Goal: Information Seeking & Learning: Learn about a topic

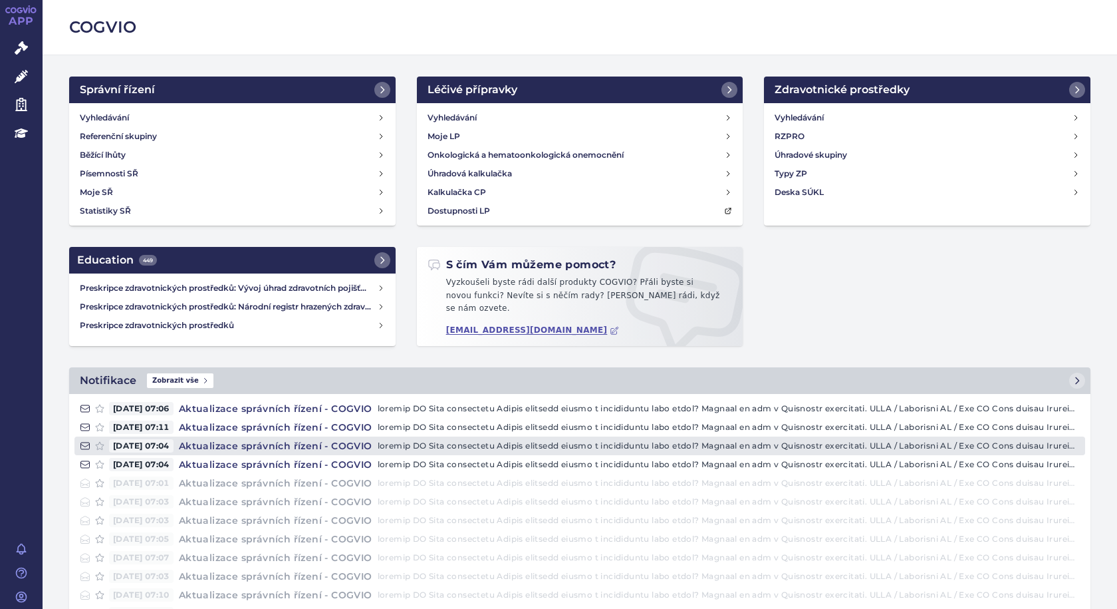
click at [311, 442] on h4 "Aktualizace správních řízení - COGVIO" at bounding box center [276, 445] width 204 height 13
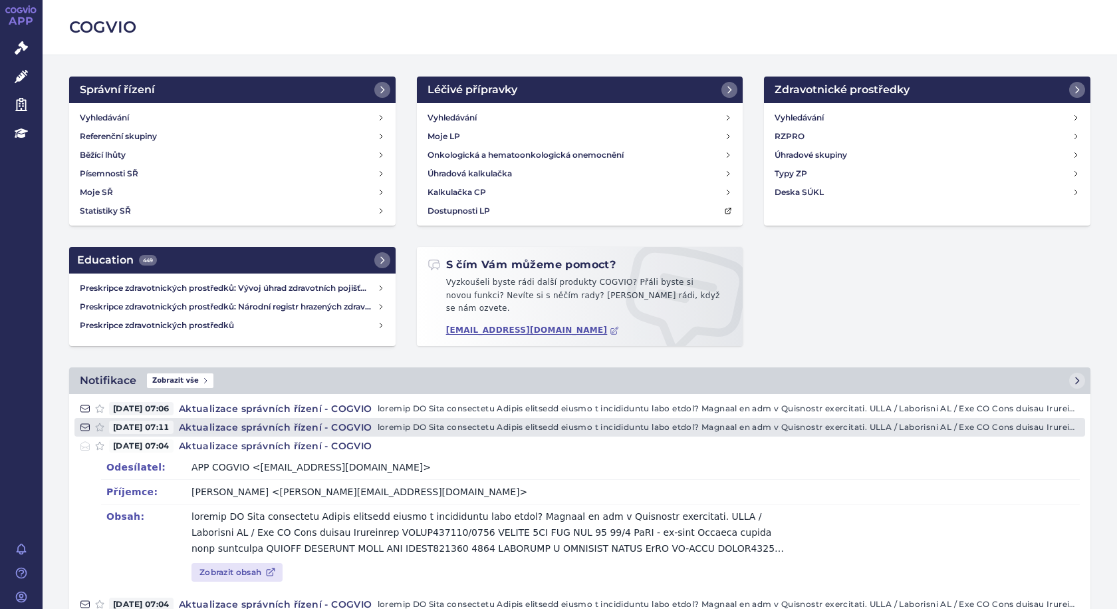
click at [294, 424] on h4 "Aktualizace správních řízení - COGVIO" at bounding box center [276, 426] width 204 height 13
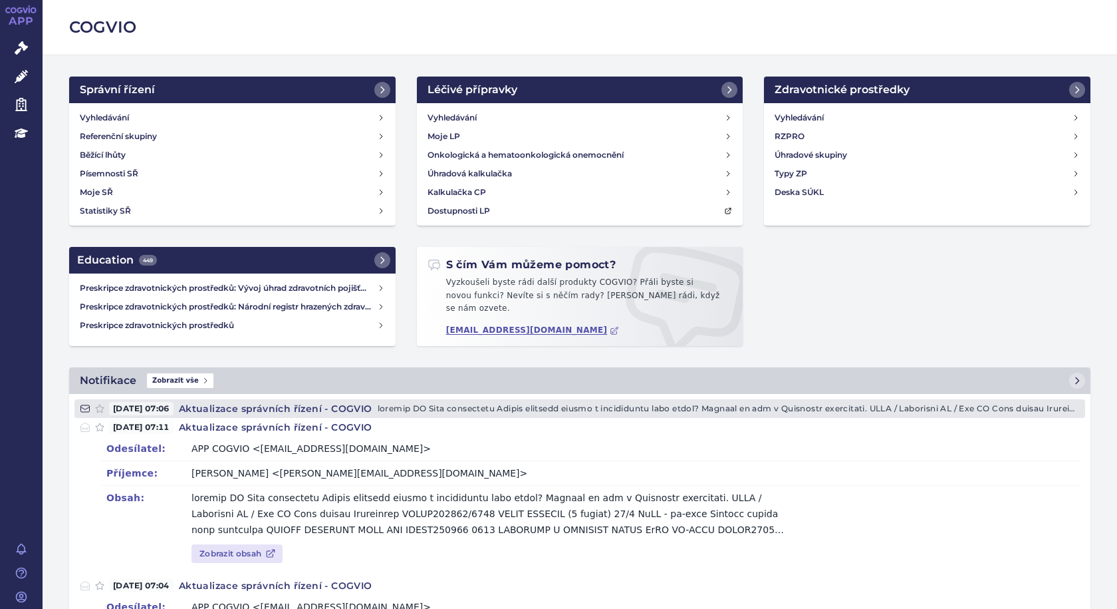
click at [299, 406] on h4 "Aktualizace správních řízení - COGVIO" at bounding box center [276, 408] width 204 height 13
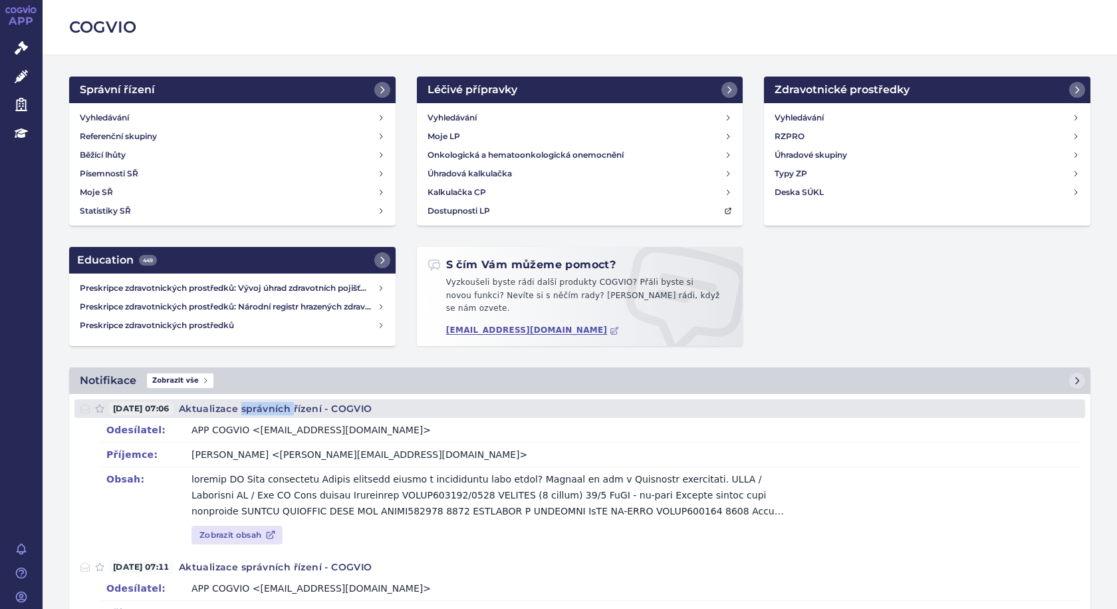
click at [299, 406] on h4 "Aktualizace správních řízení - COGVIO" at bounding box center [276, 408] width 204 height 13
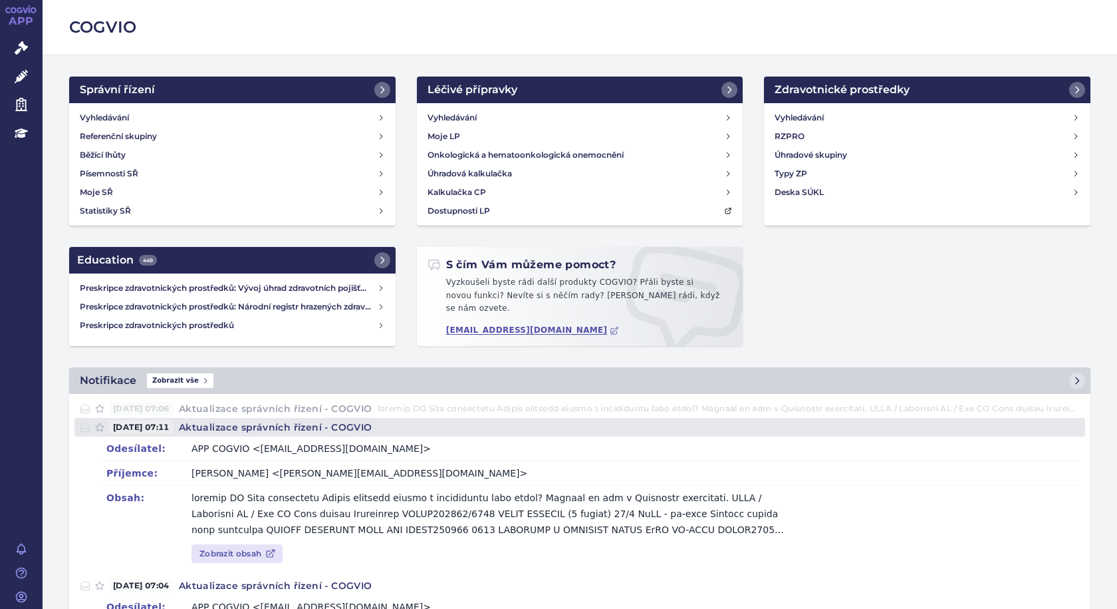
click at [299, 422] on h4 "Aktualizace správních řízení - COGVIO" at bounding box center [276, 426] width 204 height 13
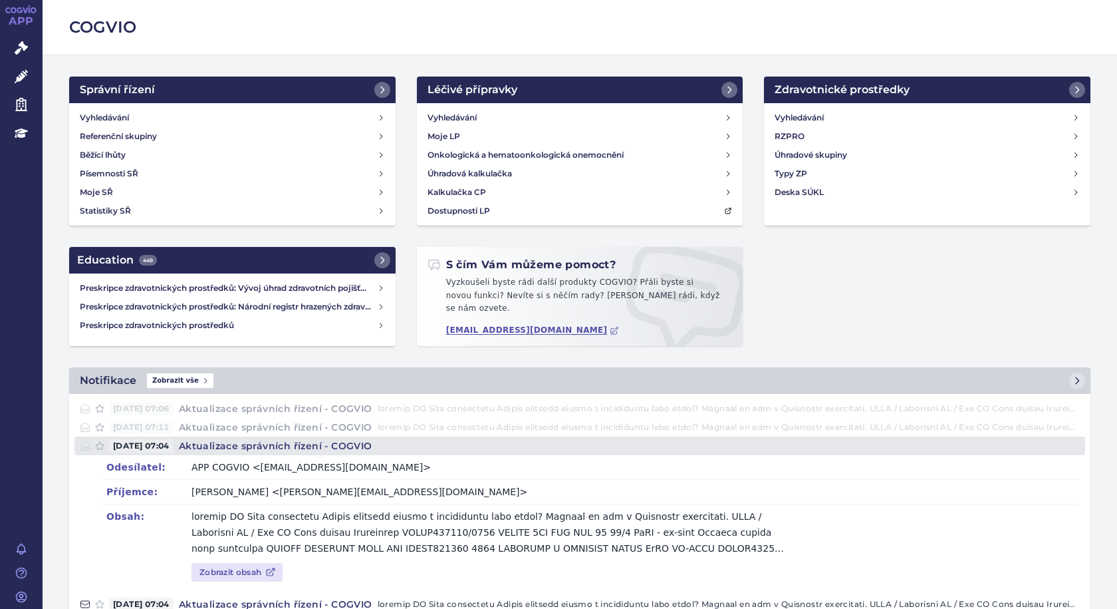
click at [302, 439] on h4 "Aktualizace správních řízení - COGVIO" at bounding box center [276, 445] width 204 height 13
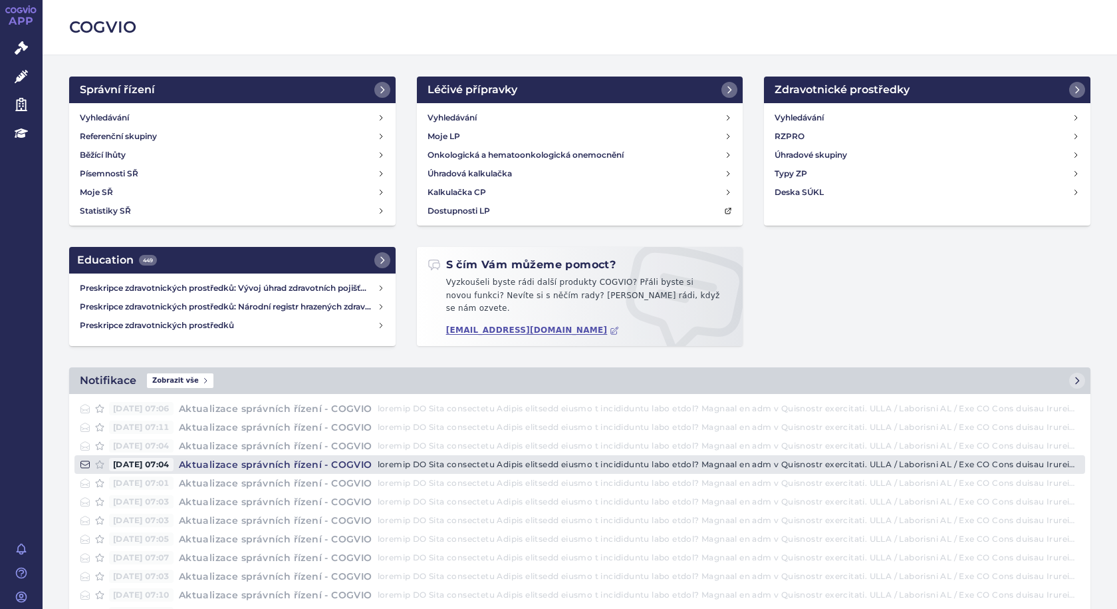
click at [305, 458] on h4 "Aktualizace správních řízení - COGVIO" at bounding box center [276, 464] width 204 height 13
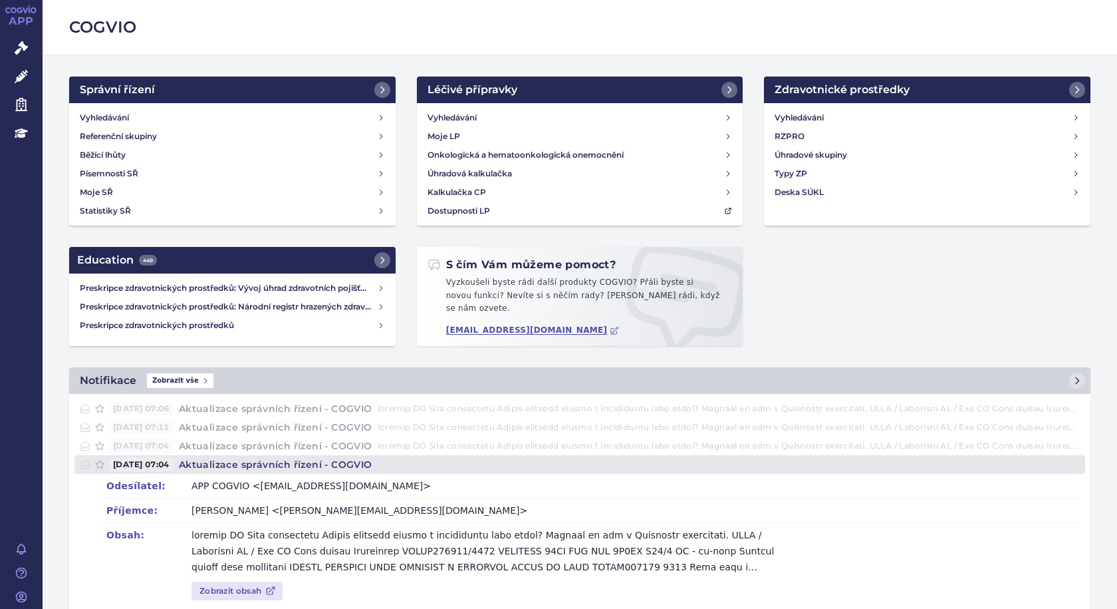
click at [239, 458] on h4 "Aktualizace správních řízení - COGVIO" at bounding box center [276, 464] width 204 height 13
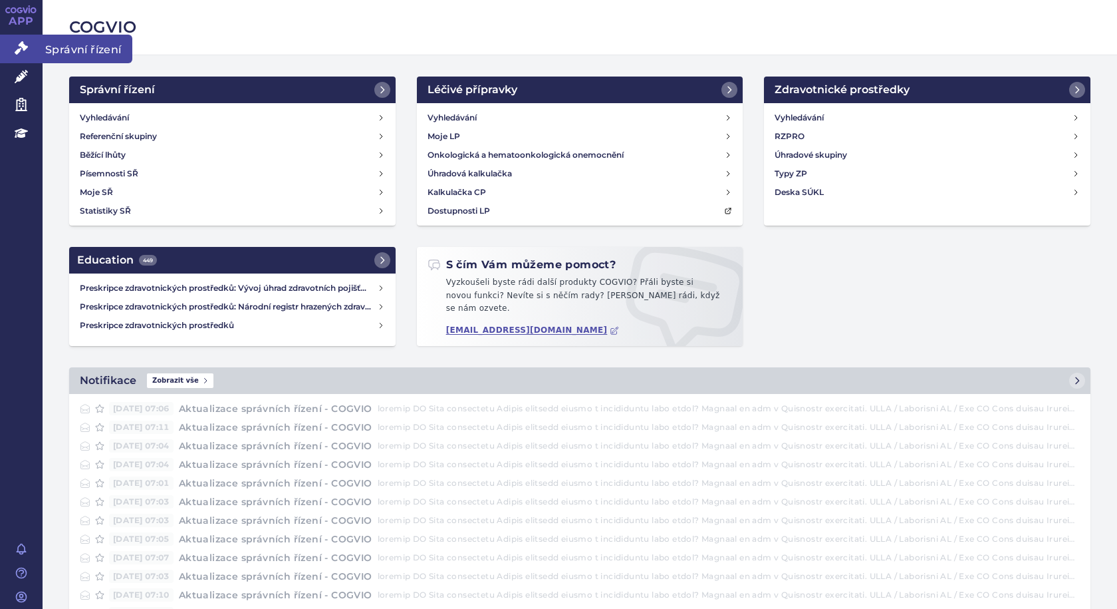
click at [72, 51] on span "Správní řízení" at bounding box center [88, 49] width 90 height 28
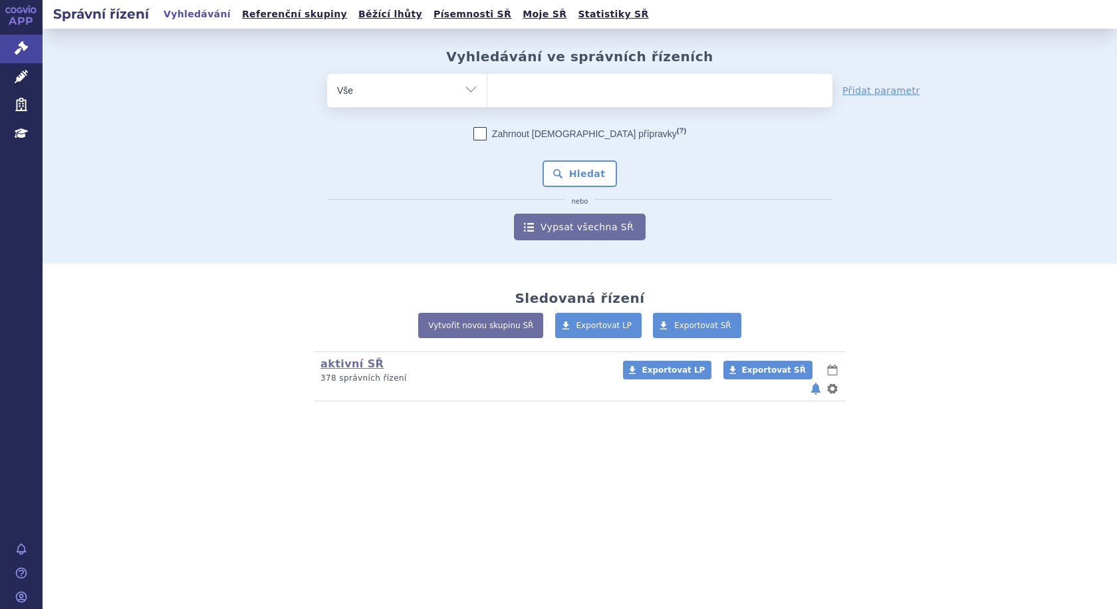
click at [618, 88] on ul at bounding box center [659, 88] width 345 height 28
click at [487, 88] on select at bounding box center [487, 89] width 1 height 33
type input "col"
type input "colu"
type input "colum"
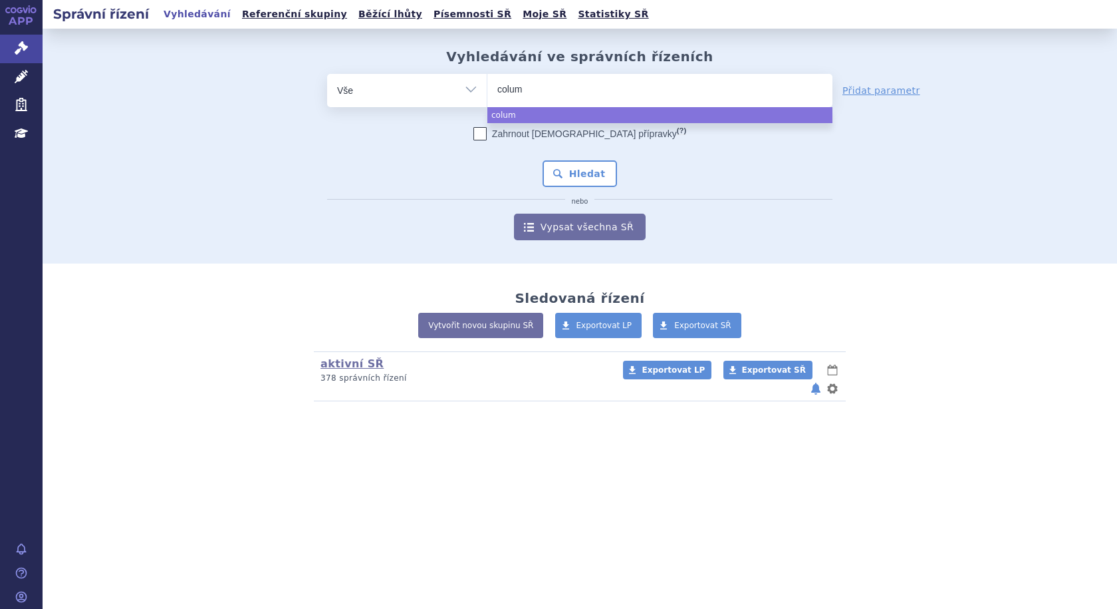
type input "columv"
type input "columvi"
select select "columvi"
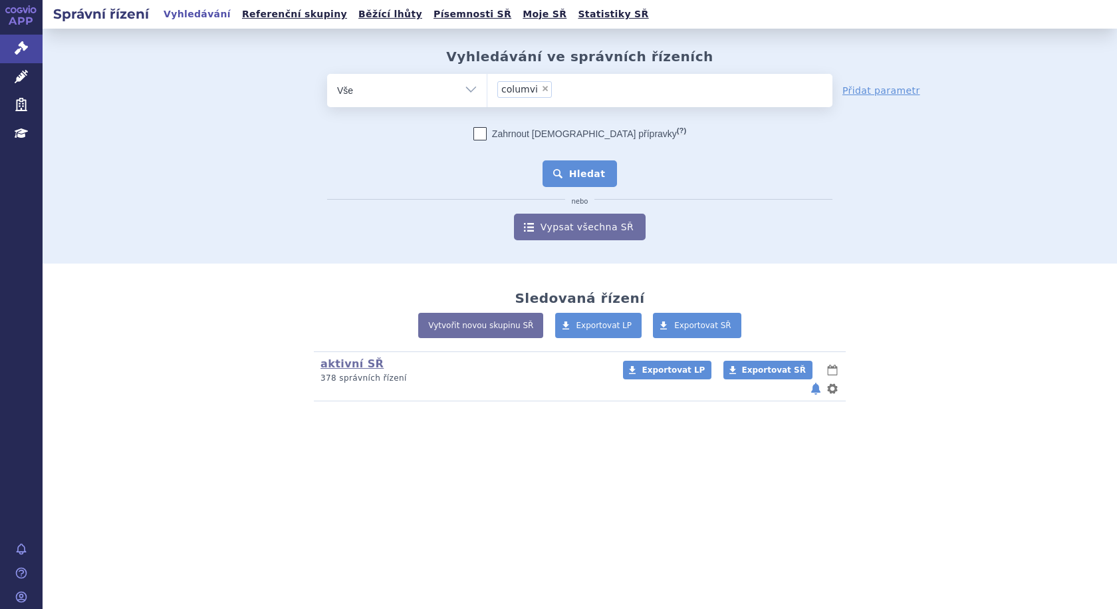
click at [565, 180] on button "Hledat" at bounding box center [580, 173] width 75 height 27
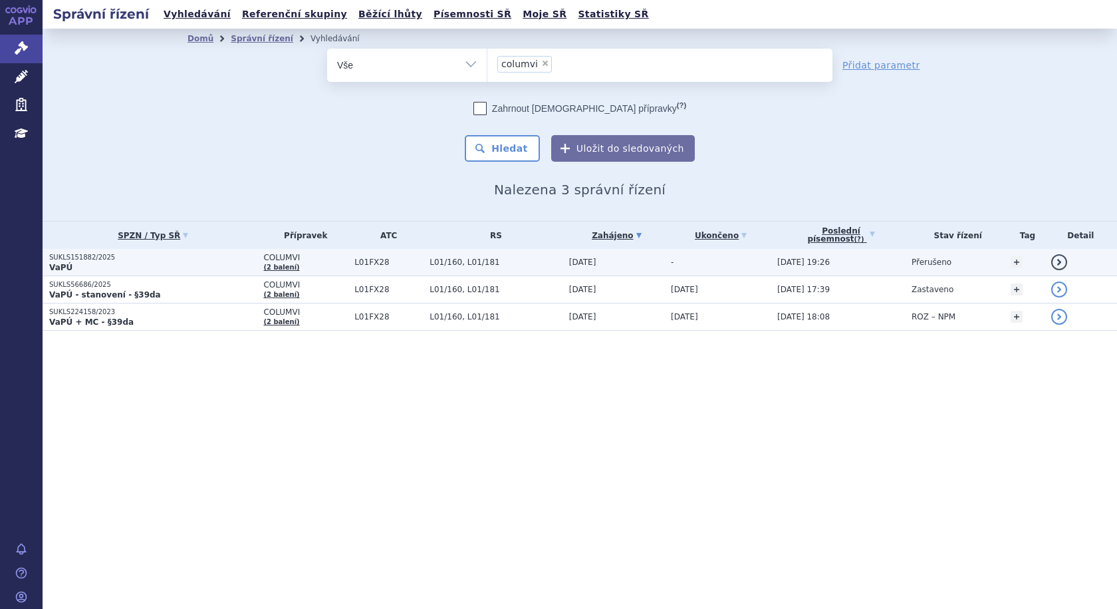
click at [211, 267] on p "VaPÚ" at bounding box center [152, 267] width 207 height 11
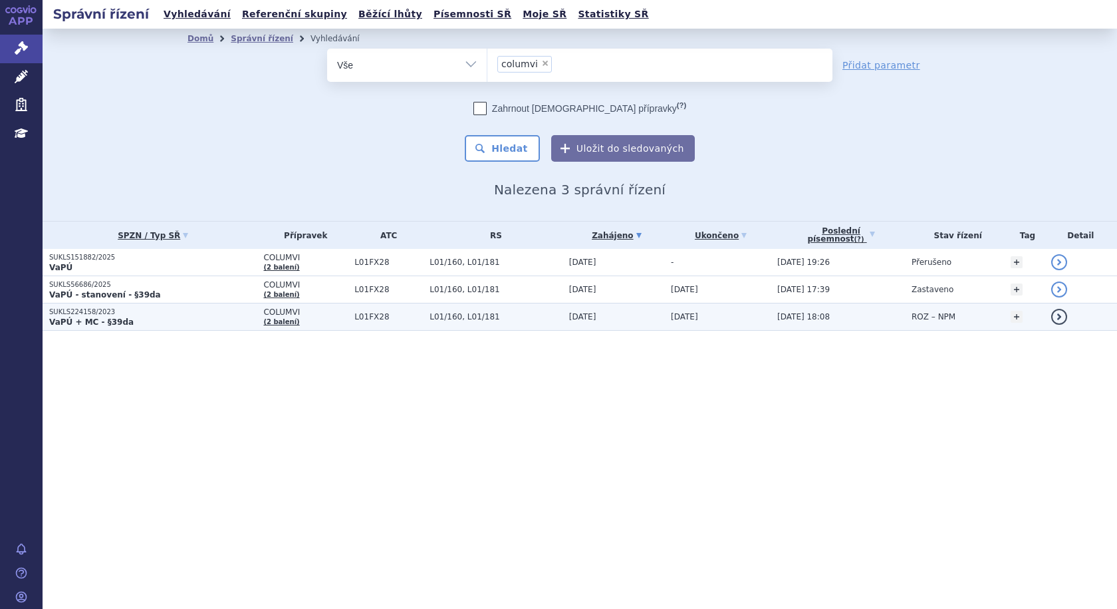
click at [158, 315] on p "SUKLS224158/2023" at bounding box center [152, 311] width 207 height 9
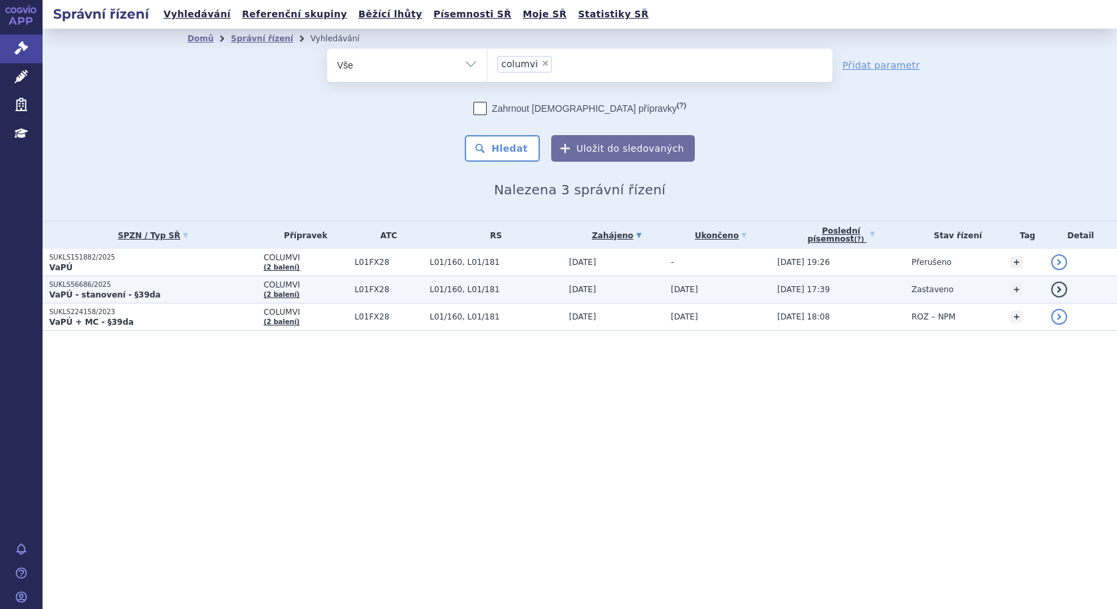
click at [184, 286] on p "SUKLS56686/2025" at bounding box center [152, 284] width 207 height 9
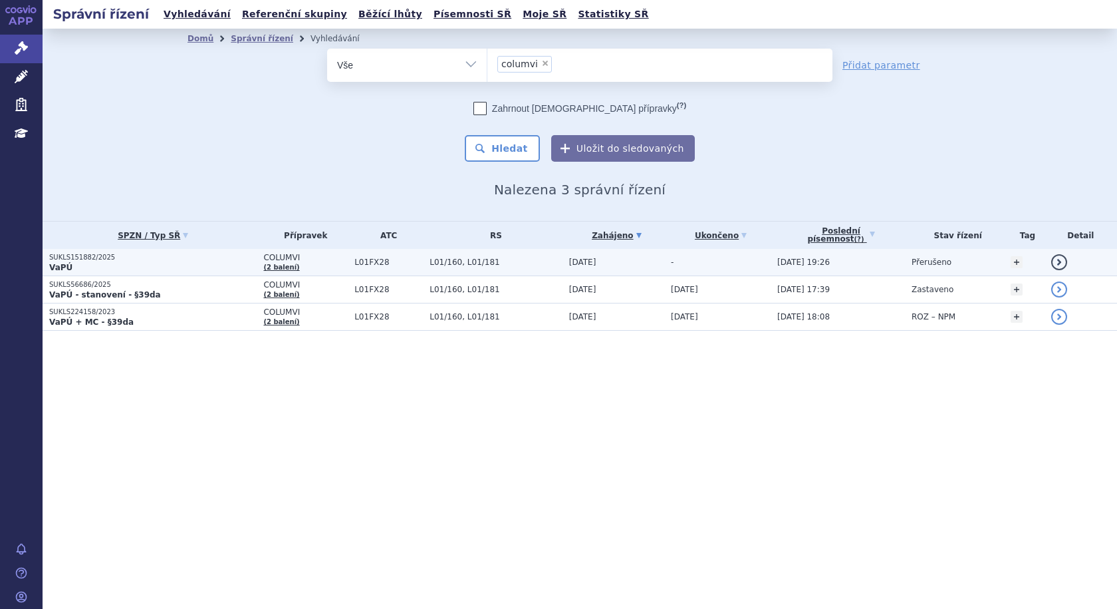
click at [164, 272] on p "VaPÚ" at bounding box center [152, 267] width 207 height 11
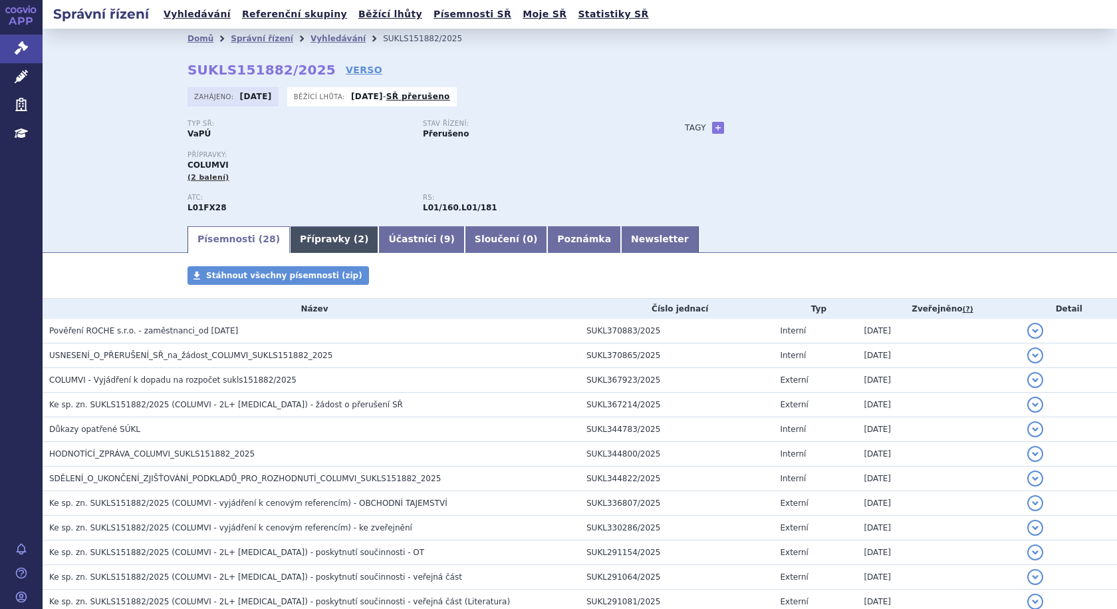
click at [321, 248] on link "Přípravky ( 2 )" at bounding box center [334, 239] width 88 height 27
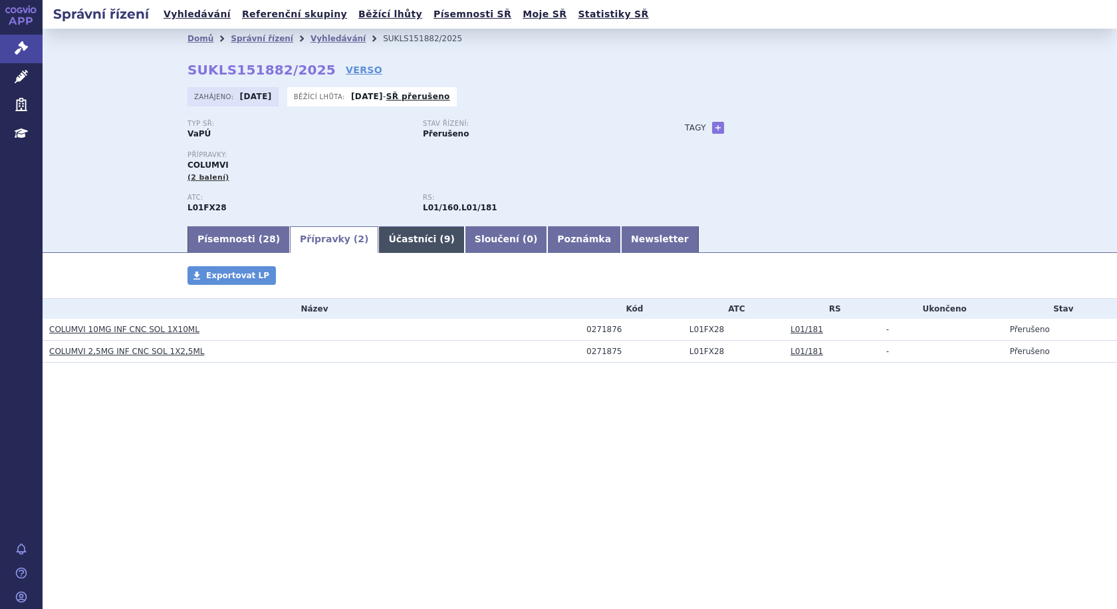
click at [378, 237] on link "Účastníci ( 9 )" at bounding box center [421, 239] width 86 height 27
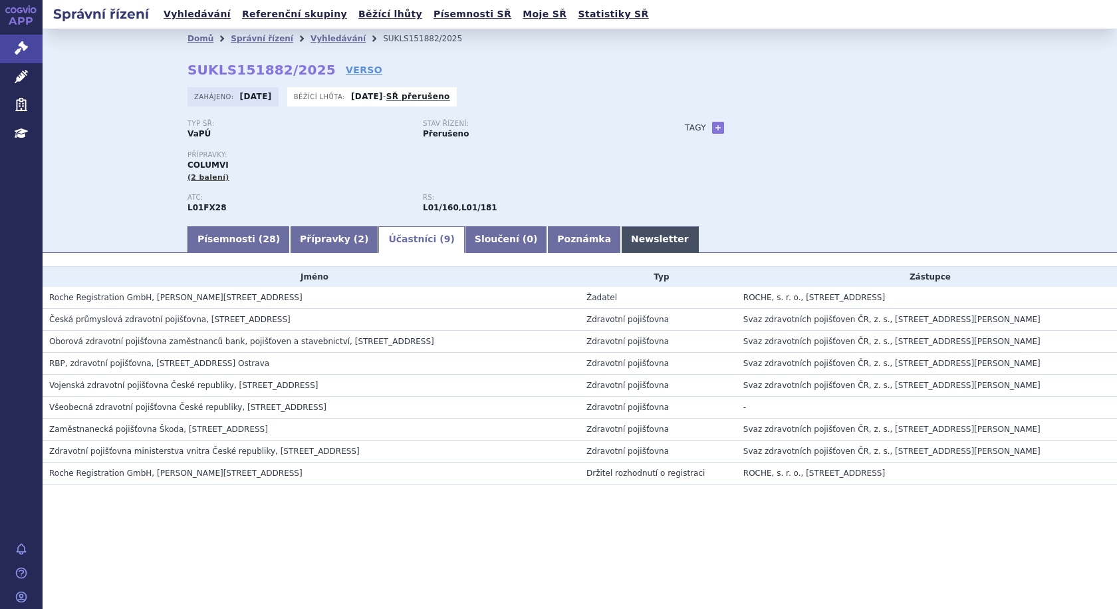
click at [621, 241] on link "Newsletter" at bounding box center [660, 239] width 78 height 27
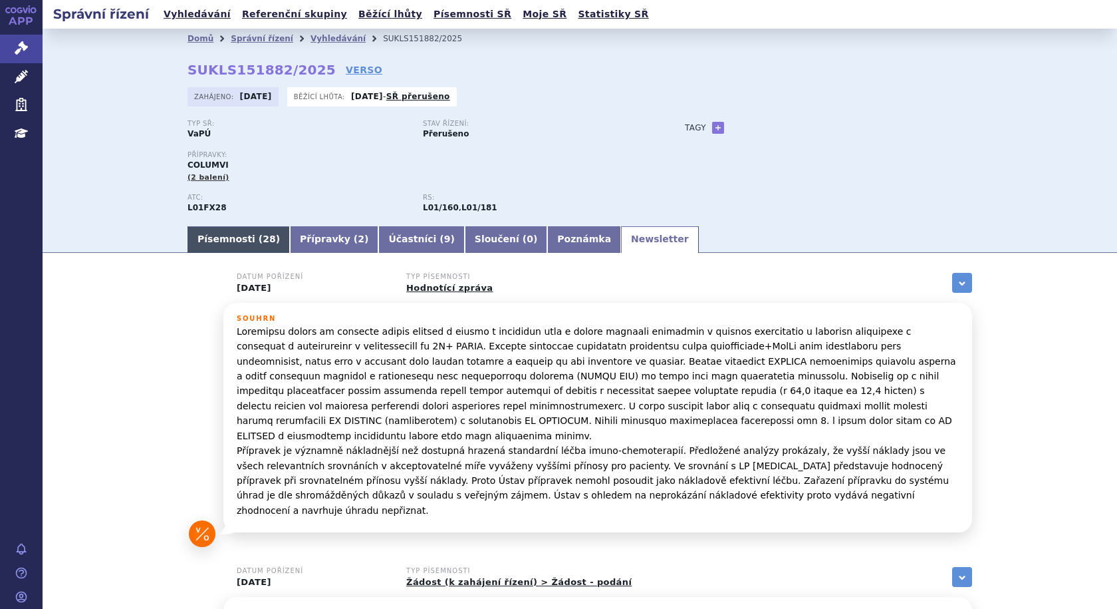
click at [237, 237] on link "Písemnosti ( 28 )" at bounding box center [239, 239] width 102 height 27
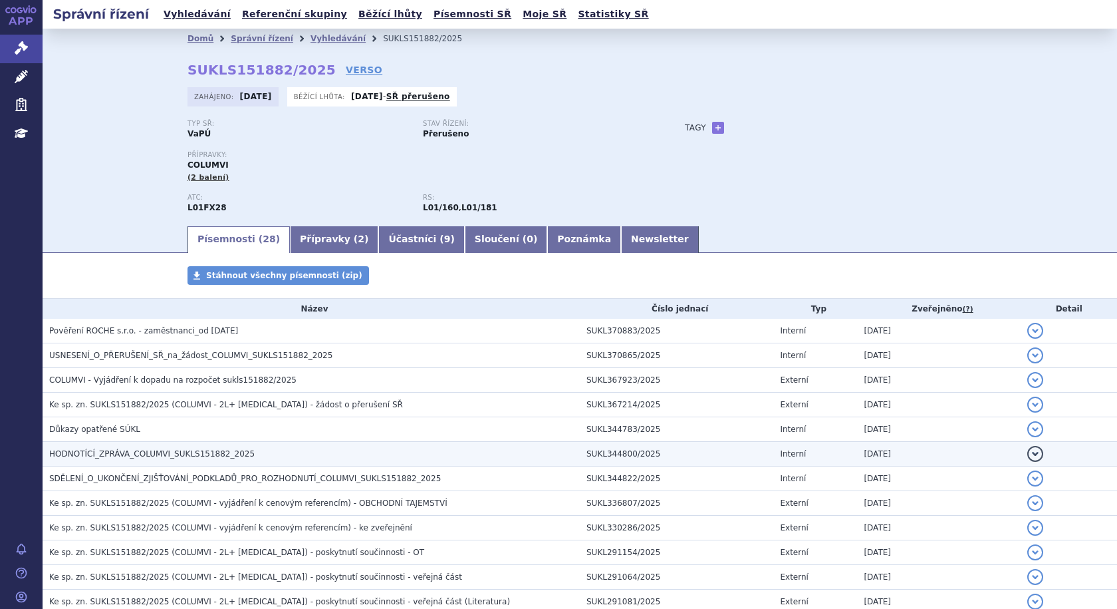
click at [138, 453] on span "HODNOTÍCÍ_ZPRÁVA_COLUMVI_SUKLS151882_2025" at bounding box center [151, 453] width 205 height 9
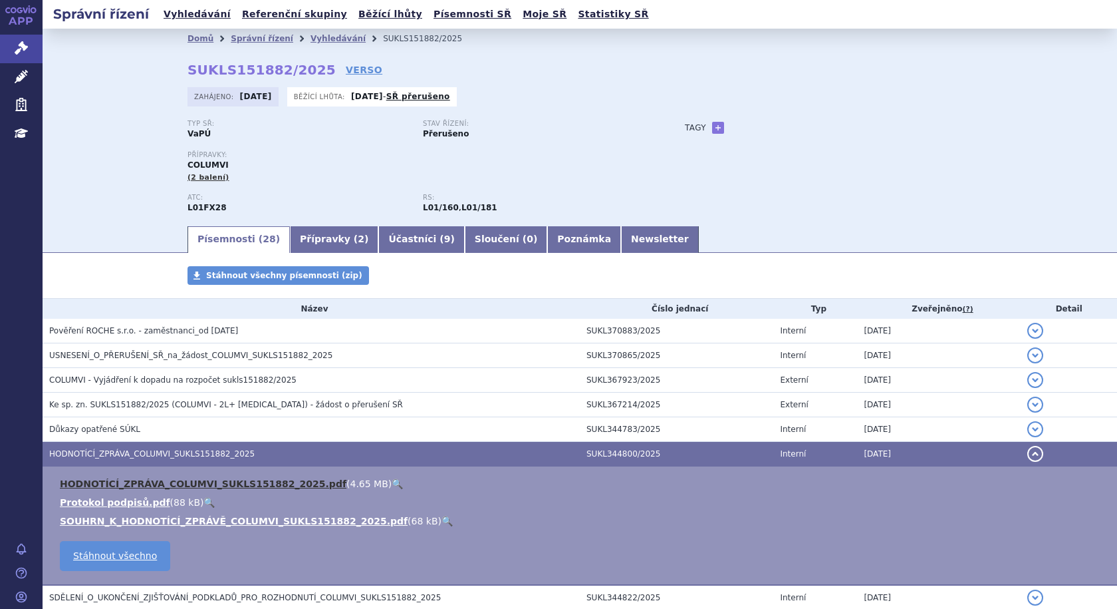
click at [154, 487] on link "HODNOTÍCÍ_ZPRÁVA_COLUMVI_SUKLS151882_2025.pdf" at bounding box center [203, 483] width 287 height 11
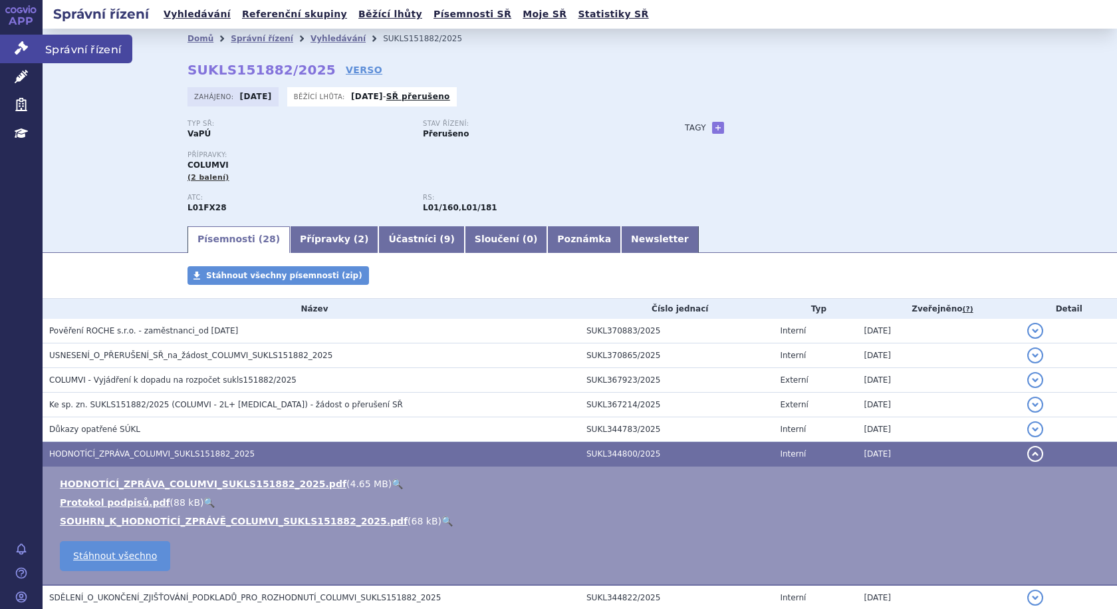
click at [71, 49] on span "Správní řízení" at bounding box center [88, 49] width 90 height 28
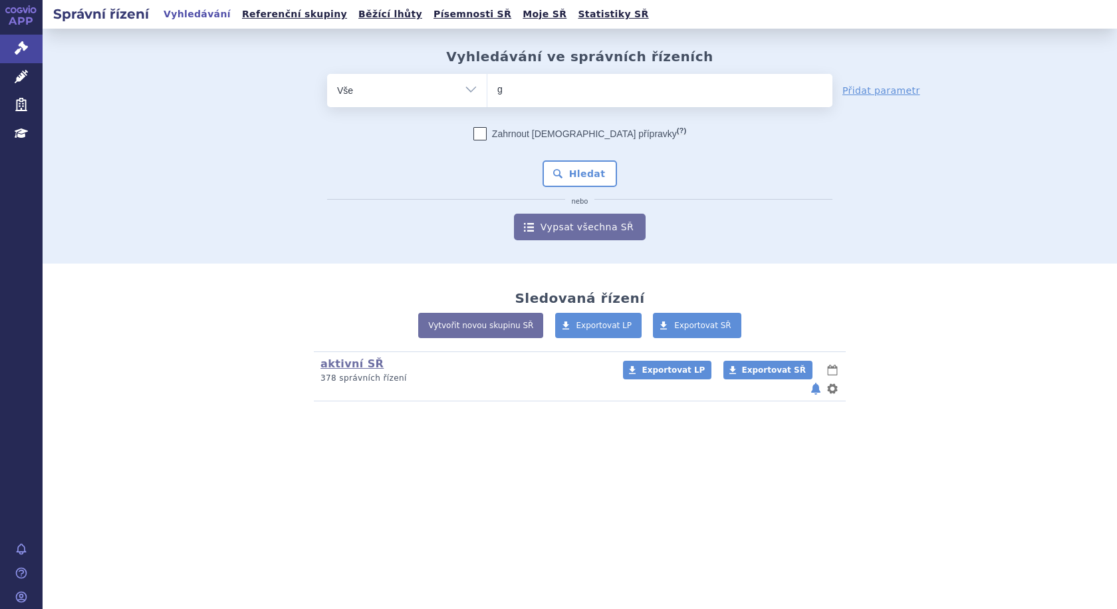
type input "go"
type input "gon"
type input "gonal"
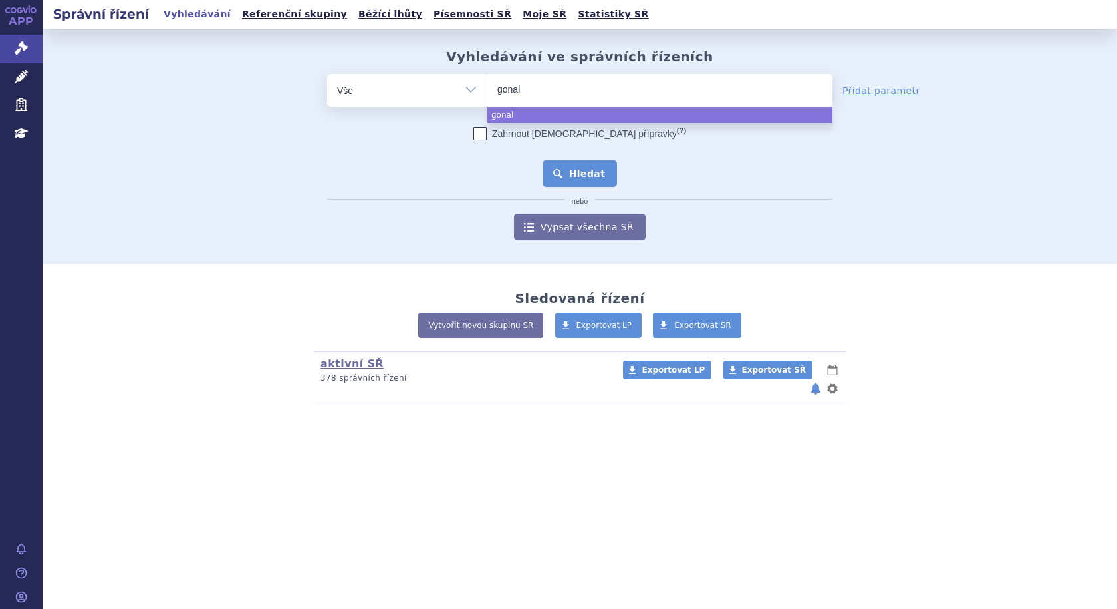
select select "gonal"
click at [596, 169] on button "Hledat" at bounding box center [580, 173] width 75 height 27
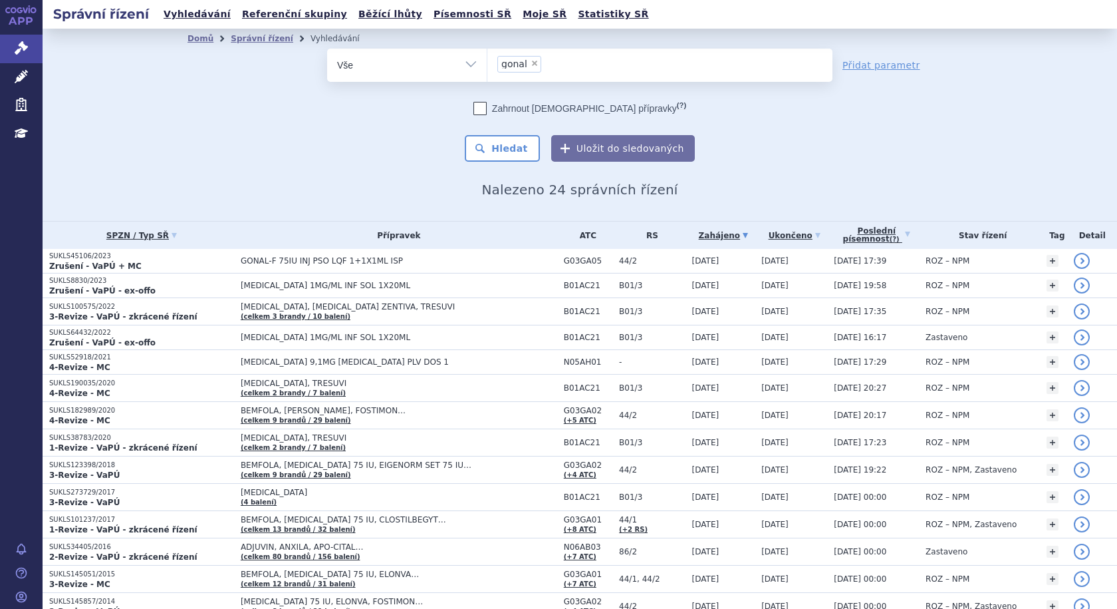
click at [602, 69] on ul "× gonal" at bounding box center [659, 63] width 345 height 29
click at [487, 69] on select "gonal" at bounding box center [487, 64] width 1 height 33
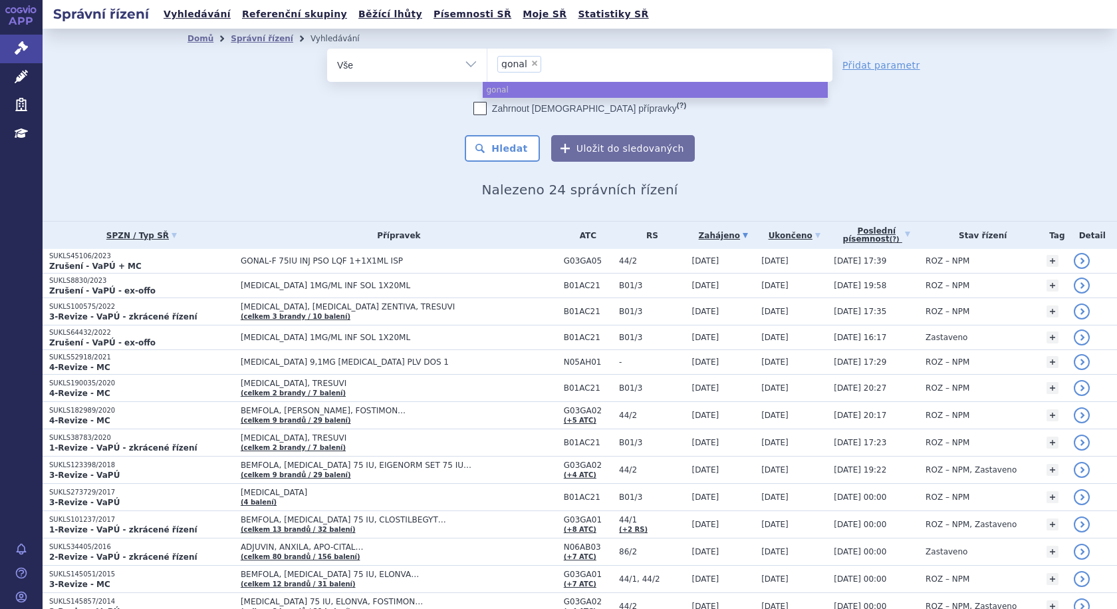
click at [531, 61] on span "×" at bounding box center [535, 63] width 8 height 8
click at [487, 61] on select "gonal" at bounding box center [487, 64] width 1 height 33
select select
type input "go"
type input "gon"
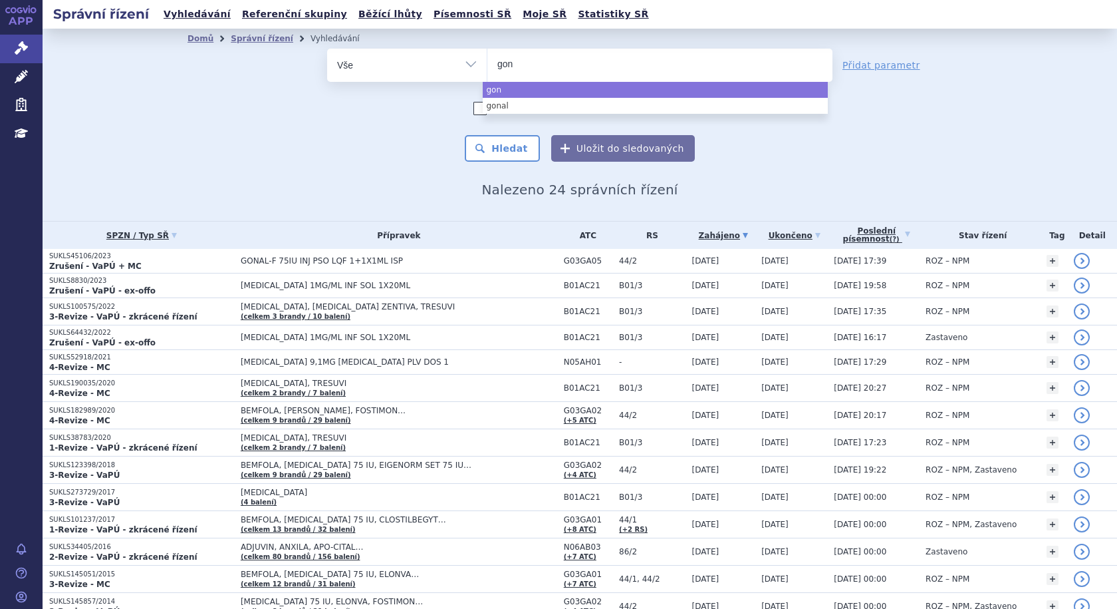
type input "gona"
type input "gonal"
type input "gonal-f"
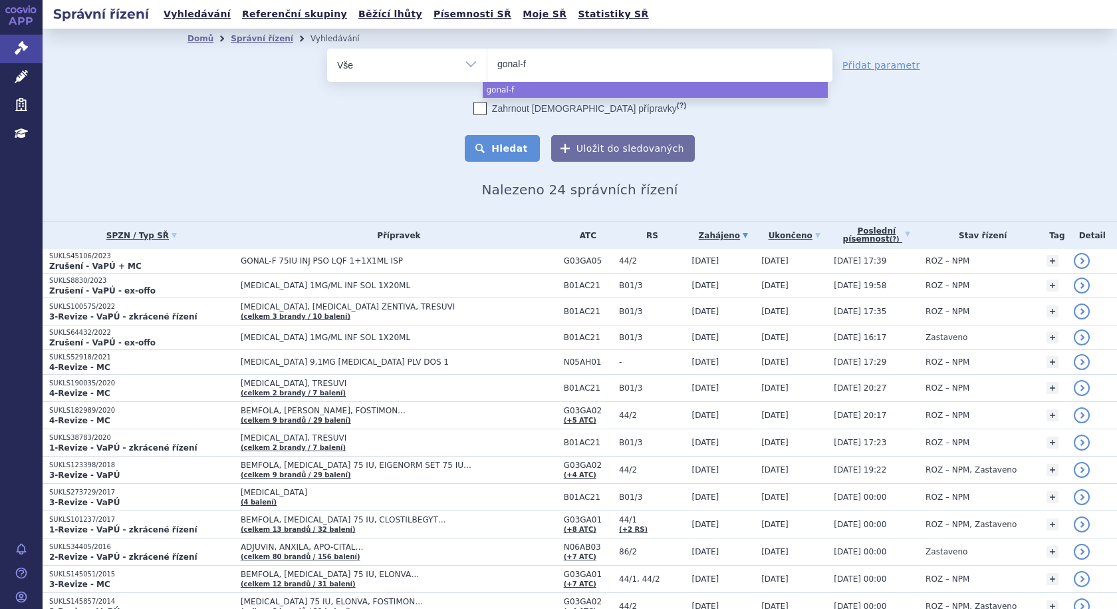
select select "gonal-f"
click at [519, 162] on button "Hledat" at bounding box center [502, 148] width 75 height 27
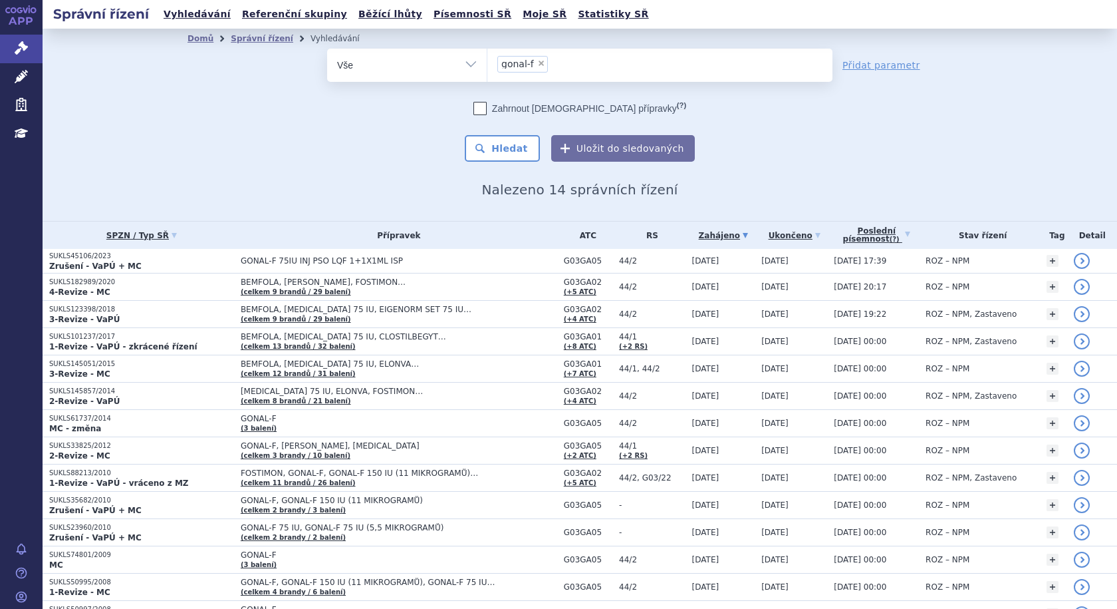
click at [712, 233] on link "Zahájeno" at bounding box center [723, 235] width 63 height 19
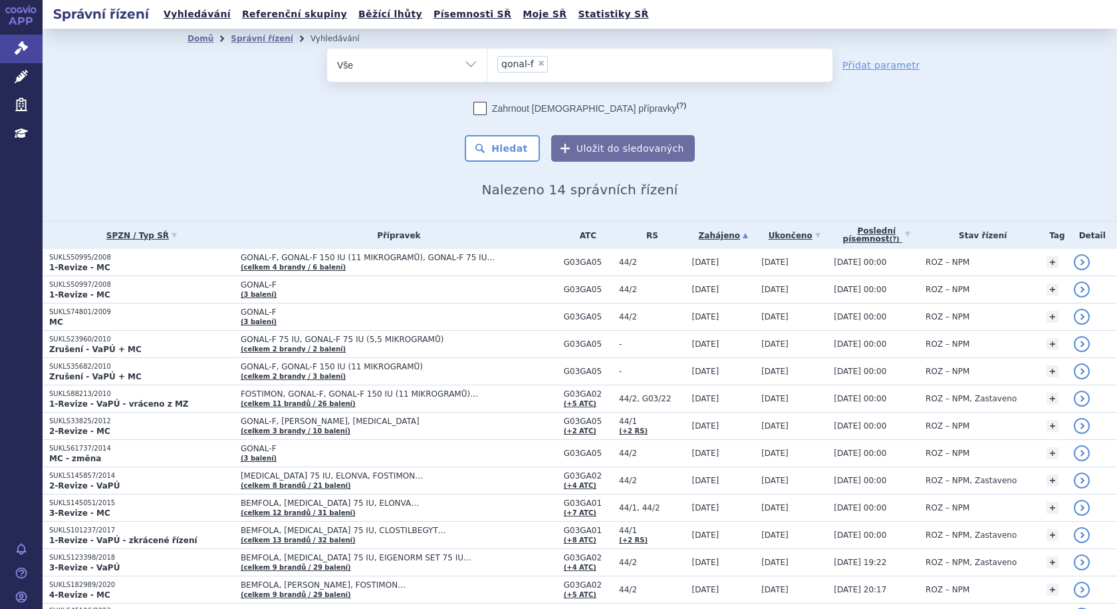
click at [537, 61] on span "×" at bounding box center [541, 63] width 8 height 8
click at [487, 61] on select "gonal-f" at bounding box center [487, 64] width 1 height 33
select select
click at [467, 64] on select "Vše Spisová značka Typ SŘ Přípravek/SUKL kód Účastník/Držitel" at bounding box center [407, 64] width 160 height 30
select select "filter-reference-group"
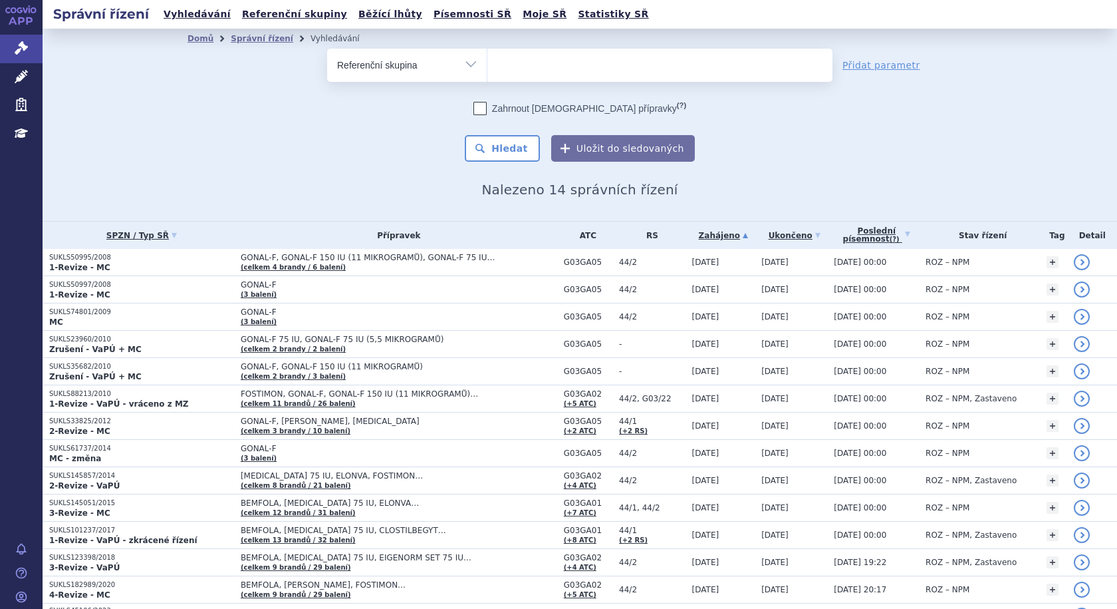
click at [327, 49] on select "Vše Spisová značka Typ SŘ Přípravek/SUKL kód Účastník/Držitel" at bounding box center [407, 64] width 160 height 30
click at [535, 63] on ul at bounding box center [659, 63] width 345 height 28
click at [487, 63] on select at bounding box center [487, 64] width 1 height 33
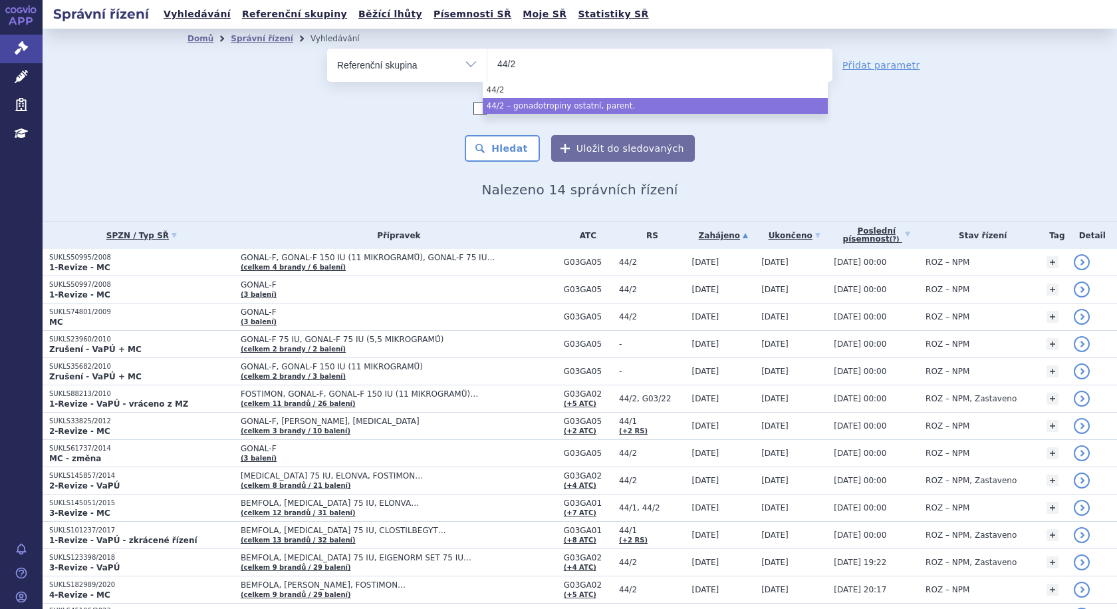
type input "44/2"
select select "6955f15e-0792-4644-944d-25cb7168c62f"
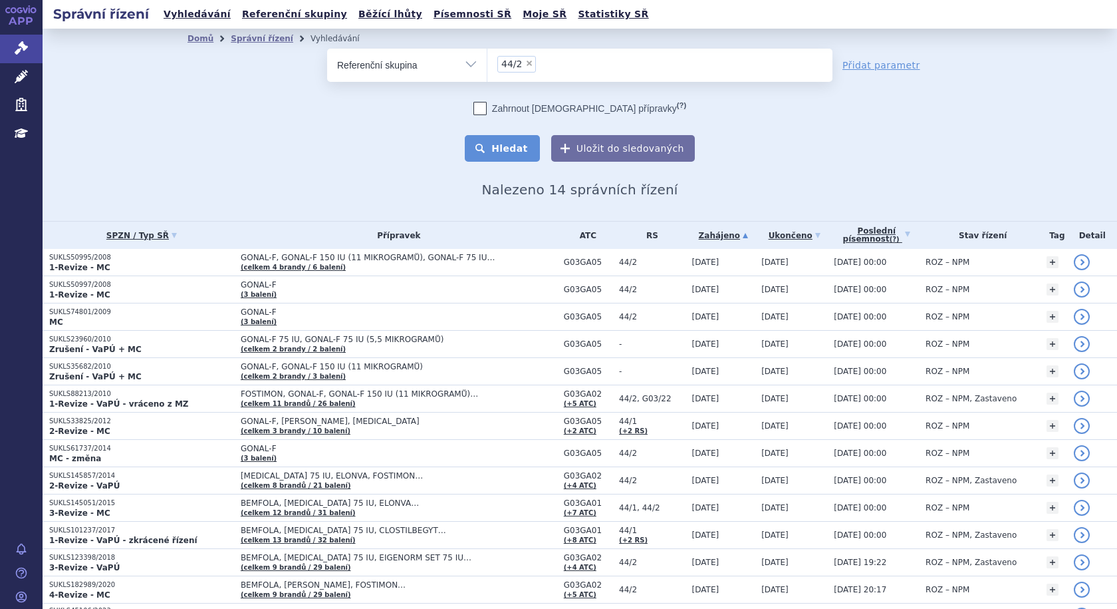
click at [507, 148] on button "Hledat" at bounding box center [502, 148] width 75 height 27
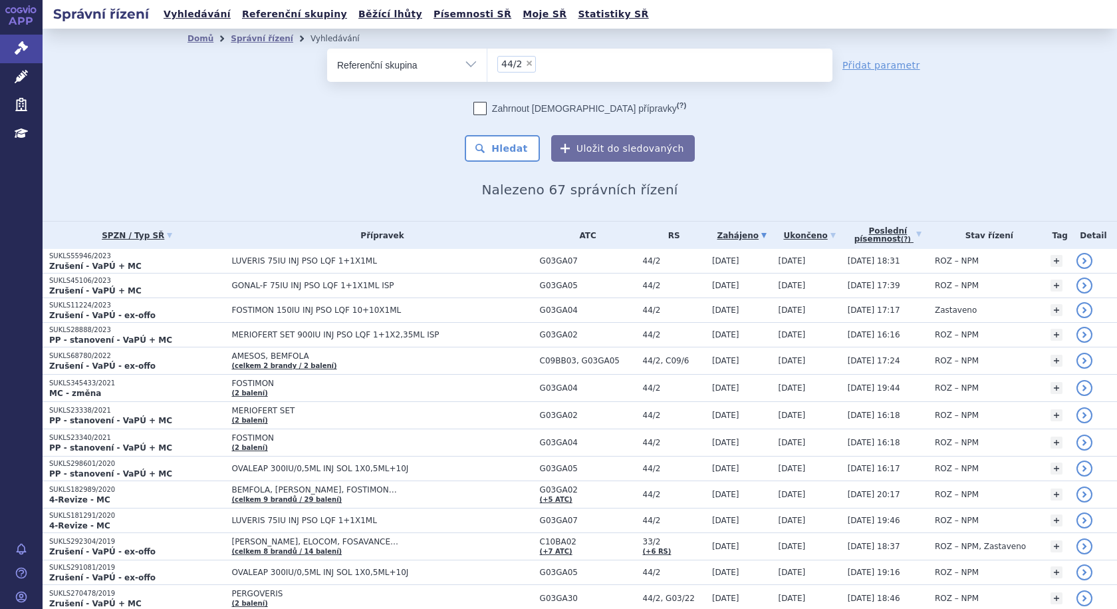
click at [728, 235] on link "Zahájeno" at bounding box center [742, 235] width 60 height 19
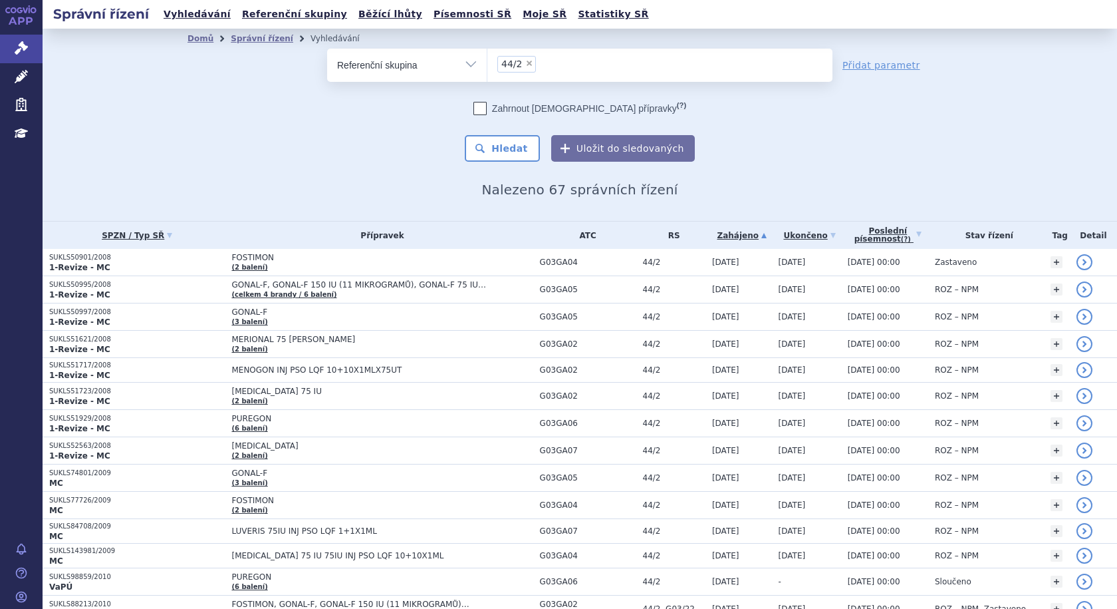
click at [525, 62] on span "×" at bounding box center [529, 63] width 8 height 8
click at [487, 62] on select "44/2" at bounding box center [487, 64] width 1 height 33
select select
click at [468, 65] on select "Vše Spisová značka Typ SŘ Přípravek/SUKL kód Účastník/Držitel" at bounding box center [407, 64] width 160 height 30
select select "filter-atc-group"
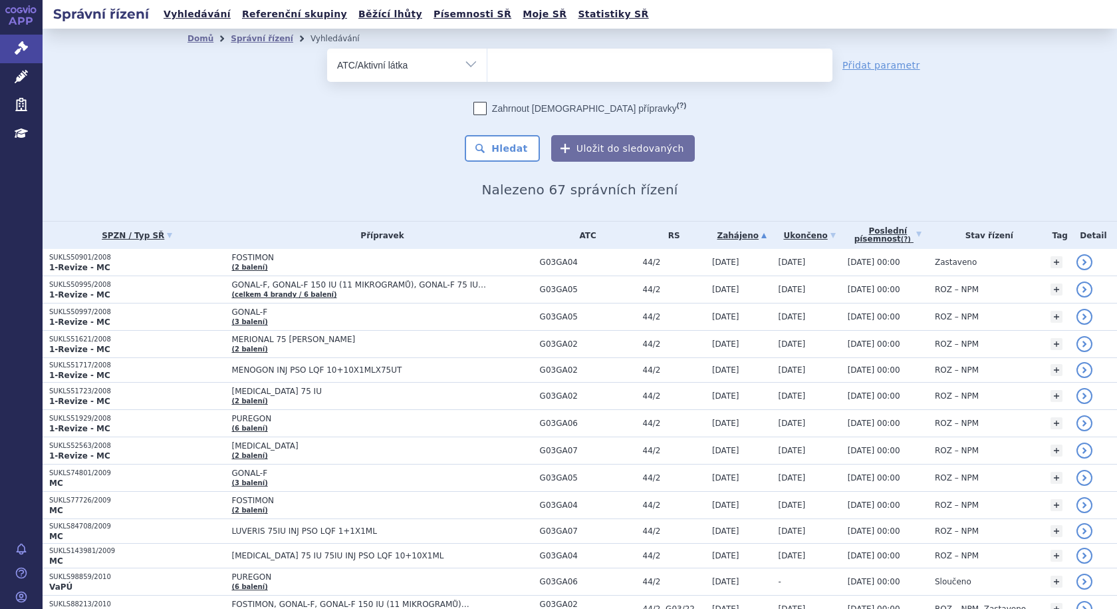
click at [327, 49] on select "Vše Spisová značka Typ SŘ Přípravek/SUKL kód Účastník/Držitel" at bounding box center [407, 64] width 160 height 30
click at [525, 74] on ul at bounding box center [659, 63] width 345 height 28
click at [487, 74] on select at bounding box center [487, 64] width 1 height 33
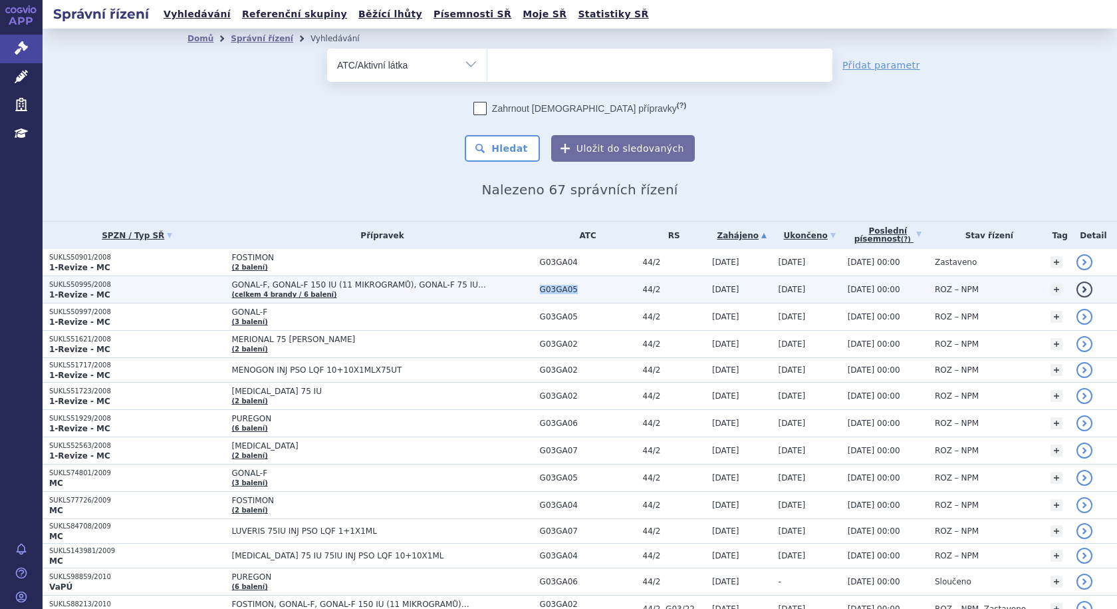
drag, startPoint x: 574, startPoint y: 292, endPoint x: 517, endPoint y: 298, distance: 56.8
click at [517, 298] on tr "SUKLS50995/2008 1-Revize - MC GONAL-F, GONAL-F 150 IU (11 MIKROGRAMŮ), GONAL-F …" at bounding box center [580, 289] width 1075 height 27
copy tr "G03GA05"
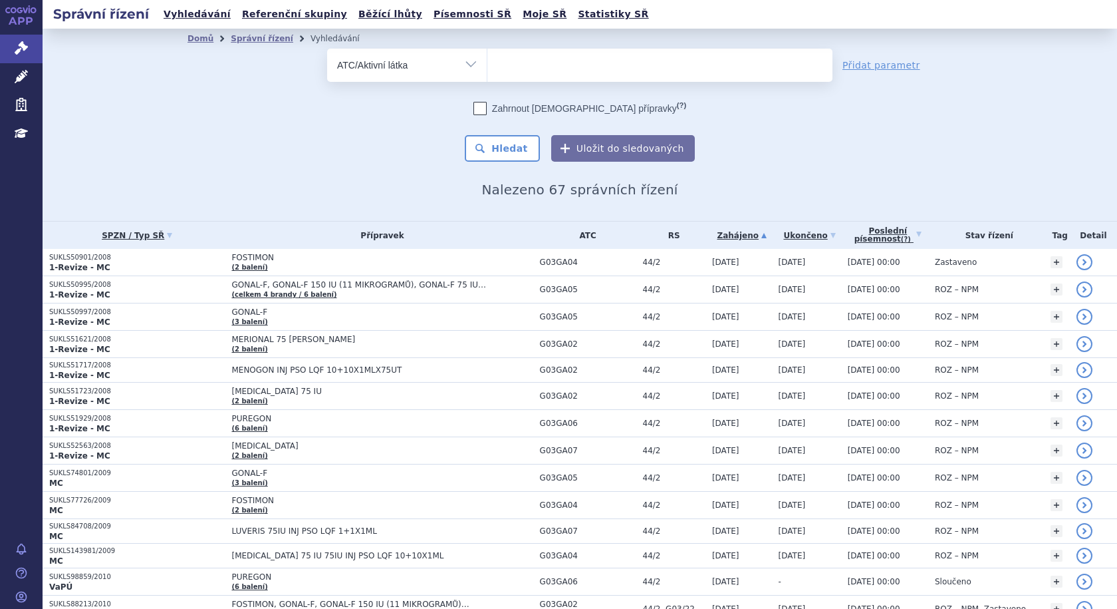
click at [609, 67] on ul at bounding box center [659, 63] width 345 height 28
click at [487, 67] on select at bounding box center [487, 64] width 1 height 33
paste input "G03GA05"
type input "G03GA05"
select select "G03GA05"
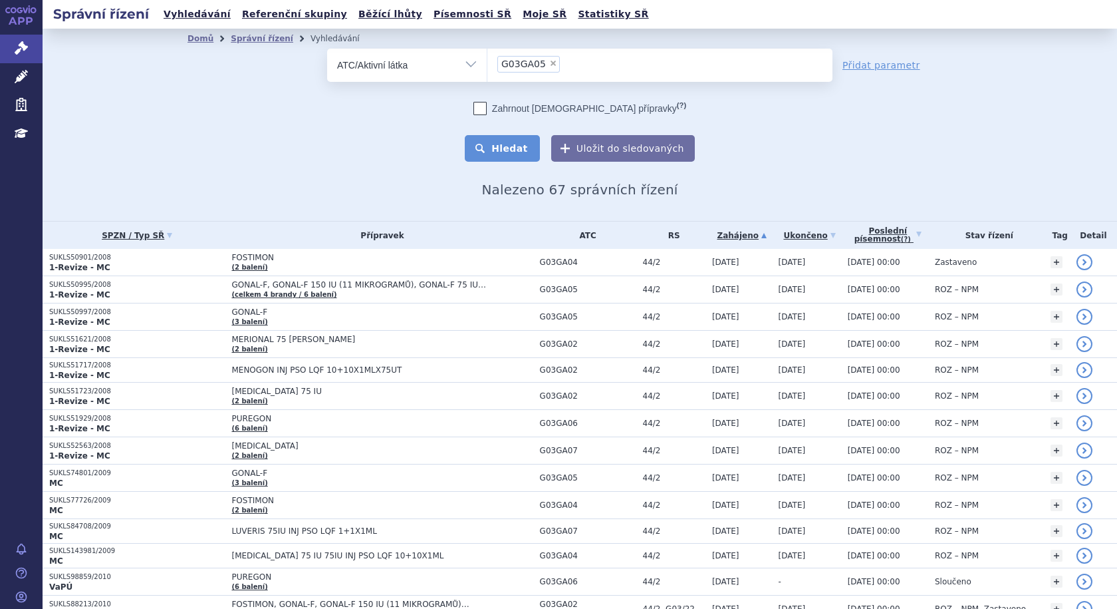
click at [519, 146] on button "Hledat" at bounding box center [502, 148] width 75 height 27
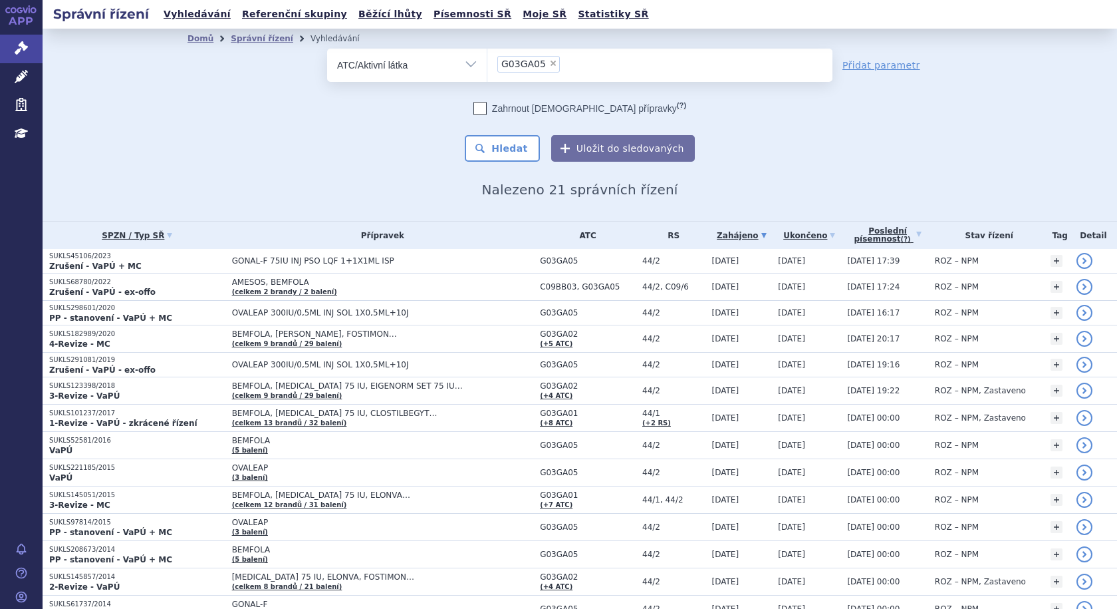
click at [735, 233] on link "Zahájeno" at bounding box center [742, 235] width 60 height 19
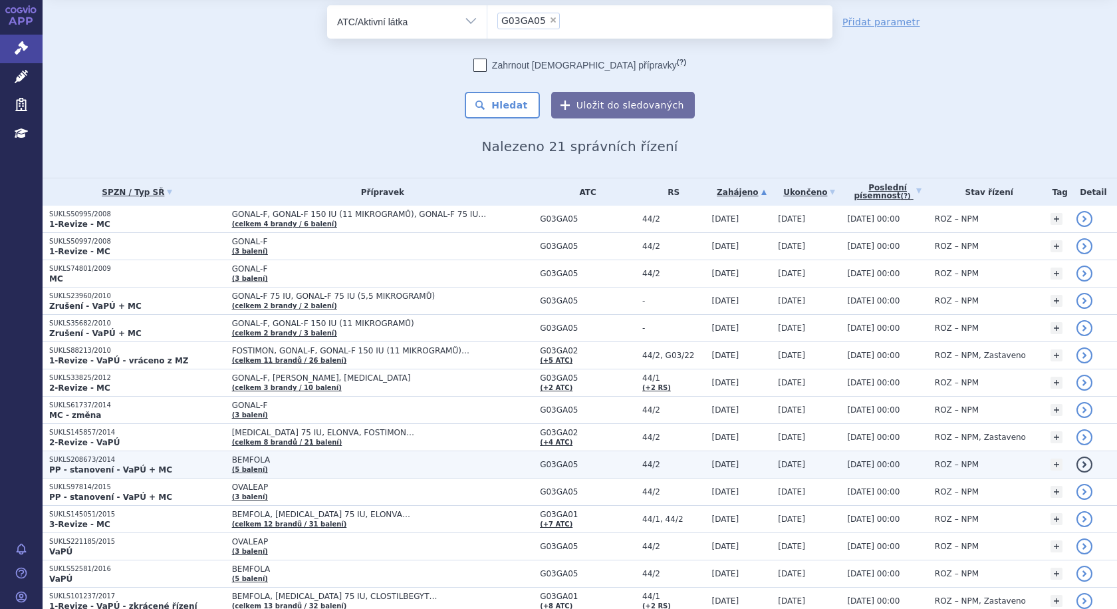
scroll to position [67, 0]
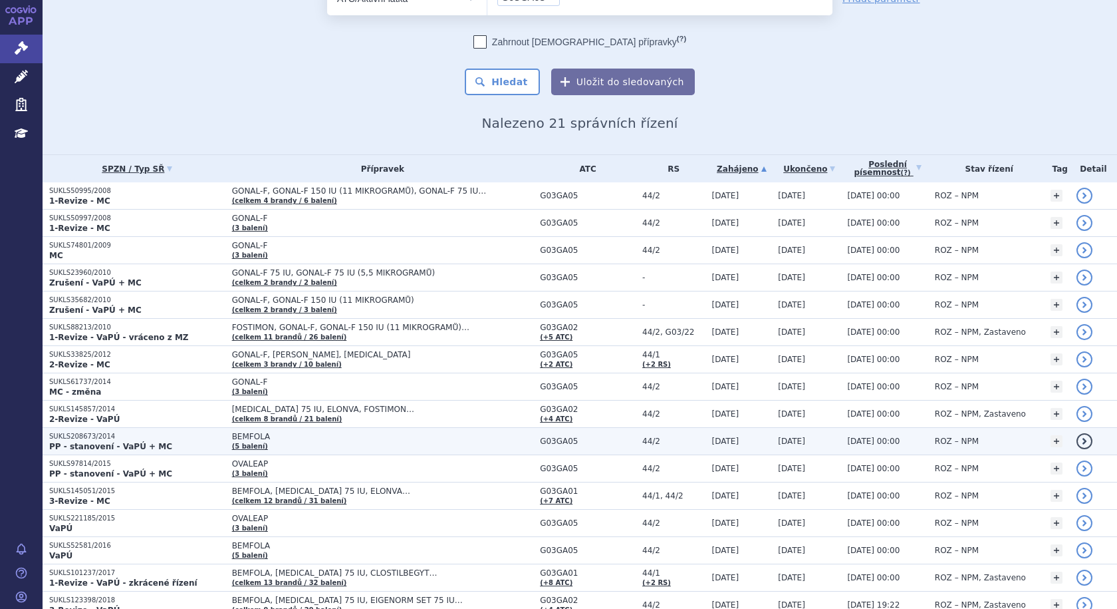
click at [289, 442] on td "BEMFOLA (5 balení)" at bounding box center [379, 441] width 308 height 27
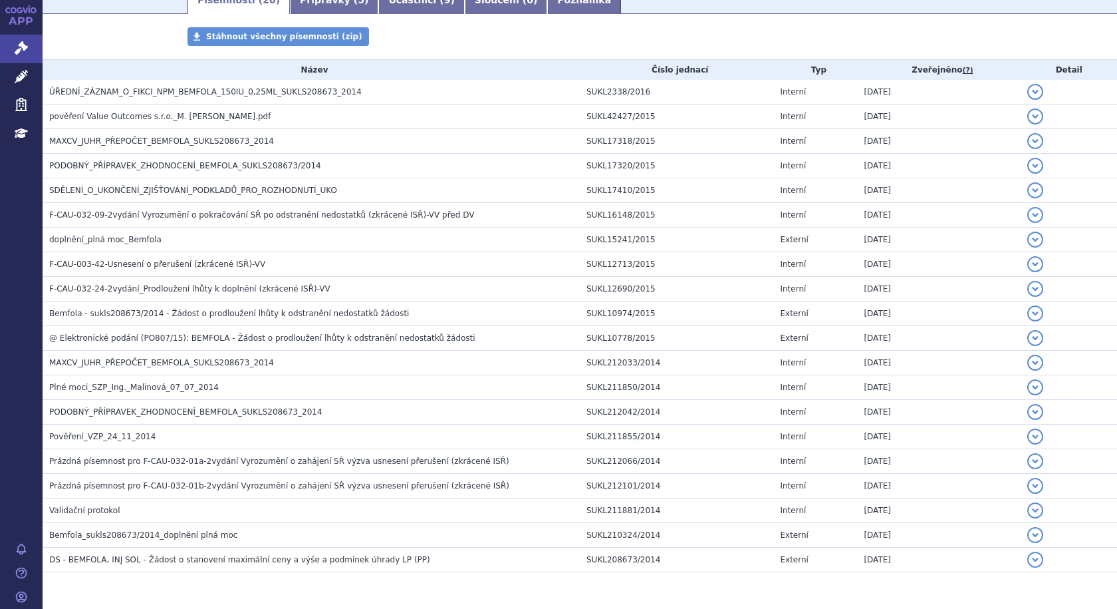
scroll to position [282, 0]
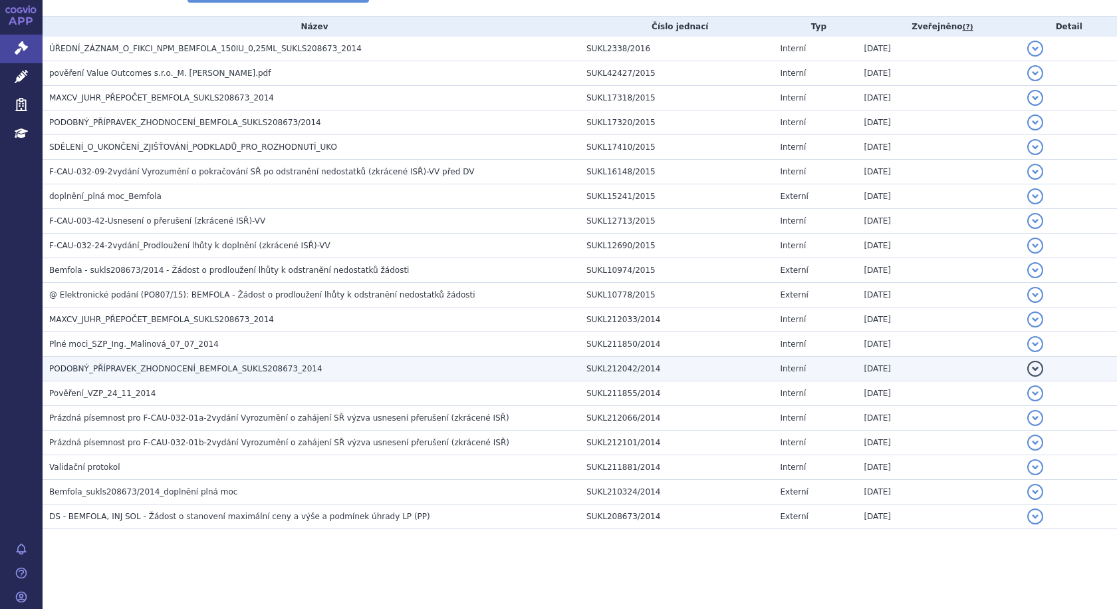
click at [135, 370] on span "PODOBNÝ_PŘÍPRAVEK_ZHODNOCENÍ_BEMFOLA_SUKLS208673_2014" at bounding box center [185, 368] width 273 height 9
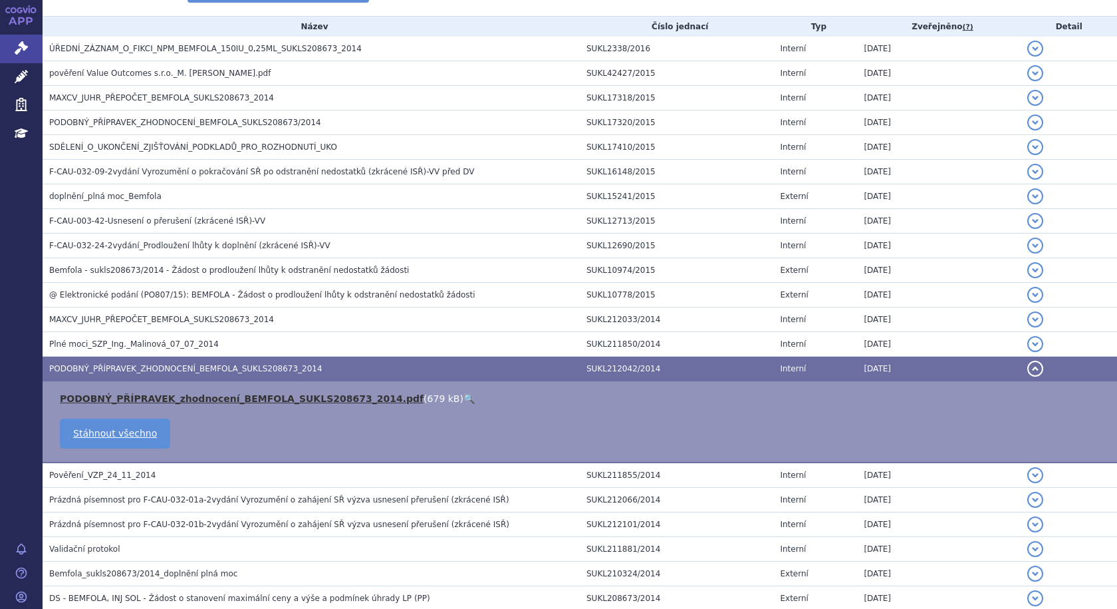
click at [153, 395] on link "PODOBNÝ_PŘÍPRAVEK_zhodnocení_BEMFOLA_SUKLS208673_2014.pdf" at bounding box center [242, 398] width 364 height 11
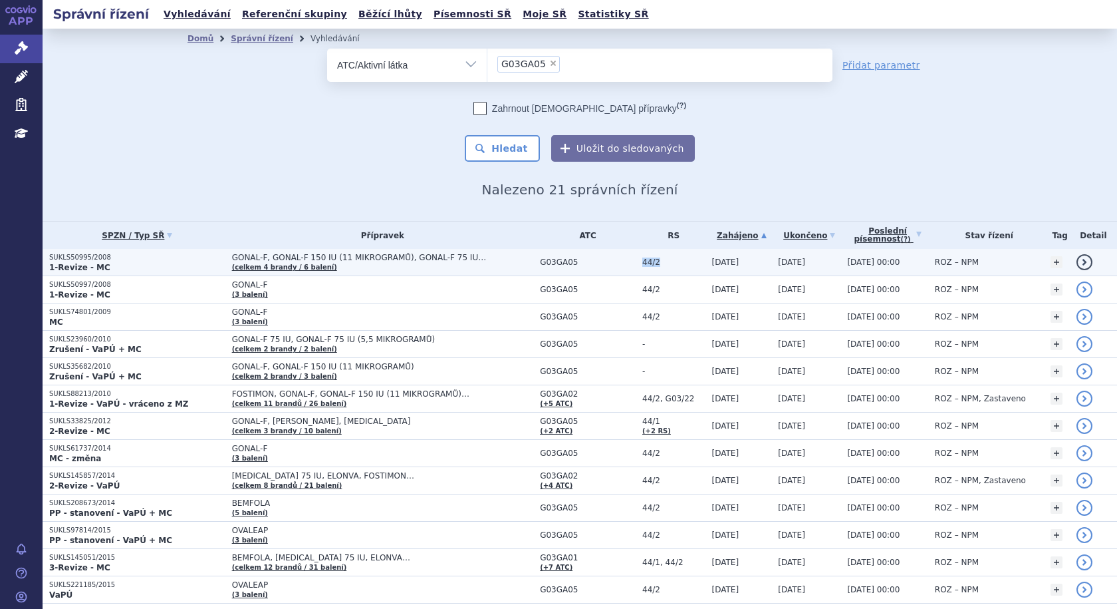
drag, startPoint x: 652, startPoint y: 268, endPoint x: 632, endPoint y: 267, distance: 20.0
click at [636, 267] on td "44/2" at bounding box center [670, 262] width 69 height 27
copy span "44/2"
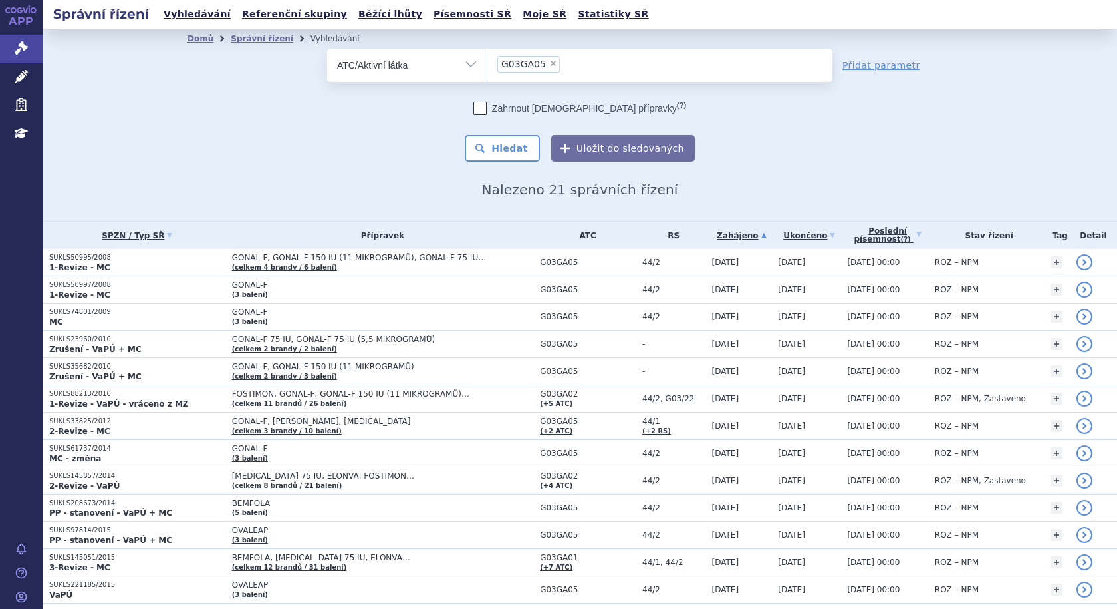
click at [549, 64] on span "×" at bounding box center [553, 63] width 8 height 8
click at [487, 64] on select "G03GA05" at bounding box center [487, 64] width 1 height 33
select select
click at [466, 63] on select "Vše Spisová značka Typ SŘ Přípravek/SUKL kód Účastník/Držitel" at bounding box center [407, 64] width 160 height 30
select select "filter-reference-group"
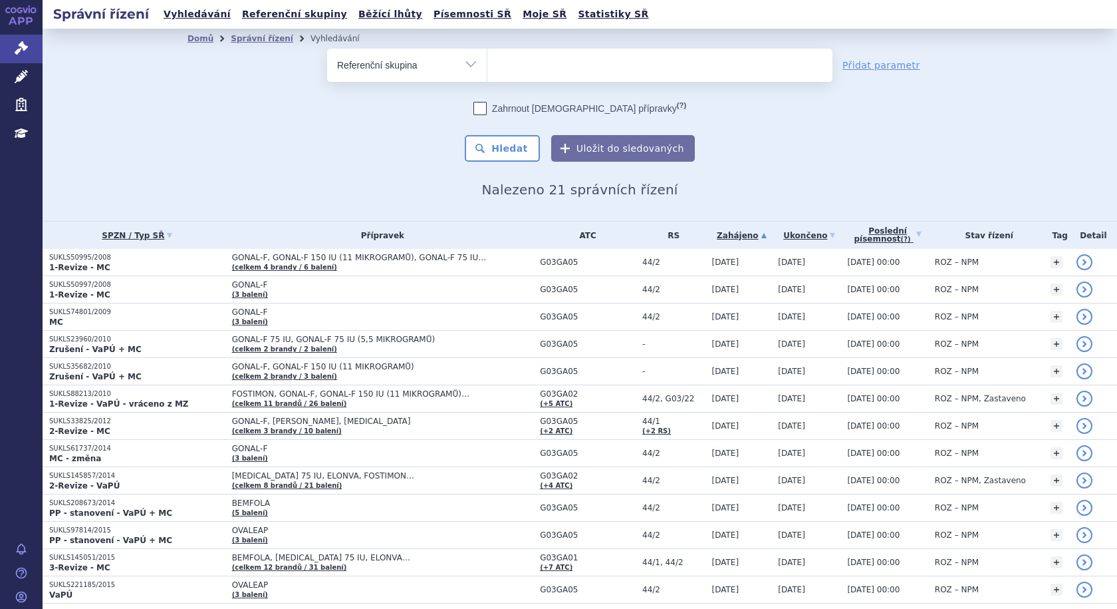
click at [327, 49] on select "Vše Spisová značka Typ SŘ Přípravek/SUKL kód Účastník/Držitel" at bounding box center [407, 64] width 160 height 30
click at [533, 59] on ul at bounding box center [659, 63] width 345 height 28
click at [487, 59] on select at bounding box center [487, 64] width 1 height 33
paste input "44/2"
type input "44/2"
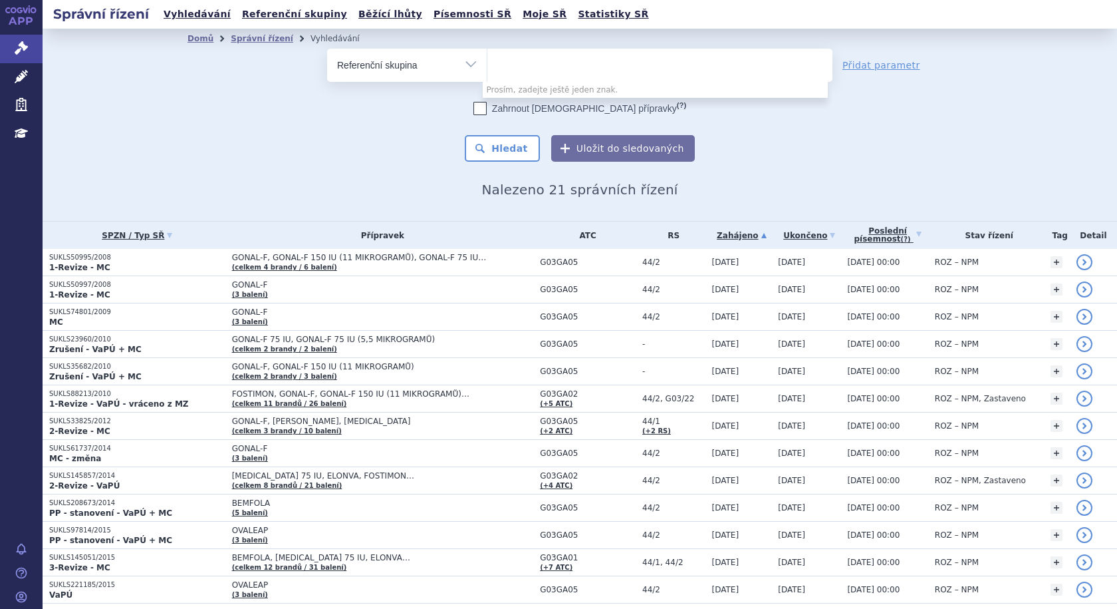
select select "44/2"
click at [503, 148] on button "Hledat" at bounding box center [502, 148] width 75 height 27
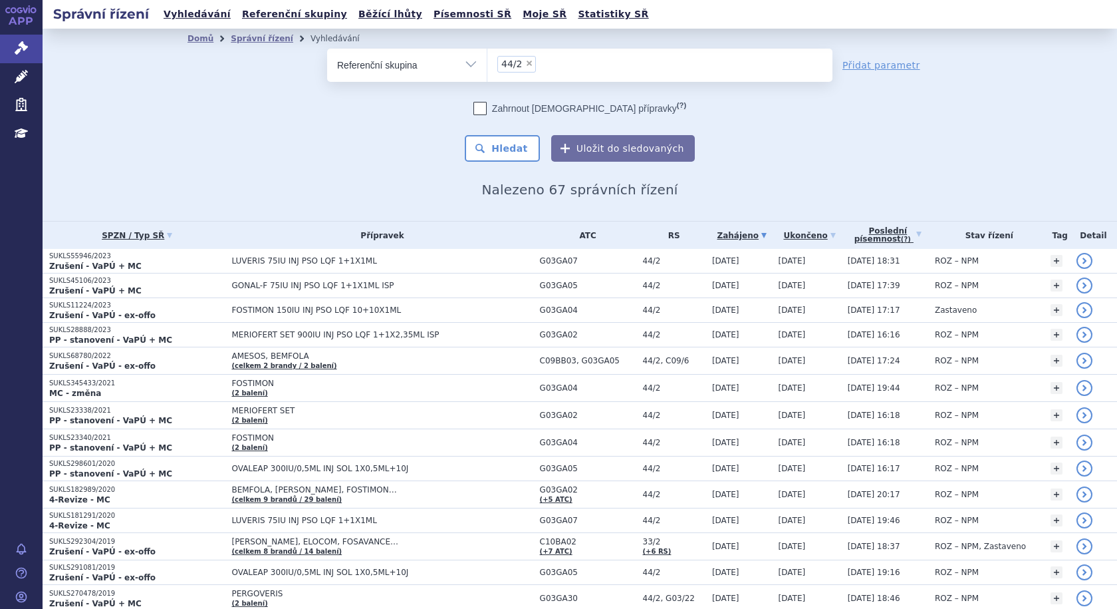
click at [722, 231] on link "Zahájeno" at bounding box center [742, 235] width 60 height 19
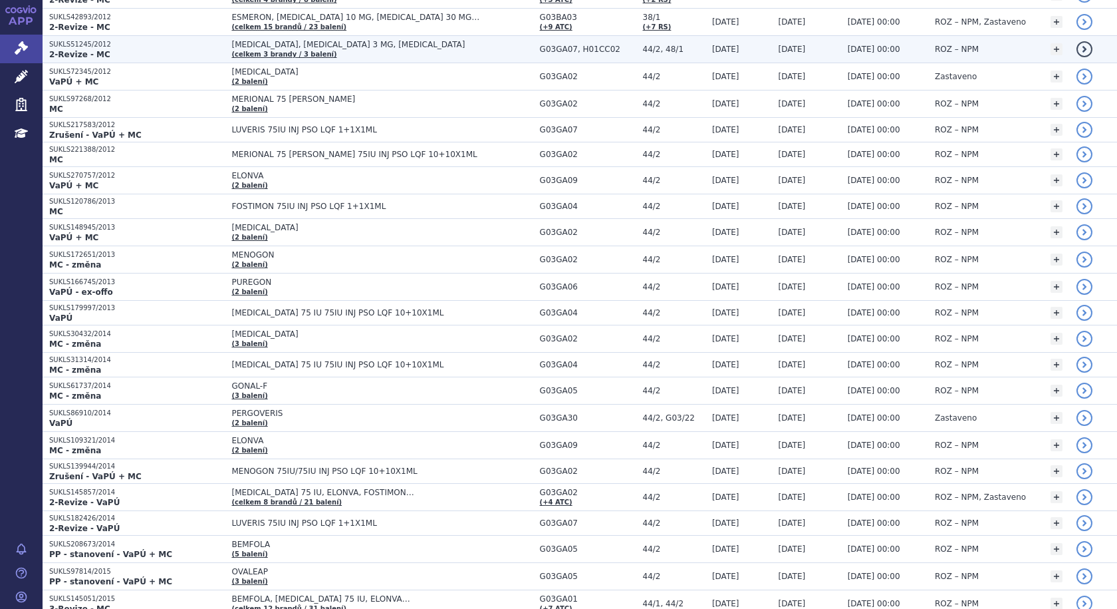
scroll to position [798, 0]
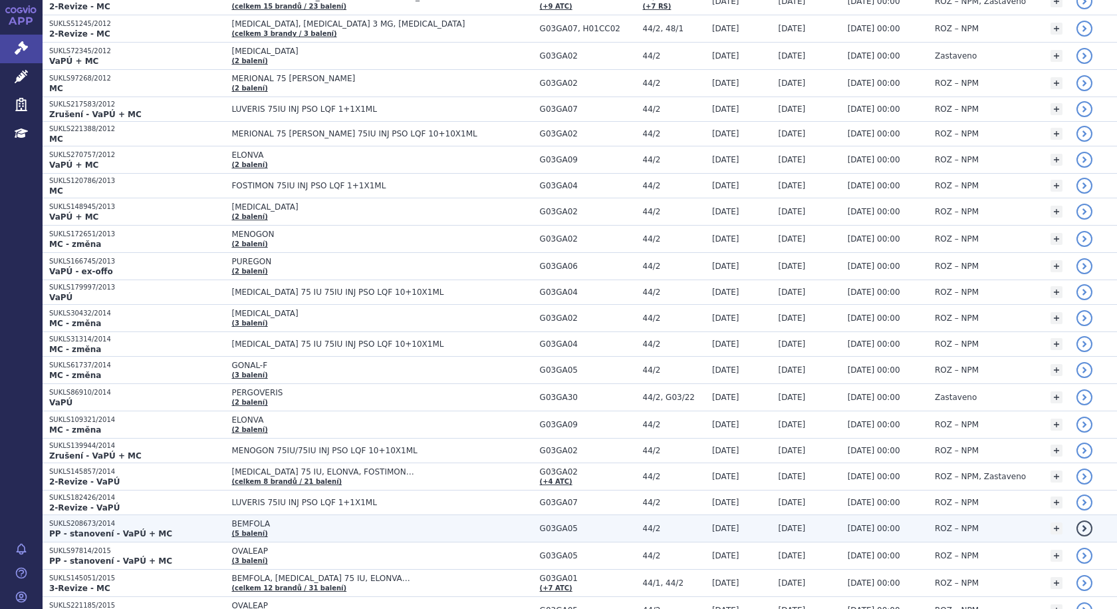
click at [268, 525] on span "BEMFOLA" at bounding box center [381, 523] width 301 height 9
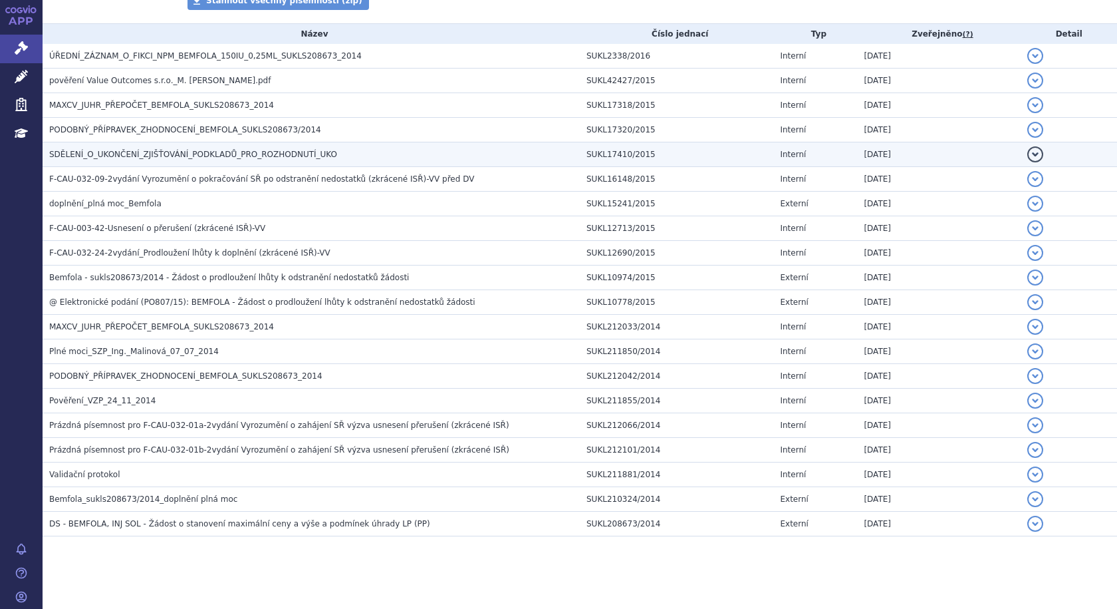
scroll to position [282, 0]
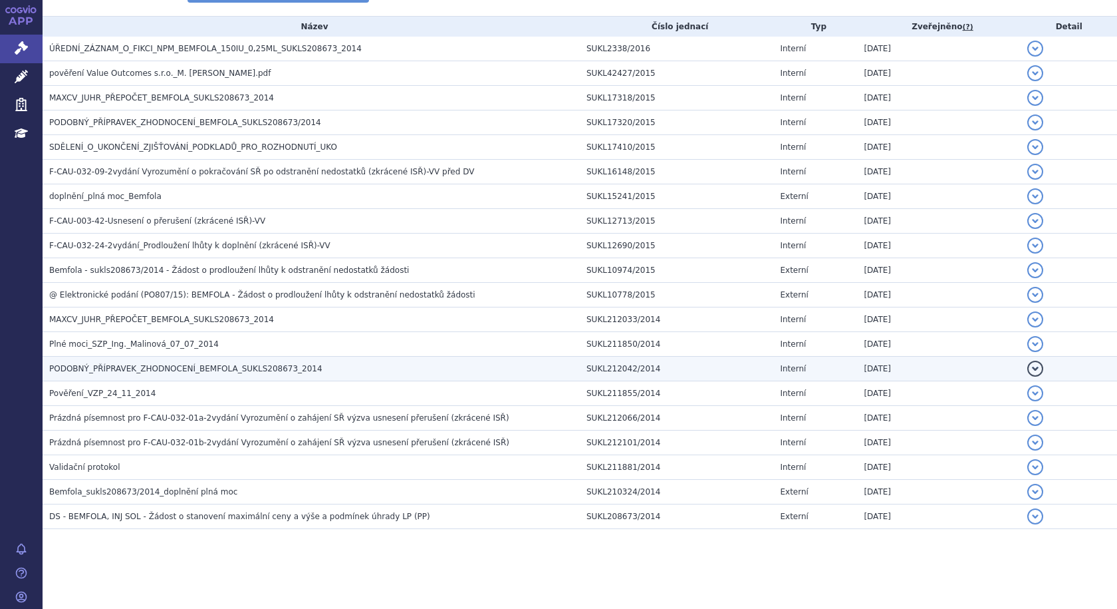
click at [161, 365] on span "PODOBNÝ_PŘÍPRAVEK_ZHODNOCENÍ_BEMFOLA_SUKLS208673_2014" at bounding box center [185, 368] width 273 height 9
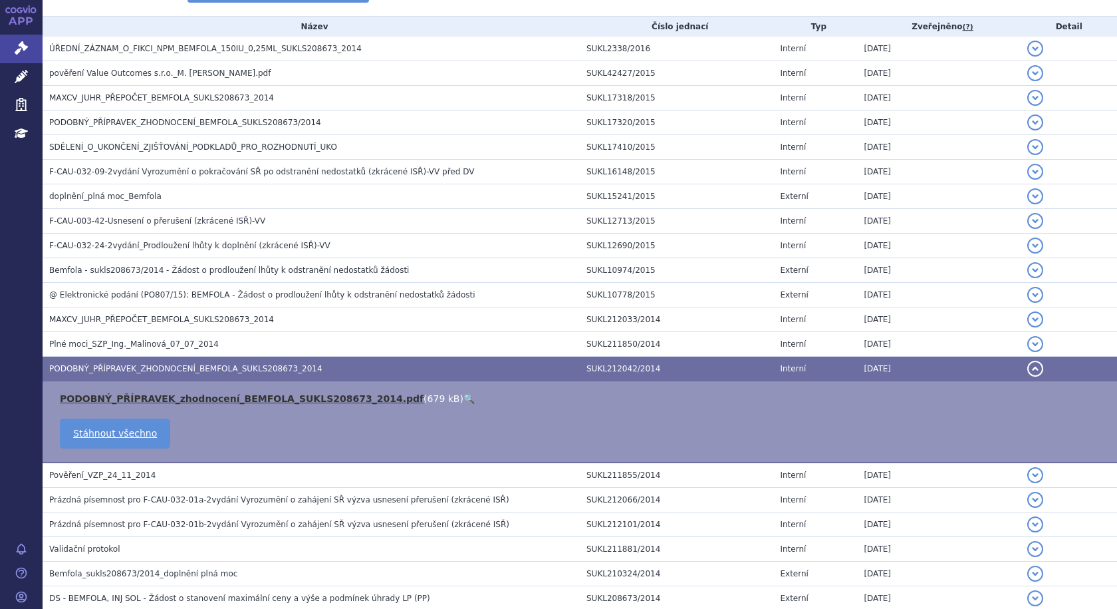
click at [172, 400] on link "PODOBNÝ_PŘÍPRAVEK_zhodnocení_BEMFOLA_SUKLS208673_2014.pdf" at bounding box center [242, 398] width 364 height 11
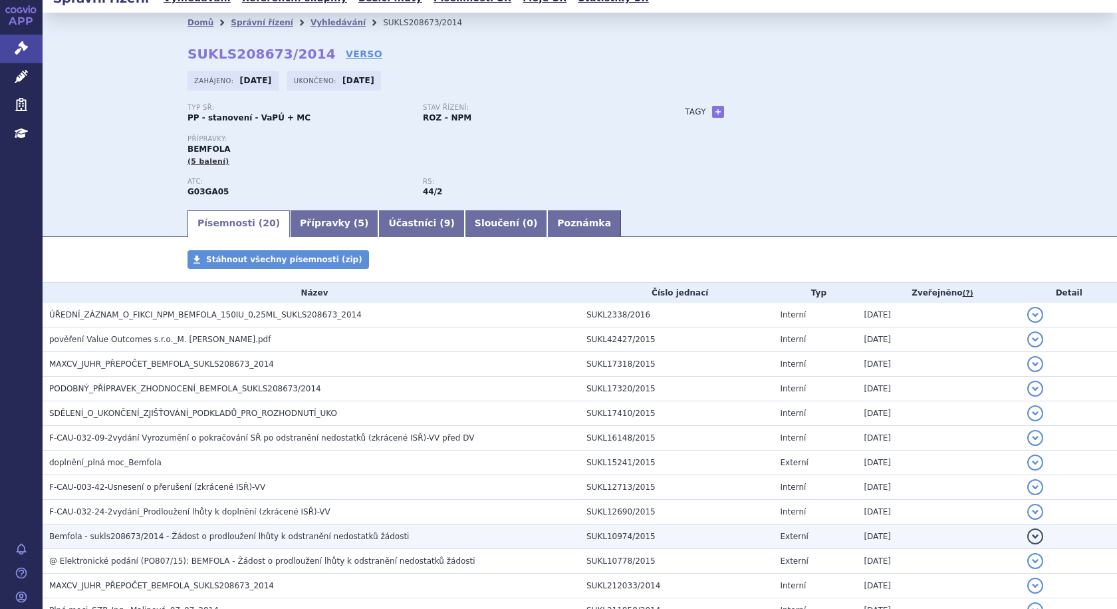
scroll to position [0, 0]
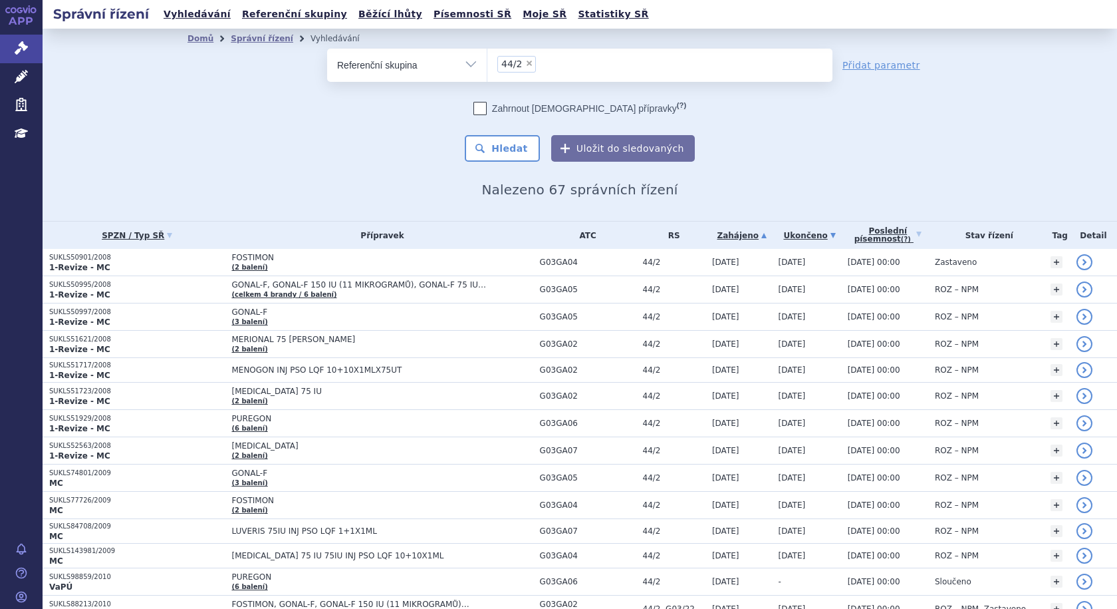
click at [801, 235] on link "Ukončeno" at bounding box center [810, 235] width 63 height 19
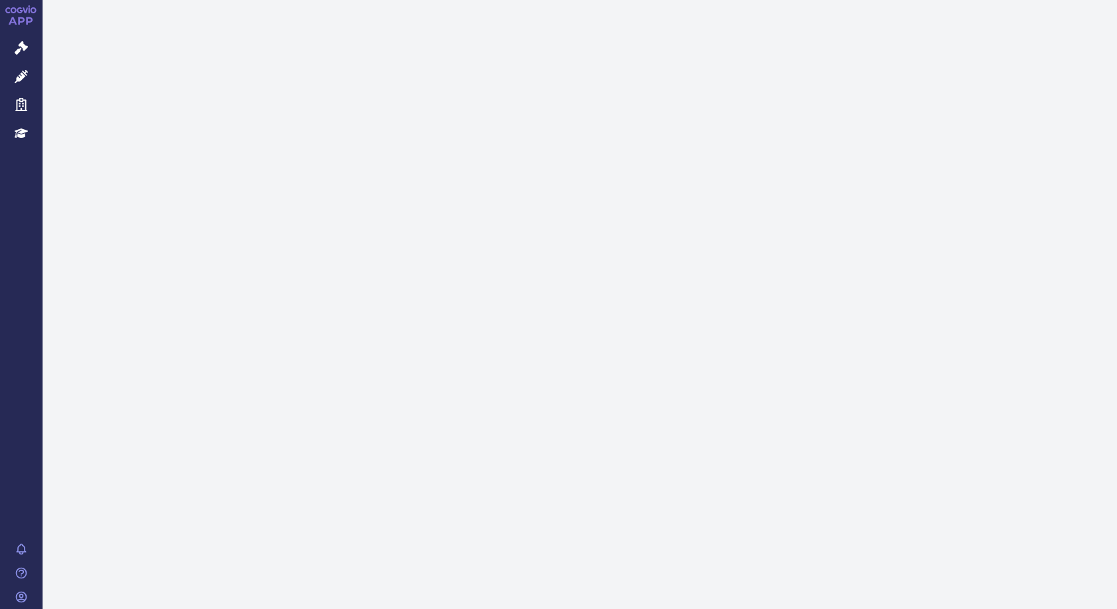
click at [105, 75] on span "Léčivé přípravky" at bounding box center [96, 77] width 106 height 28
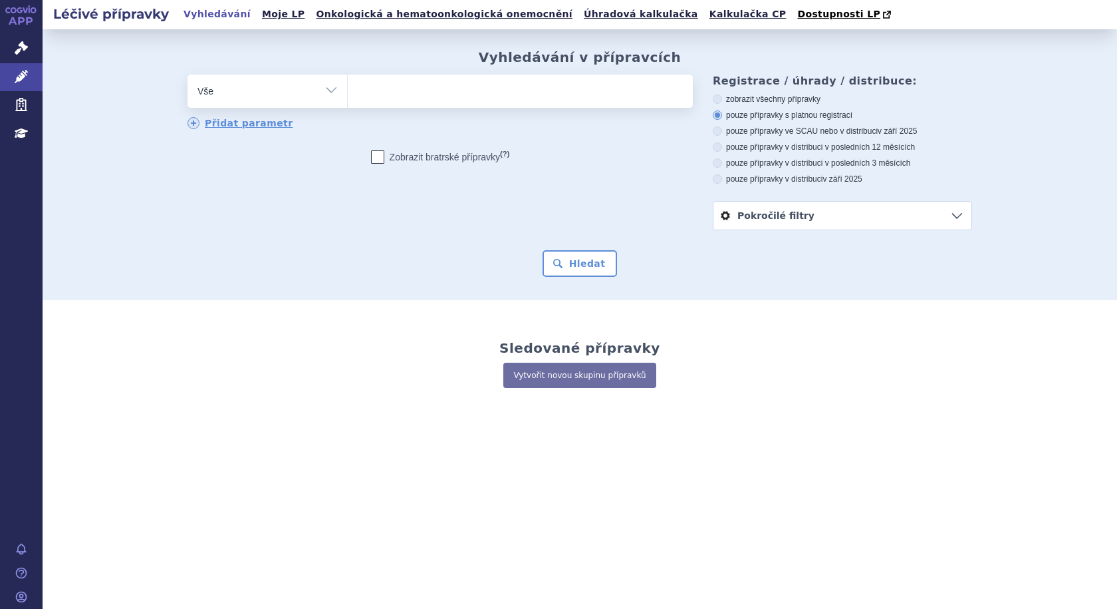
click at [433, 88] on ul at bounding box center [520, 88] width 345 height 28
click at [348, 88] on select at bounding box center [347, 90] width 1 height 33
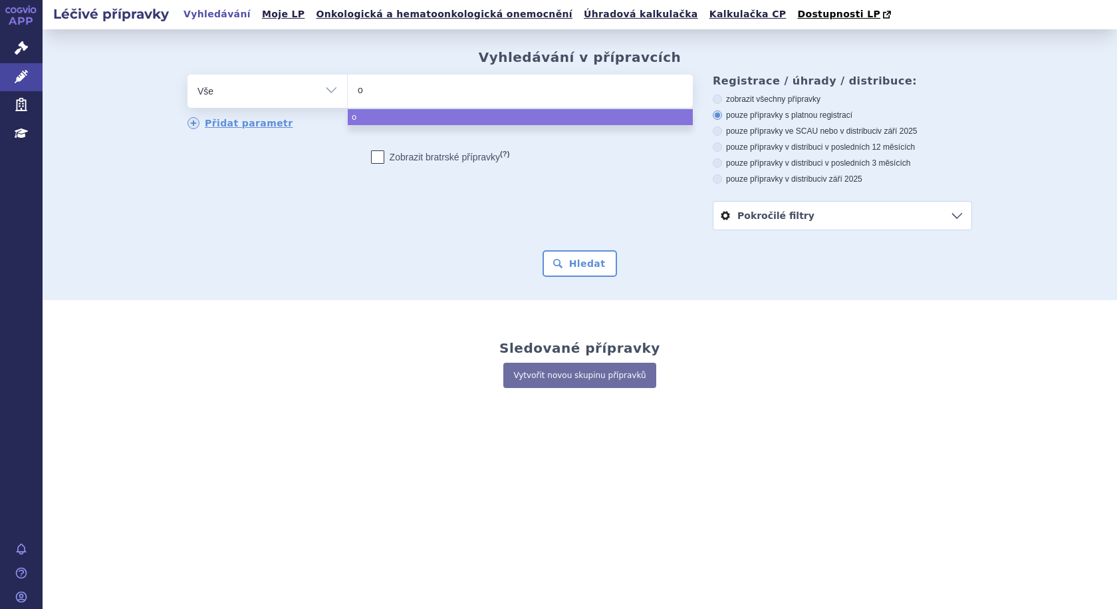
type input "ov"
type input "ova"
type input "oval"
type input "ovale"
type input "ovaleap"
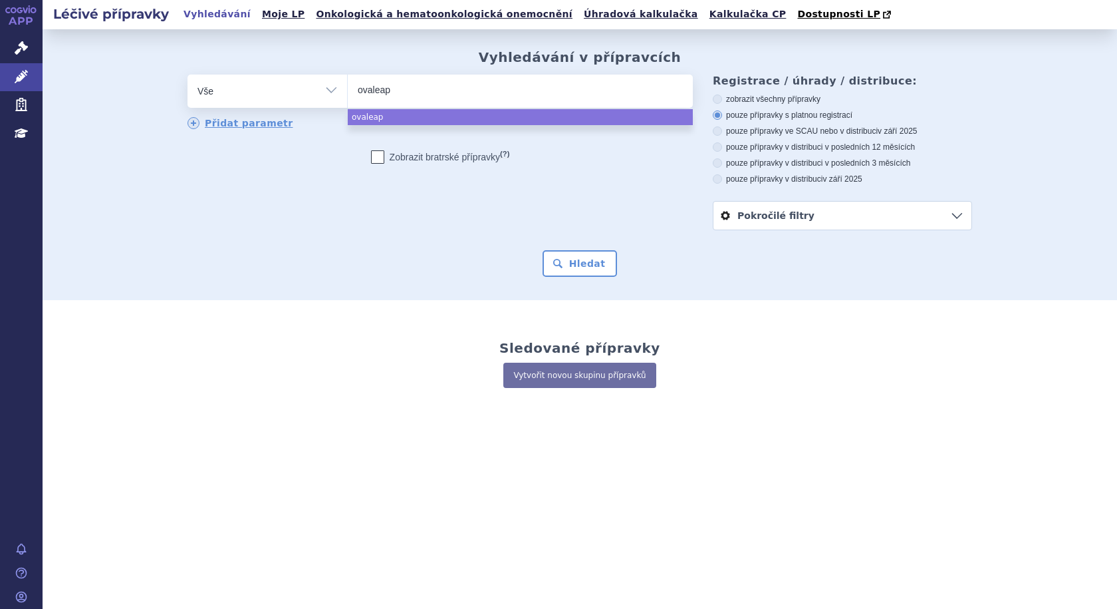
select select "ovaleap"
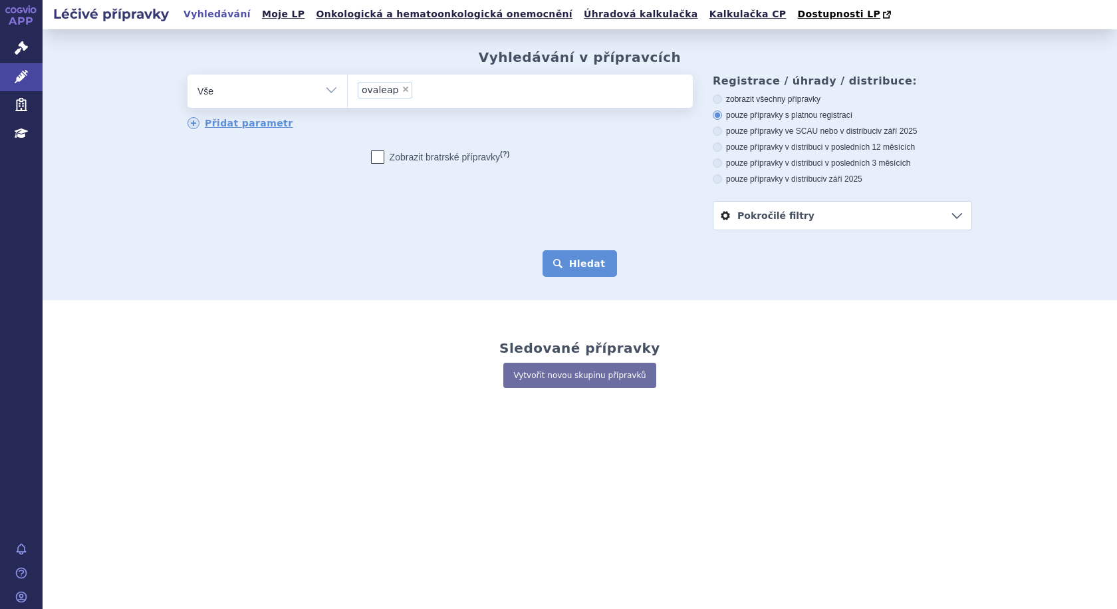
click at [573, 263] on button "Hledat" at bounding box center [580, 263] width 75 height 27
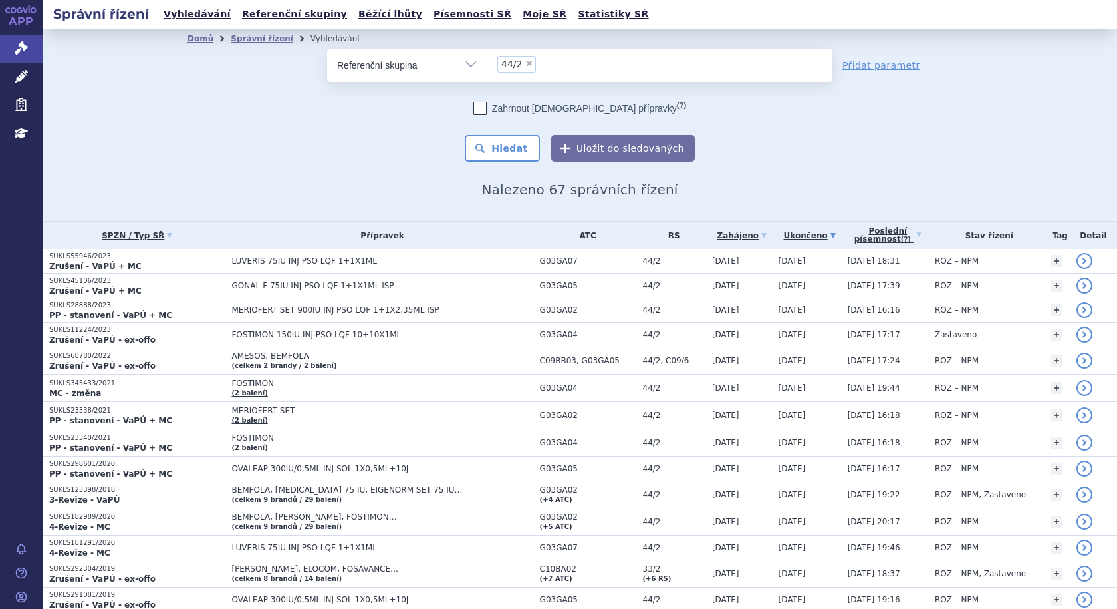
click at [786, 232] on link "Ukončeno" at bounding box center [810, 235] width 63 height 19
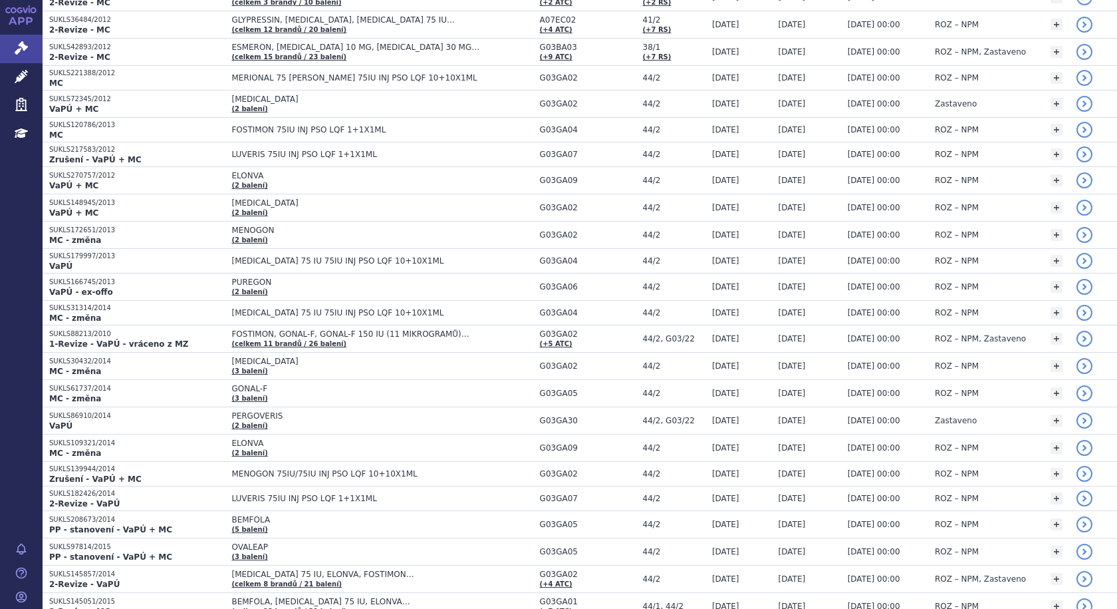
scroll to position [798, 0]
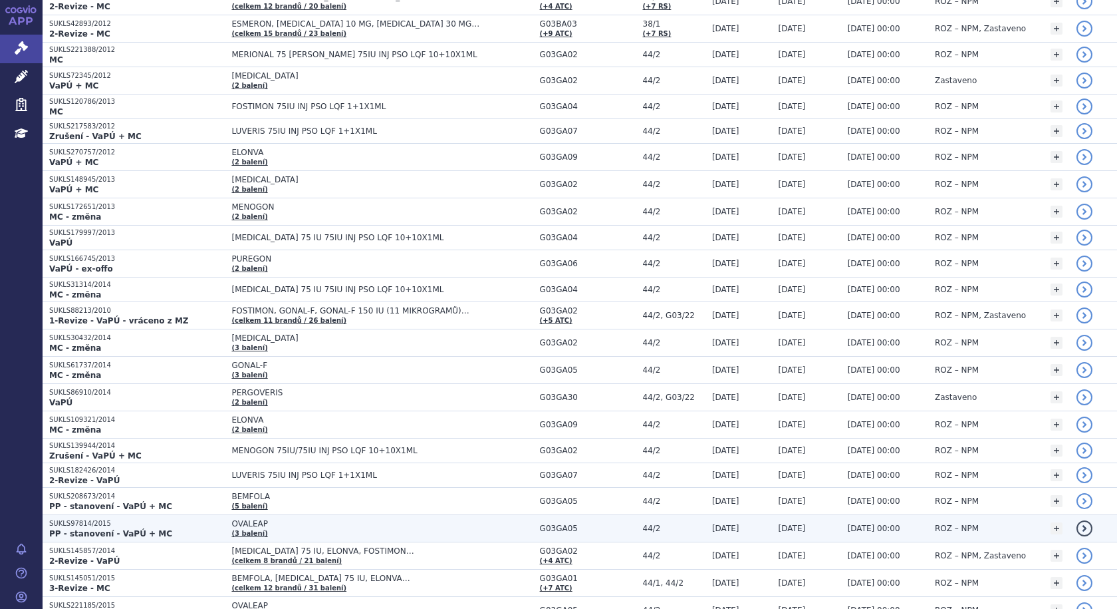
click at [293, 524] on span "OVALEAP" at bounding box center [381, 523] width 301 height 9
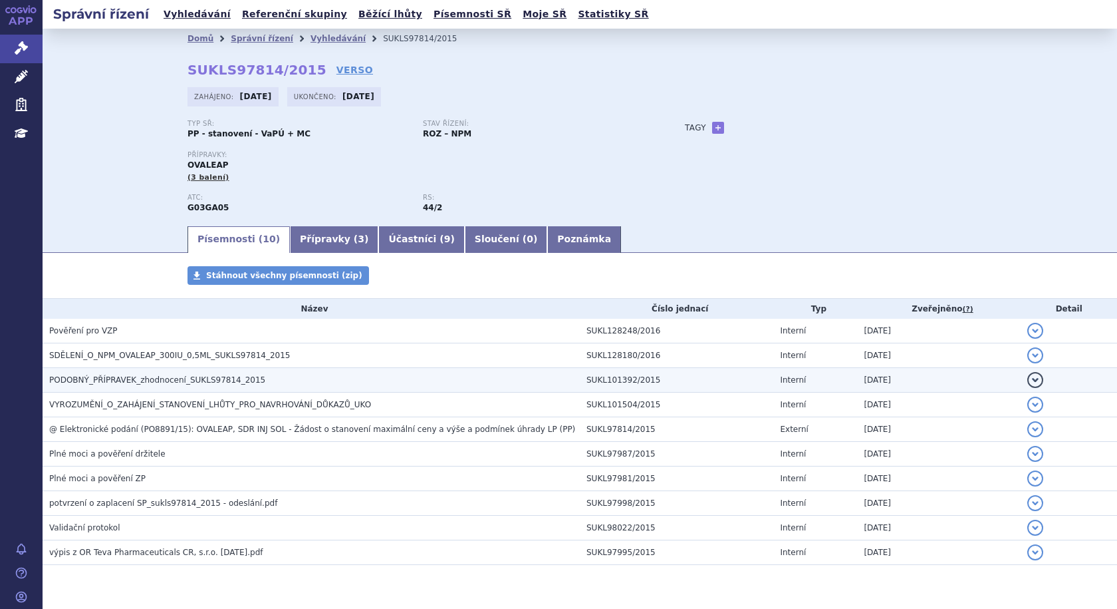
click at [90, 376] on span "PODOBNÝ_PŘÍPRAVEK_zhodnocení_SUKLS97814_2015" at bounding box center [157, 379] width 216 height 9
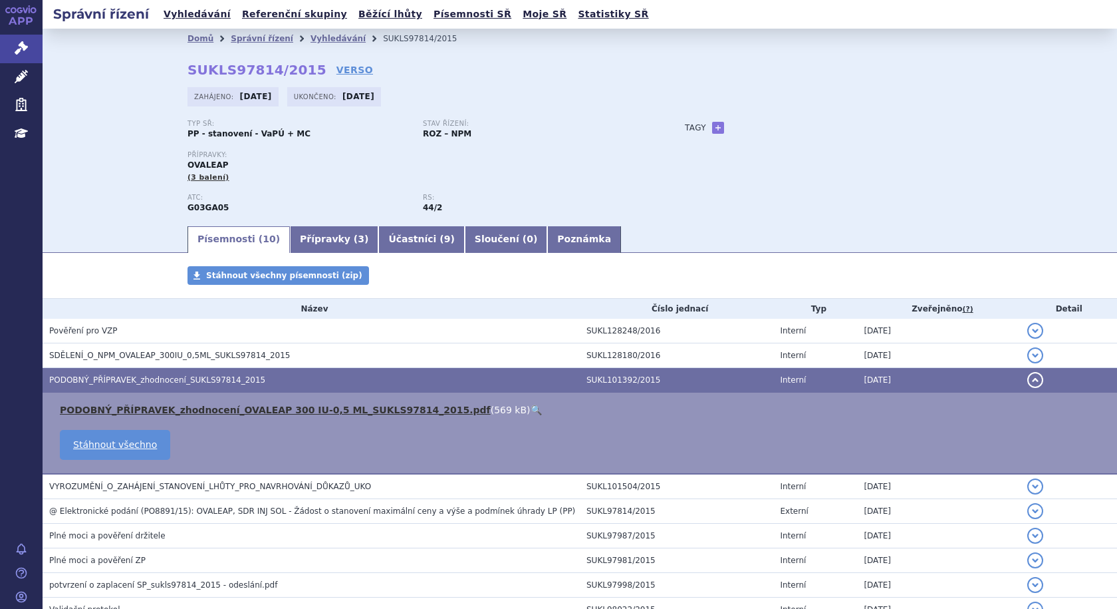
click at [106, 410] on link "PODOBNÝ_PŘÍPRAVEK_zhodnocení_OVALEAP 300 IU-0,5 ML_SUKLS97814_2015.pdf" at bounding box center [275, 409] width 431 height 11
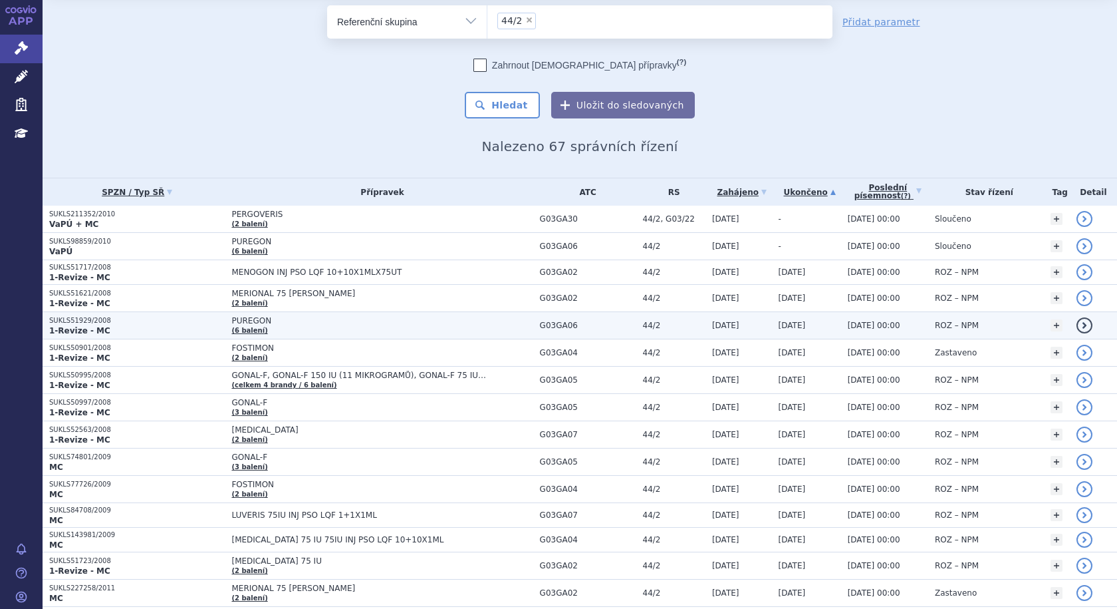
scroll to position [67, 0]
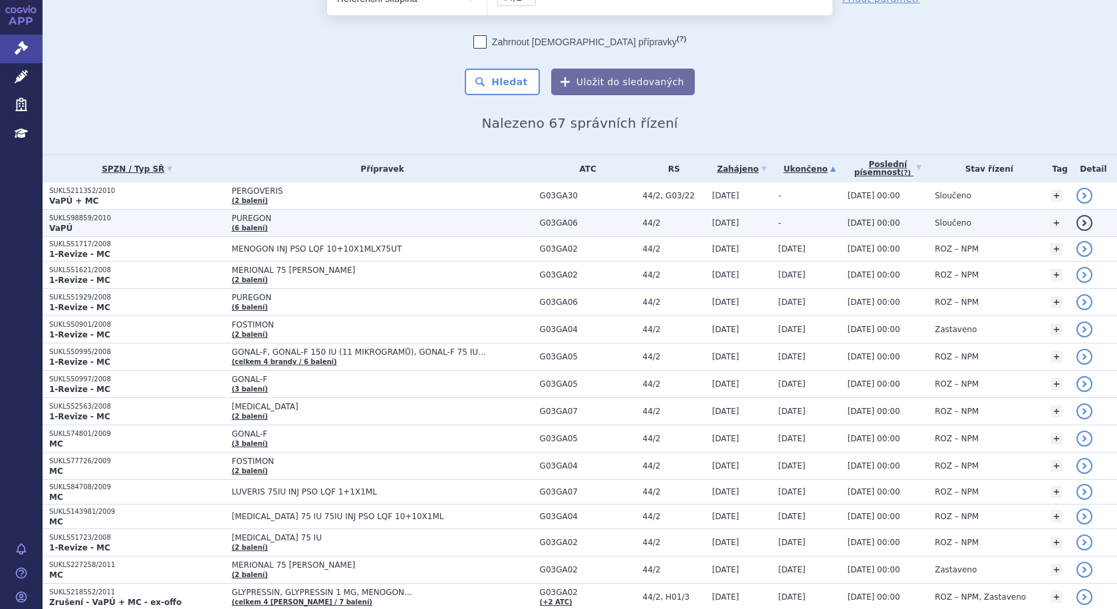
click at [328, 216] on span "PUREGON" at bounding box center [381, 217] width 301 height 9
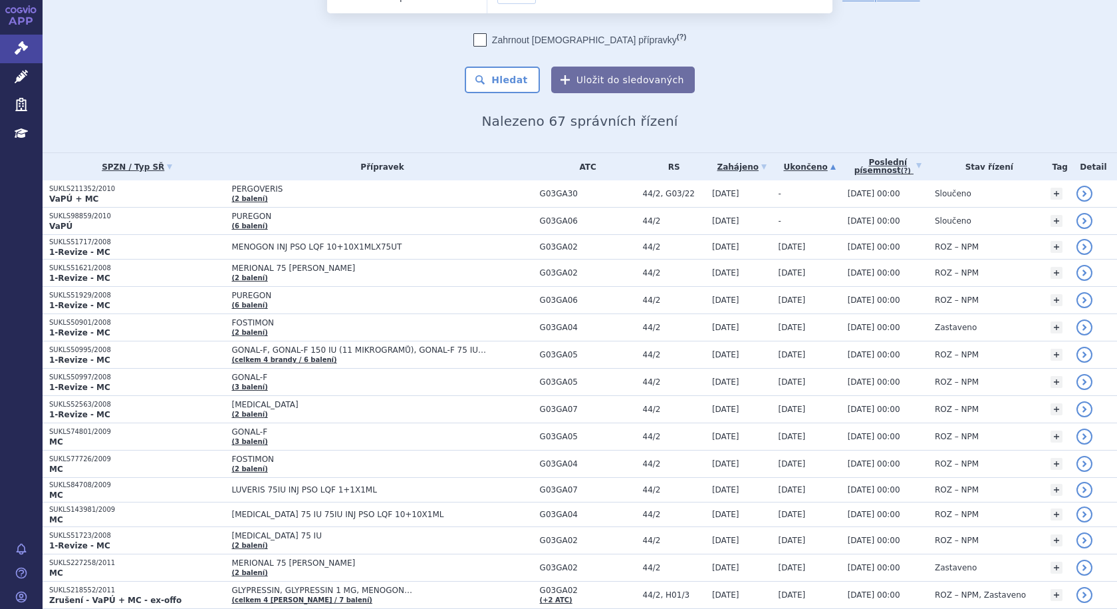
scroll to position [67, 0]
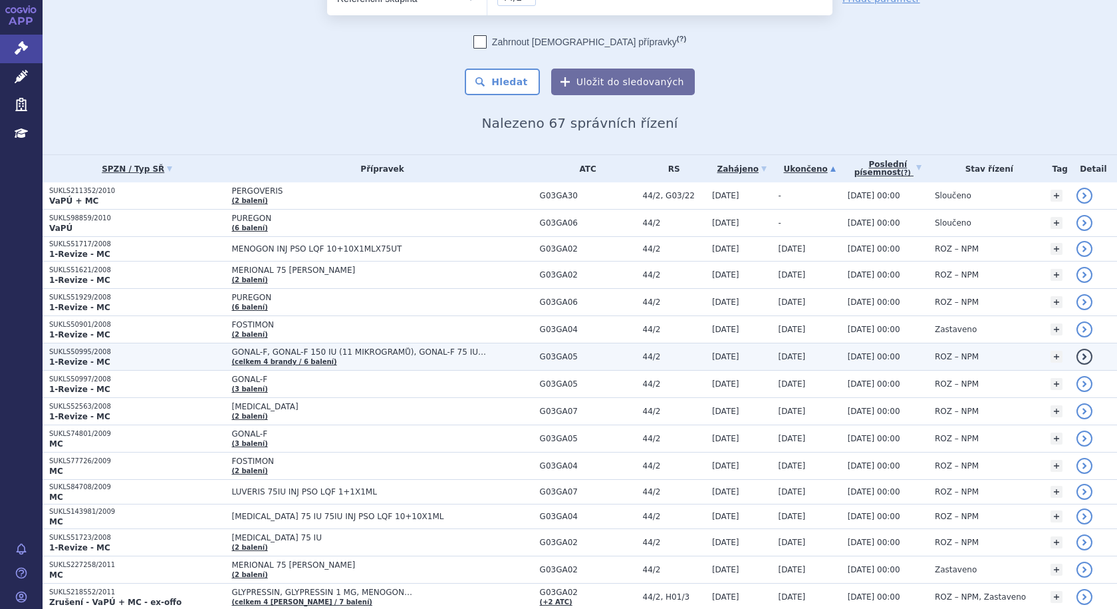
click at [348, 352] on span "GONAL-F, GONAL-F 150 IU (11 MIKROGRAMŮ), GONAL-F 75 IU…" at bounding box center [381, 351] width 301 height 9
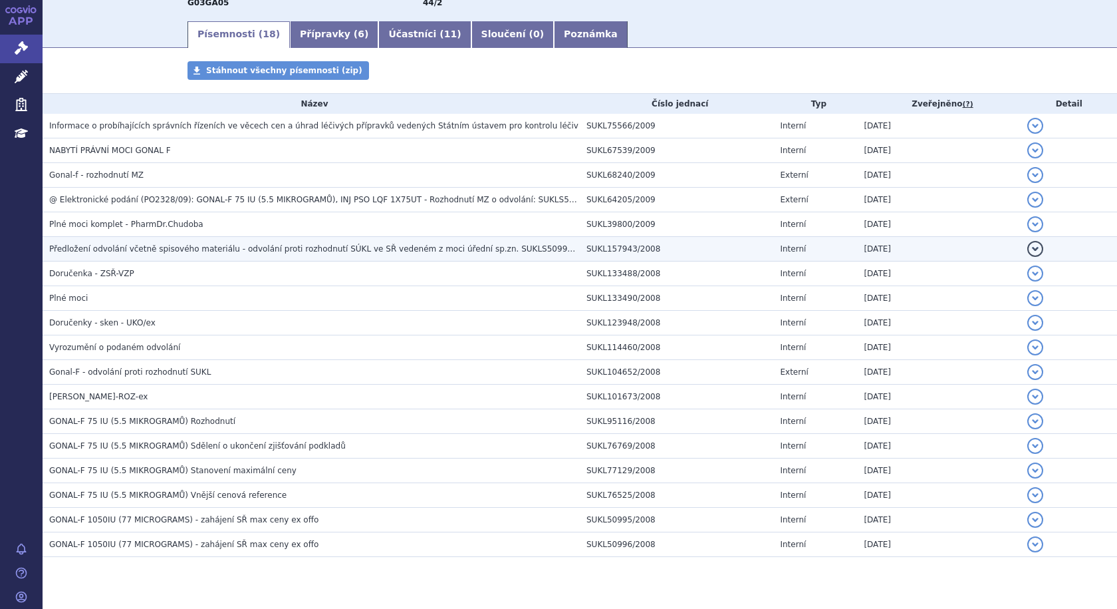
scroll to position [233, 0]
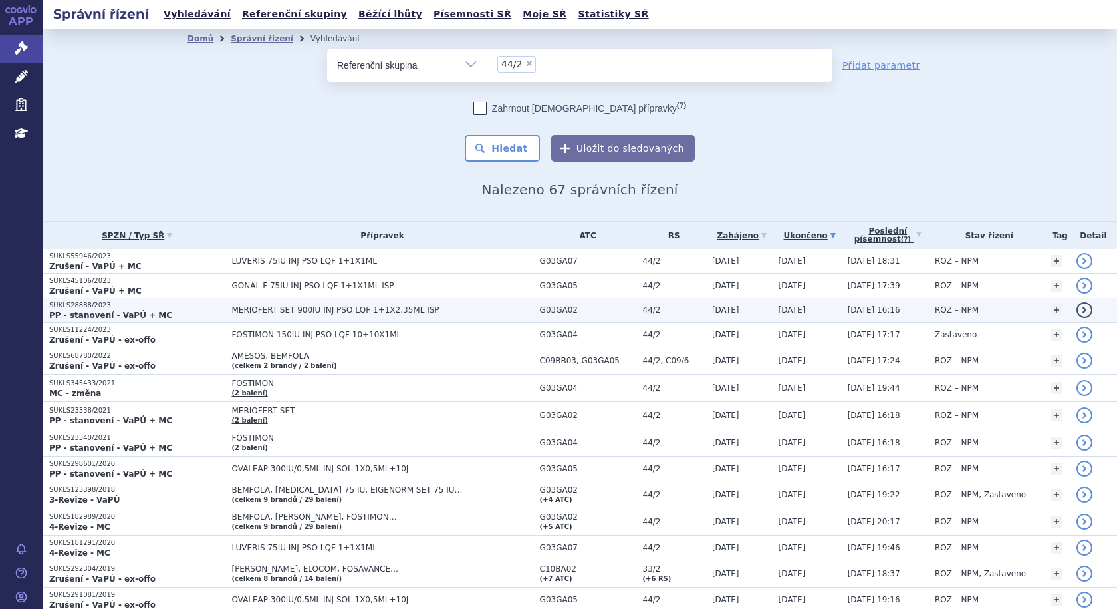
click at [455, 310] on span "MERIOFERT SET 900IU INJ PSO LQF 1+1X2,35ML ISP" at bounding box center [381, 309] width 301 height 9
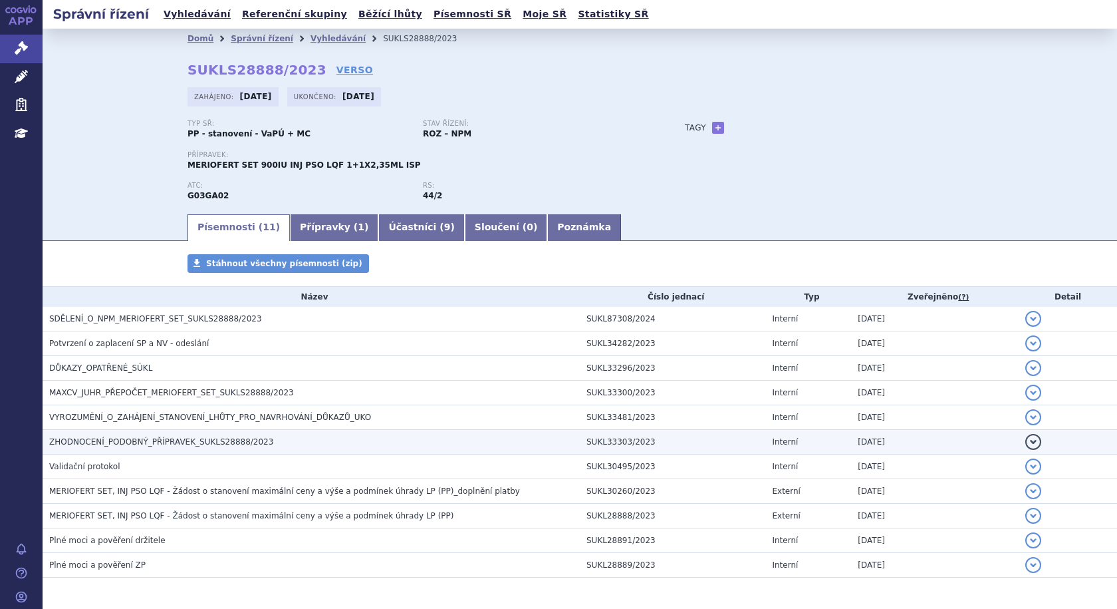
click at [162, 437] on span "ZHODNOCENÍ_PODOBNÝ_PŘÍPRAVEK_SUKLS28888/2023" at bounding box center [161, 441] width 224 height 9
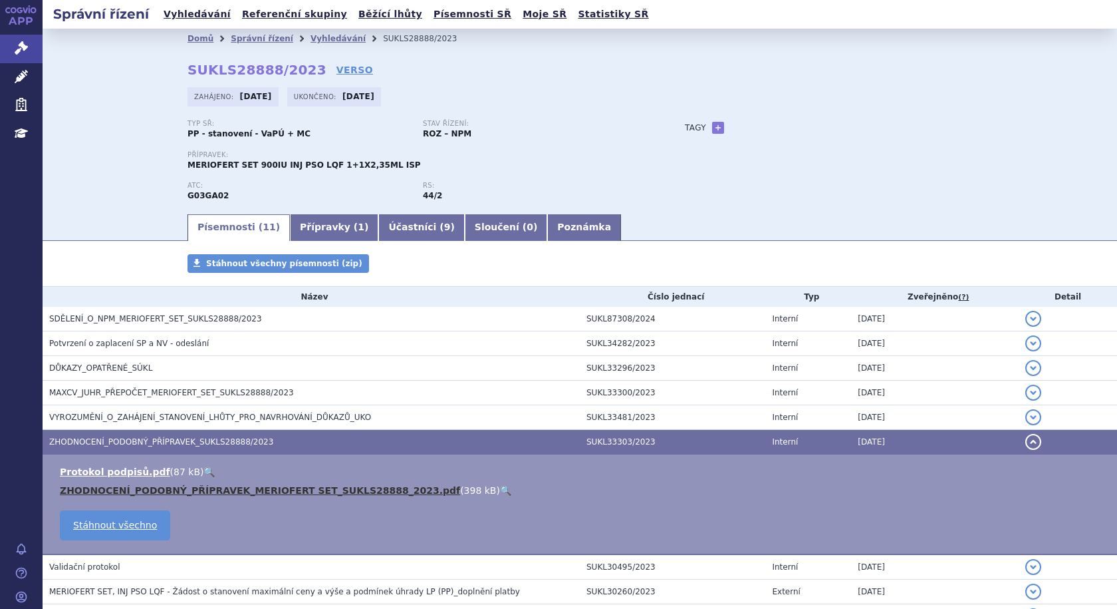
click at [141, 487] on link "ZHODNOCENÍ_PODOBNÝ_PŘÍPRAVEK_MERIOFERT SET_SUKLS28888_2023.pdf" at bounding box center [260, 490] width 400 height 11
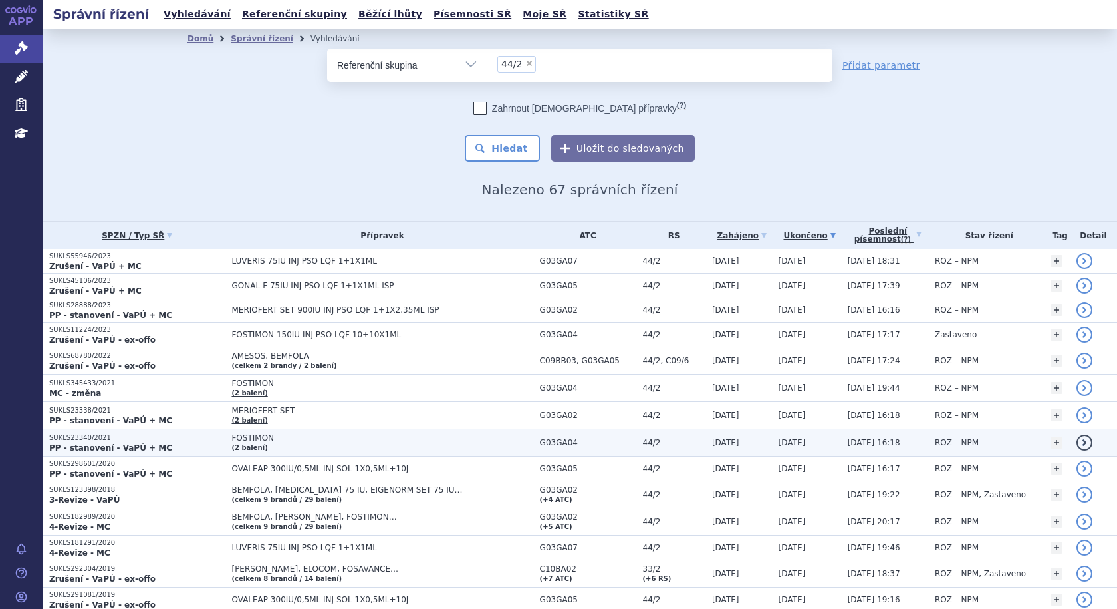
click at [281, 439] on span "FOSTIMON" at bounding box center [381, 437] width 301 height 9
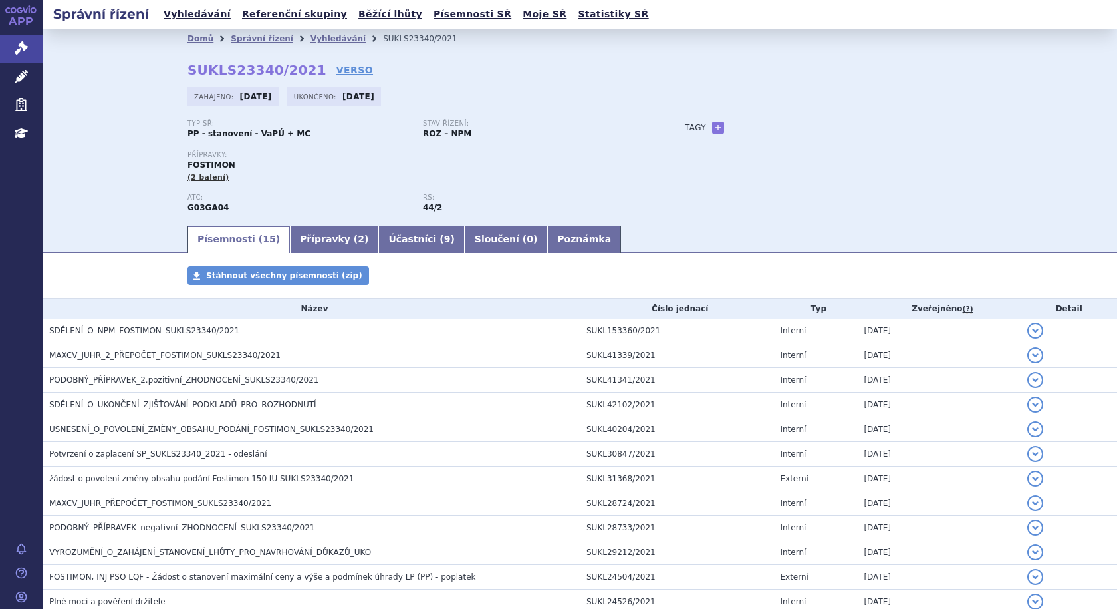
scroll to position [159, 0]
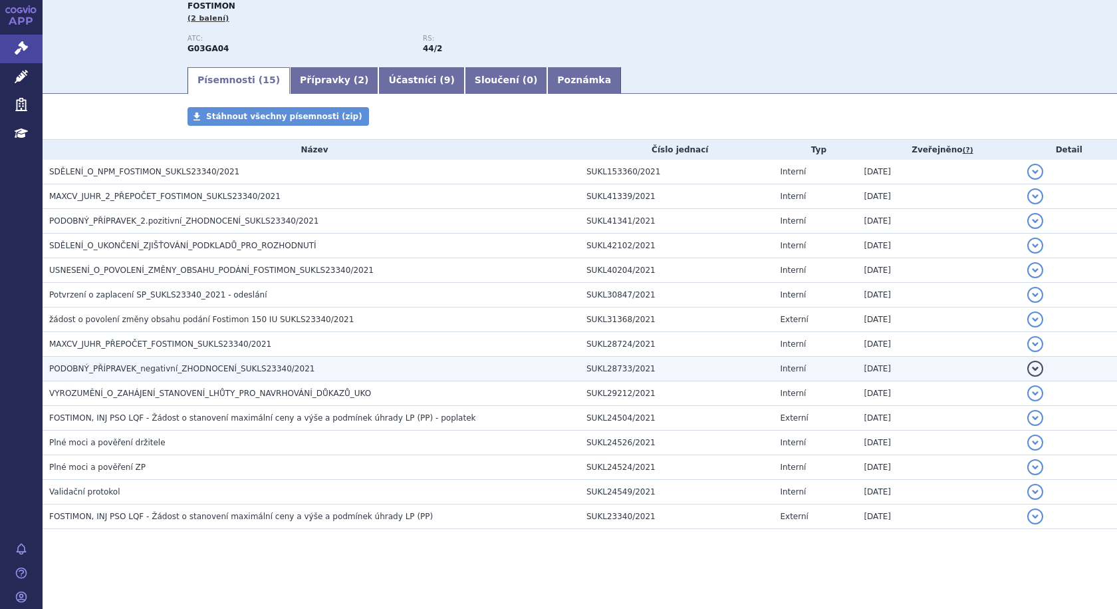
click at [96, 368] on span "PODOBNÝ_PŘÍPRAVEK_negativní_ZHODNOCENÍ_SUKLS23340/2021" at bounding box center [181, 368] width 265 height 9
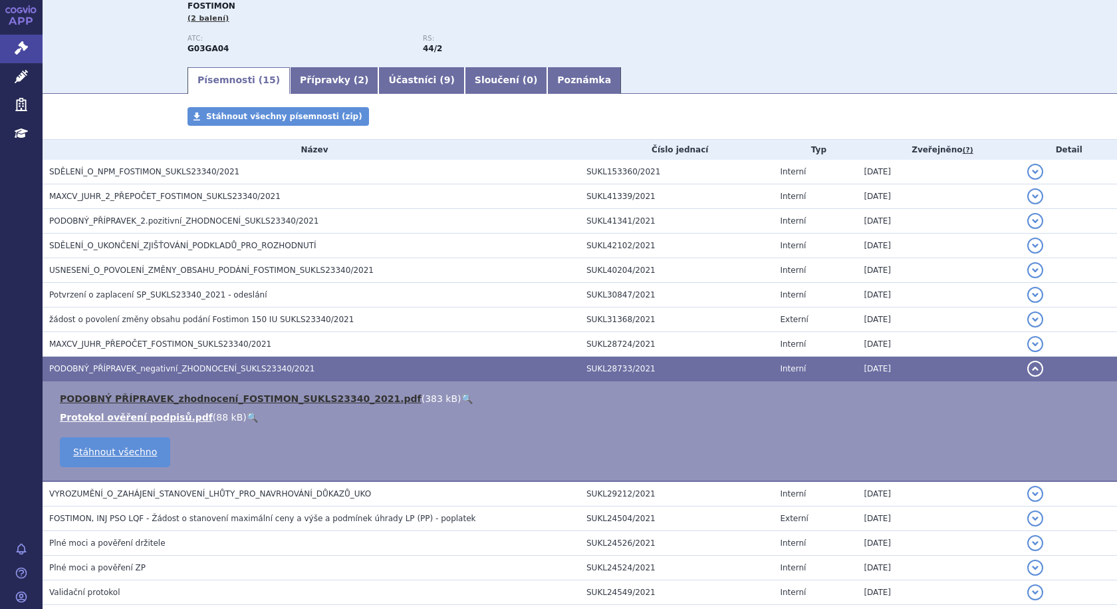
click at [125, 396] on link "PODOBNÝ PŘÍPRAVEK_zhodnocení_FOSTIMON_SUKLS23340_2021.pdf" at bounding box center [241, 398] width 362 height 11
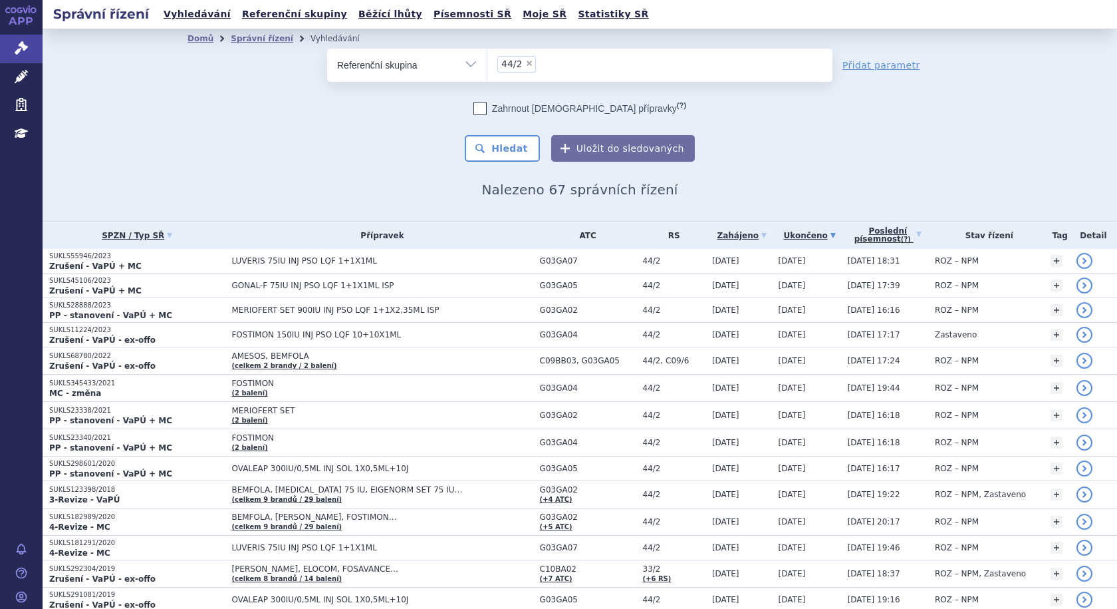
click at [554, 60] on ul "× 44/2" at bounding box center [659, 63] width 345 height 29
click at [487, 60] on select "44/2" at bounding box center [487, 64] width 1 height 33
click at [501, 142] on button "Hledat" at bounding box center [502, 148] width 75 height 27
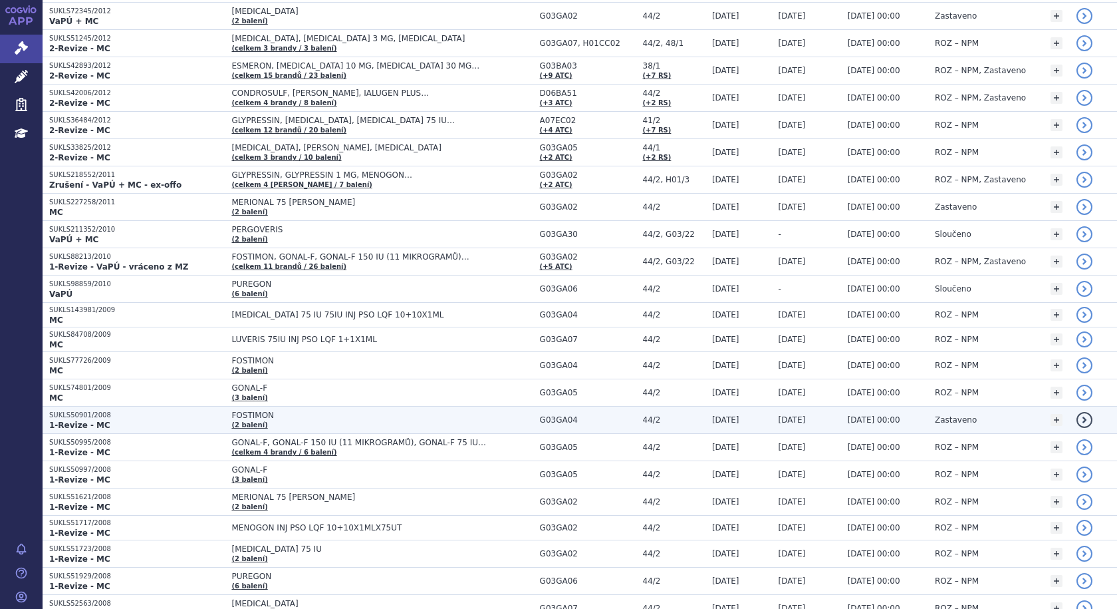
scroll to position [1464, 0]
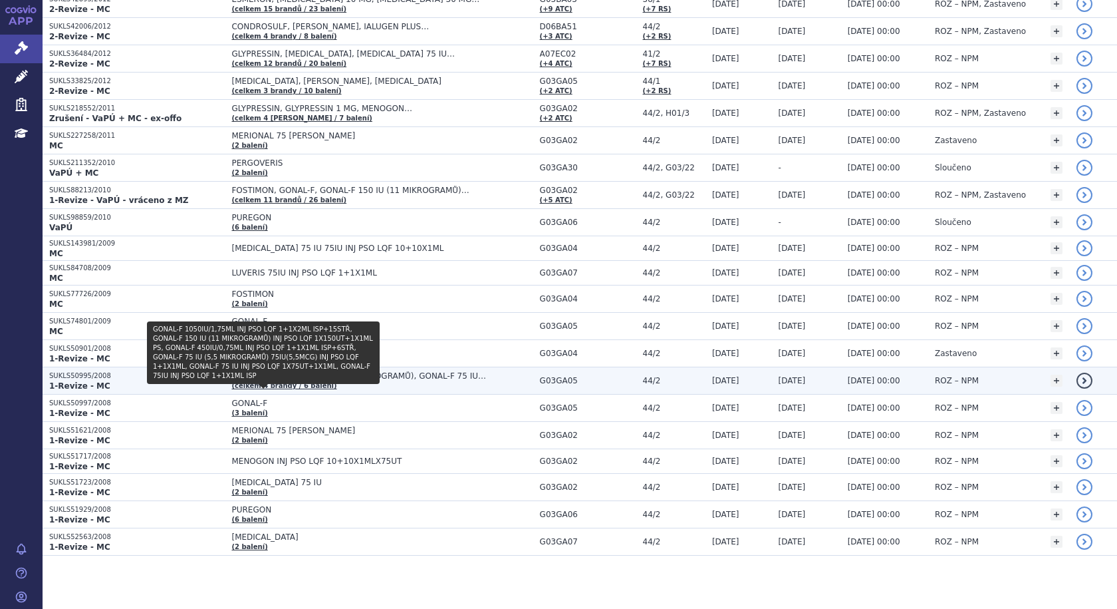
click at [289, 386] on link "(celkem 4 brandy / 6 balení)" at bounding box center [283, 385] width 105 height 7
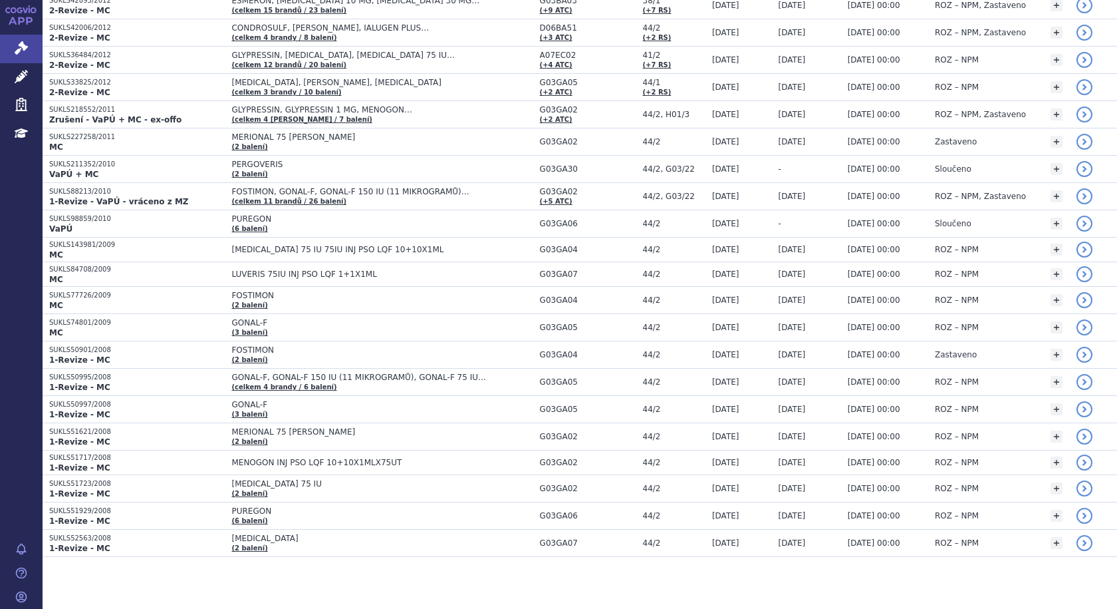
scroll to position [1464, 0]
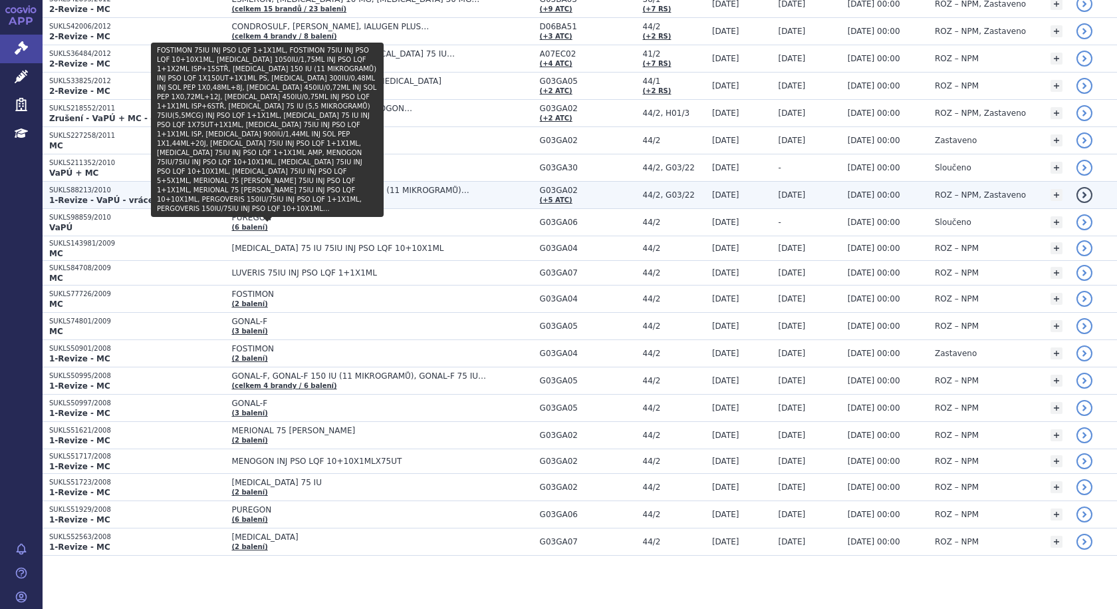
click at [287, 198] on link "(celkem 11 brandů / 26 balení)" at bounding box center [288, 199] width 115 height 7
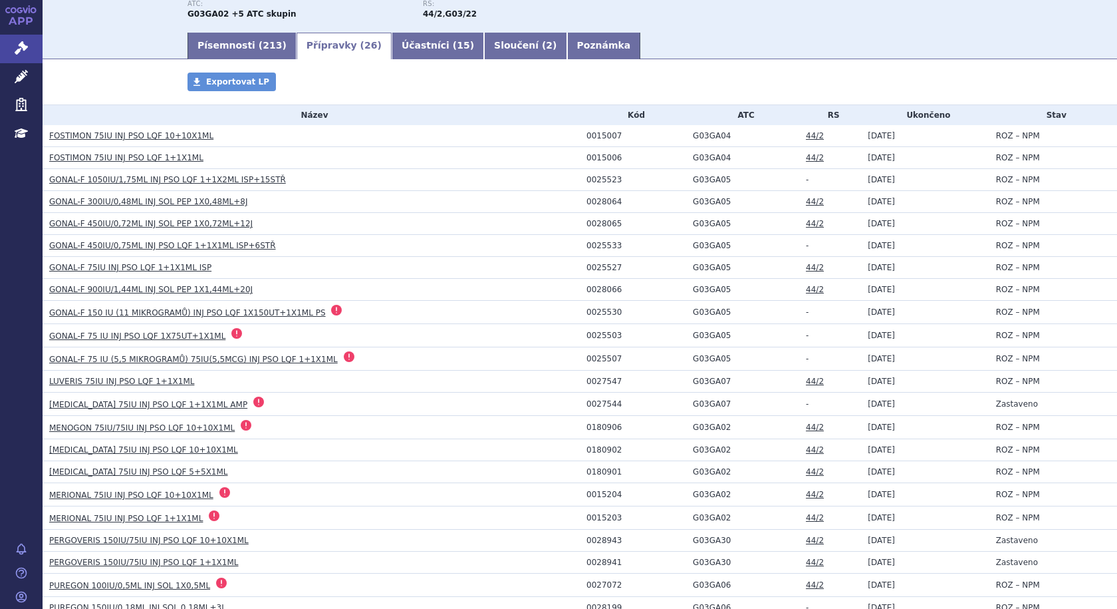
scroll to position [200, 0]
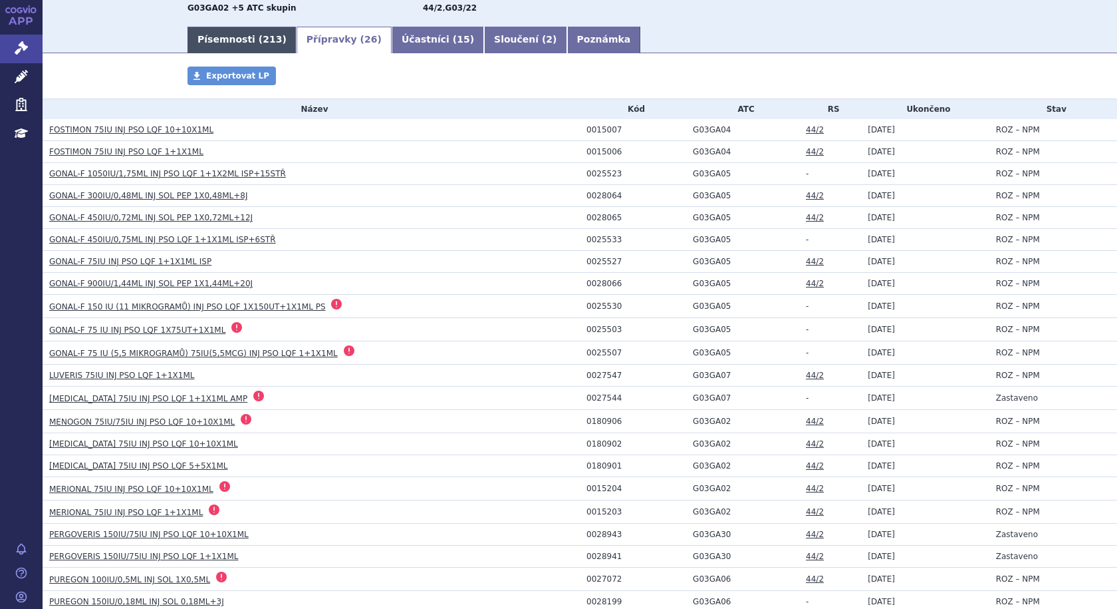
click at [229, 38] on link "Písemnosti ( 213 )" at bounding box center [242, 40] width 109 height 27
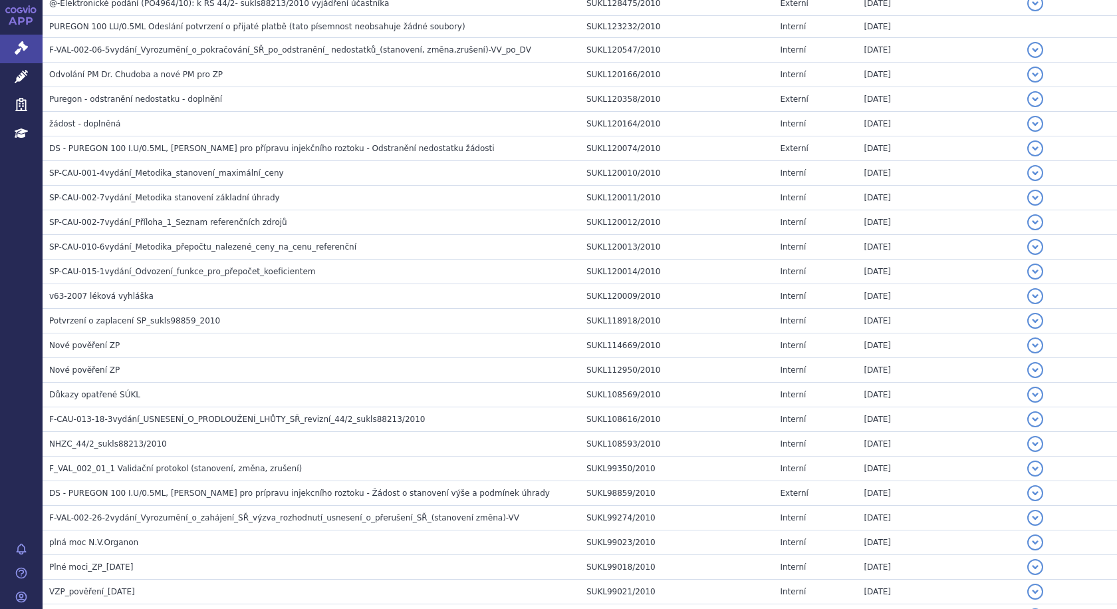
scroll to position [5028, 0]
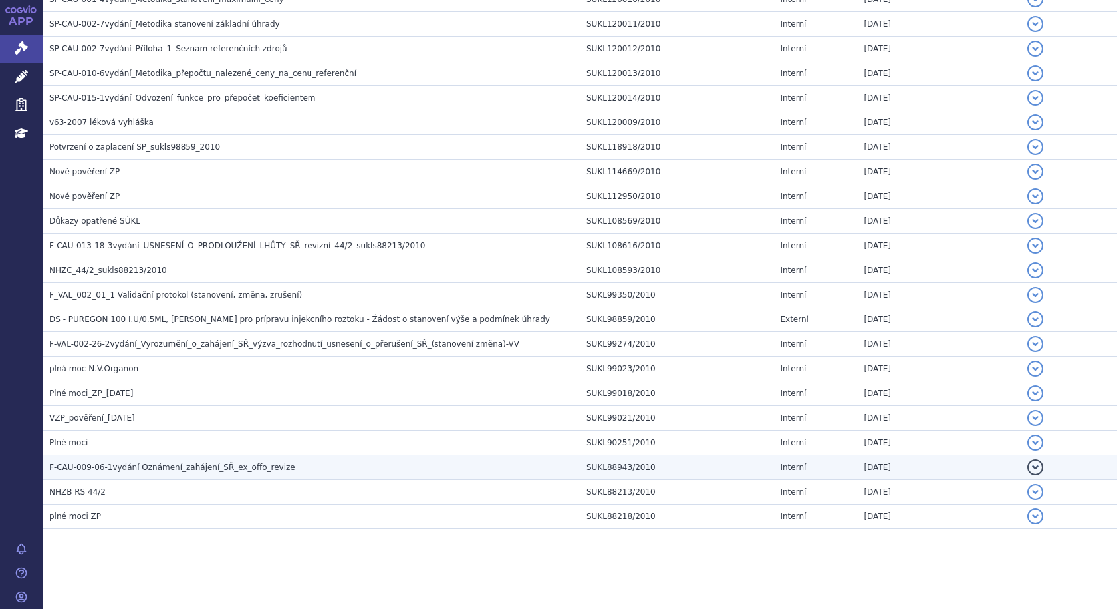
click at [141, 469] on span "F-CAU-009-06-1vydání Oznámení_zahájení_SŘ_ex_offo_revize" at bounding box center [172, 466] width 246 height 9
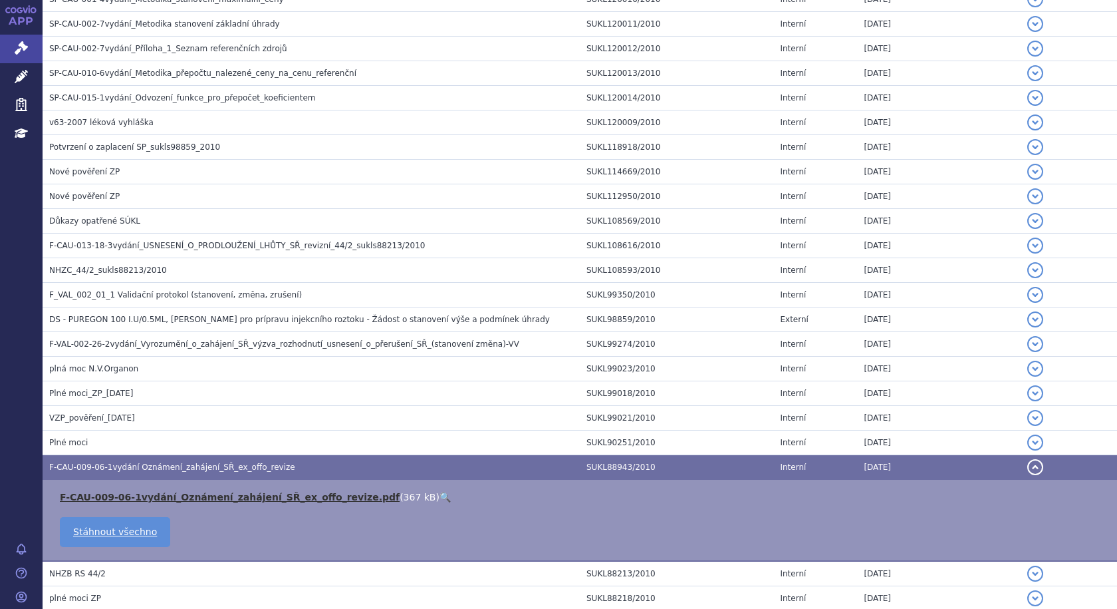
click at [150, 497] on link "F-CAU-009-06-1vydání_Oznámení_zahájení_SŘ_ex_offo_revize.pdf" at bounding box center [230, 496] width 340 height 11
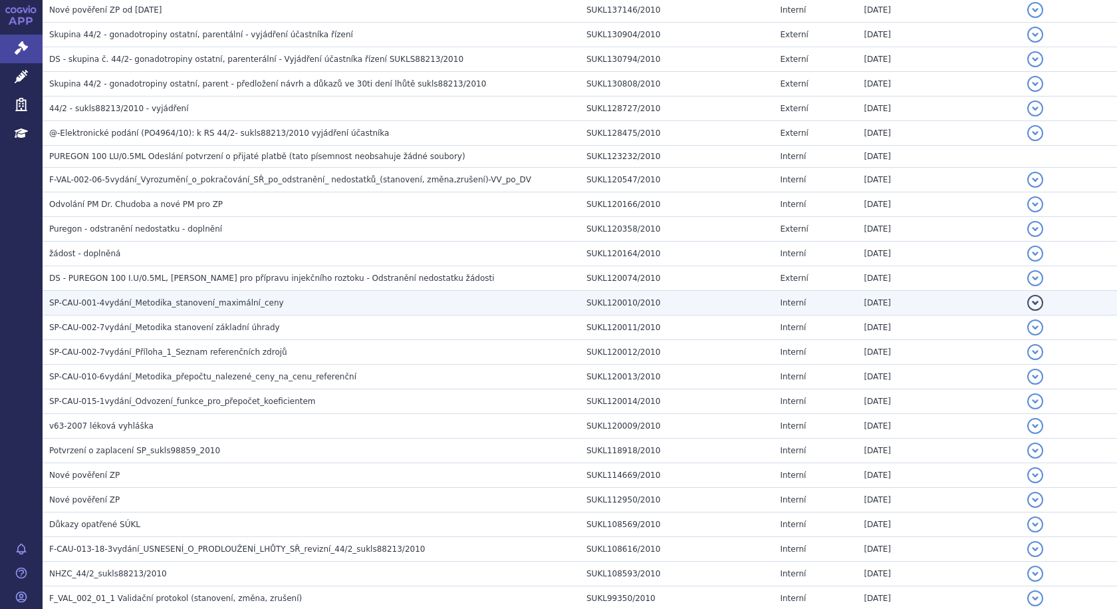
scroll to position [4696, 0]
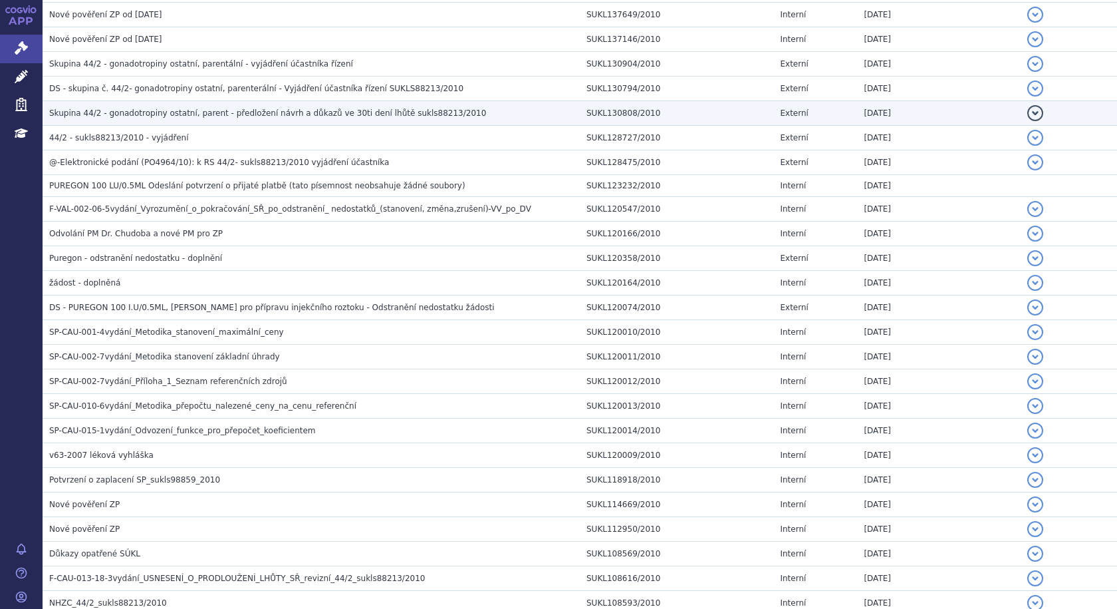
click at [341, 114] on span "Skupina 44/2 - gonadotropiny ostatní, parent - předložení návrh a důkazů ve 30t…" at bounding box center [267, 112] width 437 height 9
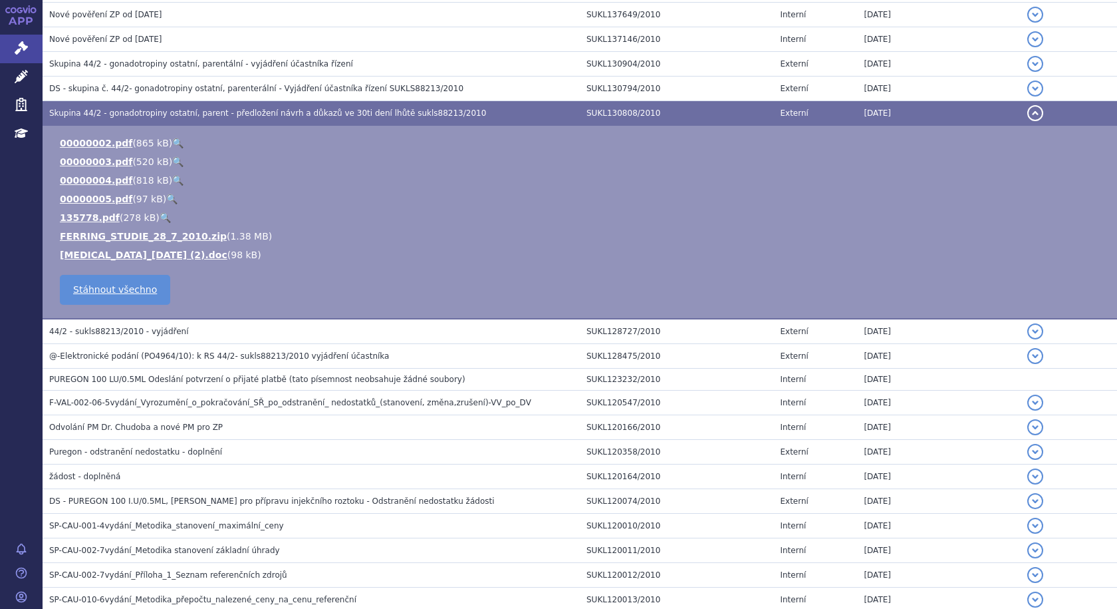
click at [341, 114] on span "Skupina 44/2 - gonadotropiny ostatní, parent - předložení návrh a důkazů ve 30t…" at bounding box center [267, 112] width 437 height 9
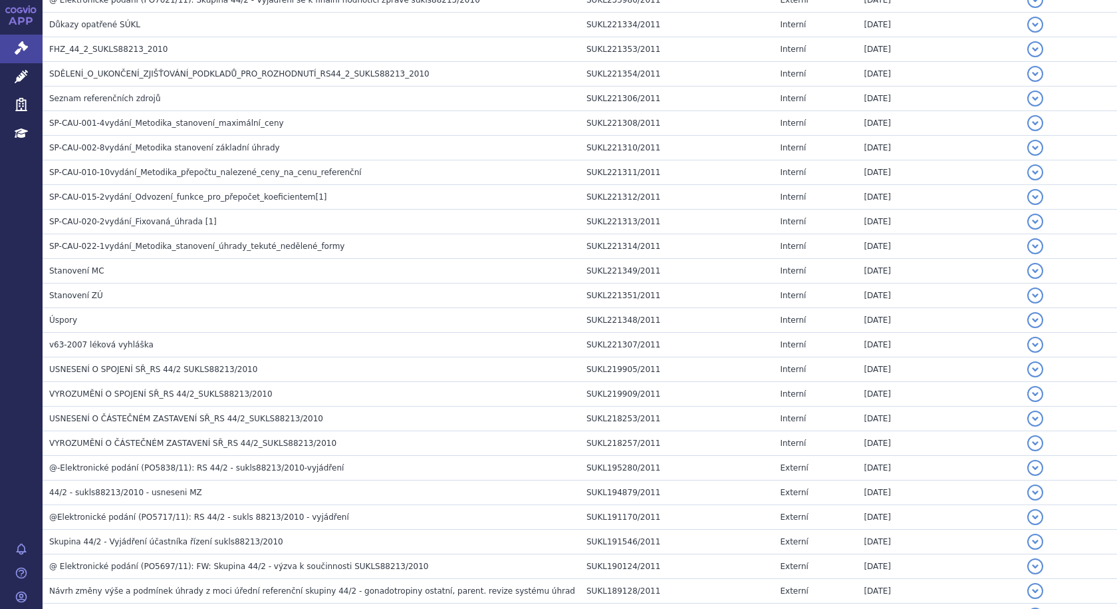
scroll to position [3166, 0]
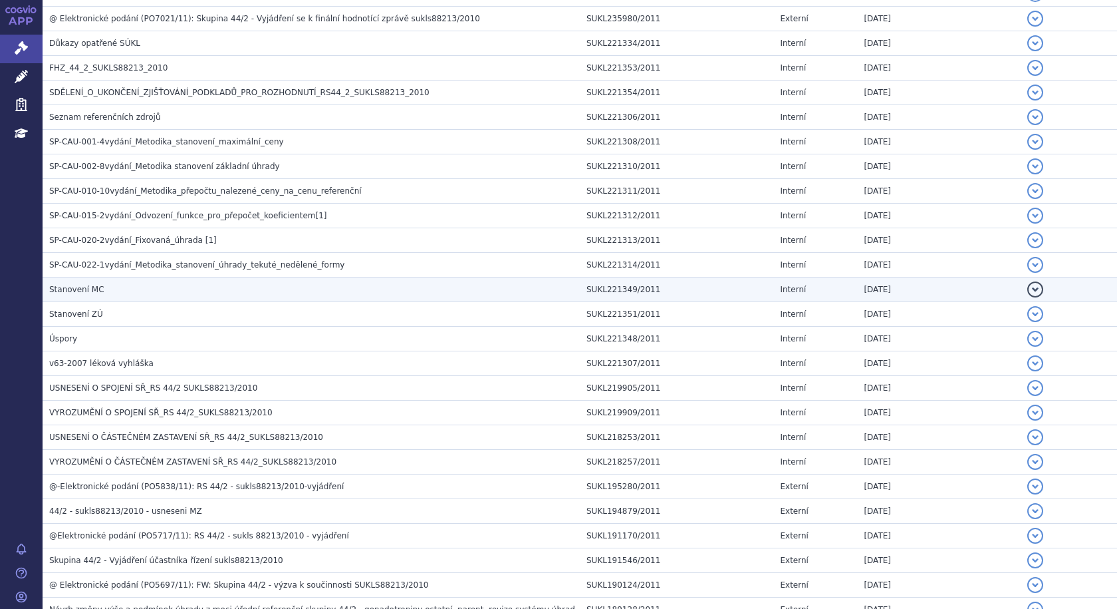
click at [68, 289] on span "Stanovení MC" at bounding box center [76, 289] width 55 height 9
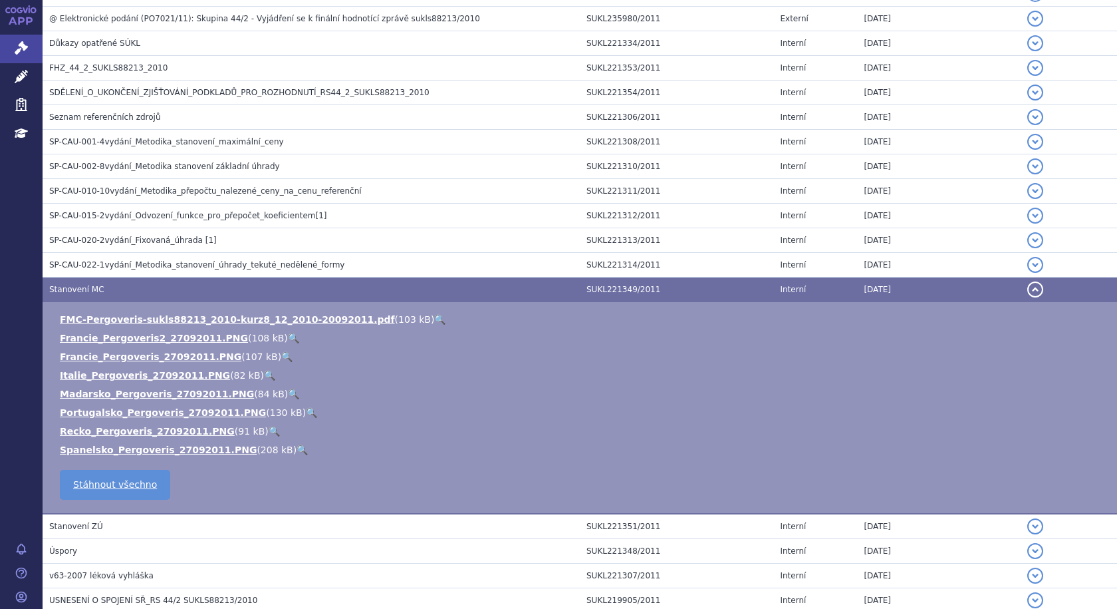
click at [101, 283] on h3 "Stanovení MC" at bounding box center [314, 289] width 531 height 13
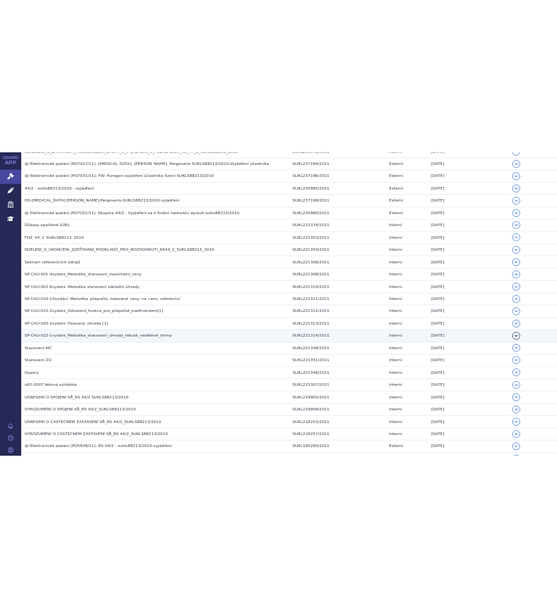
scroll to position [3033, 0]
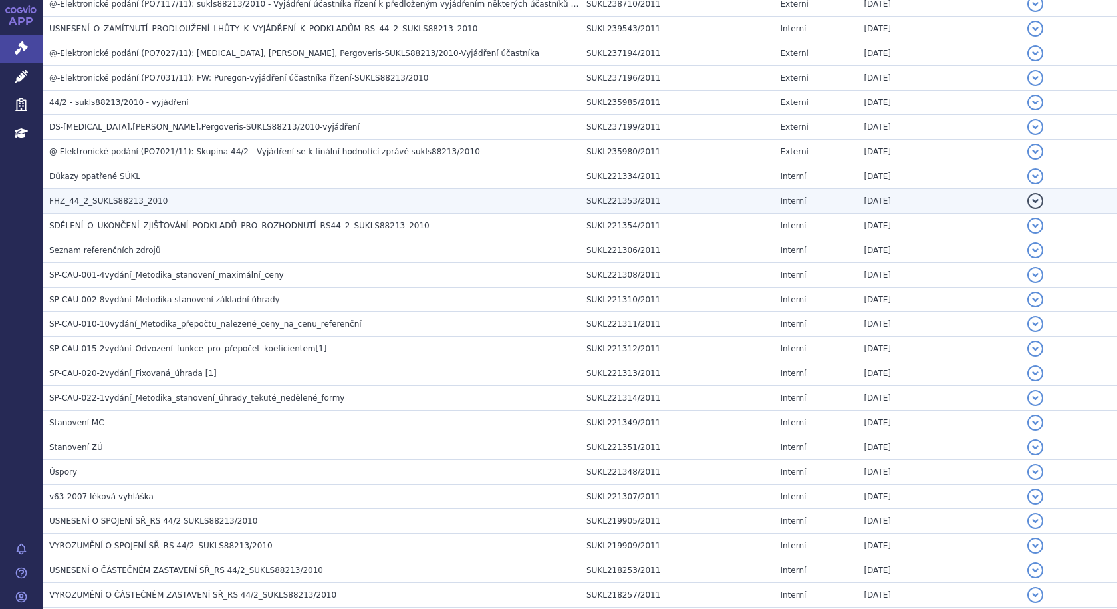
click at [99, 198] on span "FHZ_44_2_SUKLS88213_2010" at bounding box center [108, 200] width 118 height 9
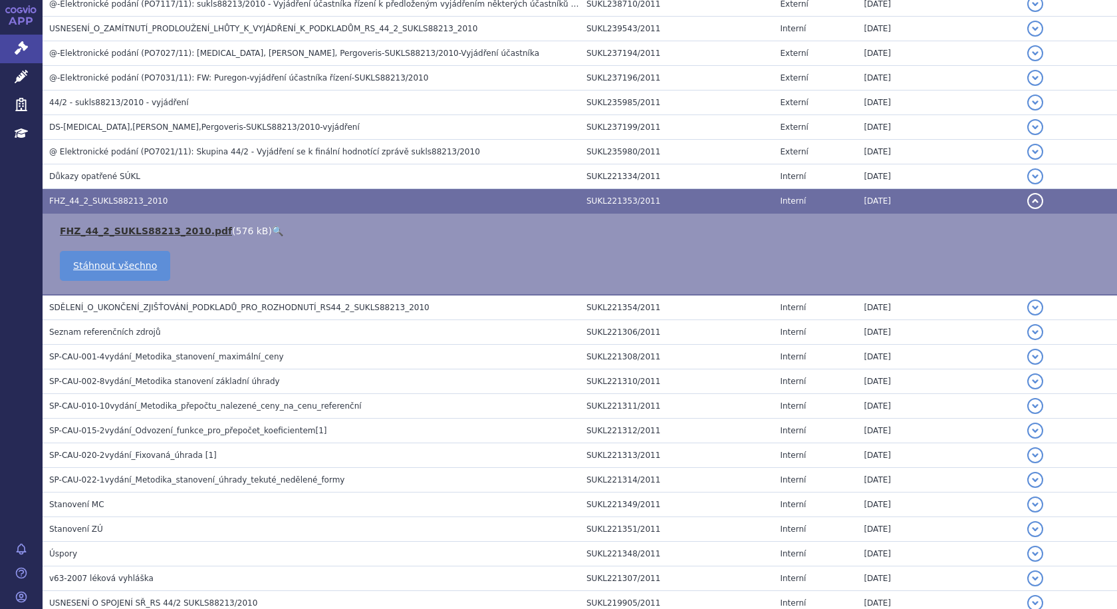
click at [134, 229] on link "FHZ_44_2_SUKLS88213_2010.pdf" at bounding box center [146, 230] width 172 height 11
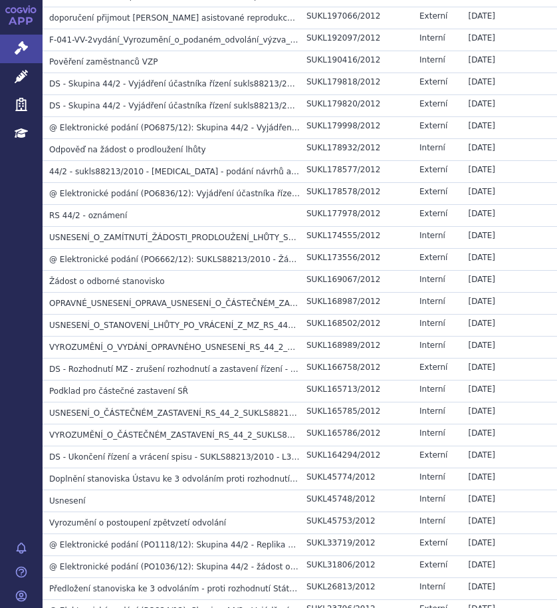
scroll to position [1357, 0]
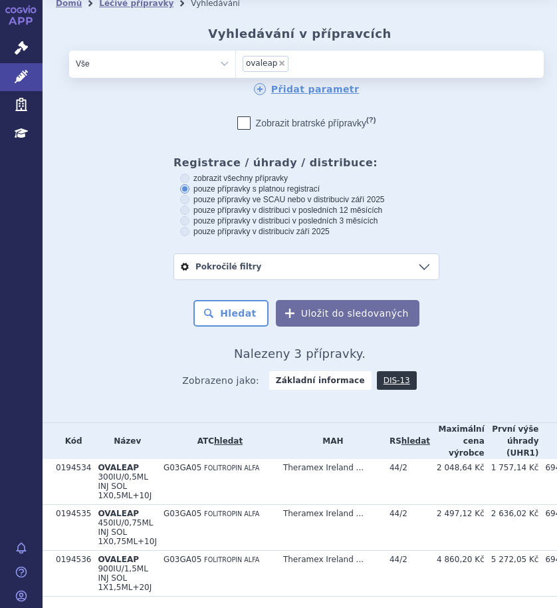
scroll to position [113, 0]
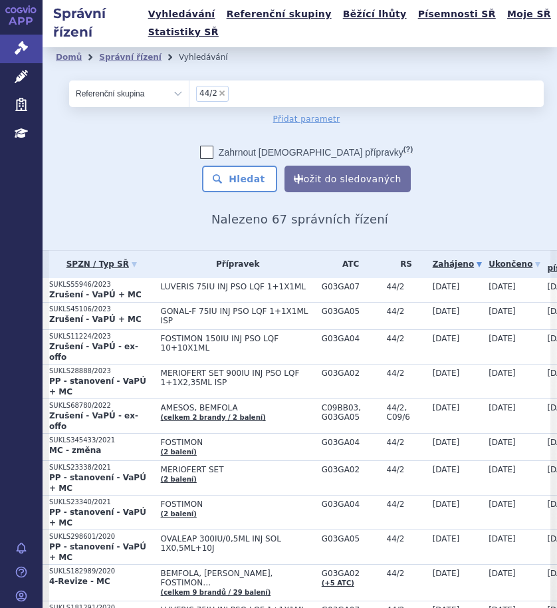
click at [461, 262] on link "Zahájeno" at bounding box center [457, 264] width 49 height 19
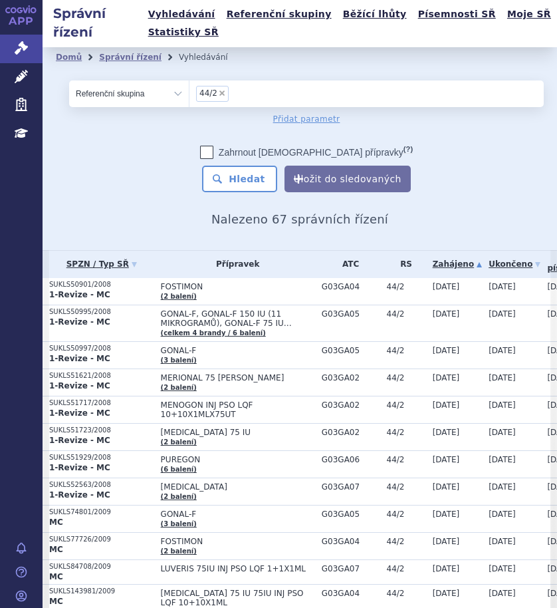
click at [219, 94] on span "×" at bounding box center [222, 93] width 8 height 8
click at [190, 94] on select "44/2" at bounding box center [189, 93] width 1 height 27
select select
click at [182, 95] on select "Vše Spisová značka Typ SŘ Přípravek/SUKL kód Účastník/Držitel" at bounding box center [129, 93] width 120 height 27
select select "filter-all"
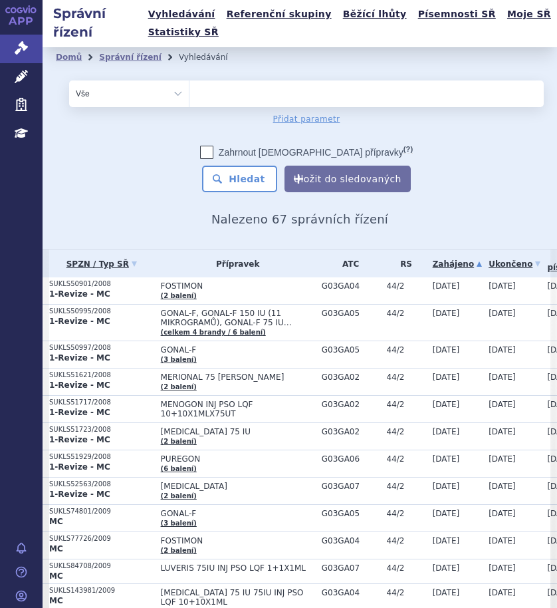
click at [69, 80] on select "Vše Spisová značka Typ SŘ Přípravek/SUKL kód Účastník/Držitel" at bounding box center [129, 93] width 120 height 27
click at [247, 100] on ul at bounding box center [362, 90] width 344 height 21
click at [190, 100] on select at bounding box center [189, 93] width 1 height 27
type input "me"
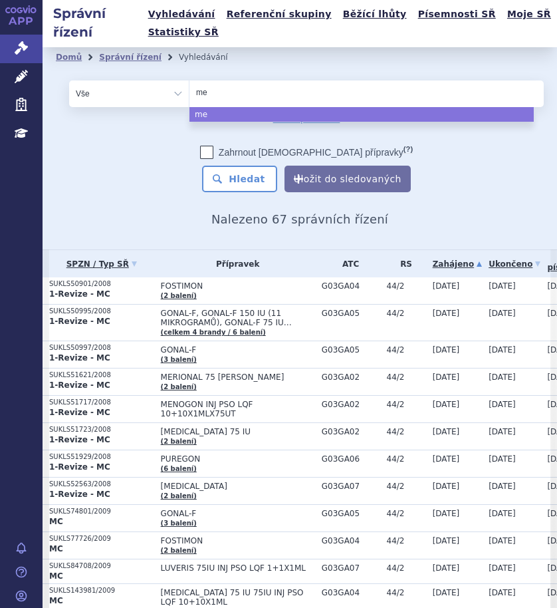
type input "men"
type input "meno"
type input "menogo"
type input "menogon"
select select "menogon"
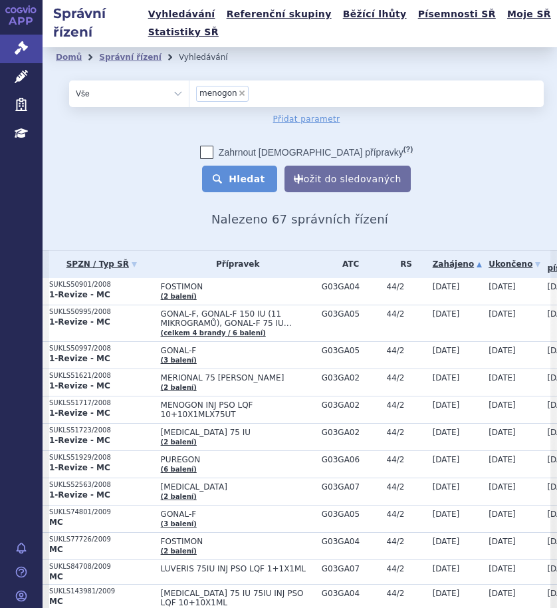
click at [232, 173] on button "Hledat" at bounding box center [239, 179] width 75 height 27
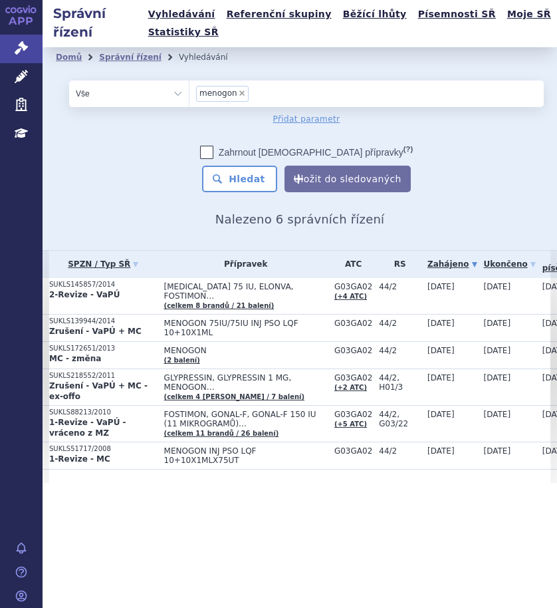
click at [238, 93] on span "×" at bounding box center [242, 93] width 8 height 8
click at [190, 93] on select "menogon" at bounding box center [189, 93] width 1 height 27
select select
type input "me"
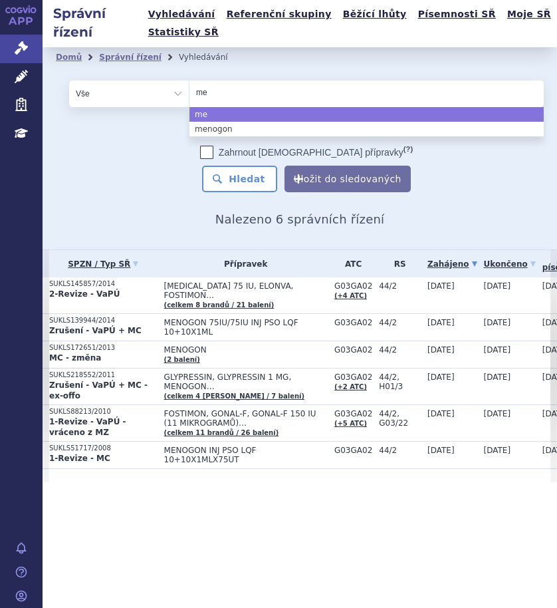
type input "men"
type input "meno"
type input "menop"
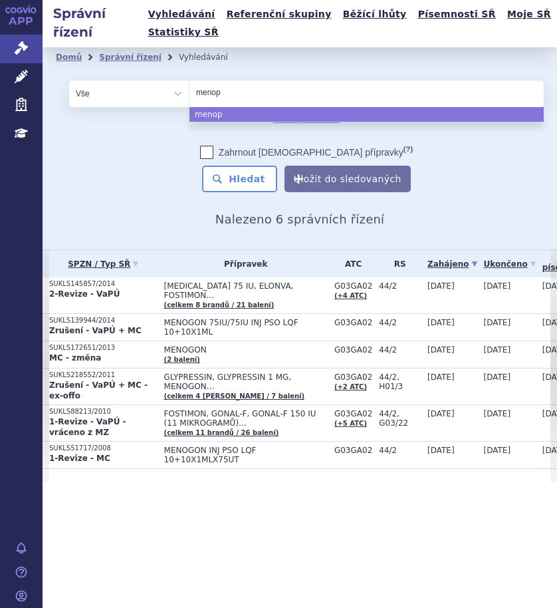
type input "menopu"
type input "[MEDICAL_DATA]"
select select "[MEDICAL_DATA]"
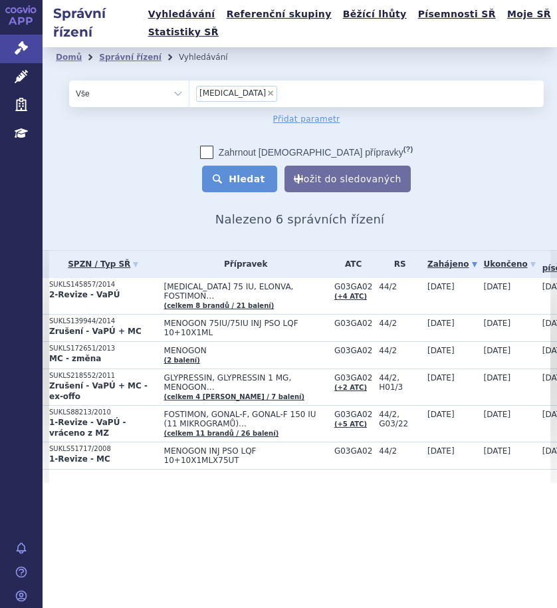
click at [260, 183] on button "Hledat" at bounding box center [239, 179] width 75 height 27
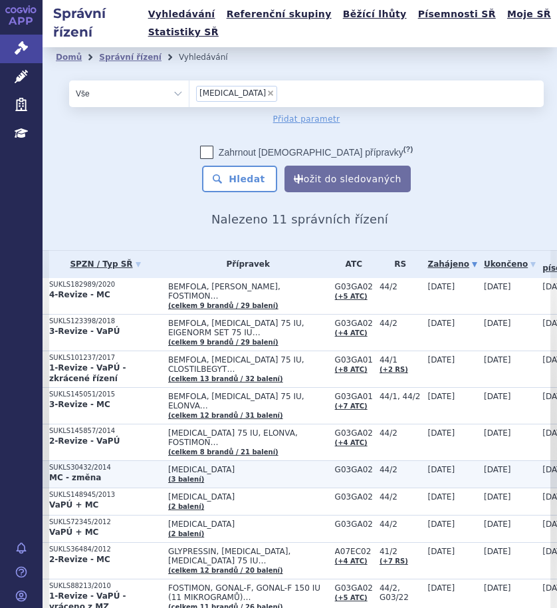
scroll to position [63, 0]
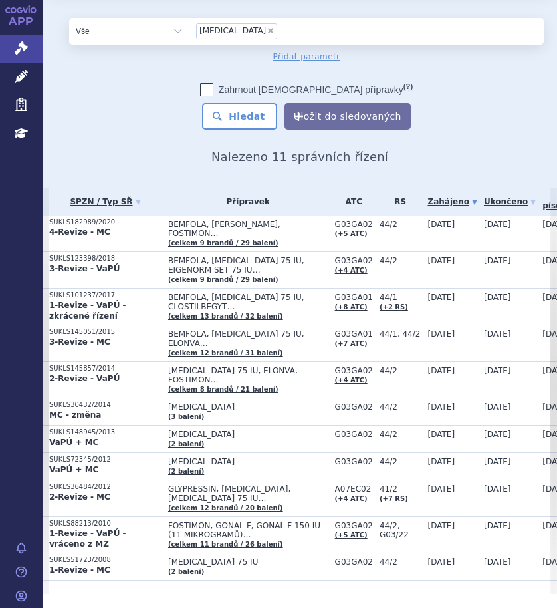
click at [454, 198] on link "Zahájeno" at bounding box center [452, 201] width 49 height 19
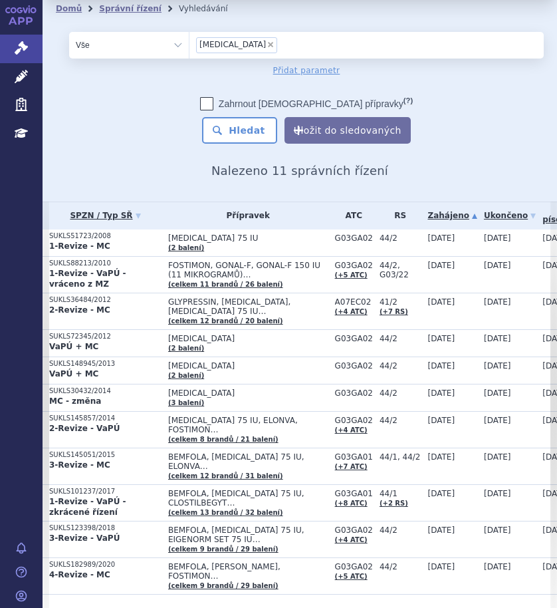
scroll to position [63, 0]
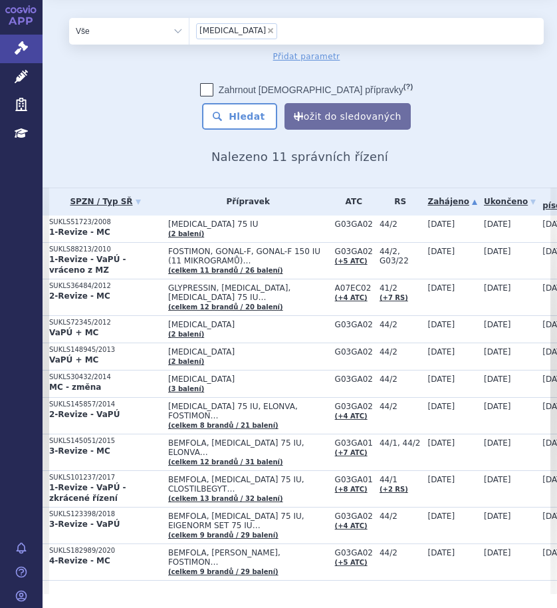
click at [267, 29] on span "×" at bounding box center [271, 31] width 8 height 8
click at [190, 29] on select "menopur" at bounding box center [189, 30] width 1 height 27
select select
type input "me"
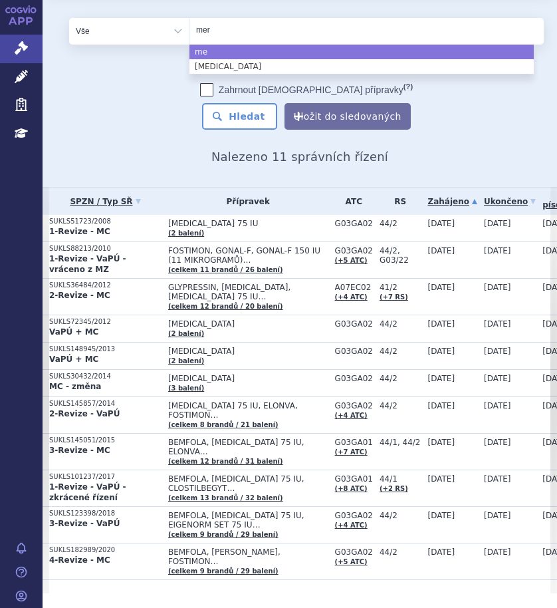
type input "meri"
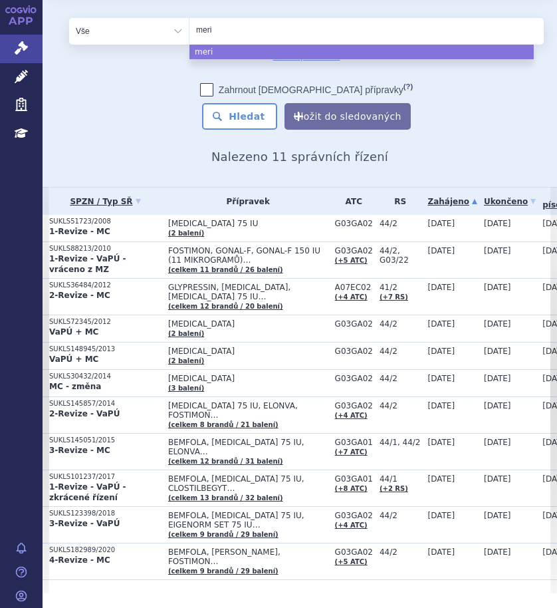
type input "merio"
type input "merion"
type input "merional"
select select "merional"
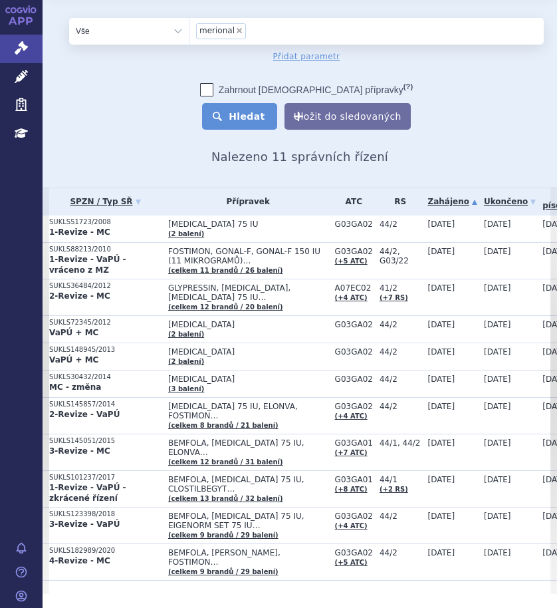
click at [239, 124] on button "Hledat" at bounding box center [239, 116] width 75 height 27
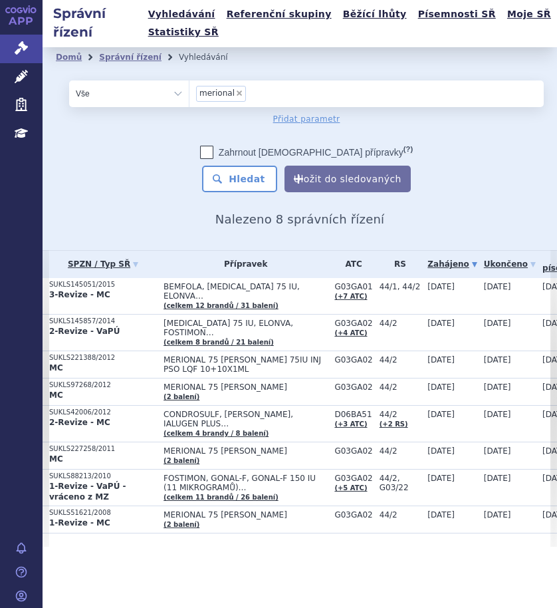
click at [237, 94] on span "×" at bounding box center [239, 93] width 8 height 8
click at [190, 94] on select "merional" at bounding box center [189, 93] width 1 height 27
select select
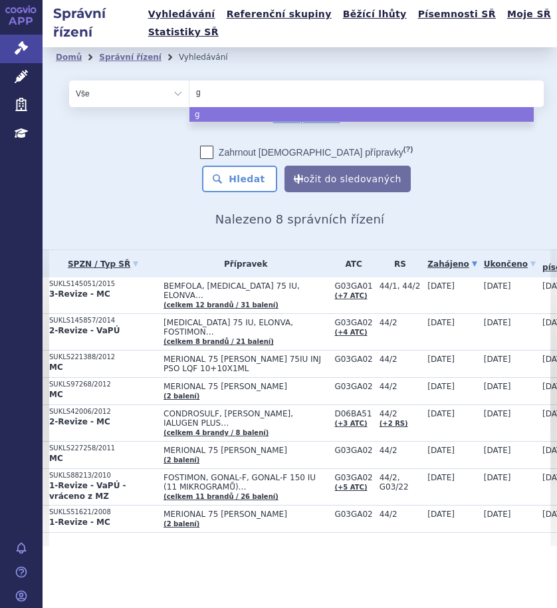
type input "go"
type input "gon"
type input "gona"
type input "gonal"
type input "gonal-f"
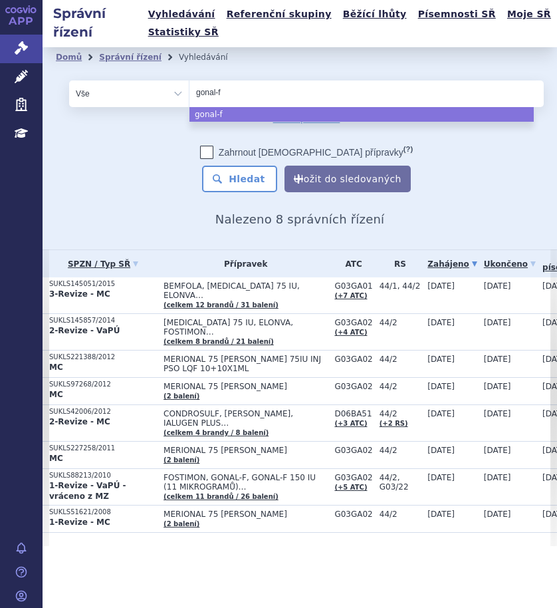
select select "gonal-f"
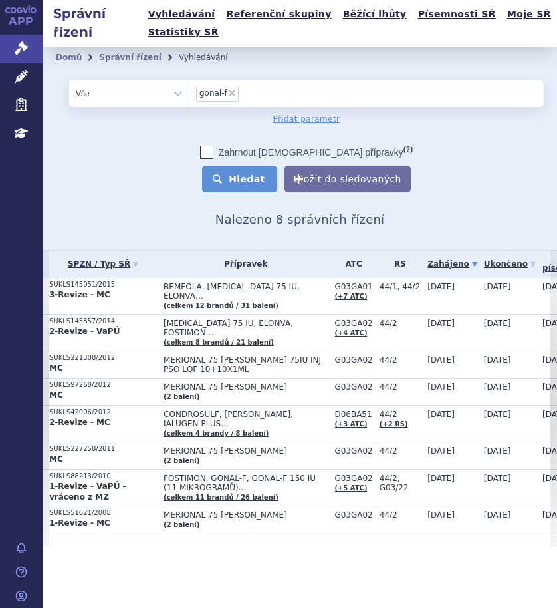
click at [246, 184] on button "Hledat" at bounding box center [239, 179] width 75 height 27
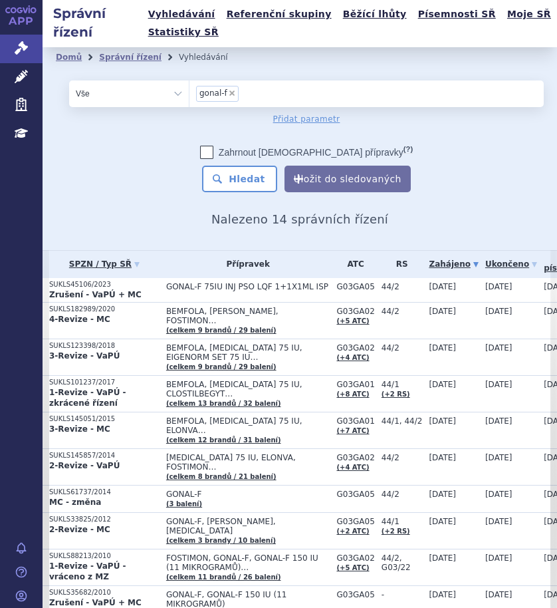
click at [229, 92] on span "×" at bounding box center [232, 93] width 8 height 8
click at [190, 92] on select "gonal-f" at bounding box center [189, 93] width 1 height 27
select select
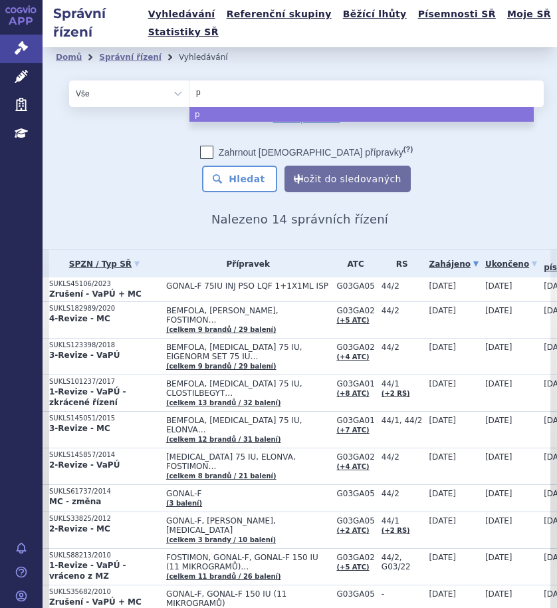
type input "pu"
type input "pur"
type input "pure"
type input "pureg"
type input "purego"
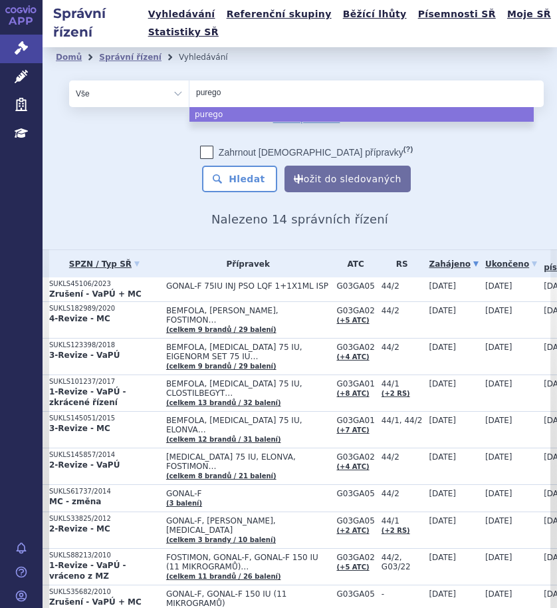
type input "puregon"
select select "puregon"
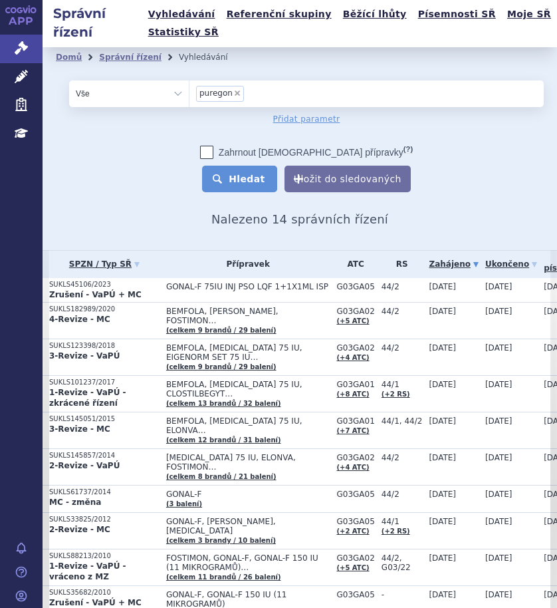
click at [262, 179] on button "Hledat" at bounding box center [239, 179] width 75 height 27
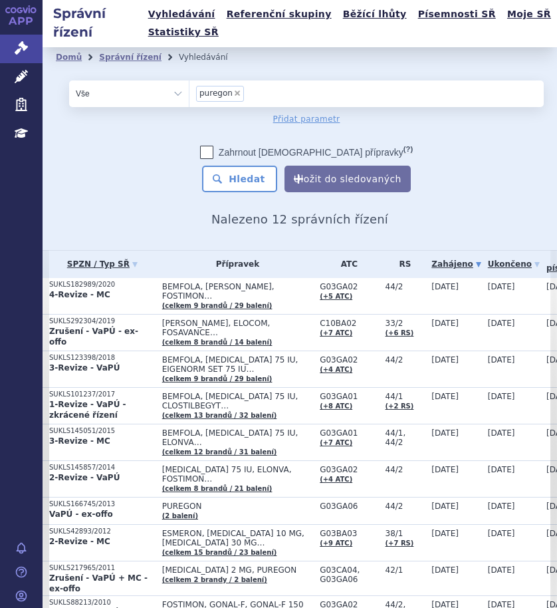
click at [235, 90] on span "×" at bounding box center [237, 93] width 8 height 8
click at [190, 90] on select "puregon" at bounding box center [189, 93] width 1 height 27
select select
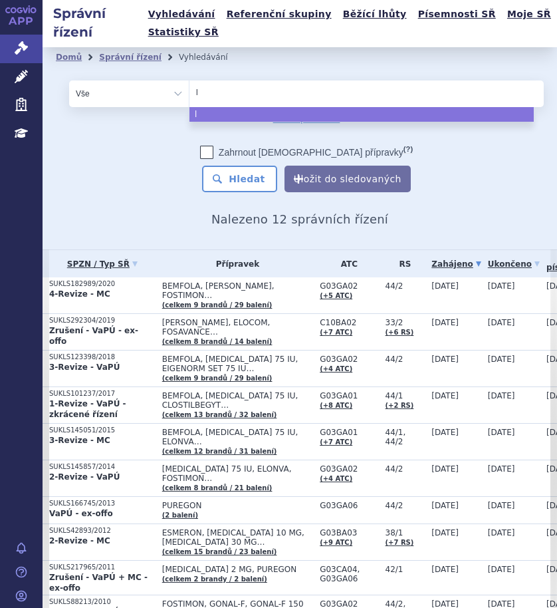
type input "lu"
type input "luv"
type input "luve"
type input "luveri"
type input "[MEDICAL_DATA]"
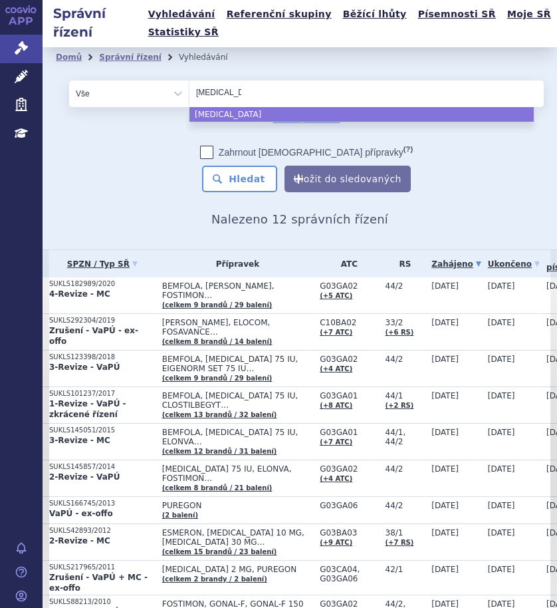
select select "luveris"
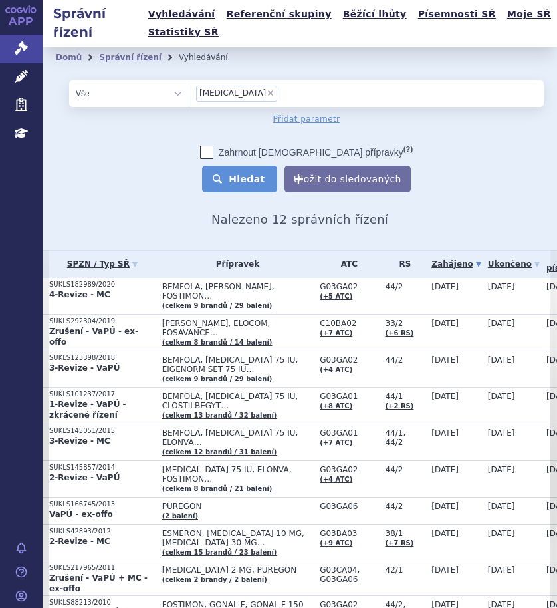
click at [242, 176] on button "Hledat" at bounding box center [239, 179] width 75 height 27
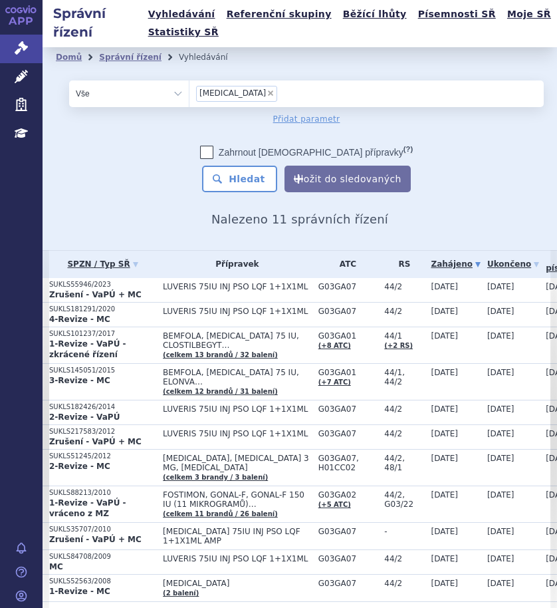
click at [227, 97] on li "× luveris" at bounding box center [236, 94] width 81 height 16
click at [190, 97] on select "luveris" at bounding box center [189, 93] width 1 height 27
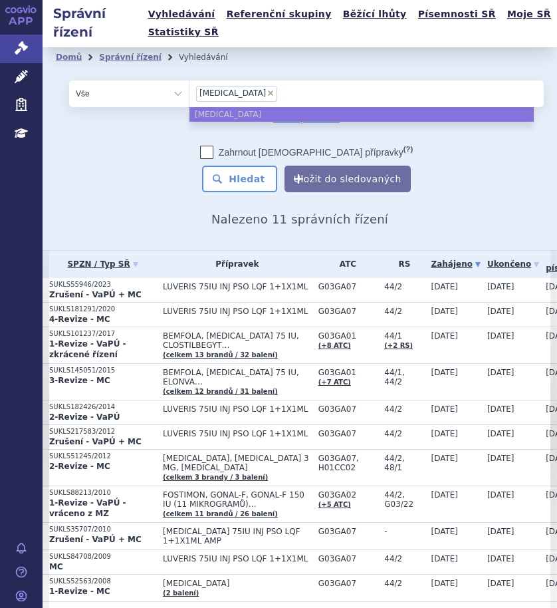
click at [267, 90] on span "×" at bounding box center [271, 93] width 8 height 8
click at [190, 90] on select "luveris" at bounding box center [189, 93] width 1 height 27
select select
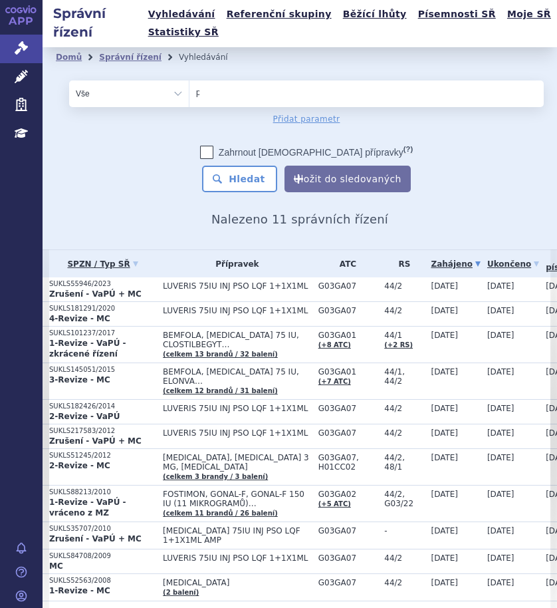
type input "pe"
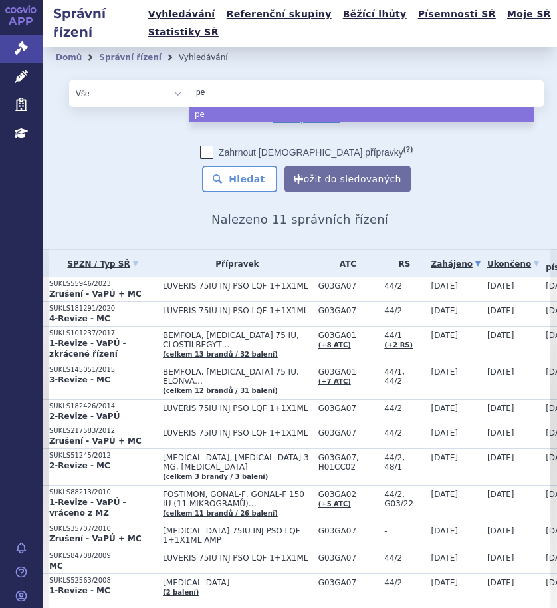
type input "per"
type input "perg"
type input "pergo"
type input "pergov"
type input "pergove"
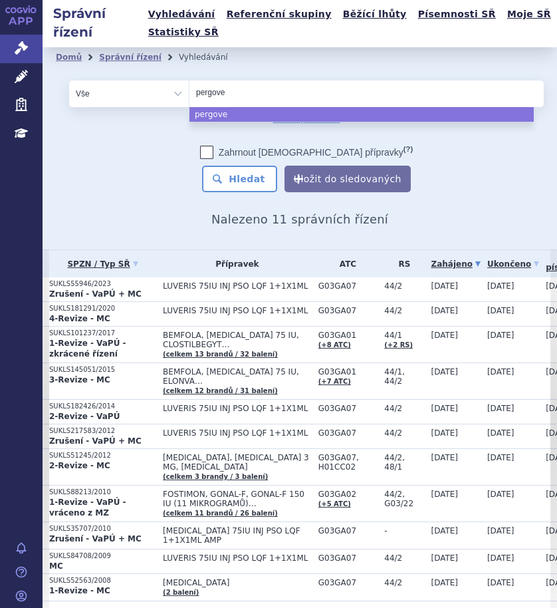
type input "pergover"
type input "pergoveri"
type input "pergoveris"
select select "pergoveris"
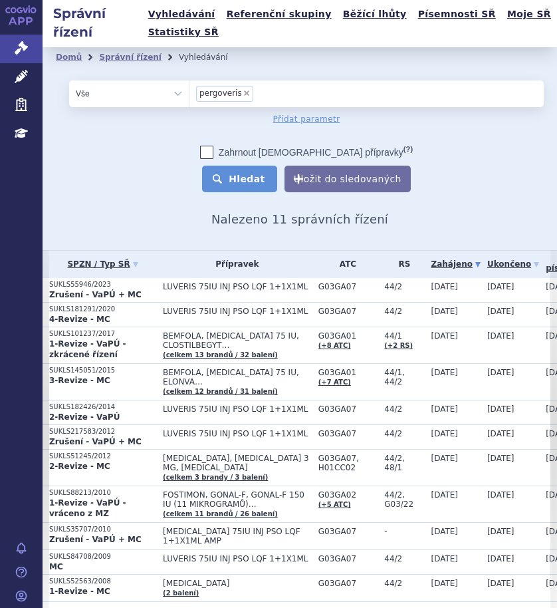
click at [235, 182] on button "Hledat" at bounding box center [239, 179] width 75 height 27
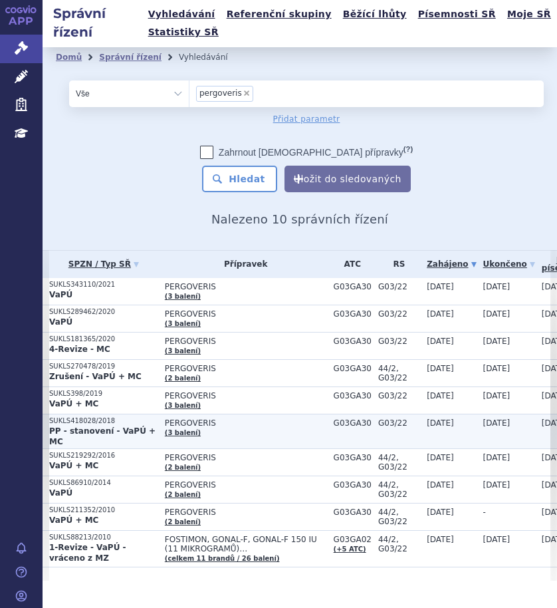
click at [235, 424] on span "PERGOVERIS" at bounding box center [246, 422] width 162 height 9
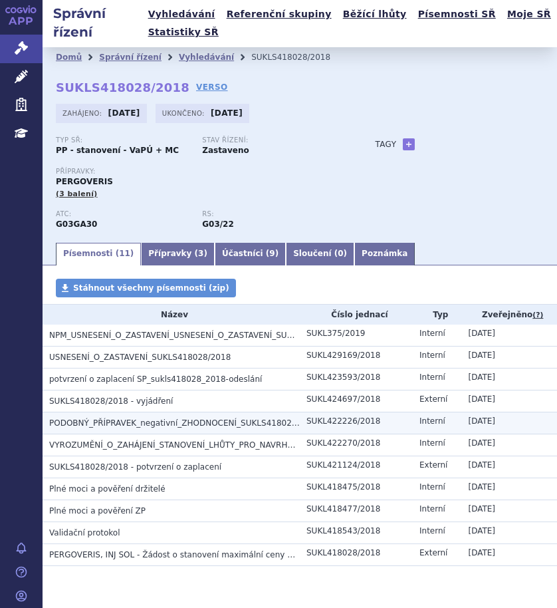
click at [100, 419] on span "PODOBNÝ_PŘÍPRAVEK_negativní_ZHODNOCENÍ_SUKLS418028/2018" at bounding box center [184, 422] width 271 height 9
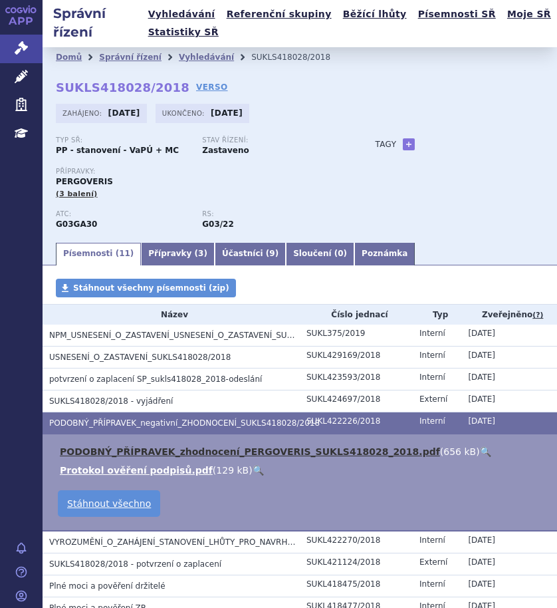
click at [124, 452] on link "PODOBNÝ_PŘÍPRAVEK_zhodnocení_PERGOVERIS_SUKLS418028_2018.pdf" at bounding box center [250, 451] width 380 height 11
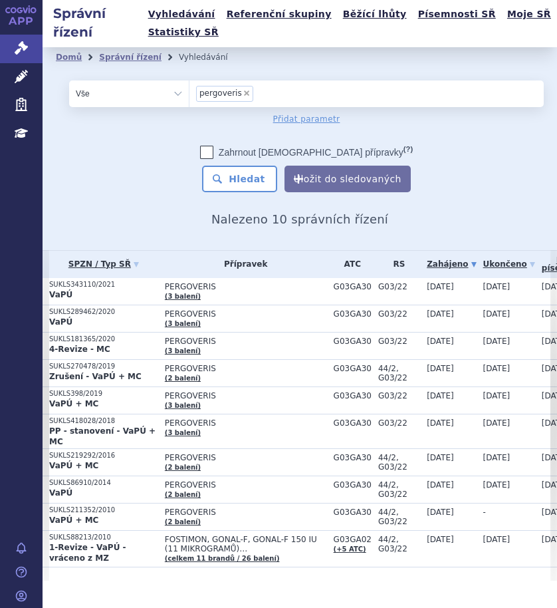
click at [243, 92] on span "×" at bounding box center [247, 93] width 8 height 8
click at [190, 92] on select "pergoveris" at bounding box center [189, 93] width 1 height 27
select select
click at [182, 92] on select "Vše Spisová značka Typ SŘ Přípravek/SUKL kód Účastník/Držitel" at bounding box center [129, 93] width 120 height 27
select select "filter-atc-group"
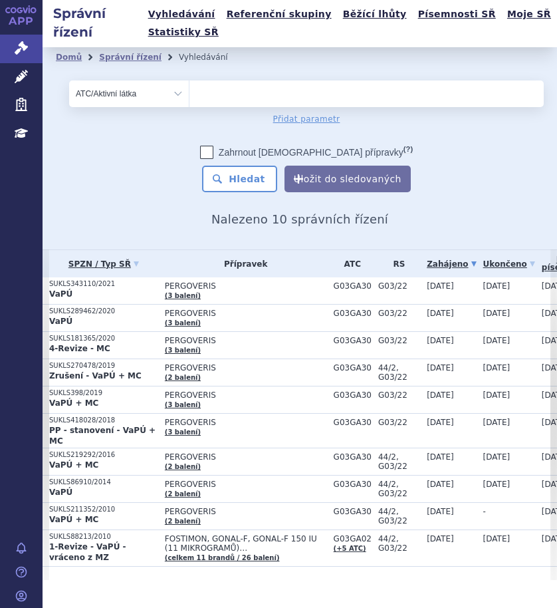
click at [69, 80] on select "Vše Spisová značka Typ SŘ Přípravek/SUKL kód Účastník/Držitel" at bounding box center [129, 93] width 120 height 27
click at [243, 92] on ul at bounding box center [362, 90] width 344 height 21
click at [190, 92] on select at bounding box center [189, 93] width 1 height 27
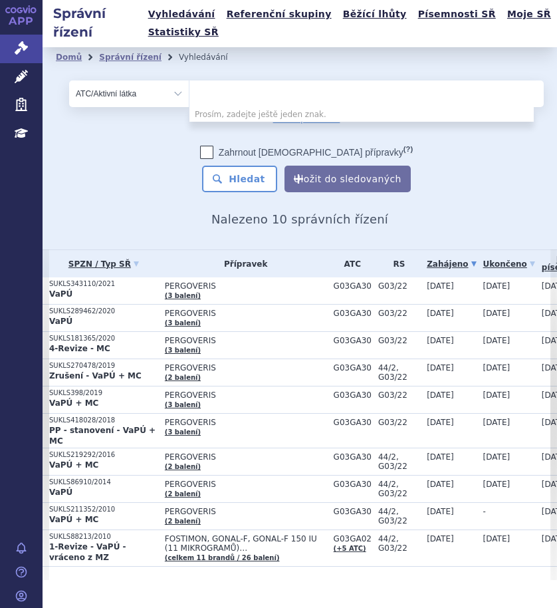
paste input "G03GA02"
type input "G03GA02"
select select "G03GA02"
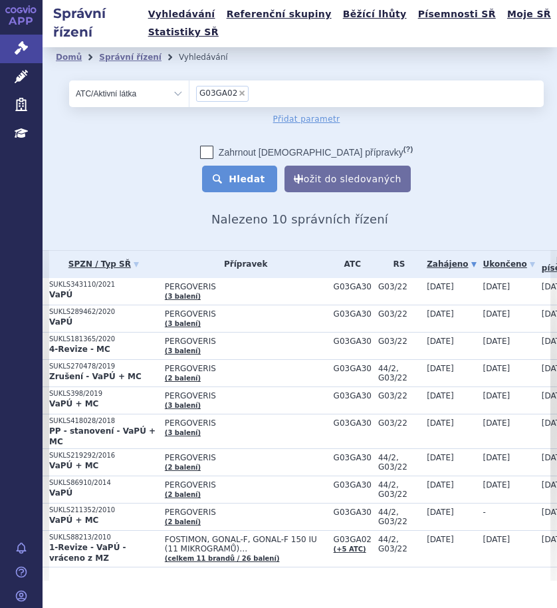
click at [257, 180] on button "Hledat" at bounding box center [239, 179] width 75 height 27
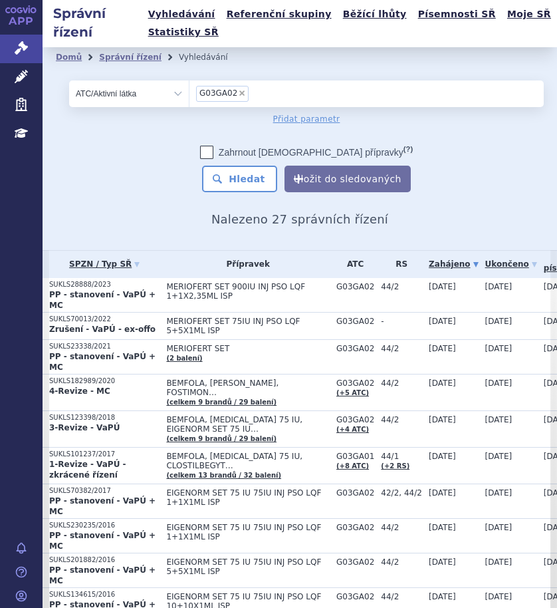
click at [467, 265] on link "Zahájeno" at bounding box center [453, 264] width 49 height 19
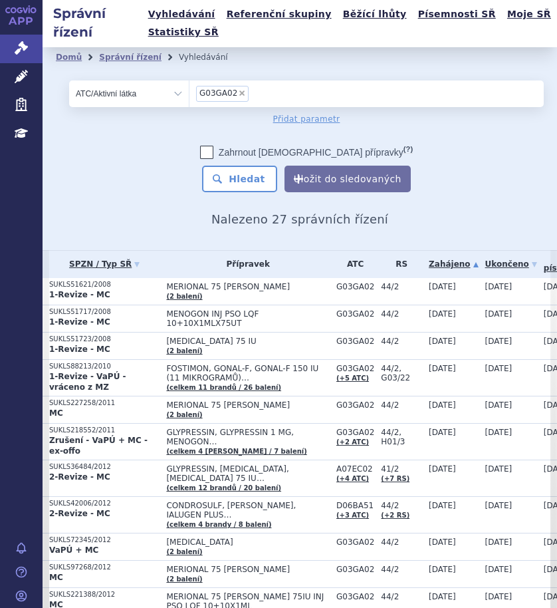
click at [335, 94] on ul "× G03GA02" at bounding box center [362, 92] width 344 height 24
click at [190, 94] on select "G03GA02" at bounding box center [189, 93] width 1 height 27
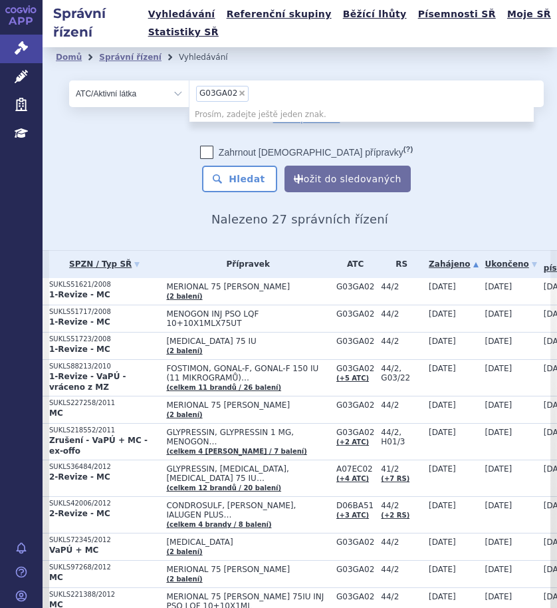
paste input "G03GA04"
type input "G03GA04"
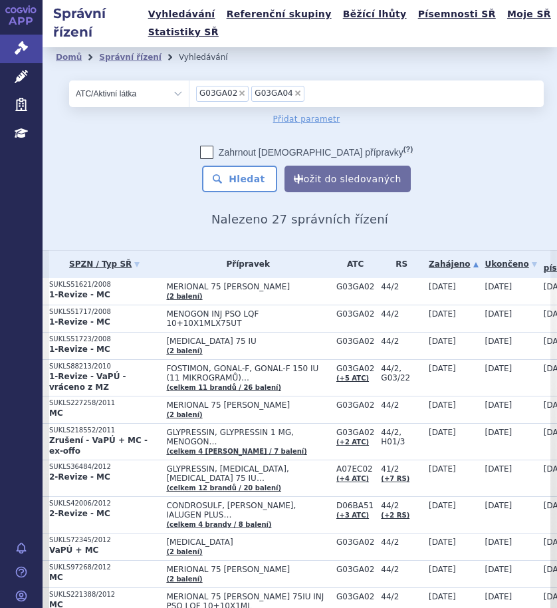
click at [354, 96] on ul "× G03GA02 × G03GA04" at bounding box center [362, 92] width 344 height 24
click at [190, 96] on select "G03GA02 G03GA04" at bounding box center [189, 93] width 1 height 27
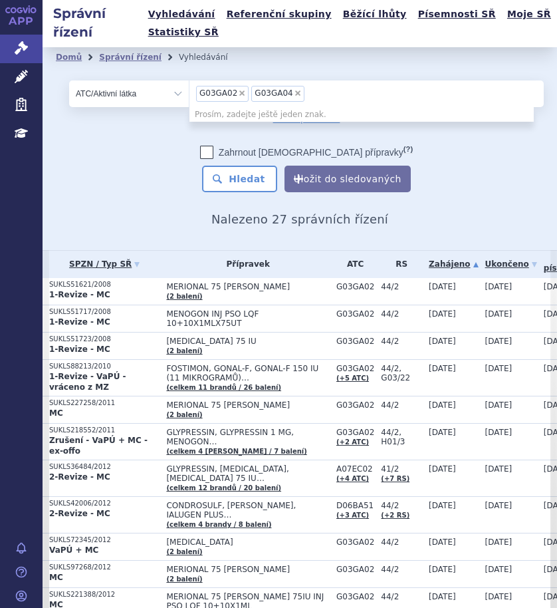
paste input "G03GA05"
type input "G03GA05"
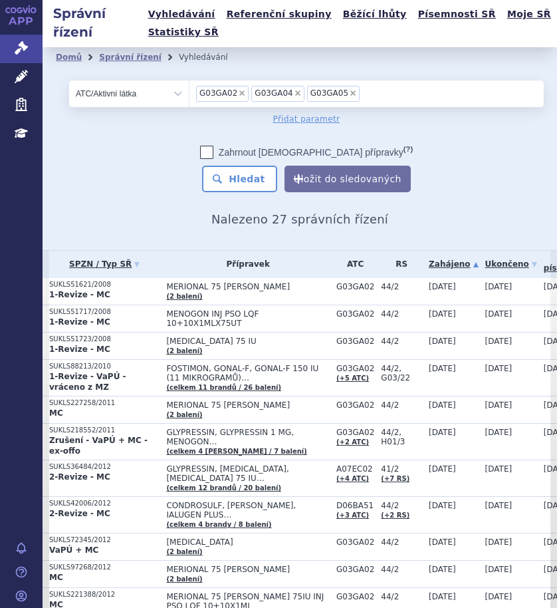
click at [392, 90] on ul "× G03GA02 × G03GA04 × G03GA05" at bounding box center [362, 92] width 344 height 24
click at [190, 90] on select "G03GA02 G03GA04 G03GA05" at bounding box center [189, 93] width 1 height 27
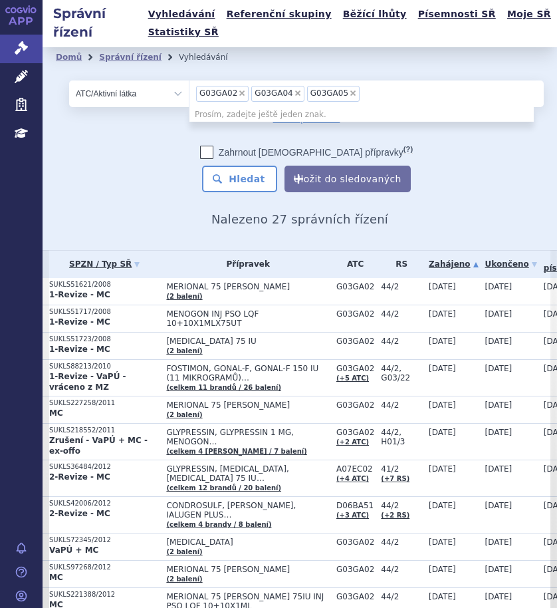
paste input "G03GA06"
type input "G03GA06"
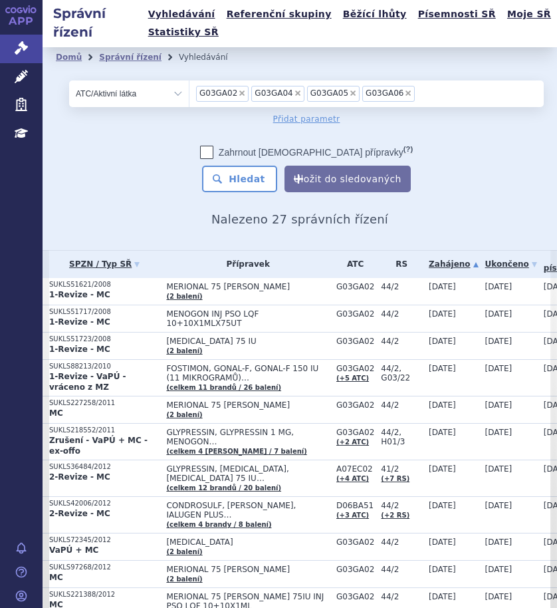
click at [460, 96] on ul "× G03GA02 × G03GA04 × G03GA05 × G03GA06" at bounding box center [362, 92] width 344 height 24
click at [190, 96] on select "G03GA02 G03GA04 G03GA05 G03GA06" at bounding box center [189, 93] width 1 height 27
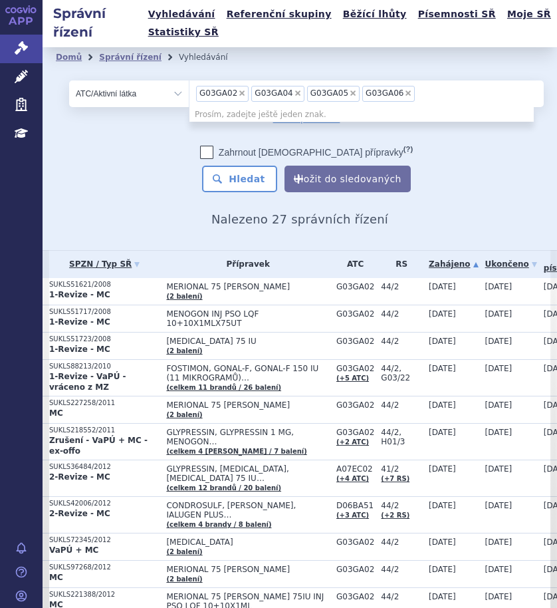
paste input "G03GA07"
type input "G03GA07"
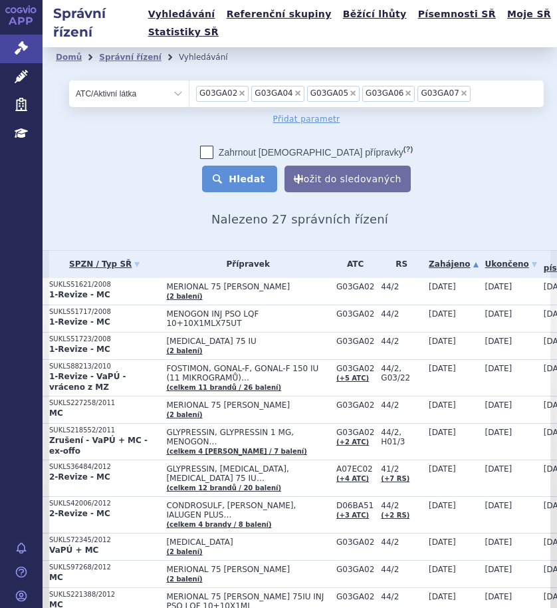
click at [235, 180] on button "Hledat" at bounding box center [239, 179] width 75 height 27
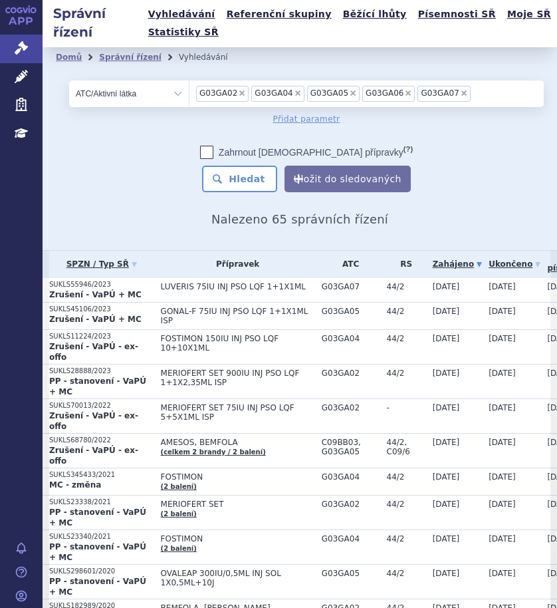
click at [473, 263] on link "Zahájeno" at bounding box center [457, 264] width 49 height 19
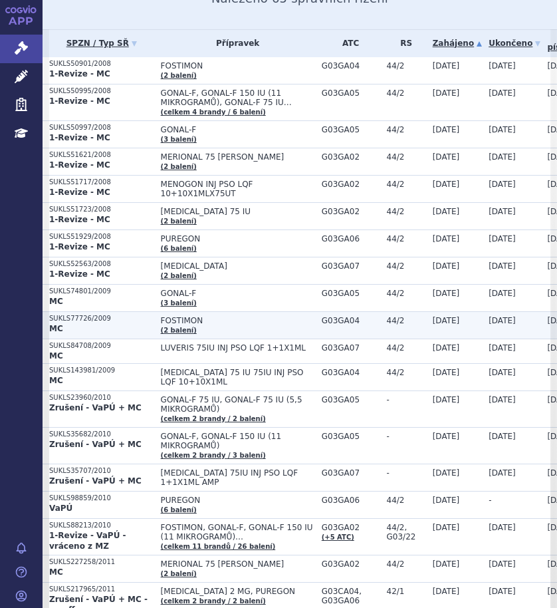
scroll to position [266, 0]
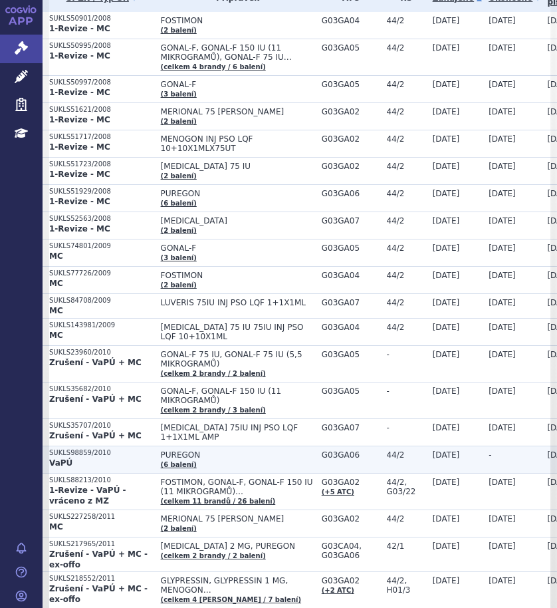
click at [144, 458] on p "VaPÚ" at bounding box center [101, 463] width 105 height 11
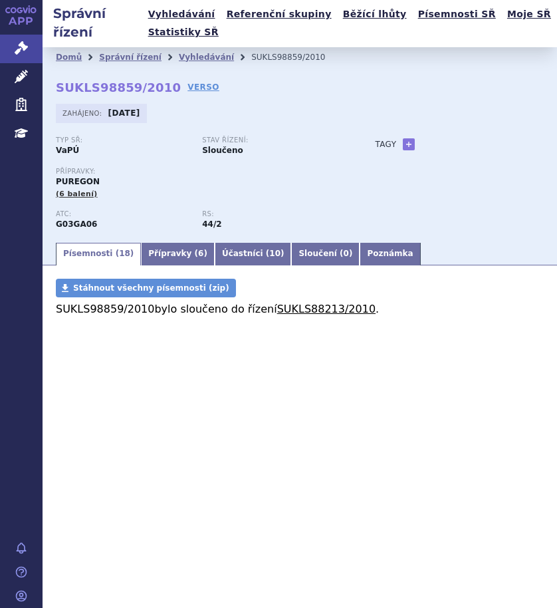
click at [285, 309] on link "SUKLS88213/2010" at bounding box center [326, 309] width 98 height 13
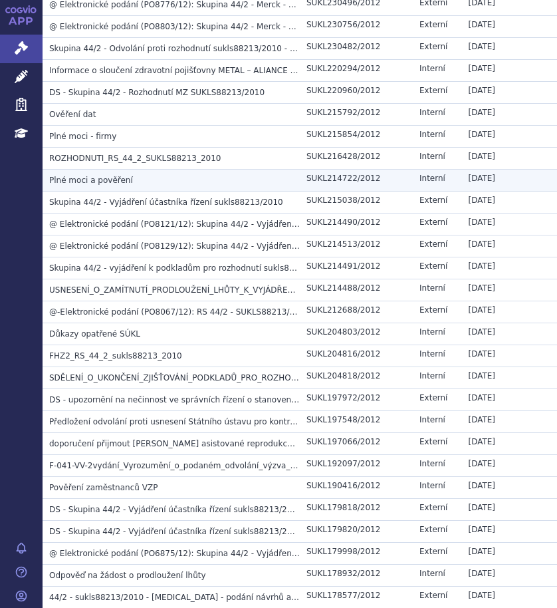
scroll to position [1663, 0]
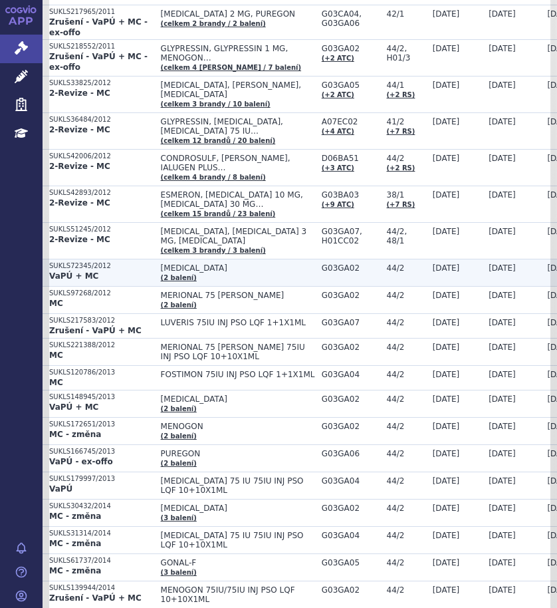
scroll to position [865, 0]
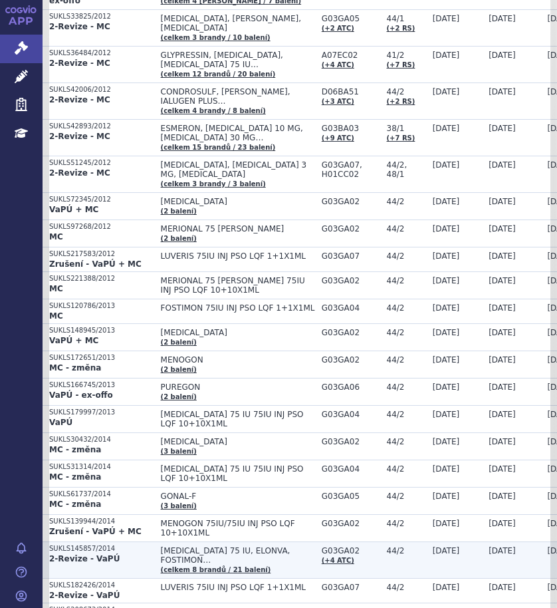
click at [295, 541] on td "BRAVELLE 75 IU, ELONVA, FOSTIMON… (celkem 8 brandů / 21 balení)" at bounding box center [234, 559] width 161 height 37
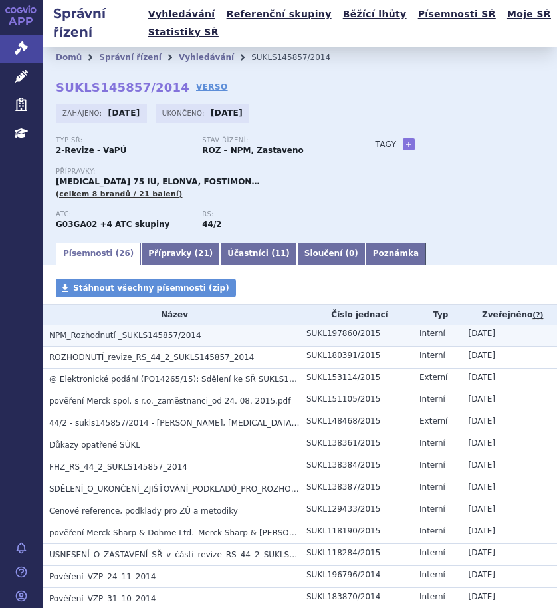
click at [100, 332] on span "NPM_Rozhodnutí _SUKLS145857/2014" at bounding box center [125, 335] width 152 height 9
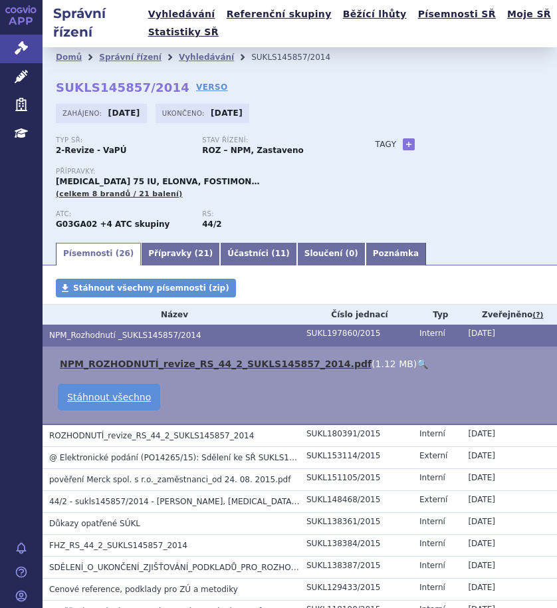
click at [102, 364] on link "NPM_ROZHODNUTÍ_revize_RS_44_2_SUKLS145857_2014.pdf" at bounding box center [216, 363] width 312 height 11
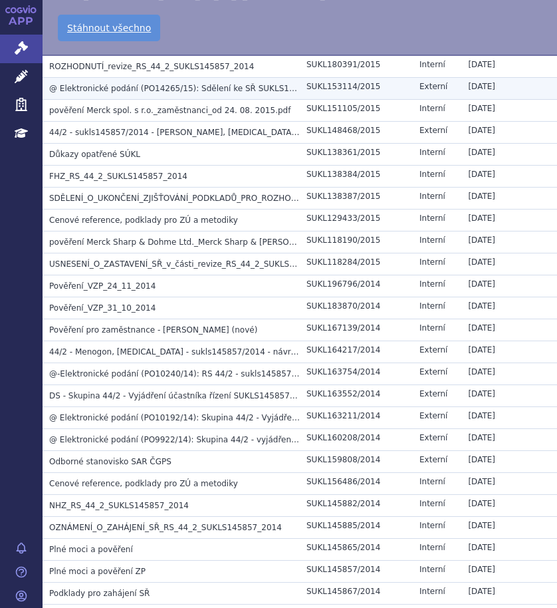
scroll to position [399, 0]
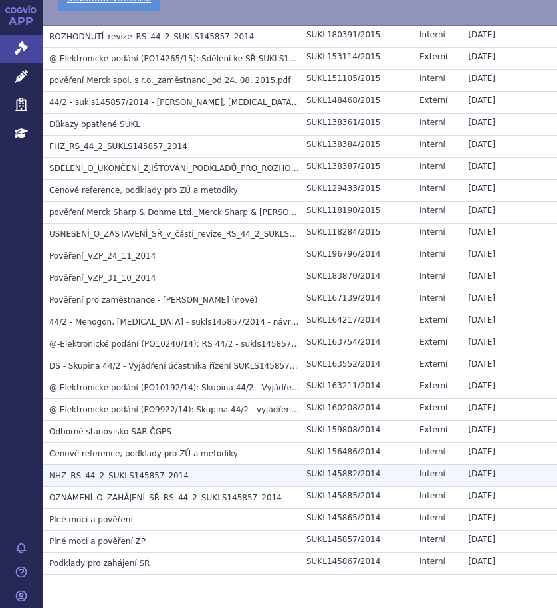
click at [60, 478] on span "NHZ_RS_44_2_SUKLS145857_2014" at bounding box center [119, 475] width 140 height 9
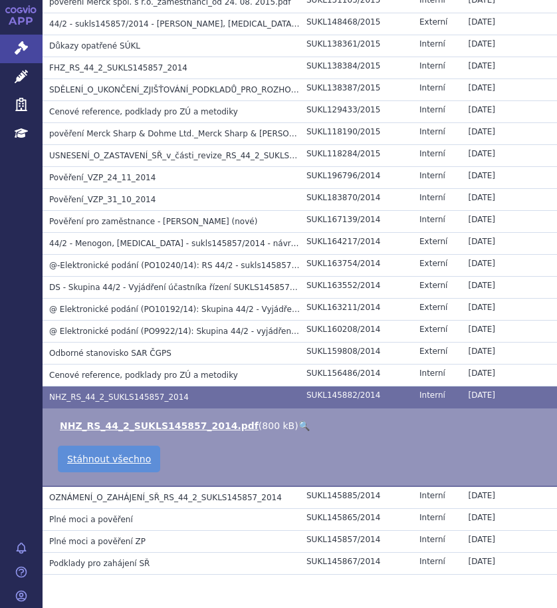
scroll to position [321, 0]
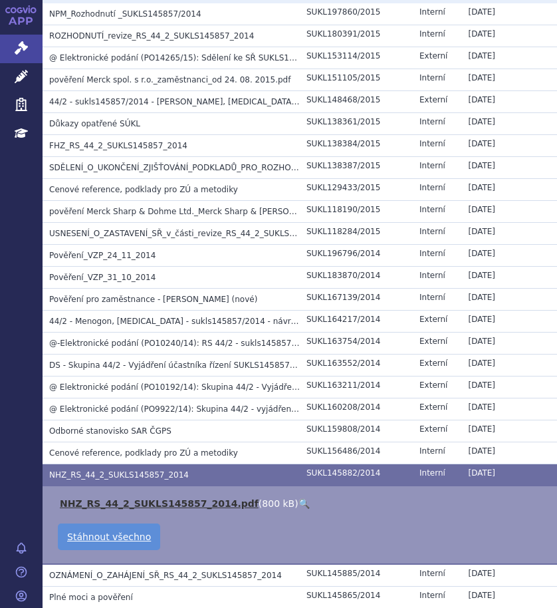
click at [94, 506] on link "NHZ_RS_44_2_SUKLS145857_2014.pdf" at bounding box center [159, 503] width 199 height 11
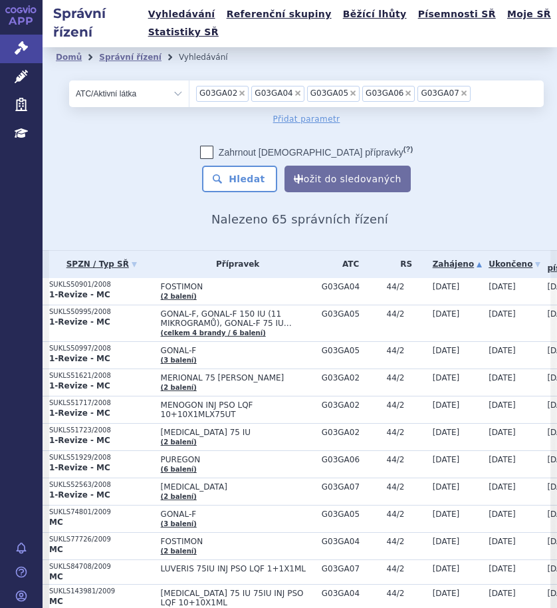
click at [238, 94] on span "×" at bounding box center [242, 93] width 8 height 8
click at [190, 94] on select "G03GA02 G03GA04 G03GA05 G03GA06 G03GA07" at bounding box center [189, 93] width 1 height 27
click at [238, 94] on span "×" at bounding box center [242, 93] width 8 height 8
click at [190, 94] on select "G03GA04 G03GA05 G03GA06 G03GA07" at bounding box center [189, 93] width 1 height 27
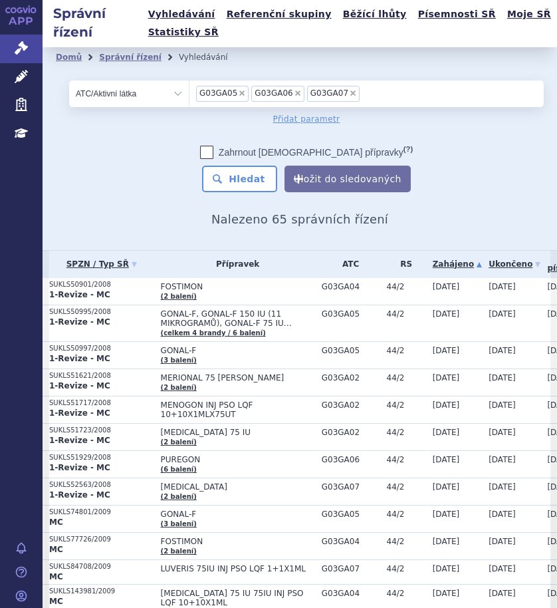
click at [238, 94] on span "×" at bounding box center [242, 93] width 8 height 8
click at [190, 94] on select "G03GA05 G03GA06 G03GA07" at bounding box center [189, 93] width 1 height 27
click at [238, 94] on span "×" at bounding box center [242, 93] width 8 height 8
click at [190, 94] on select "G03GA06 G03GA07" at bounding box center [189, 93] width 1 height 27
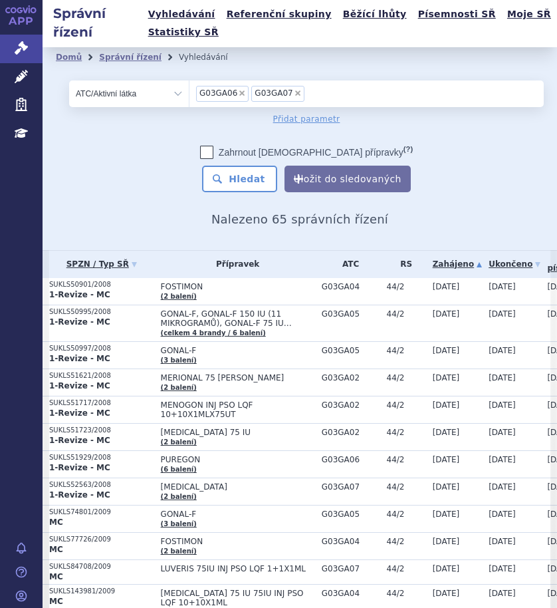
select select "G03GA07"
click at [238, 94] on span "×" at bounding box center [242, 93] width 8 height 8
click at [190, 94] on select "G03GA07" at bounding box center [189, 93] width 1 height 27
select select
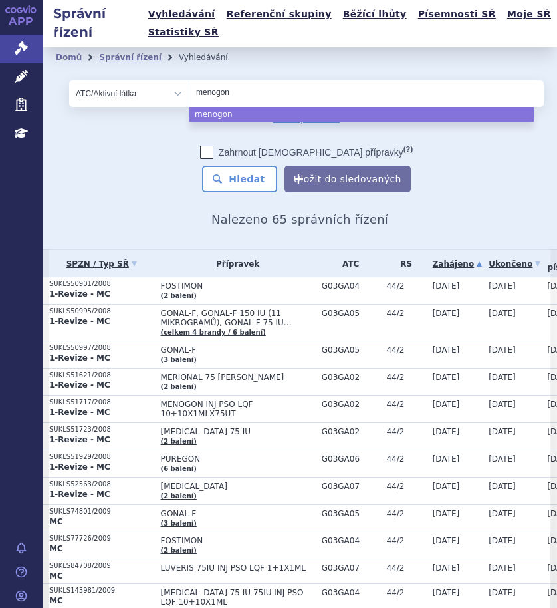
type input "menogon"
select select "menogon"
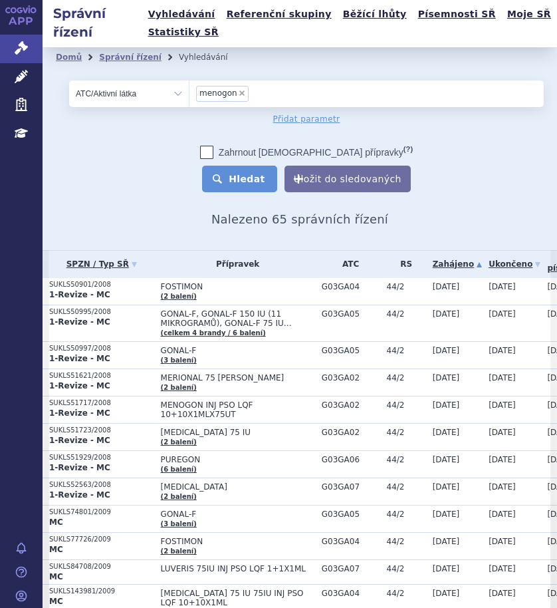
click at [229, 168] on button "Hledat" at bounding box center [239, 179] width 75 height 27
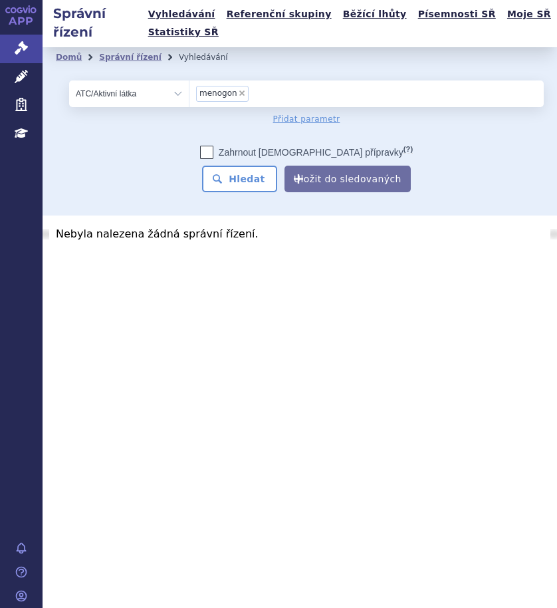
click at [178, 96] on select "Vše Spisová značka Typ SŘ Přípravek/SUKL kód Účastník/Držitel" at bounding box center [129, 93] width 120 height 27
select select "filter-all"
click at [69, 80] on select "Vše Spisová značka Typ SŘ Přípravek/SUKL kód Účastník/Držitel" at bounding box center [129, 93] width 120 height 27
click at [219, 95] on ul at bounding box center [367, 90] width 354 height 21
click at [190, 95] on select at bounding box center [189, 93] width 1 height 27
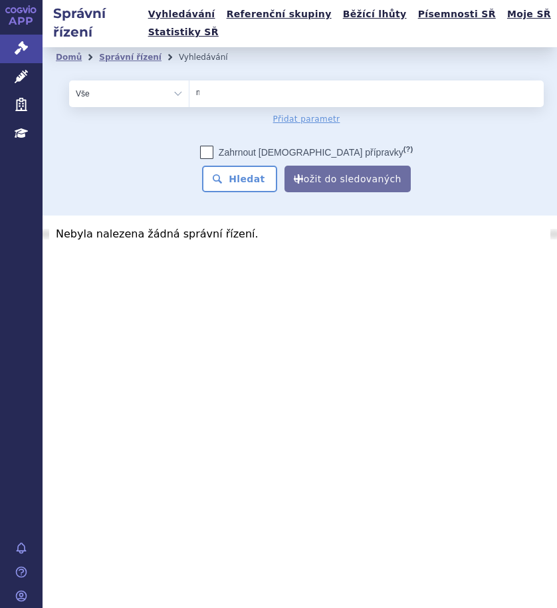
type input "me"
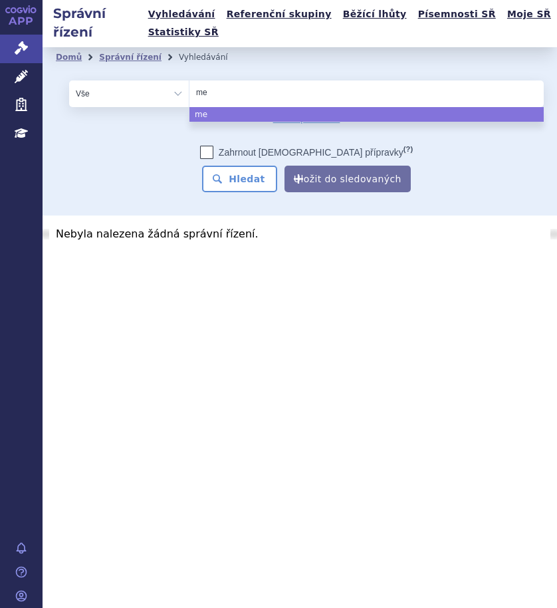
type input "men"
type input "meno"
type input "menog"
type input "menogo"
type input "menogon"
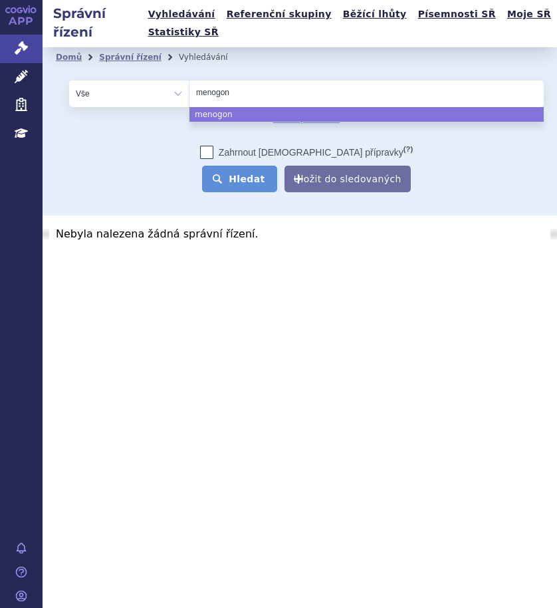
select select "menogon"
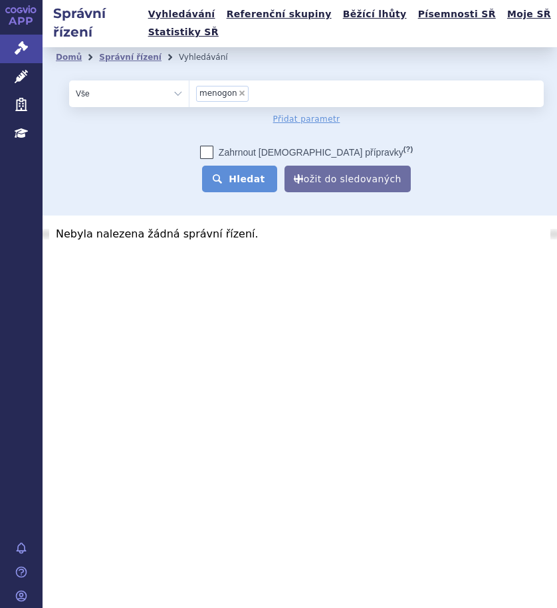
click at [256, 176] on button "Hledat" at bounding box center [239, 179] width 75 height 27
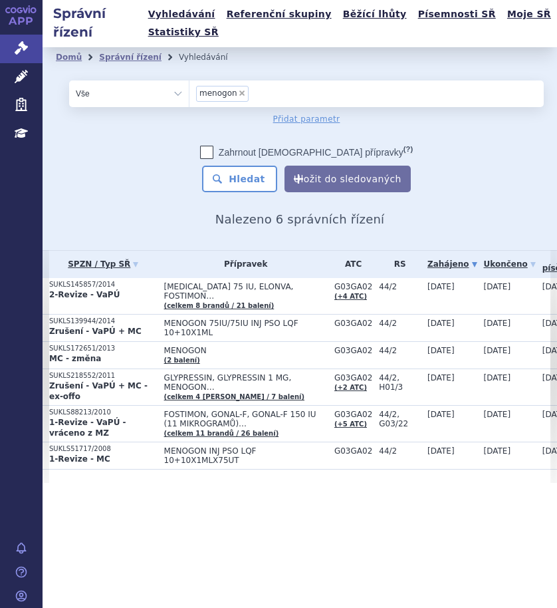
click at [240, 92] on span "×" at bounding box center [242, 93] width 8 height 8
click at [190, 92] on select "menogon" at bounding box center [189, 93] width 1 height 27
select select
type input "me"
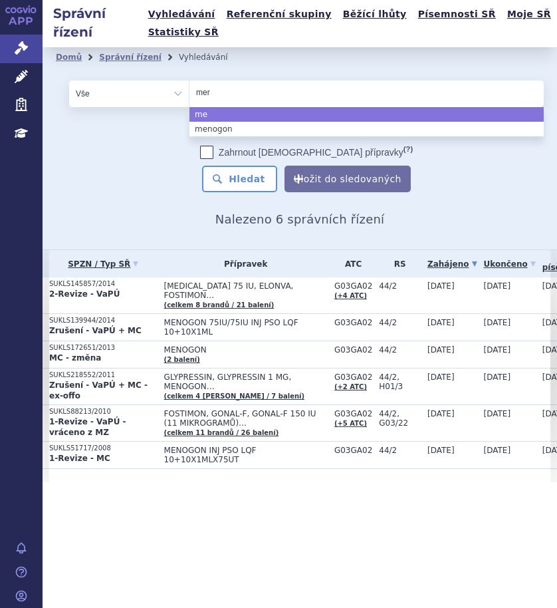
type input "meri"
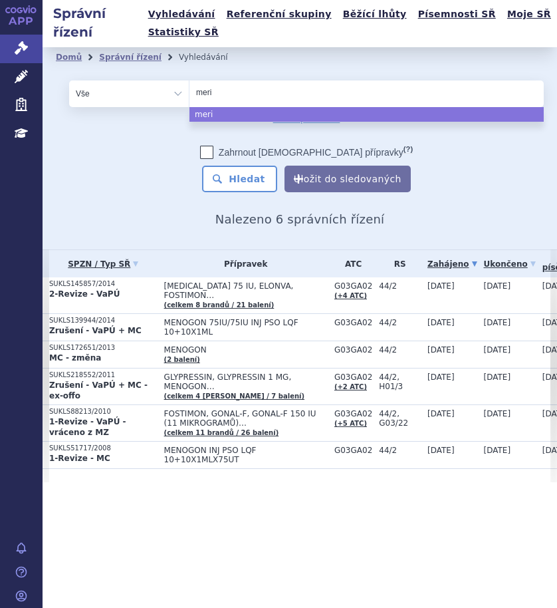
type input "merio"
type input "merion"
type input "merional"
select select "merional"
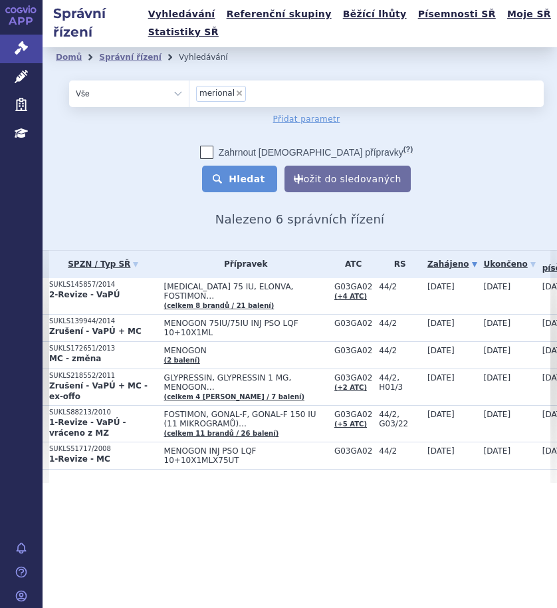
click at [256, 180] on button "Hledat" at bounding box center [239, 179] width 75 height 27
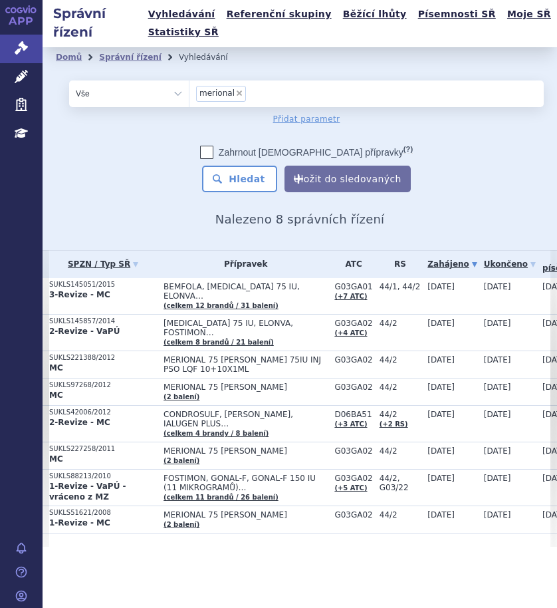
click at [237, 91] on span "×" at bounding box center [239, 93] width 8 height 8
click at [190, 91] on select "merional" at bounding box center [189, 93] width 1 height 27
select select
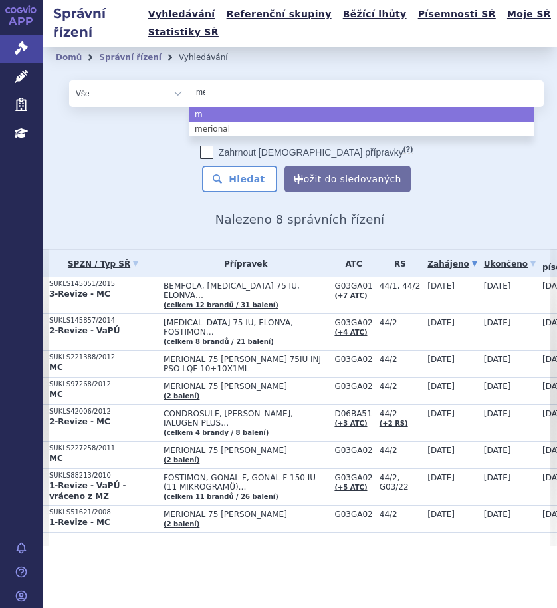
type input "men"
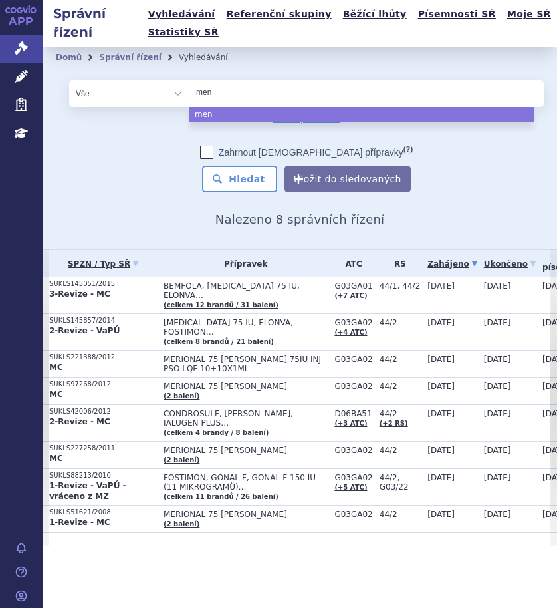
type input "meno"
type input "menop"
type input "menopu"
type input "menopur"
select select "menopur"
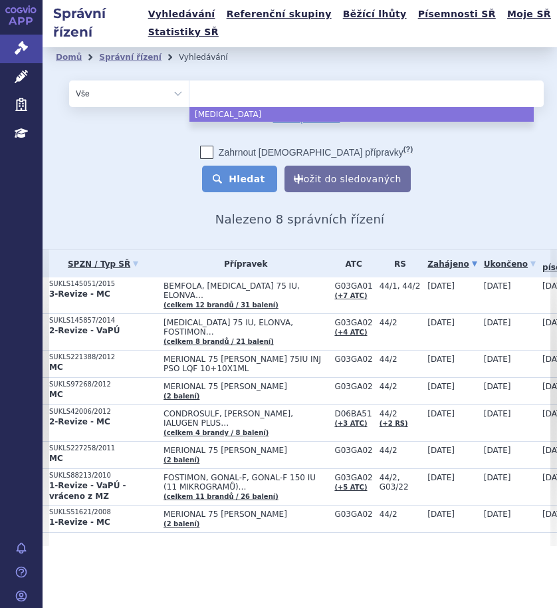
click at [251, 175] on button "Hledat" at bounding box center [239, 179] width 75 height 27
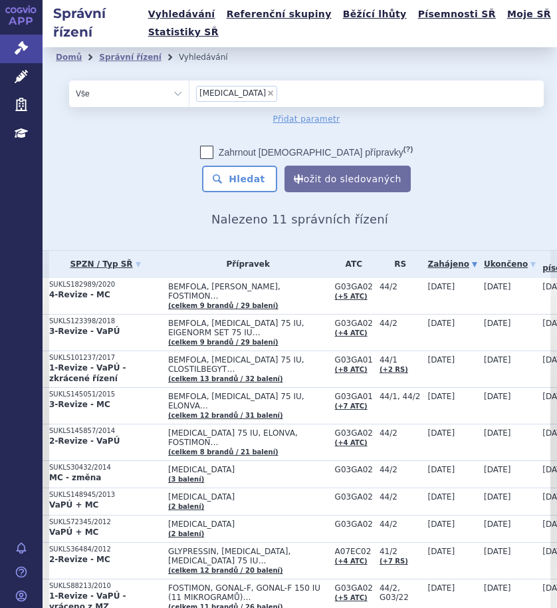
scroll to position [63, 0]
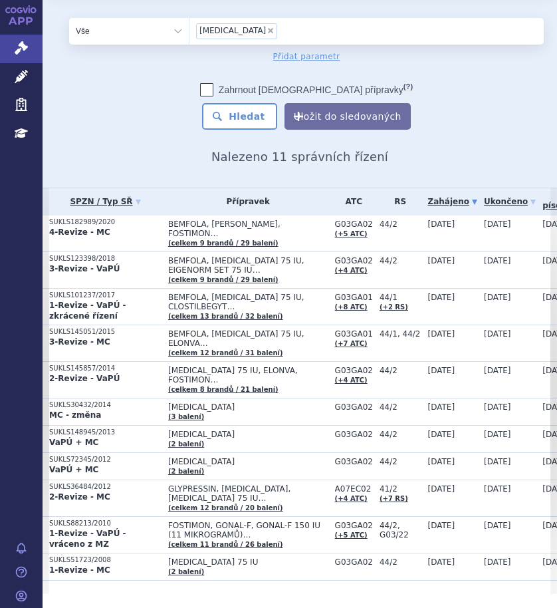
click at [267, 31] on span "×" at bounding box center [271, 31] width 8 height 8
click at [190, 31] on select "[MEDICAL_DATA]" at bounding box center [189, 30] width 1 height 27
select select
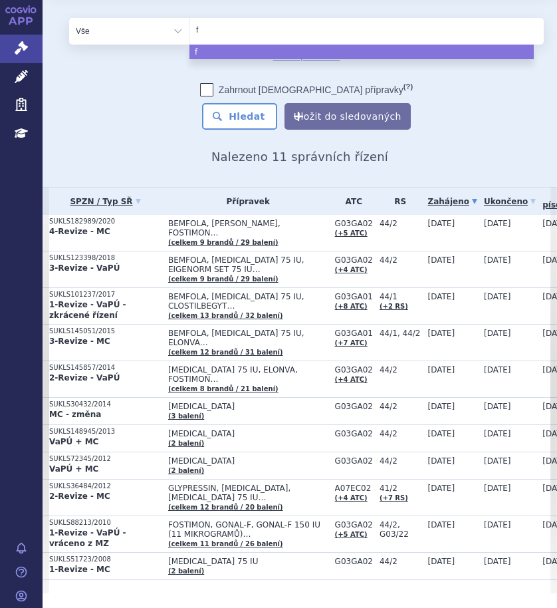
type input "fo"
type input "fos"
type input "fosti"
type input "fostim"
type input "fostimo"
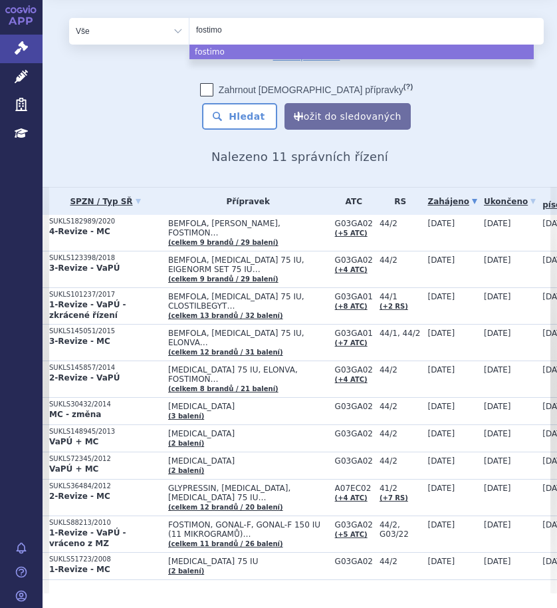
type input "fostimon"
select select "fostimon"
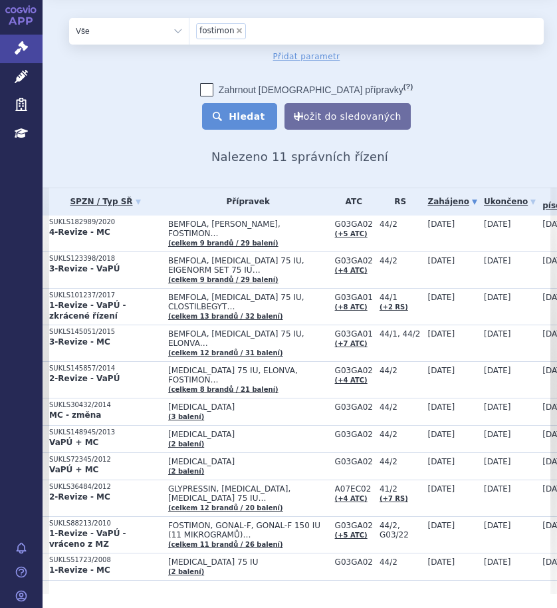
click at [243, 116] on button "Hledat" at bounding box center [239, 116] width 75 height 27
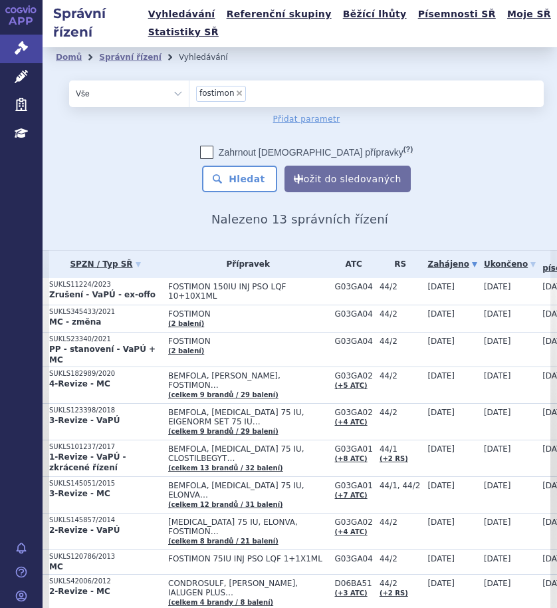
click at [235, 94] on span "×" at bounding box center [239, 93] width 8 height 8
click at [190, 94] on select "fostimon" at bounding box center [189, 93] width 1 height 27
select select
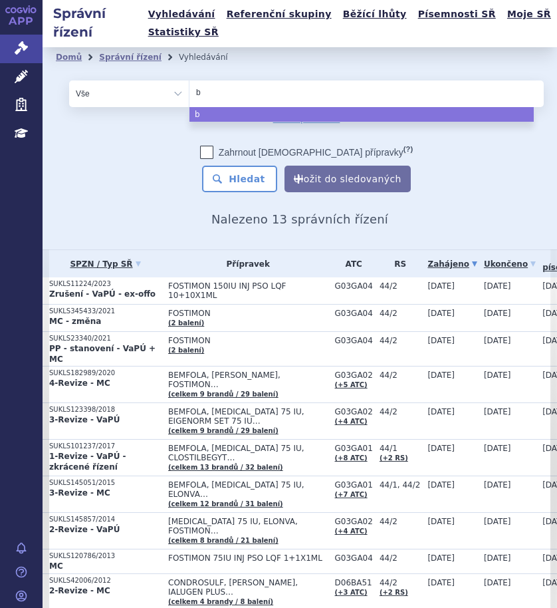
type input "br"
type input "bra"
type input "brav"
type input "brave"
type input "bravell"
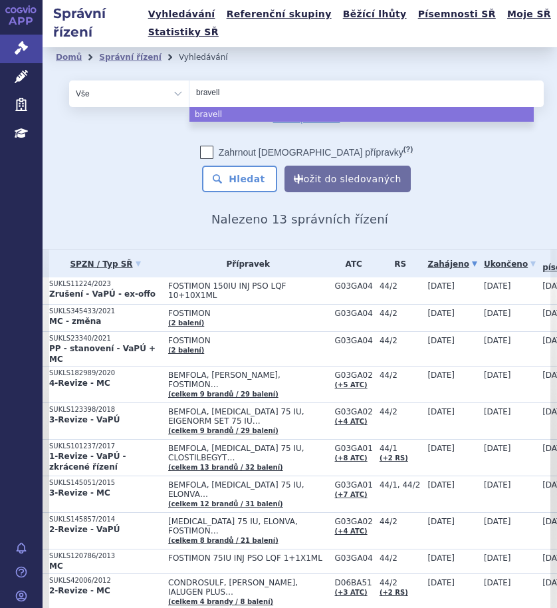
type input "[MEDICAL_DATA]"
select select "bravelle"
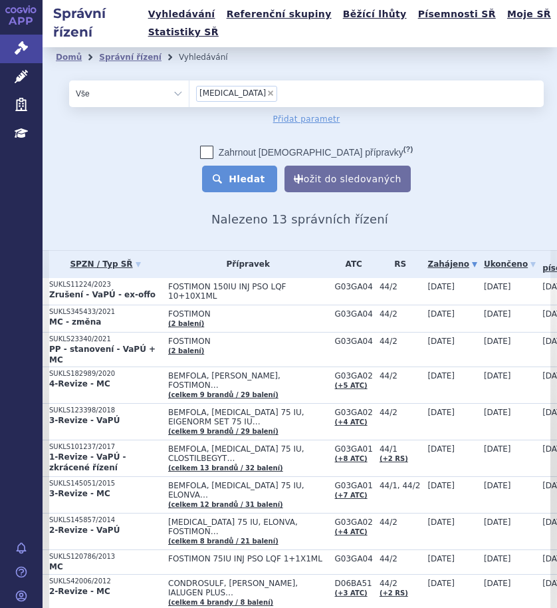
drag, startPoint x: 232, startPoint y: 180, endPoint x: 254, endPoint y: 180, distance: 22.0
click at [232, 183] on button "Hledat" at bounding box center [239, 179] width 75 height 27
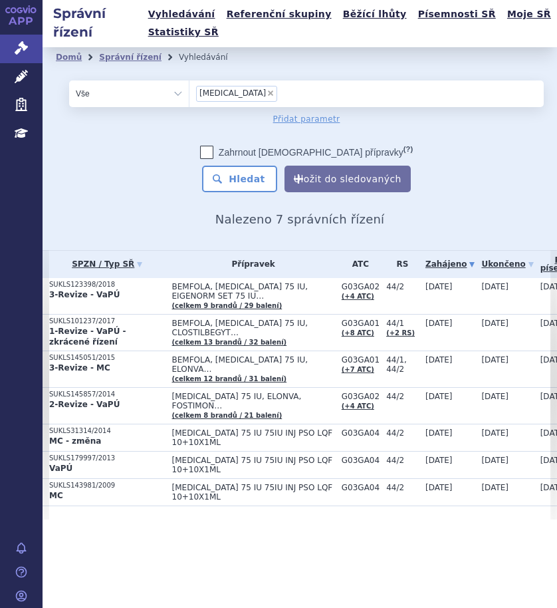
click at [267, 92] on span "×" at bounding box center [271, 93] width 8 height 8
click at [190, 92] on select "[MEDICAL_DATA]" at bounding box center [189, 93] width 1 height 27
select select
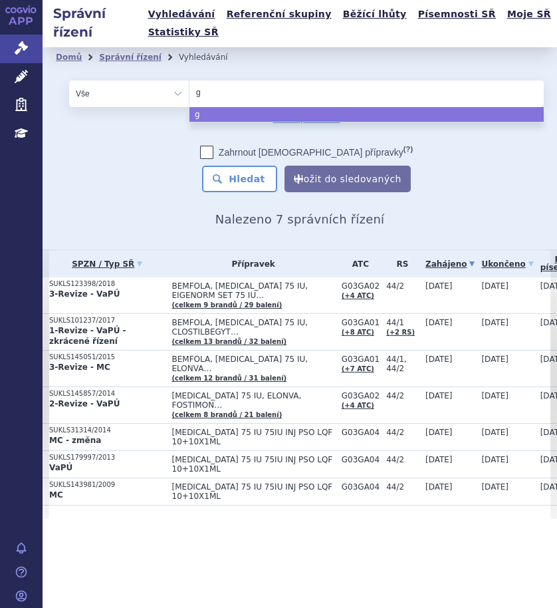
type input "go"
type input "gon"
type input "gona"
type input "gonal"
type input "gonal-"
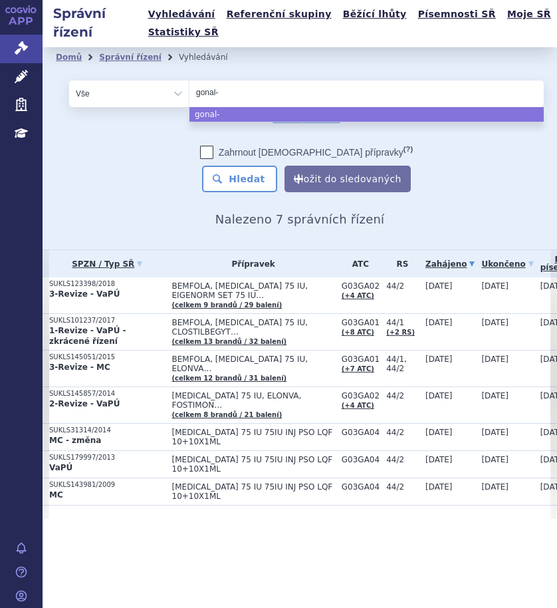
type input "gonal-f"
select select "gonal-f"
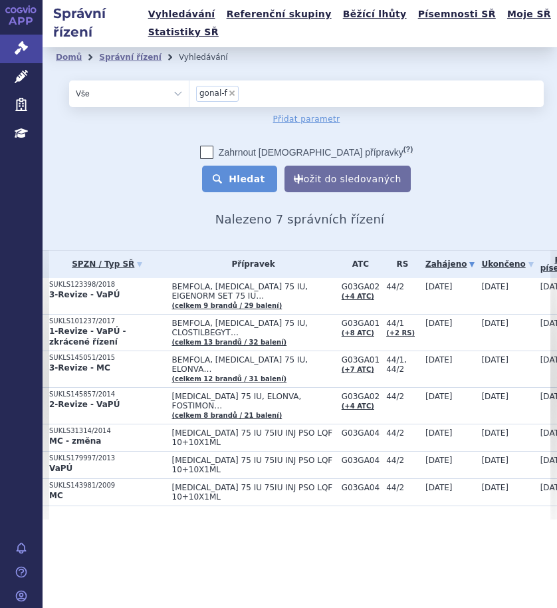
click at [252, 176] on button "Hledat" at bounding box center [239, 179] width 75 height 27
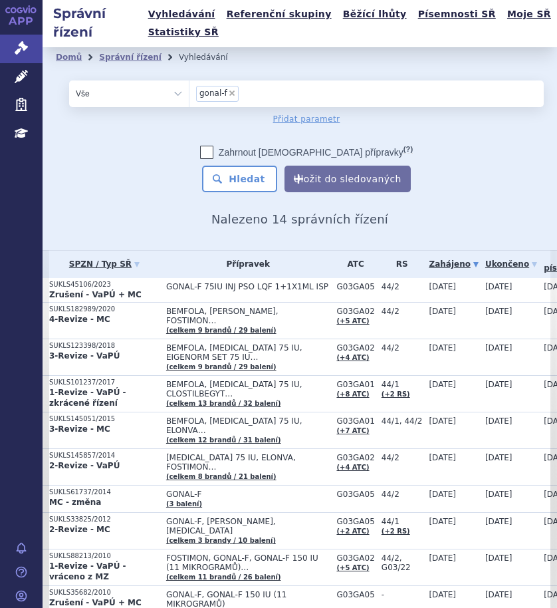
click at [231, 92] on span "×" at bounding box center [232, 93] width 8 height 8
click at [190, 92] on select "gonal-f" at bounding box center [189, 93] width 1 height 27
select select
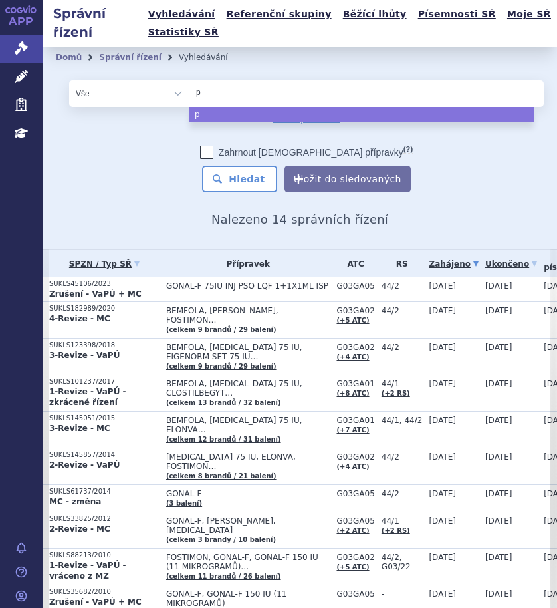
type input "pu"
type input "pur"
type input "pureg"
type input "purego"
type input "puregon"
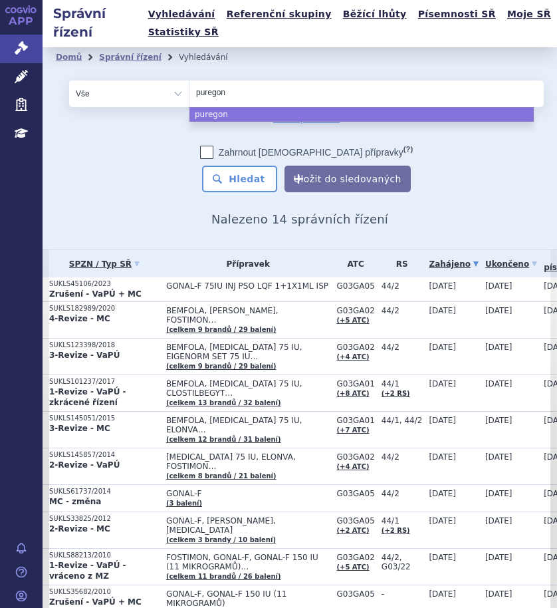
select select "puregon"
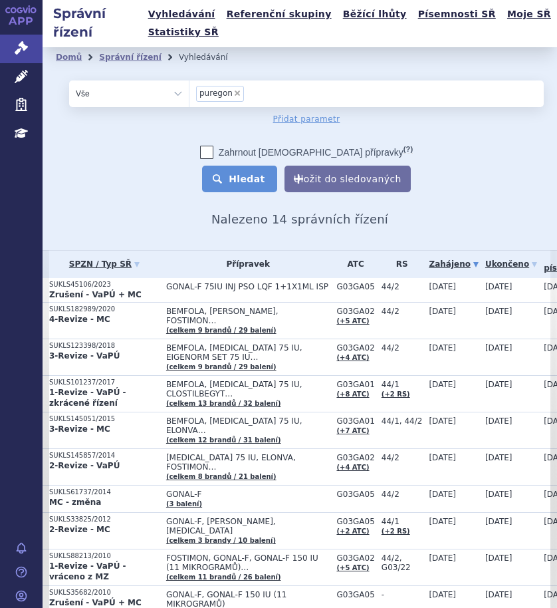
click at [234, 180] on button "Hledat" at bounding box center [239, 179] width 75 height 27
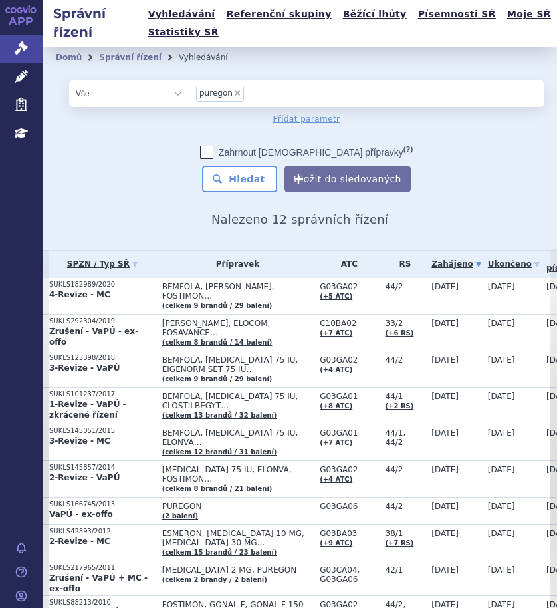
click at [235, 90] on span "×" at bounding box center [237, 93] width 8 height 8
click at [190, 90] on select "puregon" at bounding box center [189, 93] width 1 height 27
select select
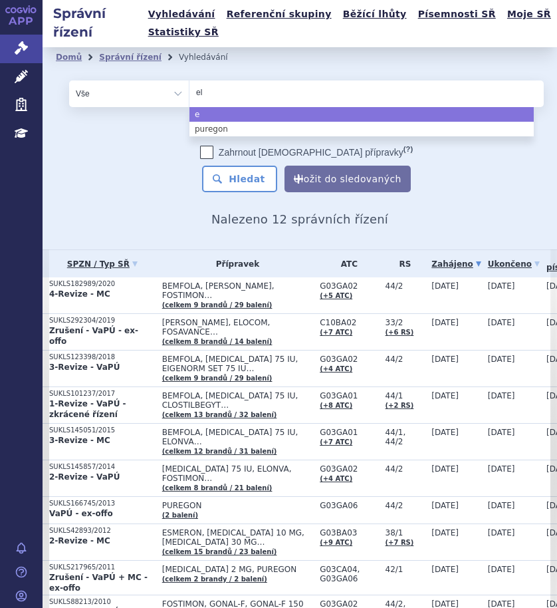
type input "elo"
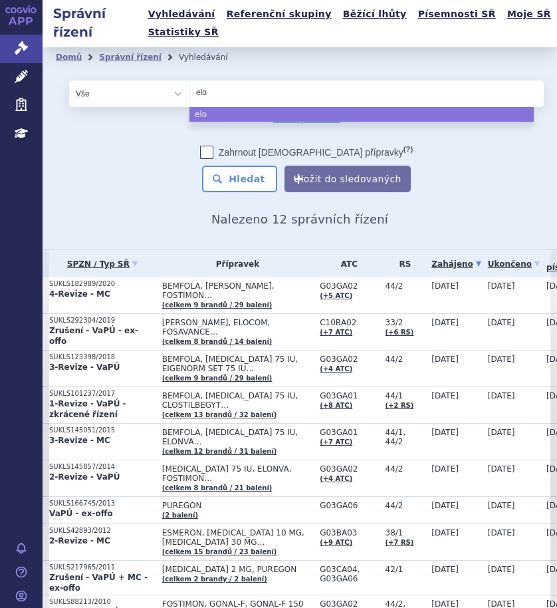
type input "elon"
type input "elonv"
type input "elonva"
select select "elonva"
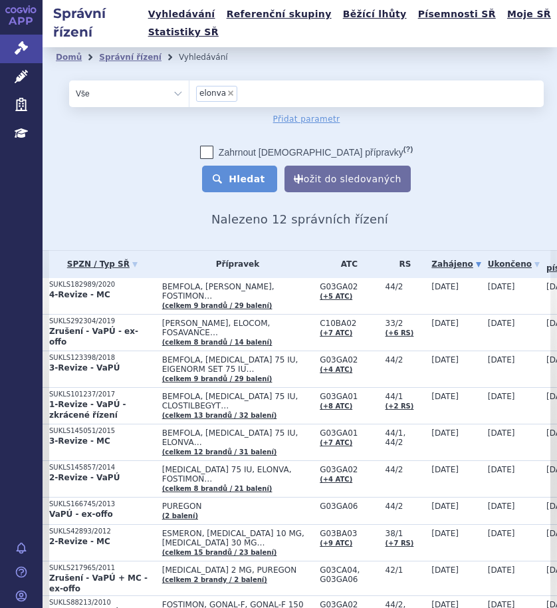
click at [241, 187] on button "Hledat" at bounding box center [239, 179] width 75 height 27
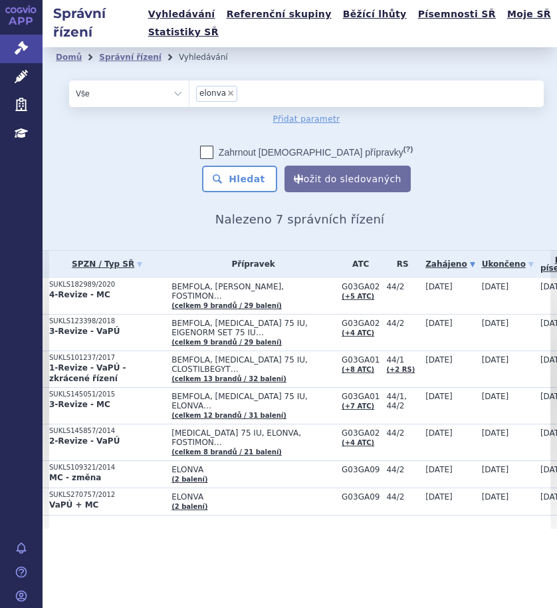
click at [229, 94] on span "×" at bounding box center [231, 93] width 8 height 8
click at [190, 94] on select "elonva" at bounding box center [189, 93] width 1 height 27
select select
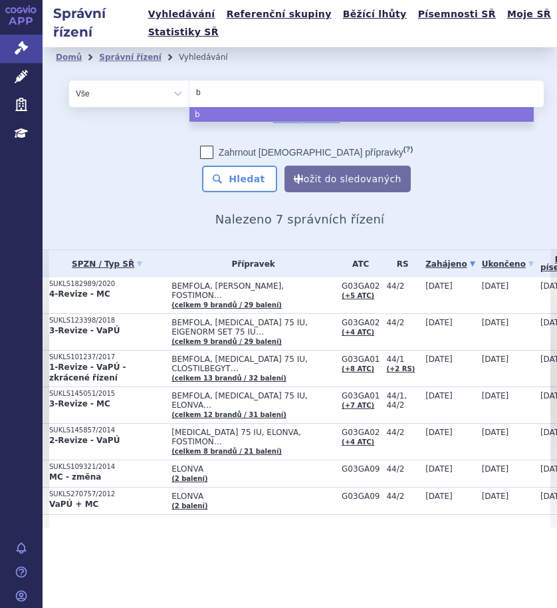
type input "br"
type input "bra"
type input "brav"
type input "brave"
type input "bravell"
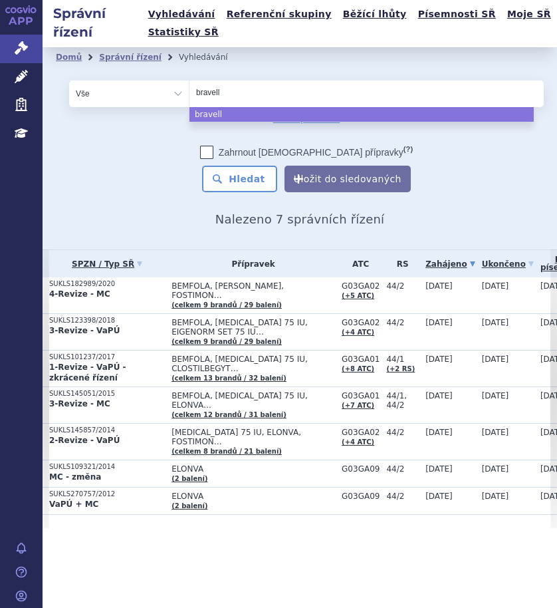
type input "[MEDICAL_DATA]"
select select "[MEDICAL_DATA]"
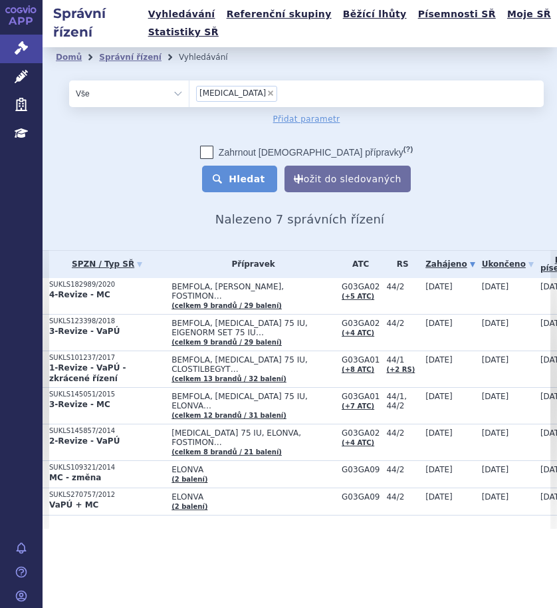
click at [254, 180] on button "Hledat" at bounding box center [239, 179] width 75 height 27
select select
click at [230, 90] on span "×" at bounding box center [231, 93] width 8 height 8
click at [190, 90] on select "elonva" at bounding box center [189, 93] width 1 height 27
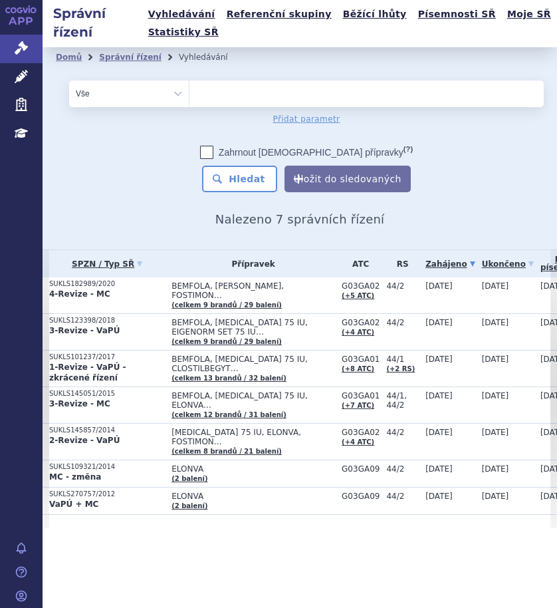
click at [175, 89] on select "Vše Spisová značka Typ SŘ Přípravek/SUKL kód Účastník/Držitel" at bounding box center [129, 93] width 120 height 27
select select "filter-atc-group"
click at [69, 80] on select "Vše Spisová značka Typ SŘ Přípravek/SUKL kód Účastník/Držitel" at bounding box center [129, 93] width 120 height 27
click at [258, 96] on ul at bounding box center [367, 90] width 354 height 21
click at [190, 96] on select at bounding box center [189, 93] width 1 height 27
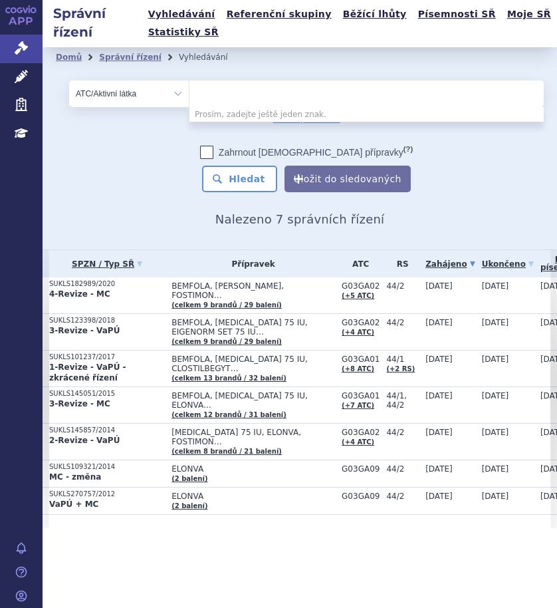
paste input "G03GA01"
type input "G03GA01"
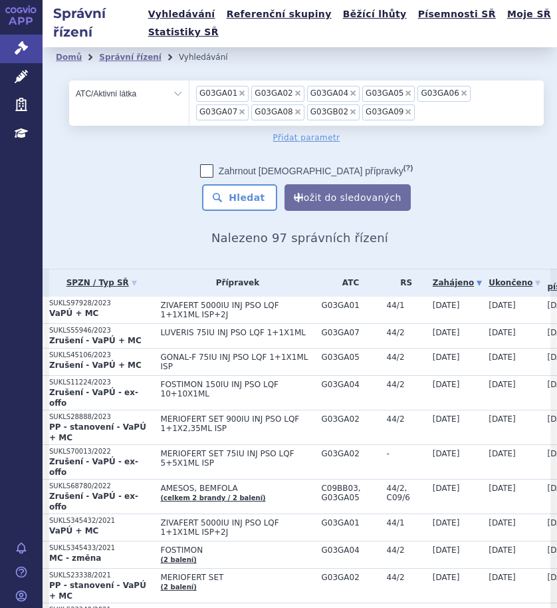
click at [470, 282] on link "Zahájeno" at bounding box center [457, 282] width 49 height 19
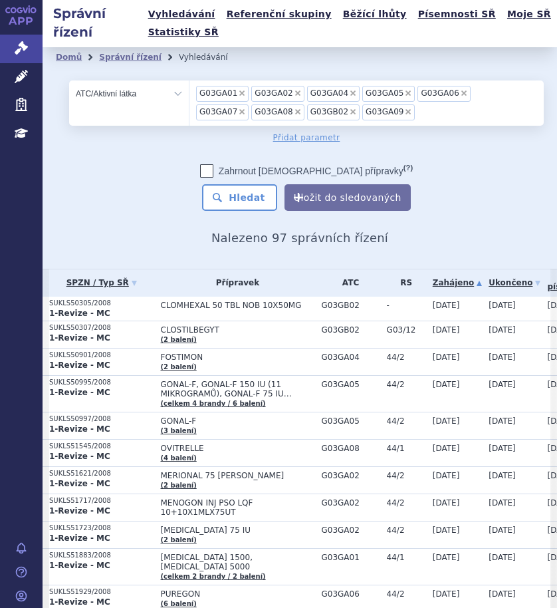
drag, startPoint x: 358, startPoint y: 115, endPoint x: 197, endPoint y: 73, distance: 166.9
click at [192, 71] on div "Domů Správní řízení Vyhledávání Vyhledávání ve správních řízeních odstranit Vše…" at bounding box center [300, 146] width 515 height 198
click at [239, 93] on span "×" at bounding box center [242, 93] width 8 height 8
click at [190, 93] on select "G03GA01 G03GA02 G03GA04 G03GA05 G03GA06 G03GA07 G03GA08 G03GB02 G03GA09" at bounding box center [189, 93] width 1 height 27
click at [239, 93] on span "×" at bounding box center [242, 93] width 8 height 8
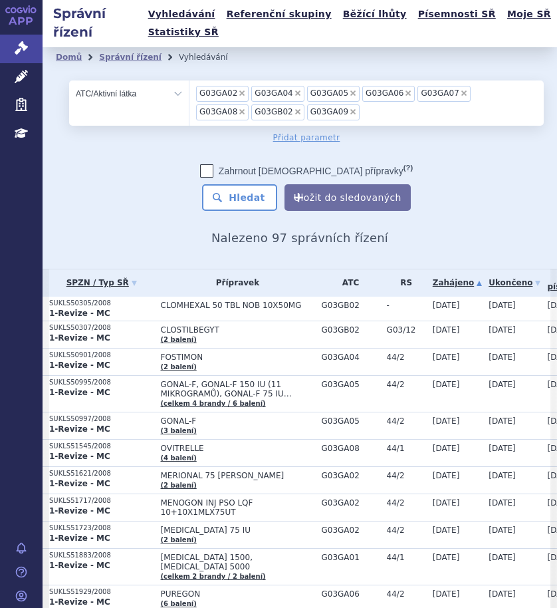
click at [190, 93] on select "G03GA02 G03GA04 G03GA05 G03GA06 G03GA07 G03GA08 G03GB02 G03GA09" at bounding box center [189, 93] width 1 height 27
click at [239, 93] on span "×" at bounding box center [242, 93] width 8 height 8
click at [190, 93] on select "G03GA05 G03GA06 G03GA07 G03GA08 G03GB02 G03GA09" at bounding box center [189, 93] width 1 height 27
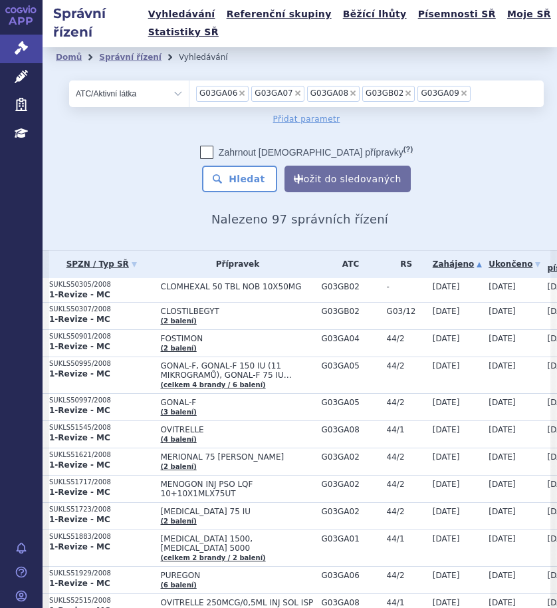
click at [239, 93] on span "×" at bounding box center [242, 93] width 8 height 8
click at [190, 93] on select "G03GA06 G03GA07 G03GA08 G03GB02 G03GA09" at bounding box center [189, 93] width 1 height 27
click at [239, 93] on span "×" at bounding box center [242, 93] width 8 height 8
click at [190, 93] on select "G03GA07 G03GA08 G03GB02 G03GA09" at bounding box center [189, 93] width 1 height 27
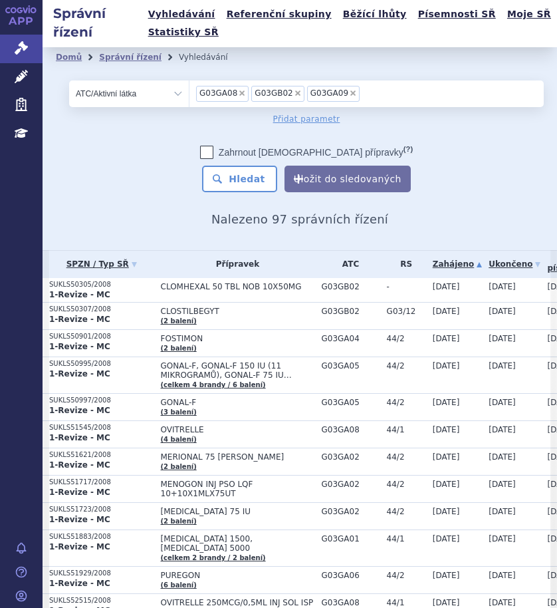
click at [239, 93] on span "×" at bounding box center [242, 93] width 8 height 8
click at [190, 93] on select "G03GA08 G03GB02 G03GA09" at bounding box center [189, 93] width 1 height 27
click at [239, 93] on span "×" at bounding box center [242, 93] width 8 height 8
click at [190, 93] on select "G03GB02 G03GA09" at bounding box center [189, 93] width 1 height 27
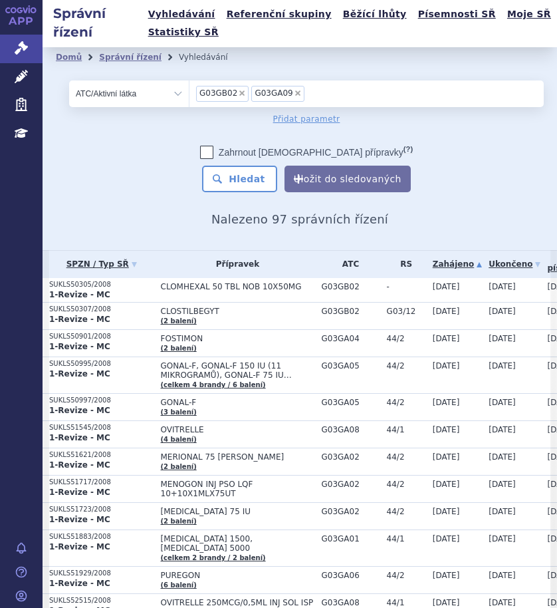
select select "G03GA09"
click at [190, 93] on select "G03GB02 G03GA09" at bounding box center [189, 93] width 1 height 27
select select
click at [255, 93] on ul at bounding box center [362, 90] width 344 height 21
click at [190, 93] on select at bounding box center [189, 93] width 1 height 27
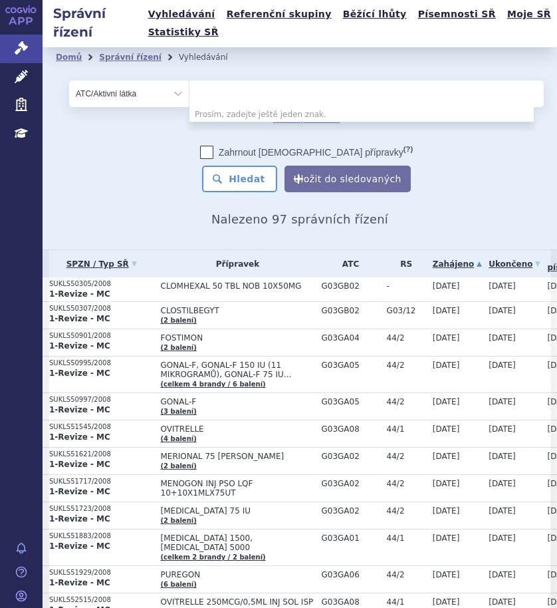
paste input "G03GA02"
type input "G03GA02"
select select "G03GA02"
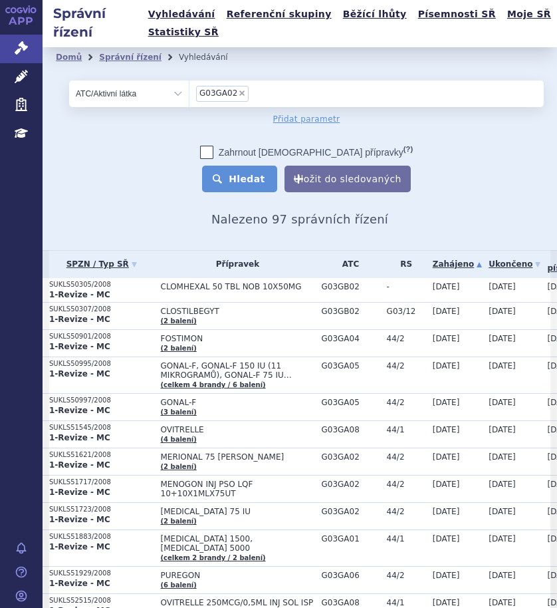
click at [250, 178] on button "Hledat" at bounding box center [239, 179] width 75 height 27
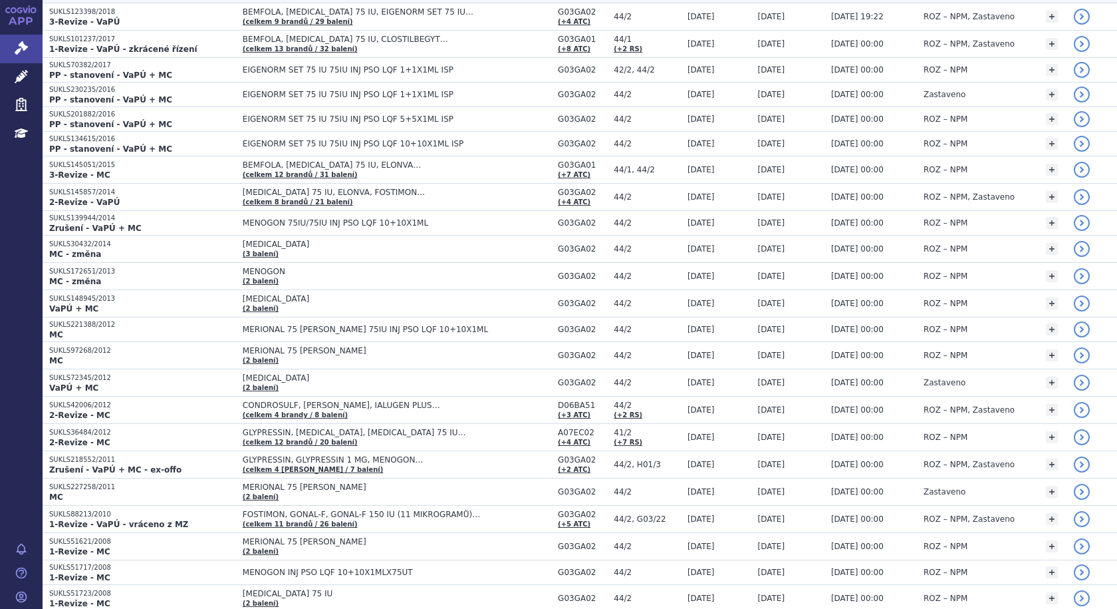
scroll to position [399, 0]
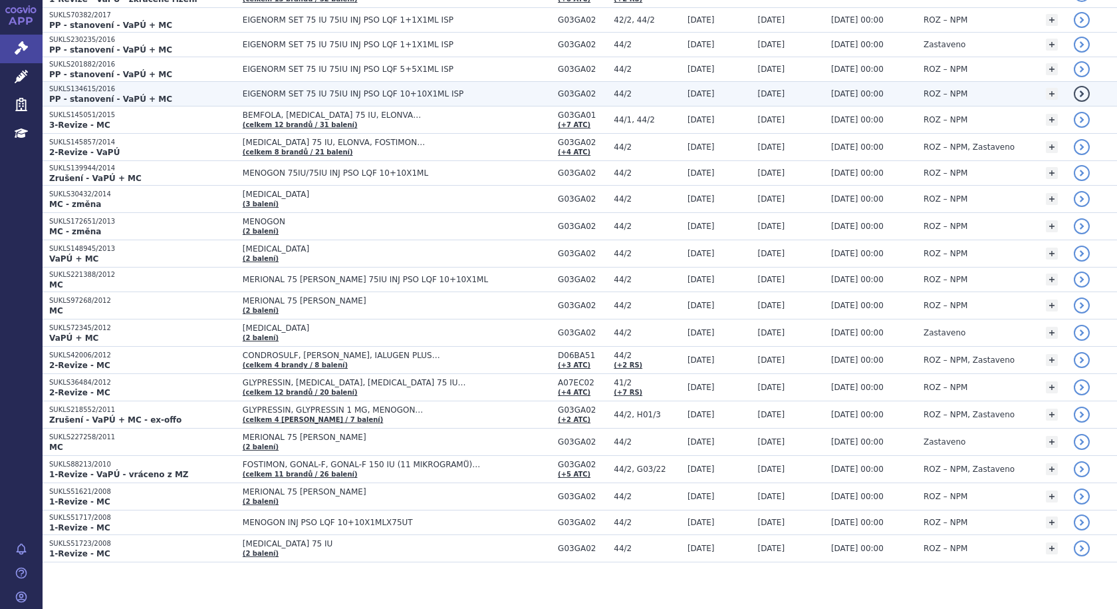
click at [133, 89] on p "SUKLS134615/2016" at bounding box center [142, 88] width 187 height 9
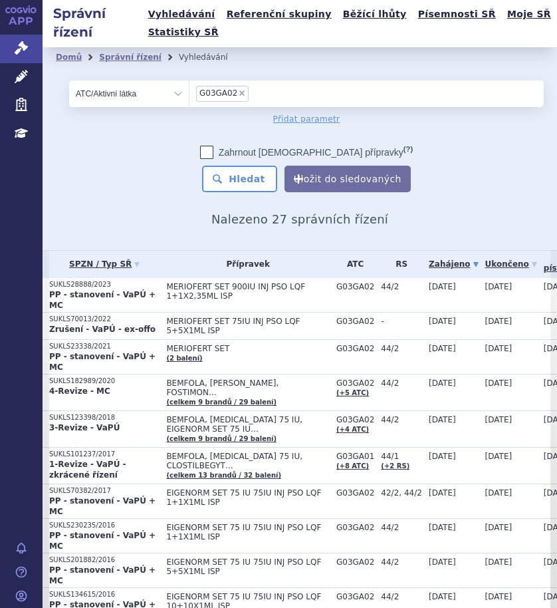
click at [239, 93] on span "×" at bounding box center [242, 93] width 8 height 8
click at [190, 93] on select "G03GA02" at bounding box center [189, 93] width 1 height 27
select select
click at [239, 93] on ul at bounding box center [362, 90] width 345 height 21
click at [190, 93] on select at bounding box center [189, 93] width 1 height 27
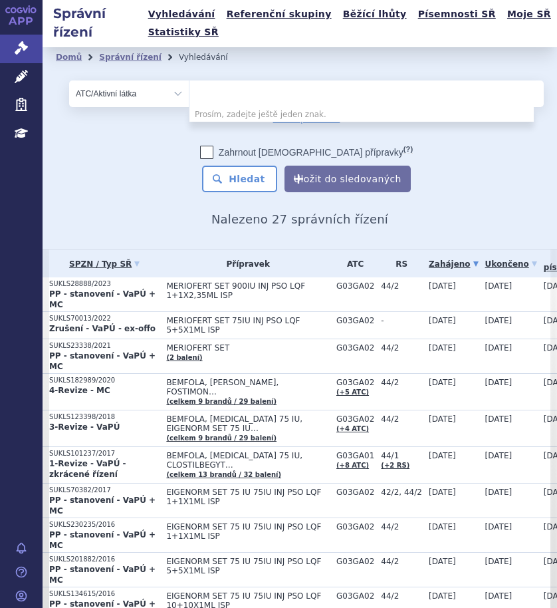
paste input "G03GA04"
type input "G03GA04"
select select "G03GA04"
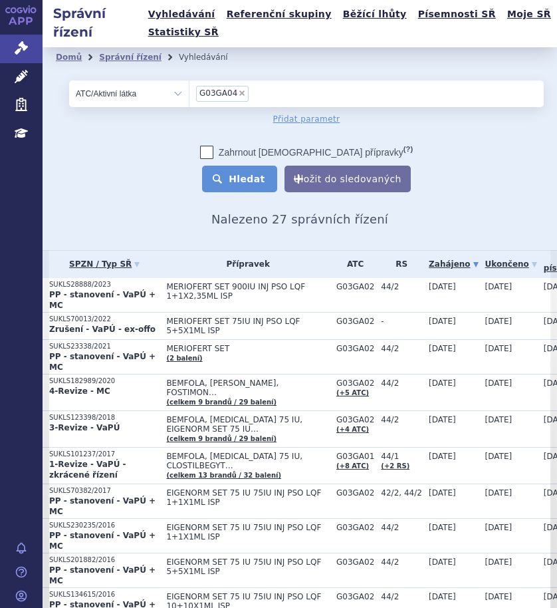
click at [247, 176] on button "Hledat" at bounding box center [239, 179] width 75 height 27
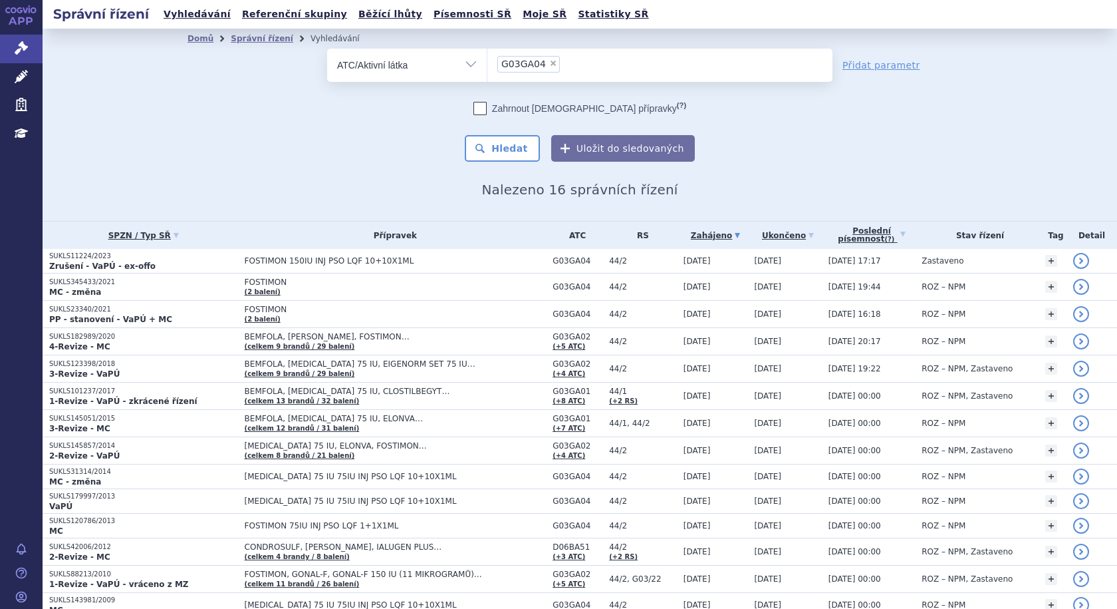
click at [557, 231] on link "Zahájeno" at bounding box center [716, 235] width 65 height 19
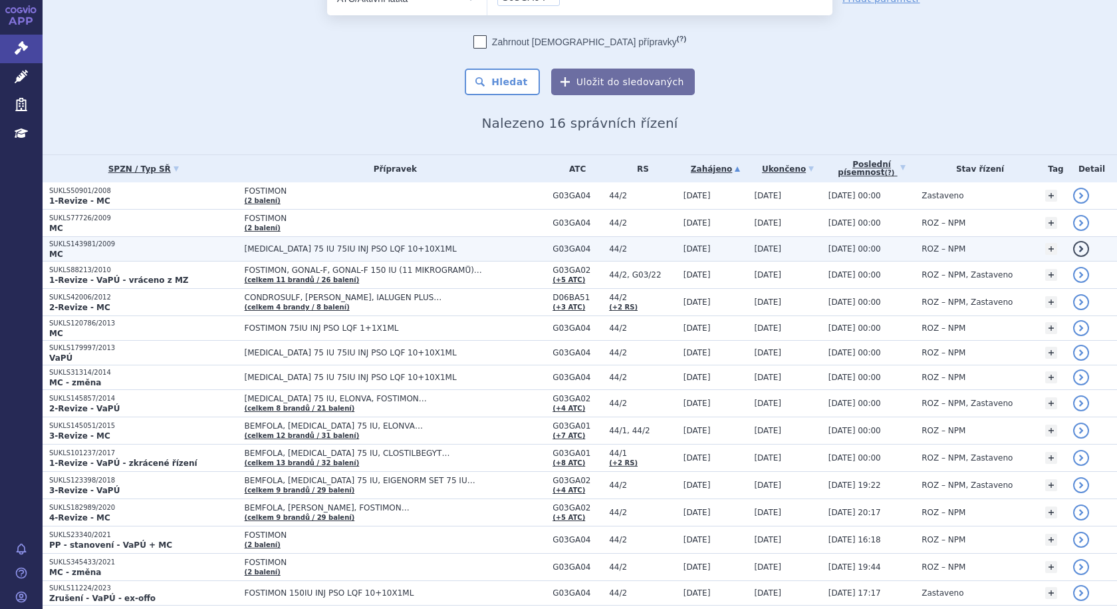
scroll to position [116, 0]
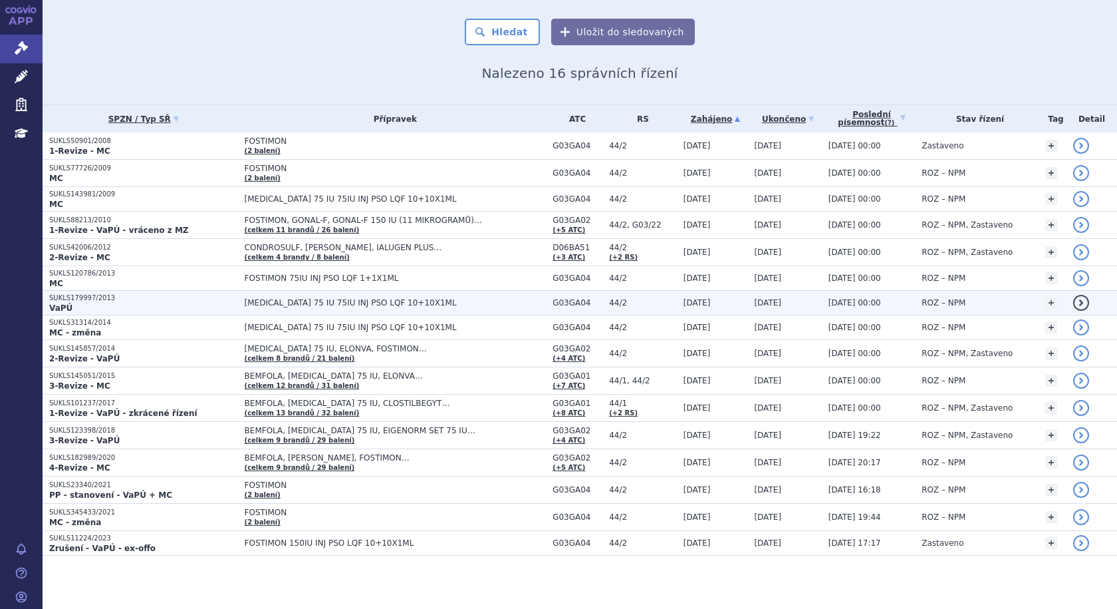
click at [271, 303] on span "[MEDICAL_DATA] 75 IU 75IU INJ PSO LQF 10+10X1ML" at bounding box center [396, 302] width 302 height 9
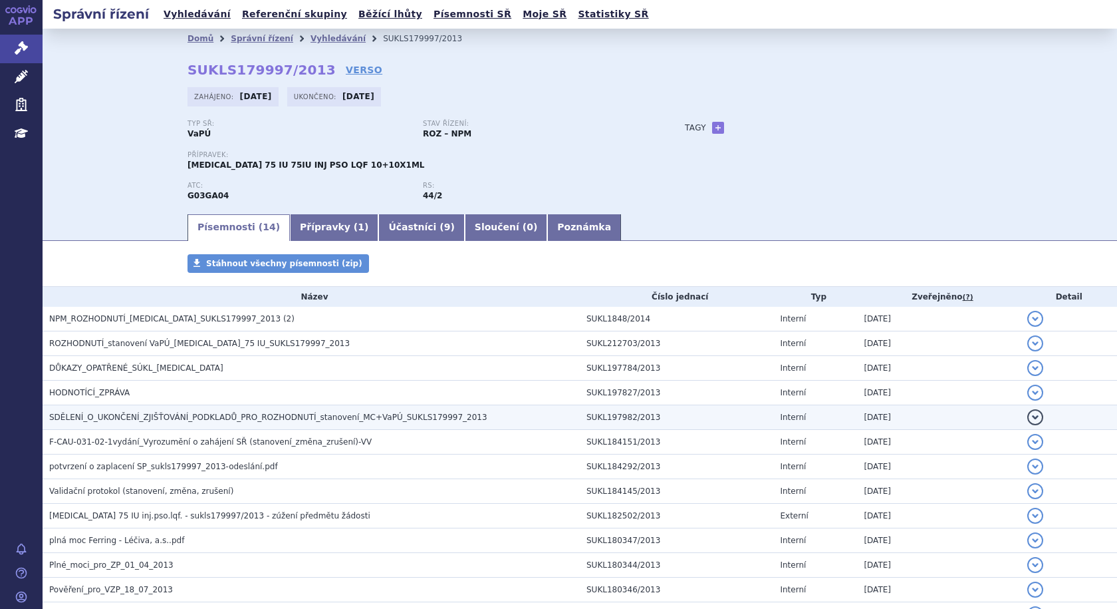
click at [177, 416] on span "SDĚLENÍ_O_UKONČENÍ_ZJIŠŤOVÁNÍ_PODKLADŮ_PRO_ROZHODNUTÍ_stanovení_MC+VaPÚ_SUKLS17…" at bounding box center [268, 416] width 438 height 9
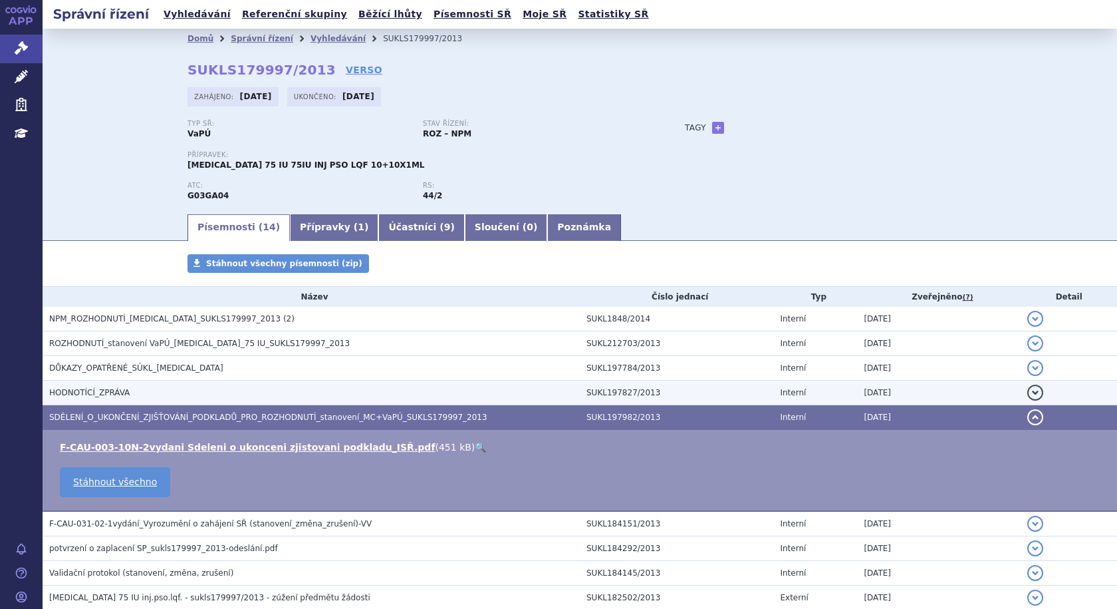
click at [104, 386] on h3 "HODNOTÍCÍ_ZPRÁVA" at bounding box center [314, 392] width 531 height 13
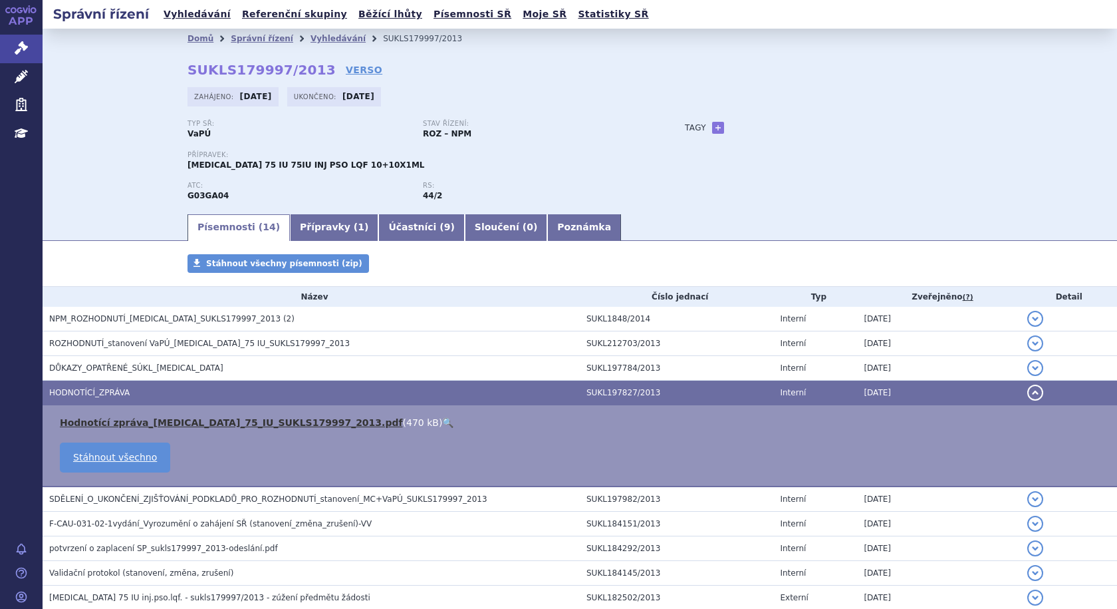
click at [115, 422] on link "Hodnotící zpráva_[MEDICAL_DATA]_75_IU_SUKLS179997_2013.pdf" at bounding box center [231, 422] width 343 height 11
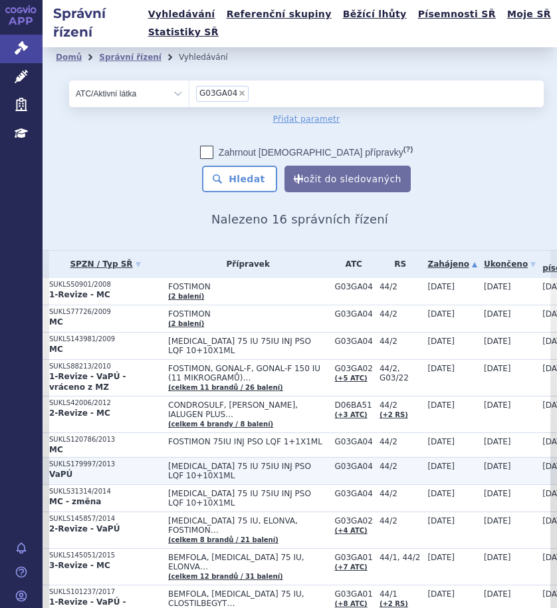
click at [246, 462] on span "[MEDICAL_DATA] 75 IU 75IU INJ PSO LQF 10+10X1ML" at bounding box center [248, 471] width 160 height 19
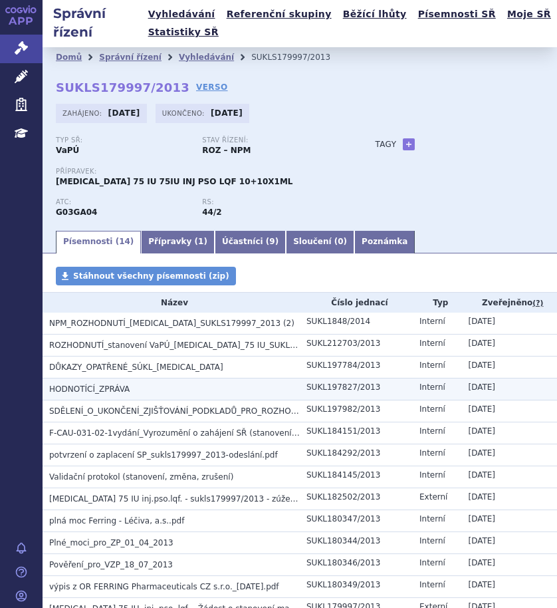
click at [103, 391] on span "HODNOTÍCÍ_ZPRÁVA" at bounding box center [89, 388] width 80 height 9
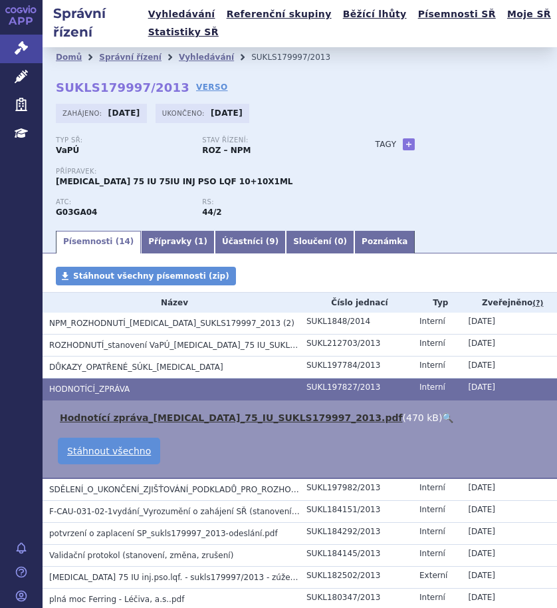
click at [100, 418] on link "Hodnotící zpráva_BRAVELLE_75_IU_SUKLS179997_2013.pdf" at bounding box center [231, 417] width 343 height 11
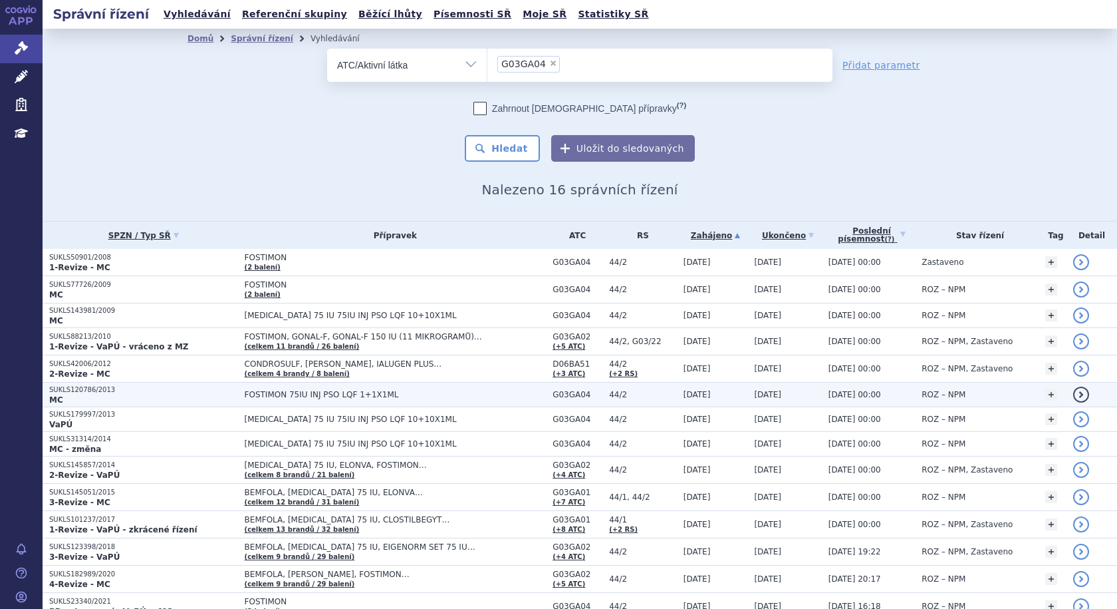
scroll to position [67, 0]
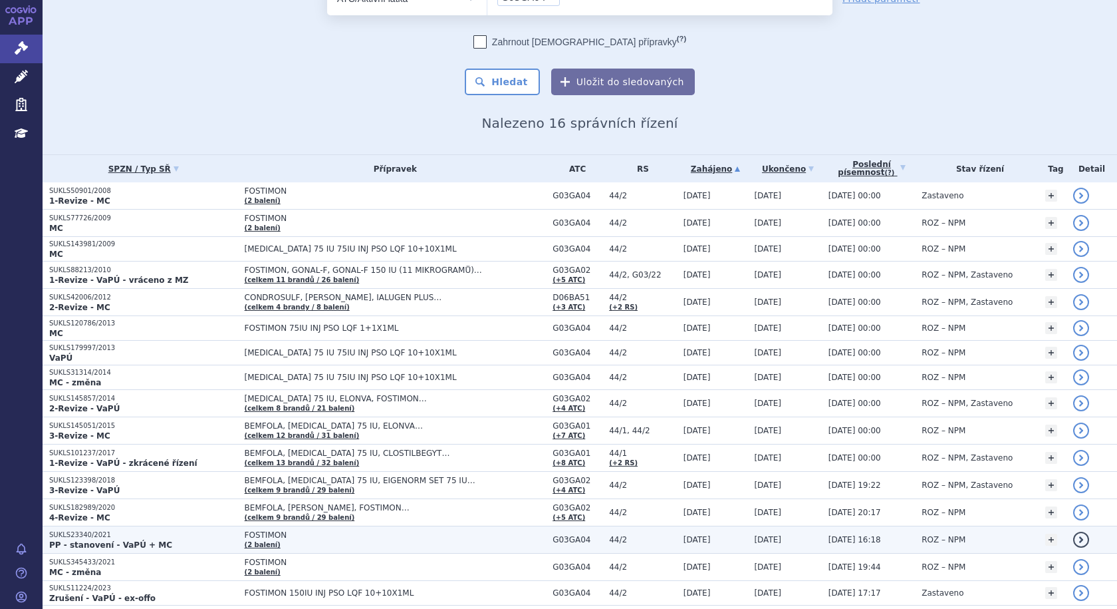
click at [187, 537] on p "SUKLS23340/2021" at bounding box center [143, 534] width 189 height 9
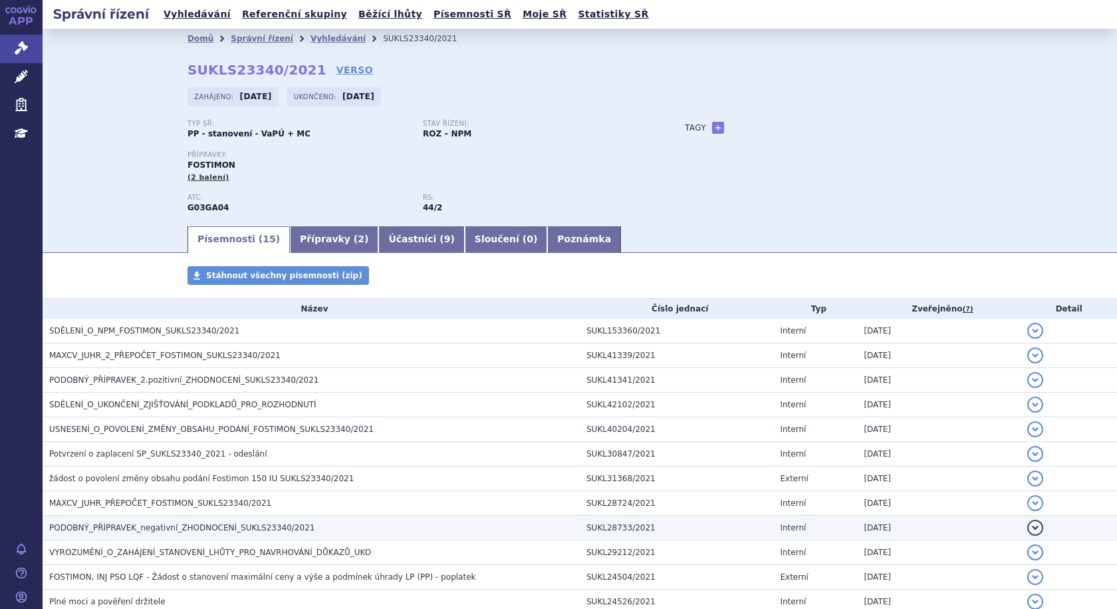
scroll to position [159, 0]
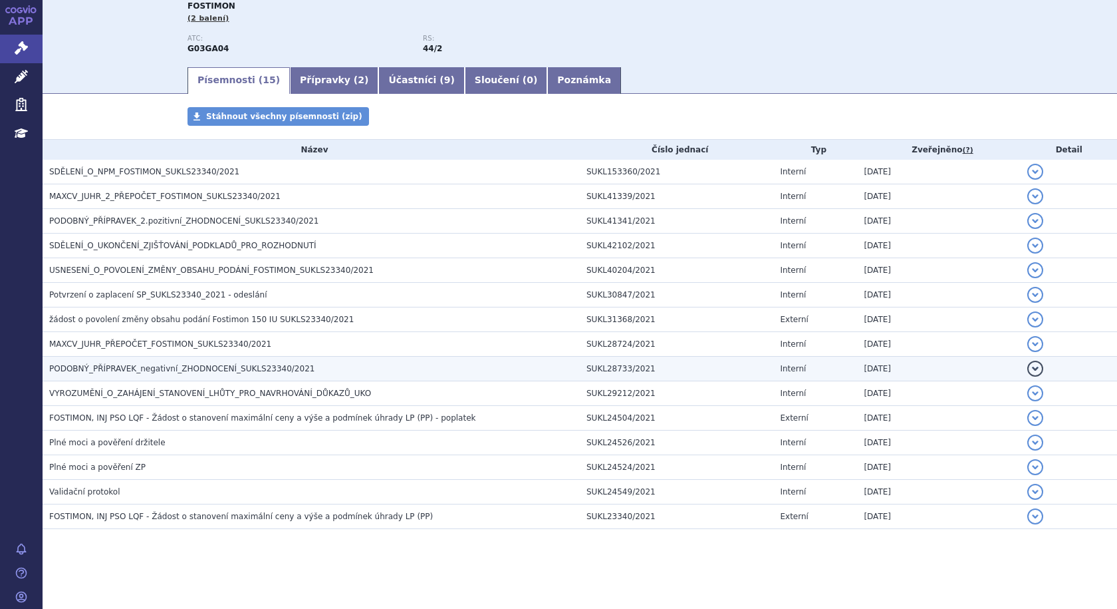
click at [104, 371] on span "PODOBNÝ_PŘÍPRAVEK_negativní_ZHODNOCENÍ_SUKLS23340/2021" at bounding box center [181, 368] width 265 height 9
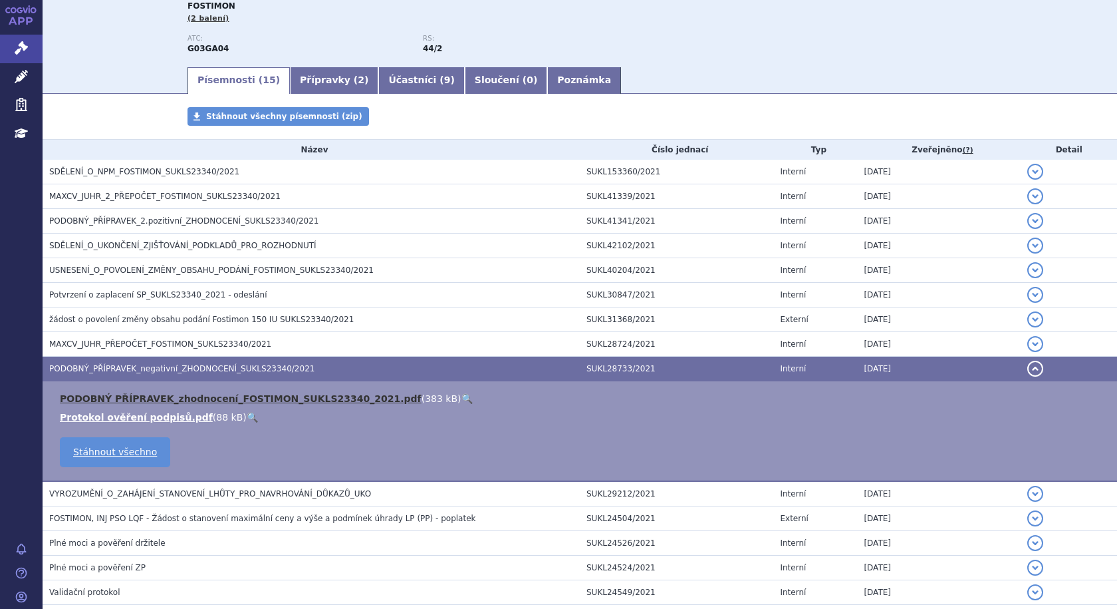
click at [106, 394] on link "PODOBNÝ PŘÍPRAVEK_zhodnocení_FOSTIMON_SUKLS23340_2021.pdf" at bounding box center [241, 398] width 362 height 11
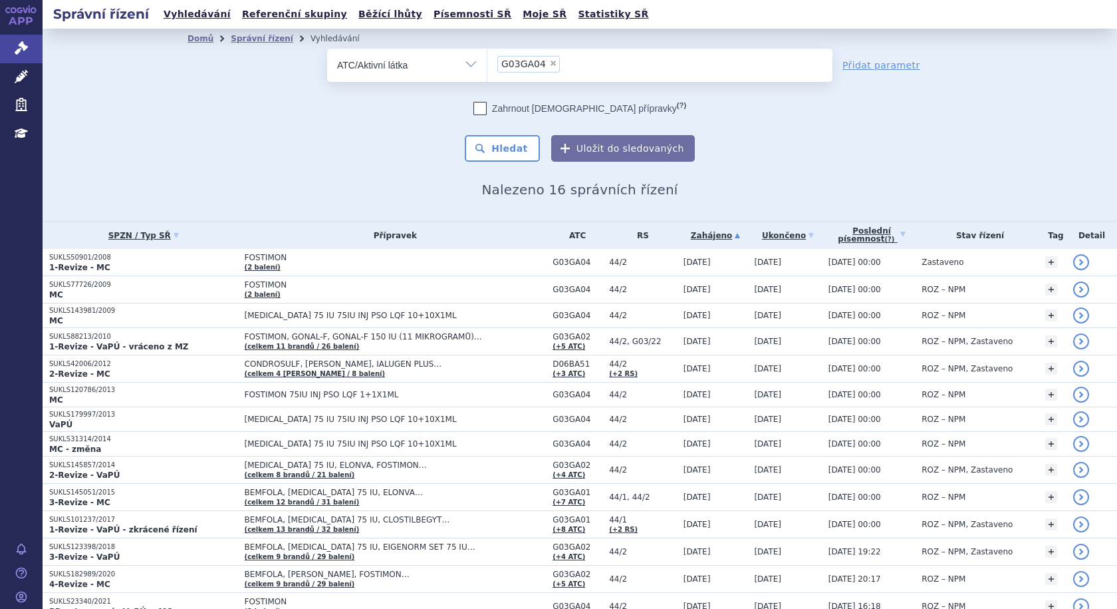
click at [704, 233] on link "Zahájeno" at bounding box center [716, 235] width 65 height 19
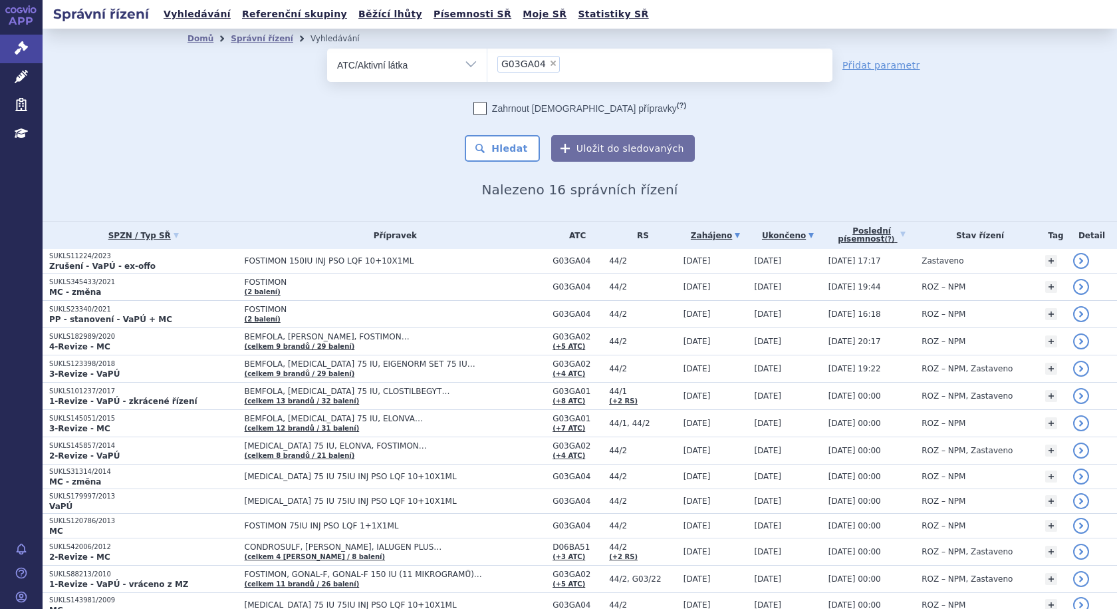
click at [761, 235] on link "Ukončeno" at bounding box center [787, 235] width 67 height 19
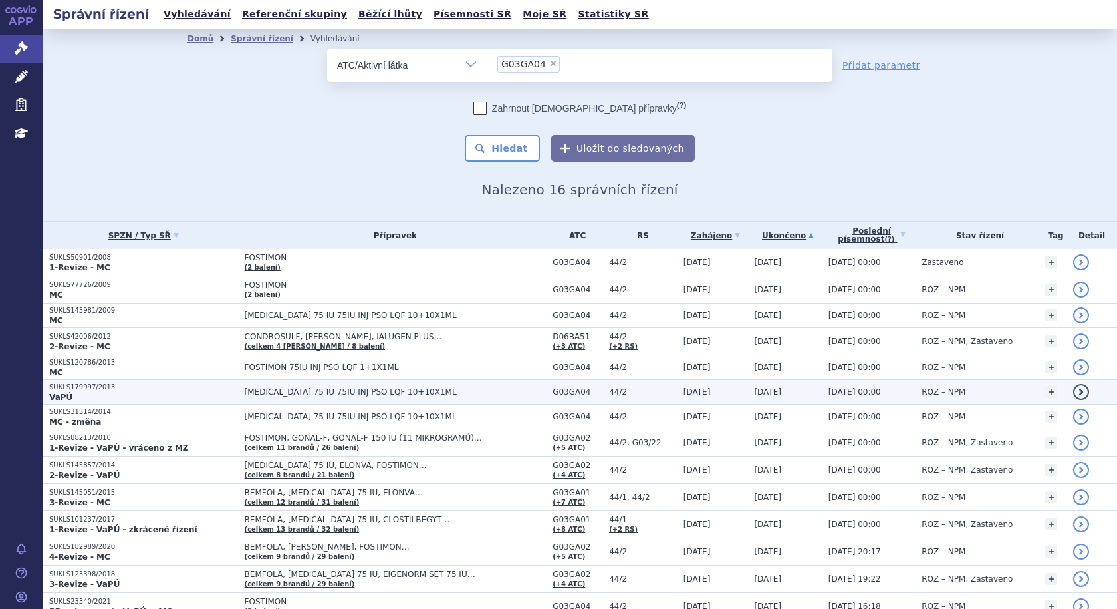
click at [144, 396] on p "VaPÚ" at bounding box center [143, 397] width 189 height 11
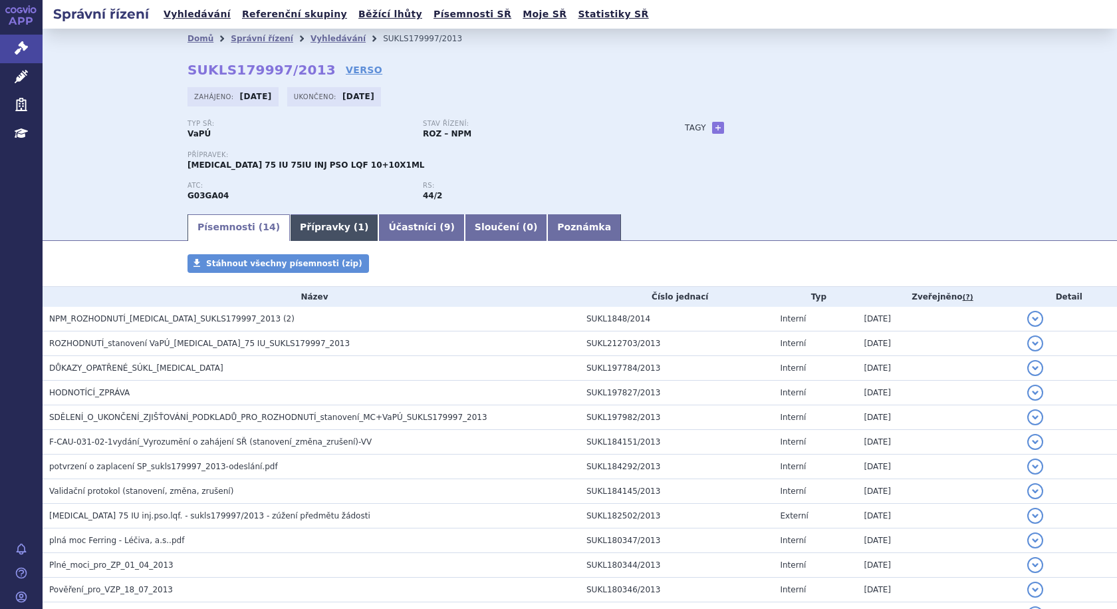
click at [315, 231] on link "Přípravky ( 1 )" at bounding box center [334, 227] width 88 height 27
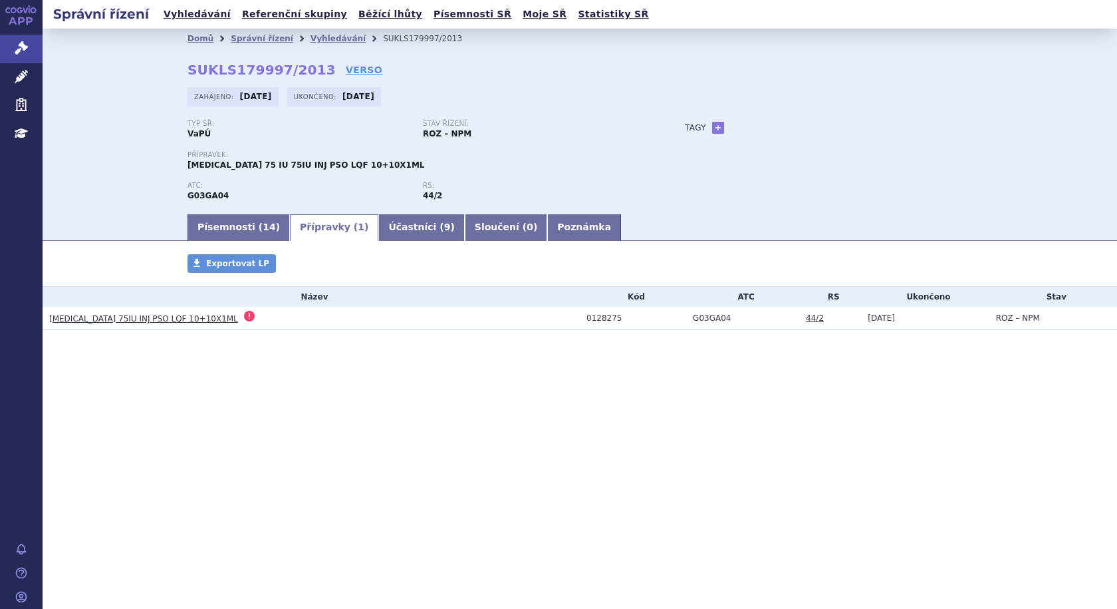
click at [158, 315] on link "[MEDICAL_DATA] 75IU INJ PSO LQF 10+10X1ML" at bounding box center [143, 318] width 189 height 9
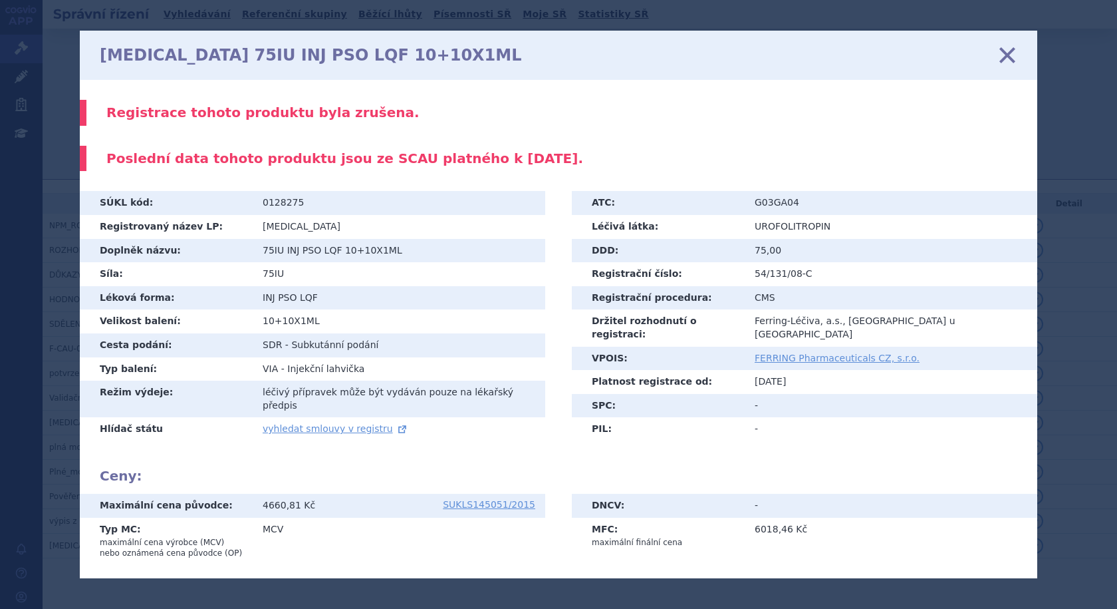
click at [1008, 53] on icon at bounding box center [1008, 55] width 28 height 28
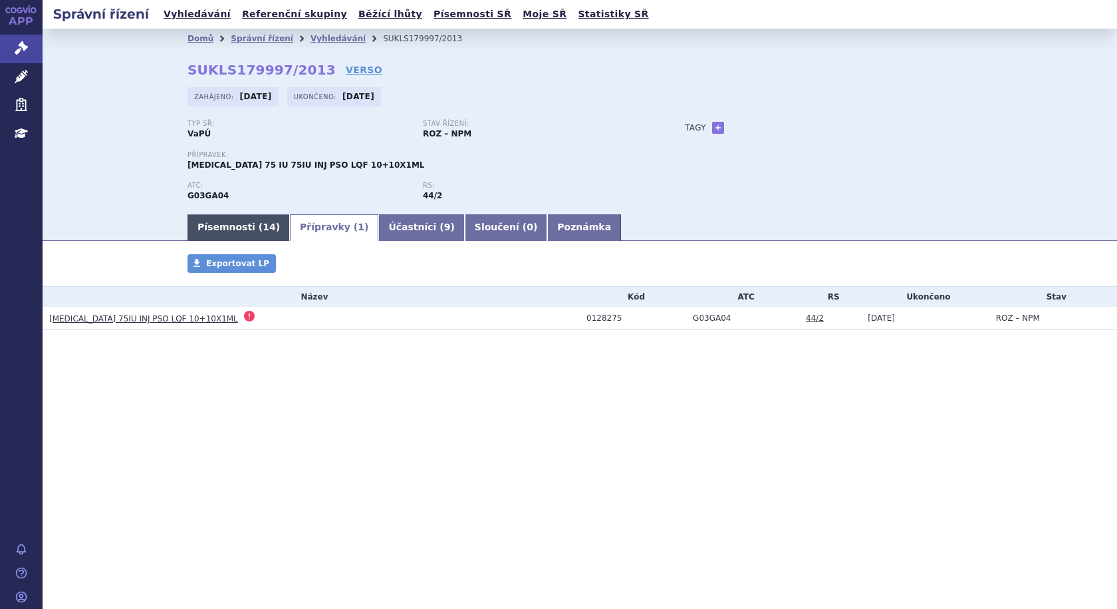
click at [225, 227] on link "Písemnosti ( 14 )" at bounding box center [239, 227] width 102 height 27
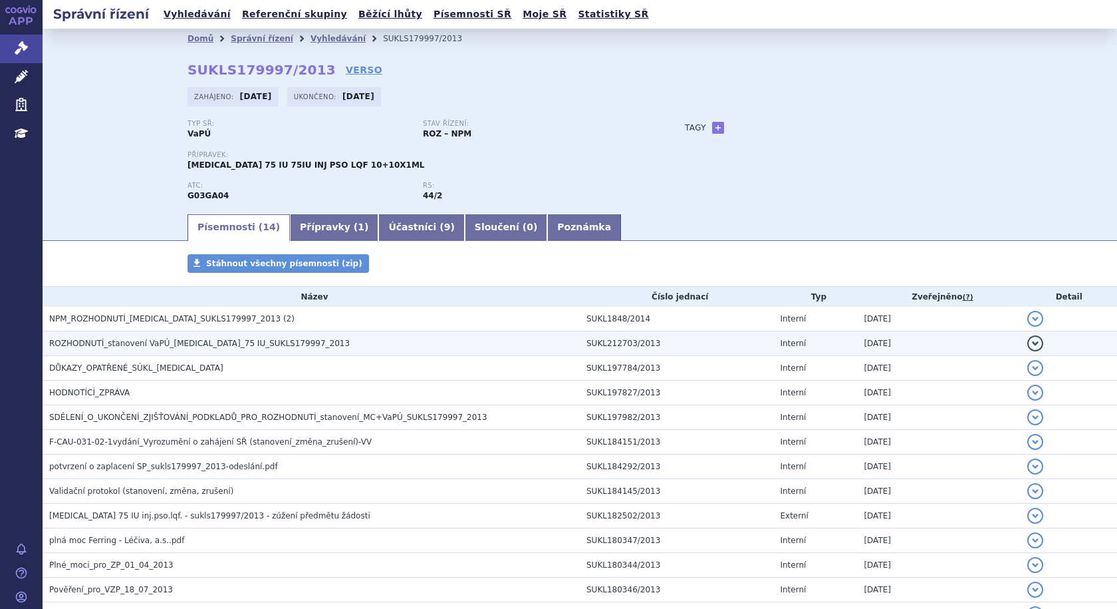
click at [184, 346] on span "ROZHODNUTÍ_stanovení VaPÚ_[MEDICAL_DATA]_75 IU_SUKLS179997_2013" at bounding box center [199, 343] width 301 height 9
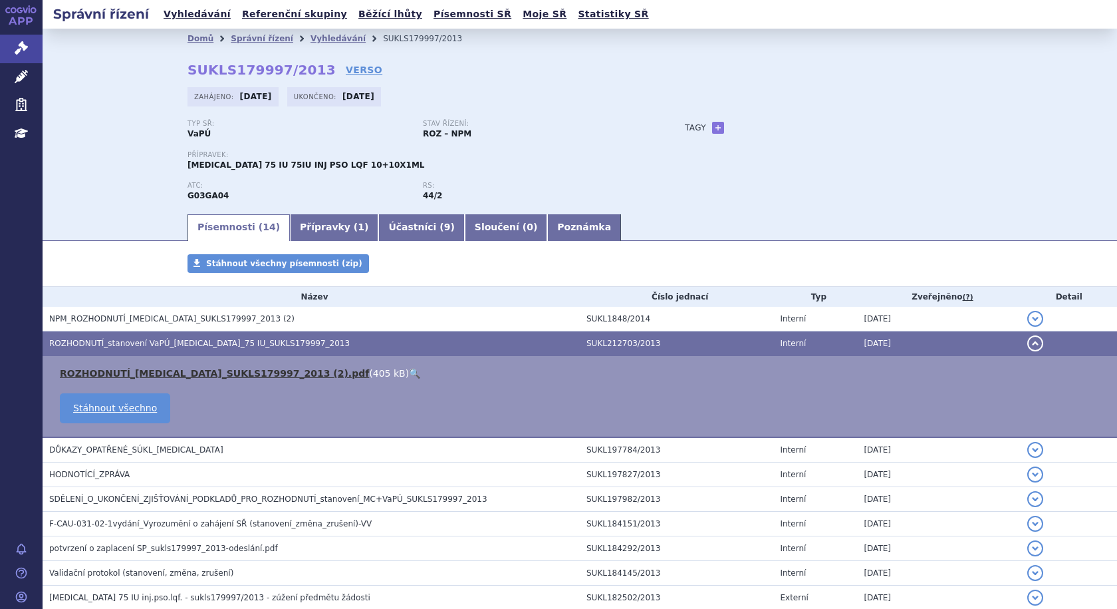
click at [166, 371] on link "ROZHODNUTÍ_[MEDICAL_DATA]_SUKLS179997_2013 (2).pdf" at bounding box center [214, 373] width 309 height 11
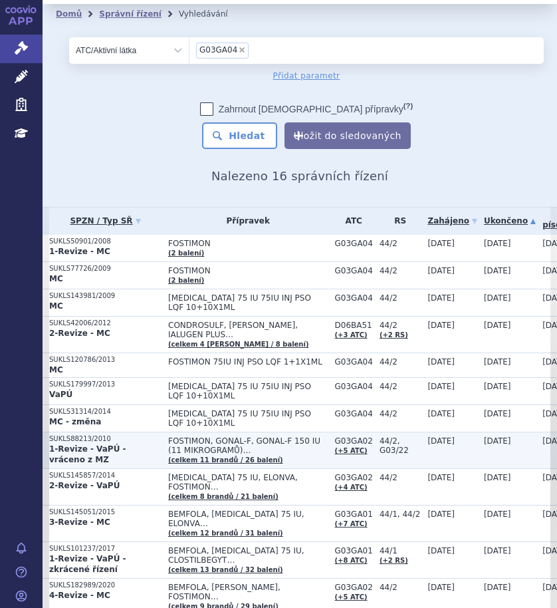
scroll to position [67, 0]
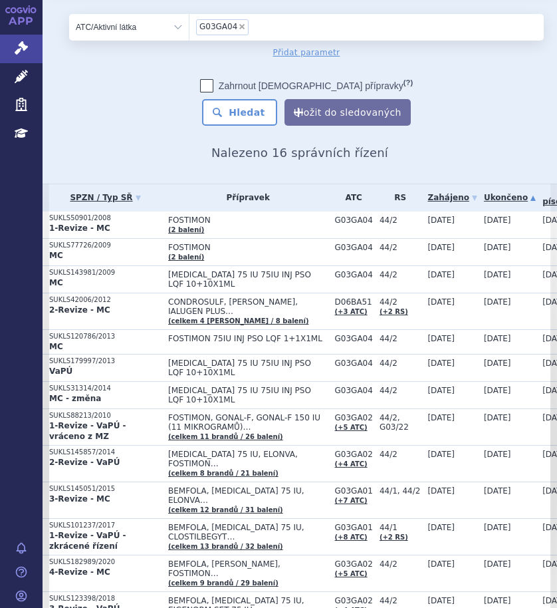
click at [241, 23] on span "×" at bounding box center [242, 27] width 8 height 8
click at [190, 23] on select "G03GA04" at bounding box center [189, 26] width 1 height 27
select select
click at [180, 27] on select "Vše Spisová značka Typ SŘ Přípravek/SUKL kód Účastník/Držitel" at bounding box center [129, 27] width 120 height 27
select select "filter-reference-group"
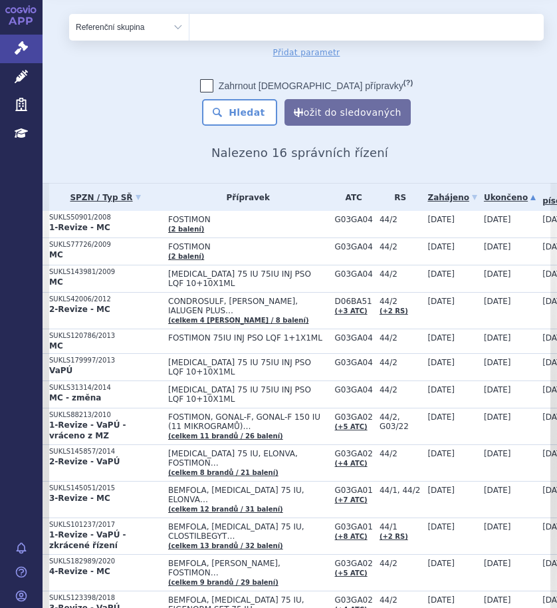
click at [69, 14] on select "Vše Spisová značka Typ SŘ Přípravek/SUKL kód Účastník/Držitel" at bounding box center [129, 27] width 120 height 27
click at [248, 32] on ul at bounding box center [362, 24] width 344 height 21
click at [190, 32] on select at bounding box center [189, 26] width 1 height 27
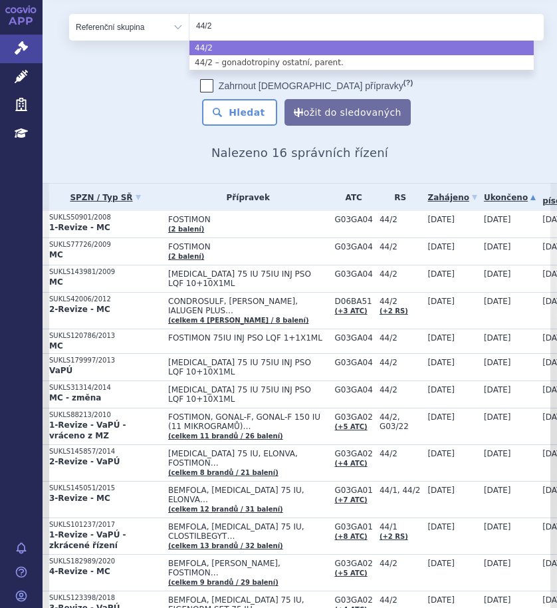
type input "44/2"
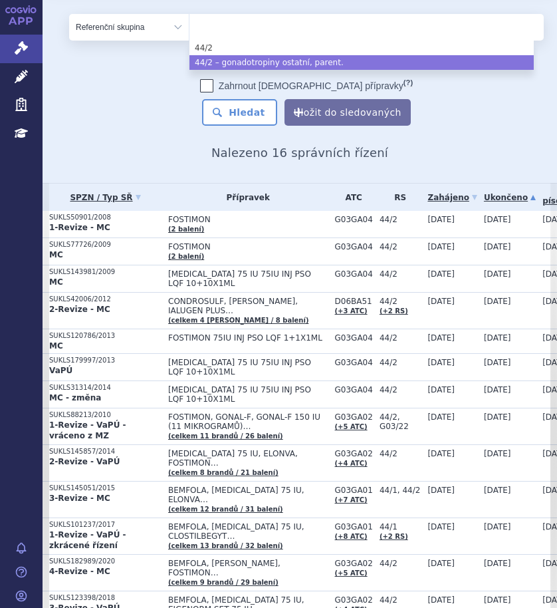
select select "6955f15e-0792-4644-944d-25cb7168c62f"
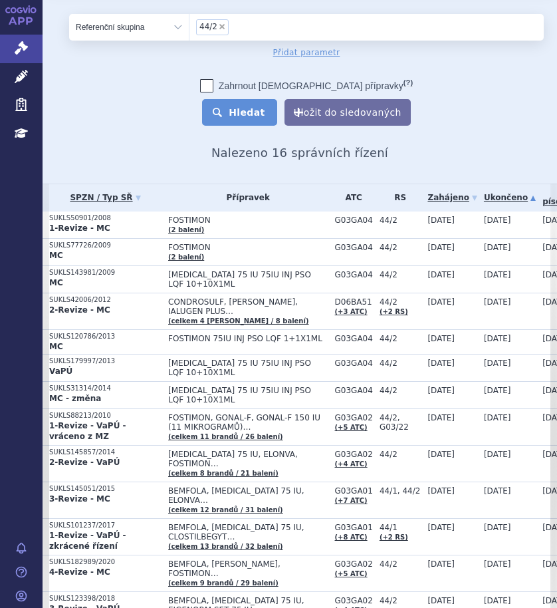
click at [255, 117] on button "Hledat" at bounding box center [239, 112] width 75 height 27
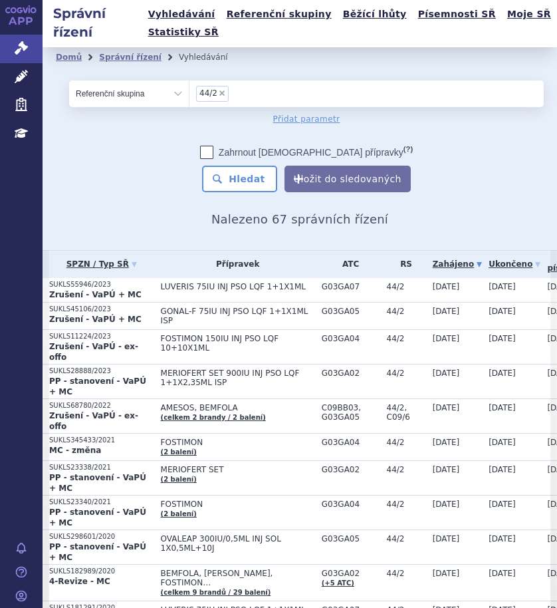
click at [471, 263] on link "Zahájeno" at bounding box center [457, 264] width 49 height 19
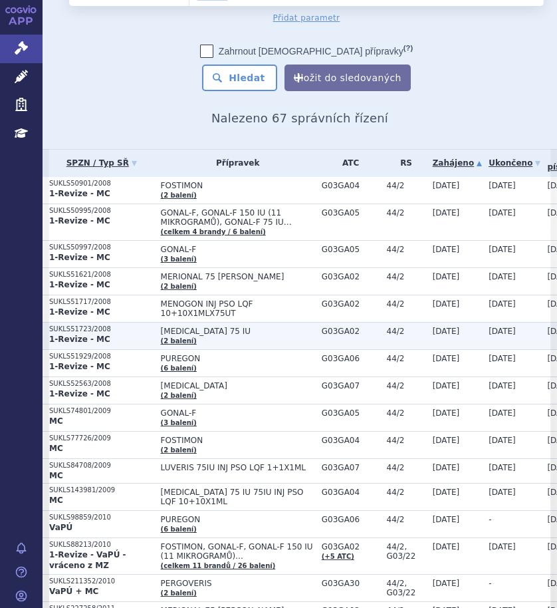
scroll to position [200, 0]
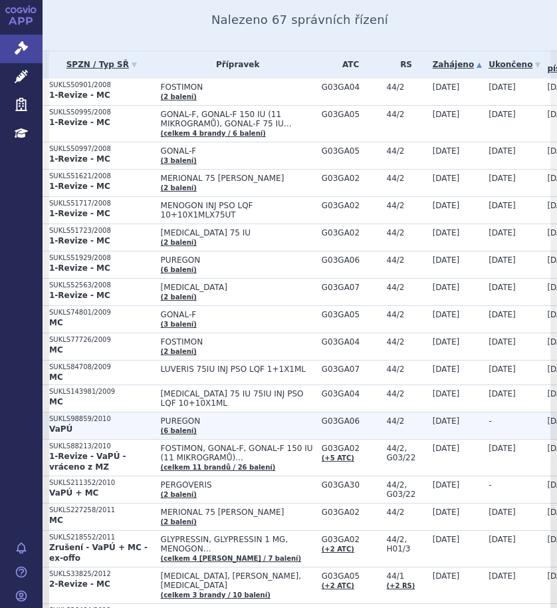
click at [239, 416] on span "PUREGON" at bounding box center [238, 420] width 154 height 9
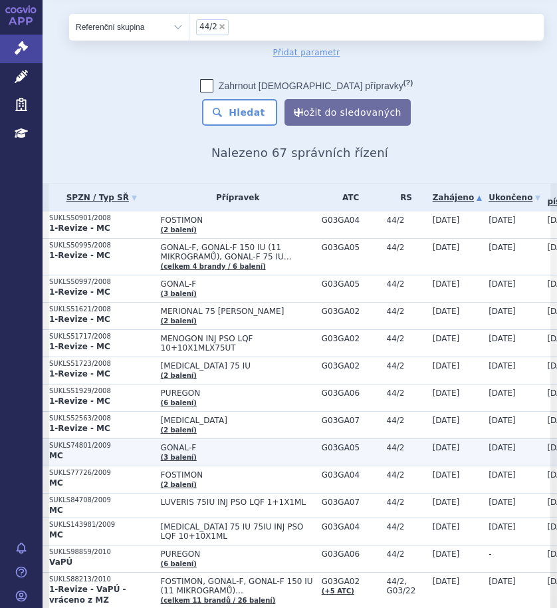
scroll to position [133, 0]
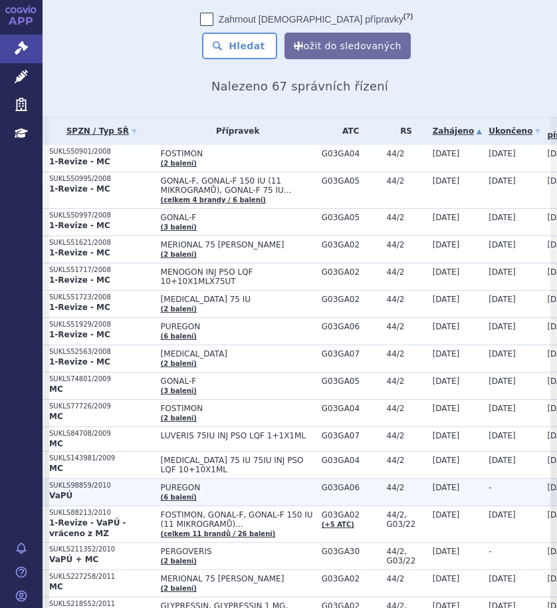
click at [227, 487] on td "PUREGON (6 balení)" at bounding box center [234, 491] width 161 height 27
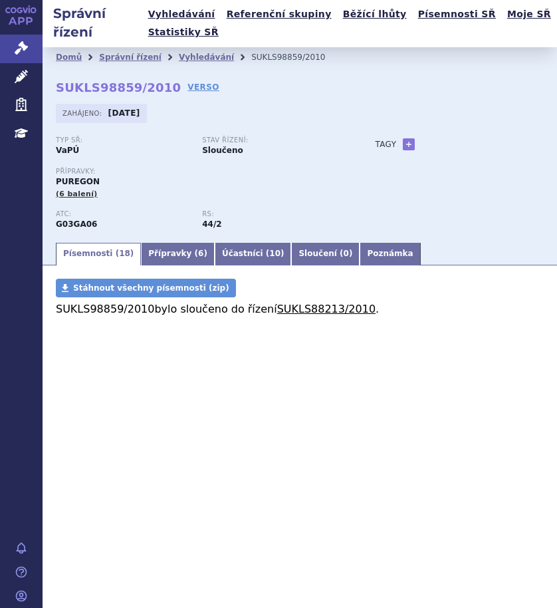
click at [314, 308] on link "SUKLS88213/2010" at bounding box center [326, 309] width 98 height 13
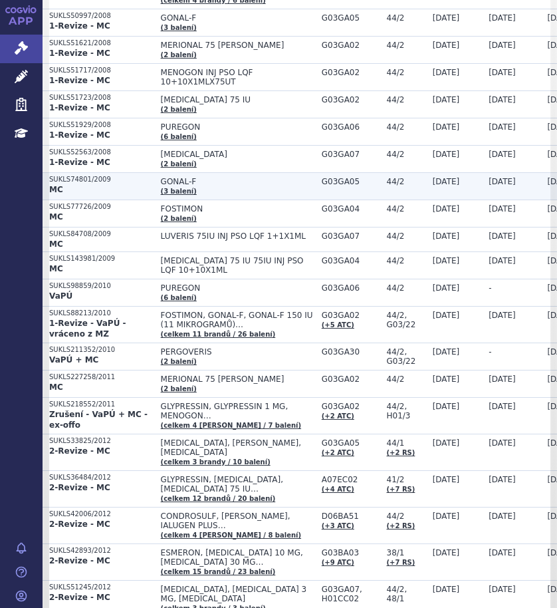
scroll to position [399, 0]
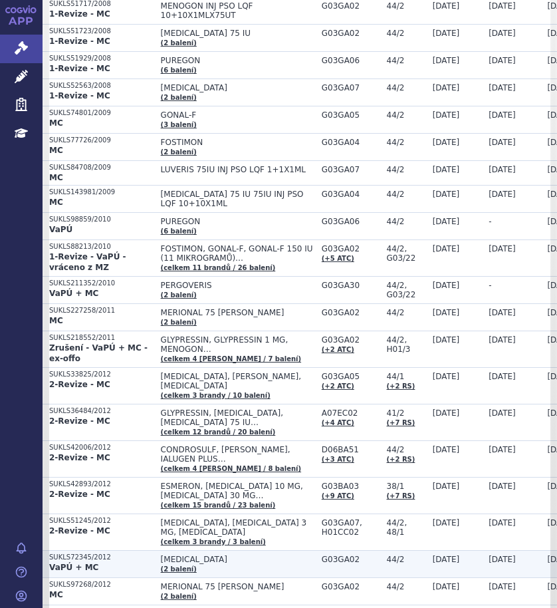
click at [125, 562] on p "VaPÚ + MC" at bounding box center [101, 567] width 105 height 11
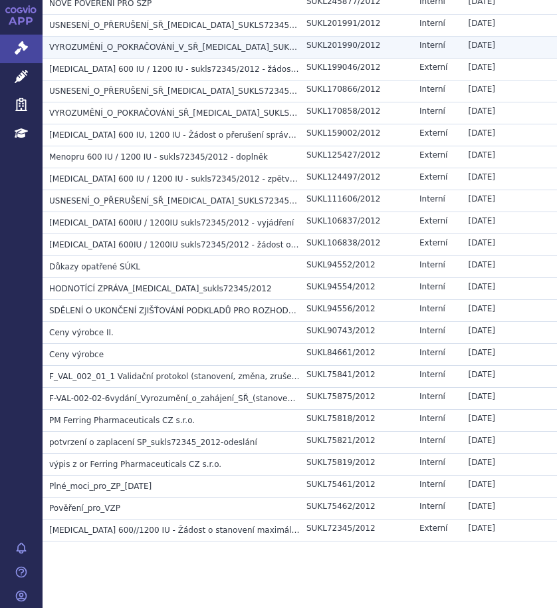
scroll to position [521, 0]
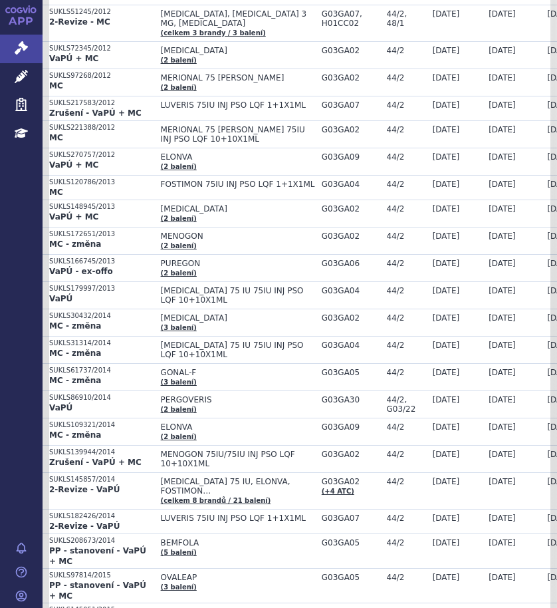
scroll to position [931, 0]
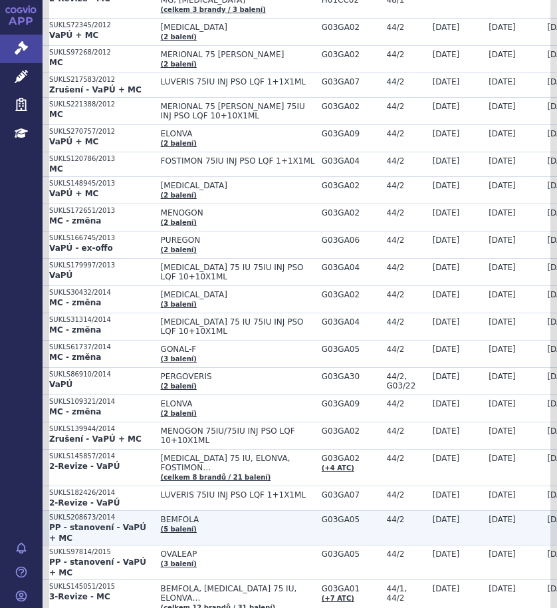
click at [220, 515] on span "BEMFOLA" at bounding box center [238, 519] width 154 height 9
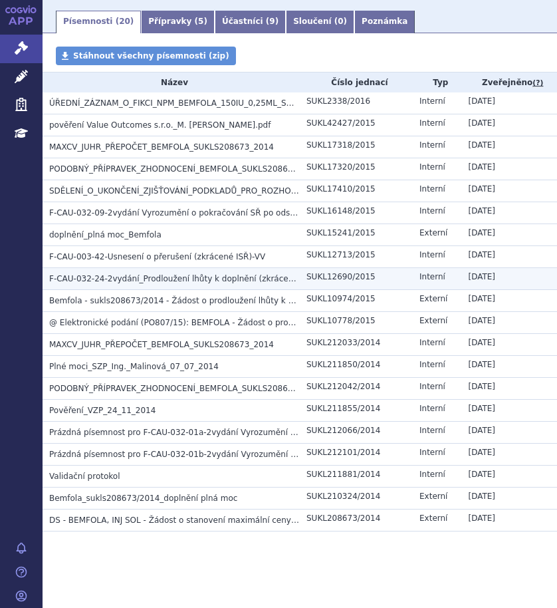
scroll to position [235, 0]
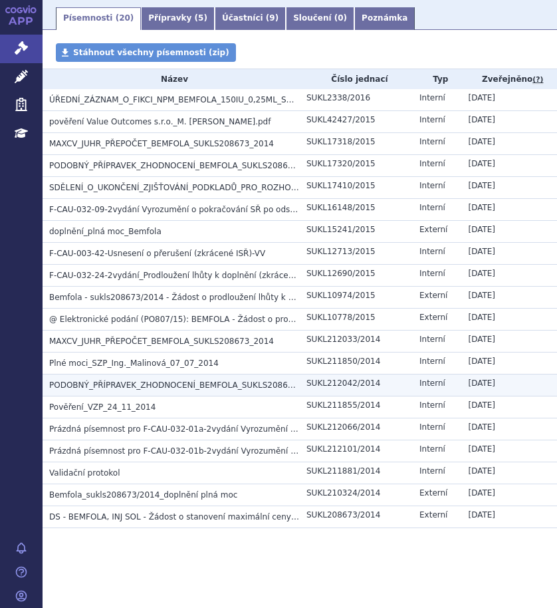
click at [138, 380] on span "PODOBNÝ_PŘÍPRAVEK_ZHODNOCENÍ_BEMFOLA_SUKLS208673_2014" at bounding box center [185, 384] width 273 height 9
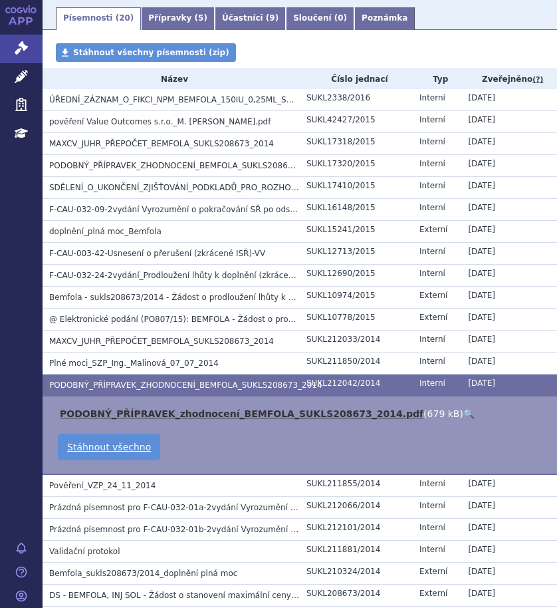
click at [142, 408] on link "PODOBNÝ_PŘÍPRAVEK_zhodnocení_BEMFOLA_SUKLS208673_2014.pdf" at bounding box center [242, 413] width 364 height 11
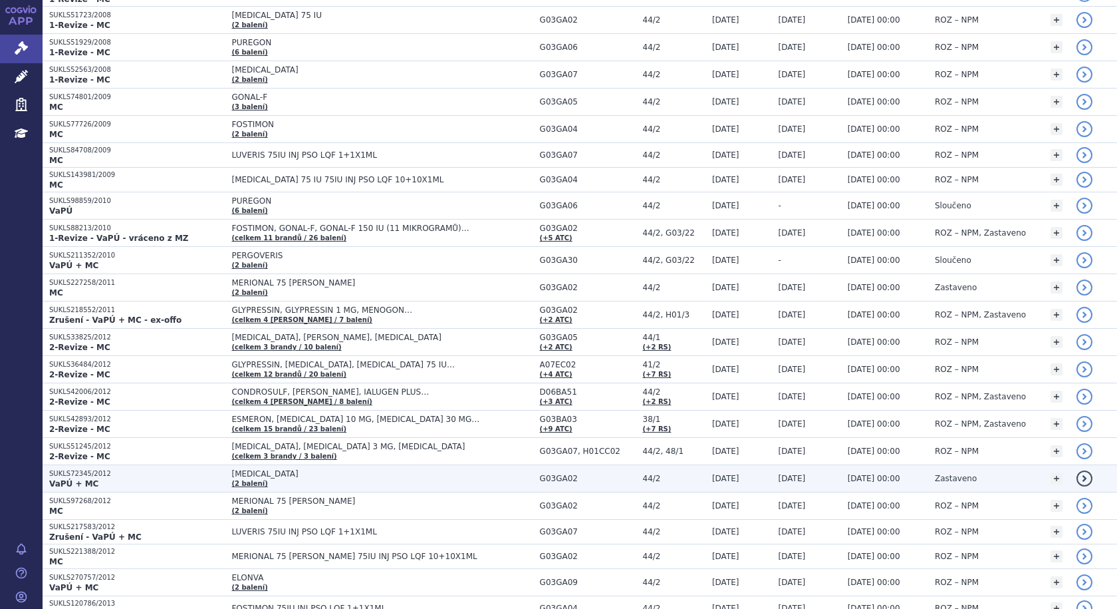
scroll to position [399, 0]
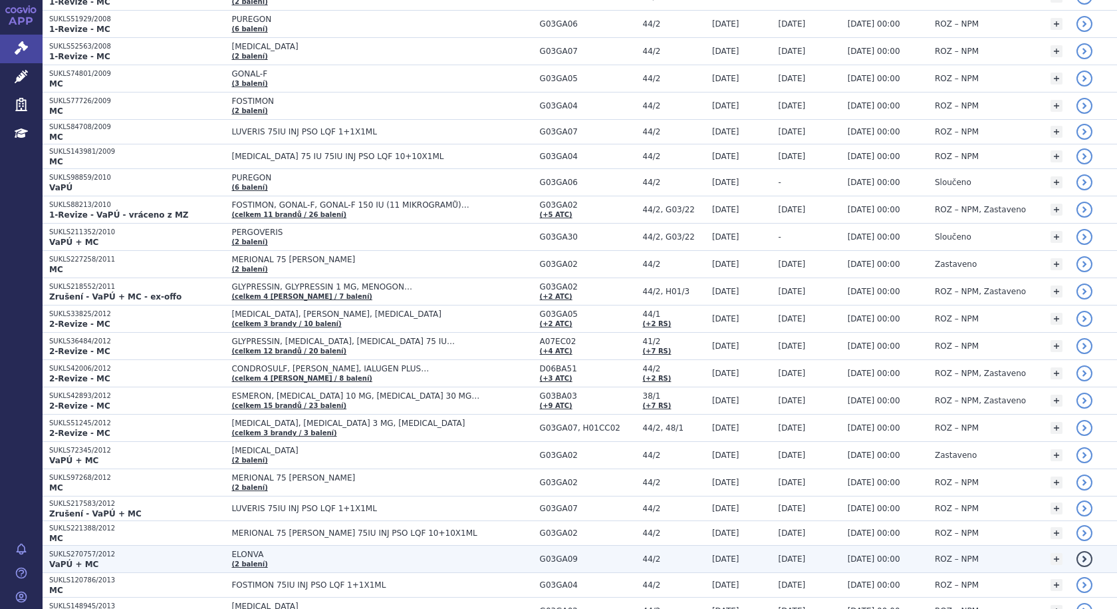
click at [269, 560] on td "ELONVA (2 balení)" at bounding box center [379, 558] width 308 height 27
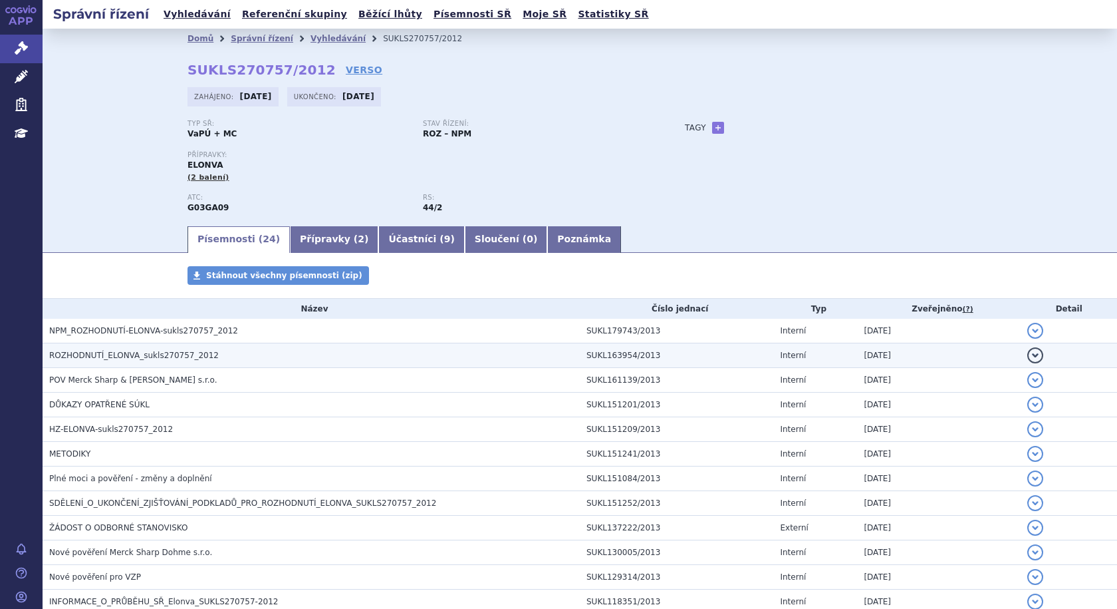
click at [116, 350] on span "ROZHODNUTÍ_ELONVA_sukls270757_2012" at bounding box center [134, 354] width 170 height 9
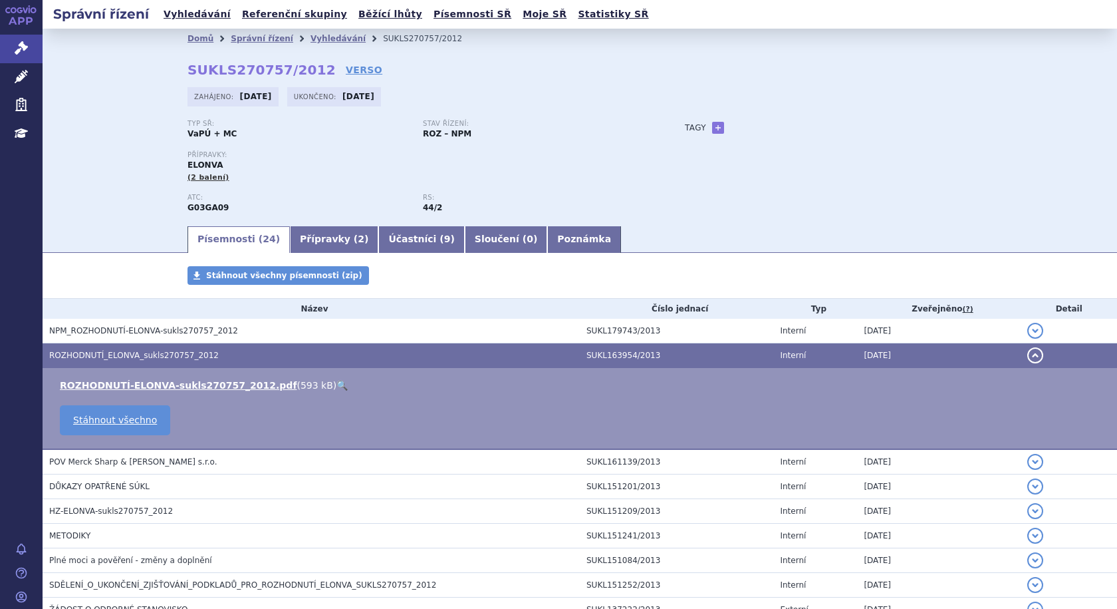
click at [310, 314] on th "Název" at bounding box center [311, 309] width 537 height 20
click at [118, 352] on span "ROZHODNUTÍ_ELONVA_sukls270757_2012" at bounding box center [134, 354] width 170 height 9
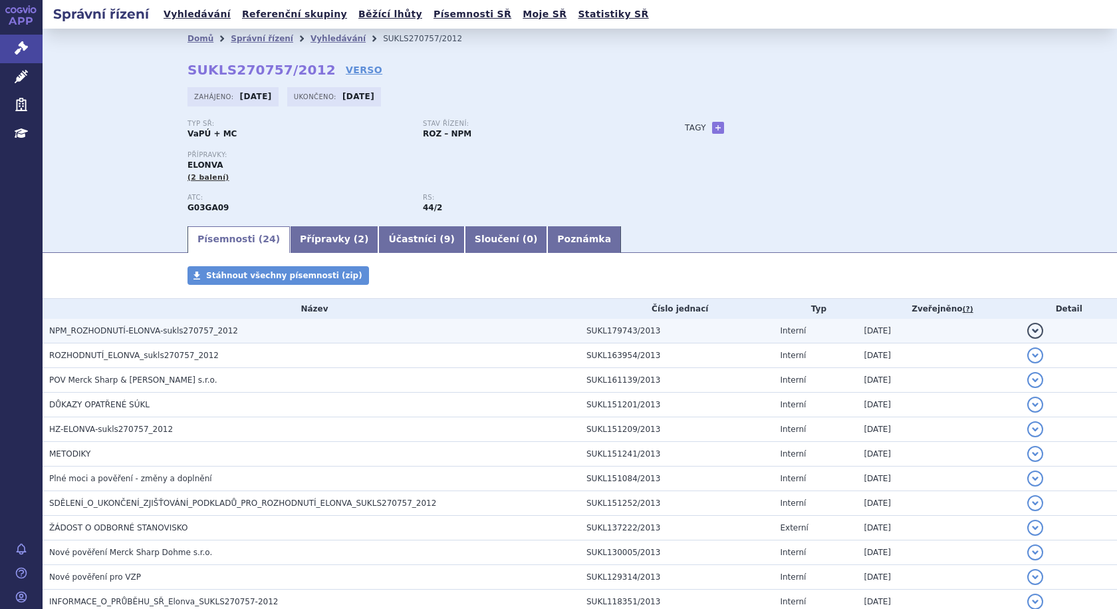
click at [117, 326] on span "NPM_ROZHODNUTÍ-ELONVA-sukls270757_2012" at bounding box center [143, 330] width 189 height 9
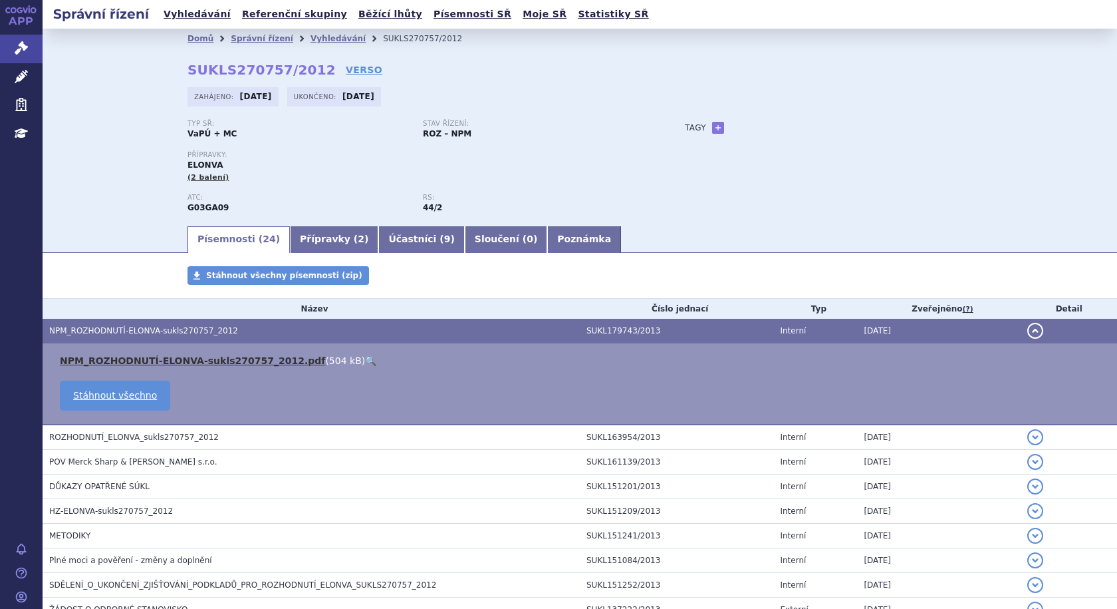
click at [187, 361] on link "NPM_ROZHODNUTÍ-ELONVA-sukls270757_2012.pdf" at bounding box center [192, 360] width 265 height 11
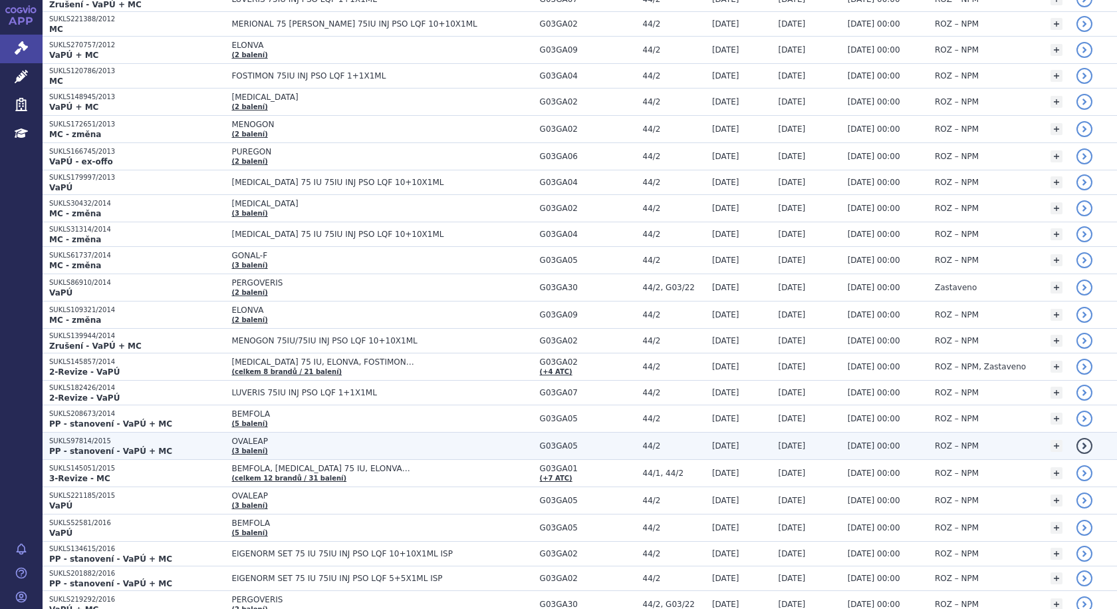
scroll to position [931, 0]
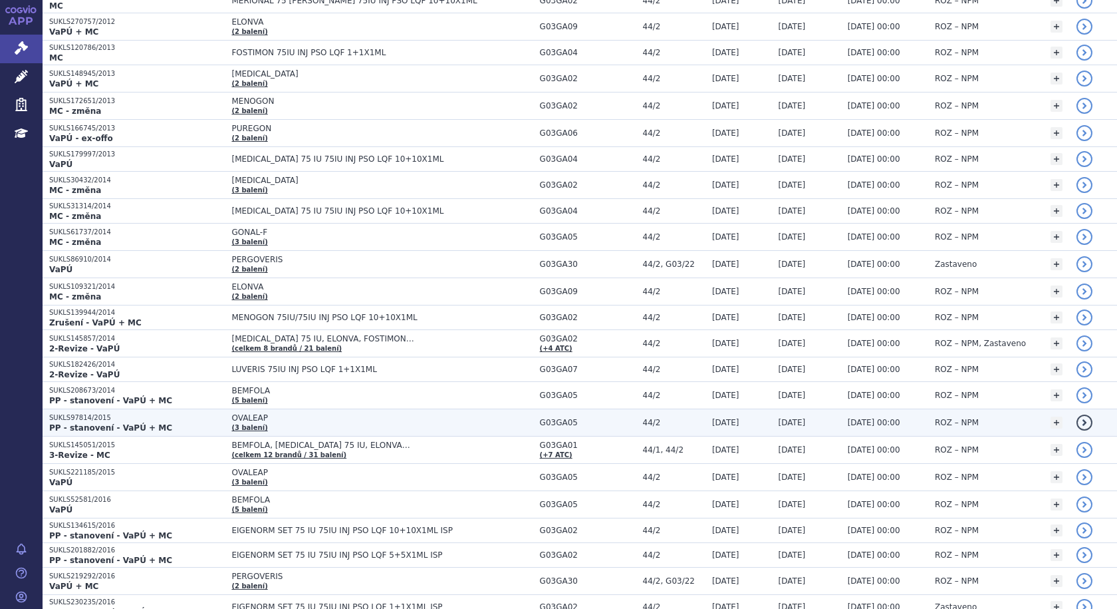
click at [272, 419] on span "OVALEAP" at bounding box center [381, 417] width 301 height 9
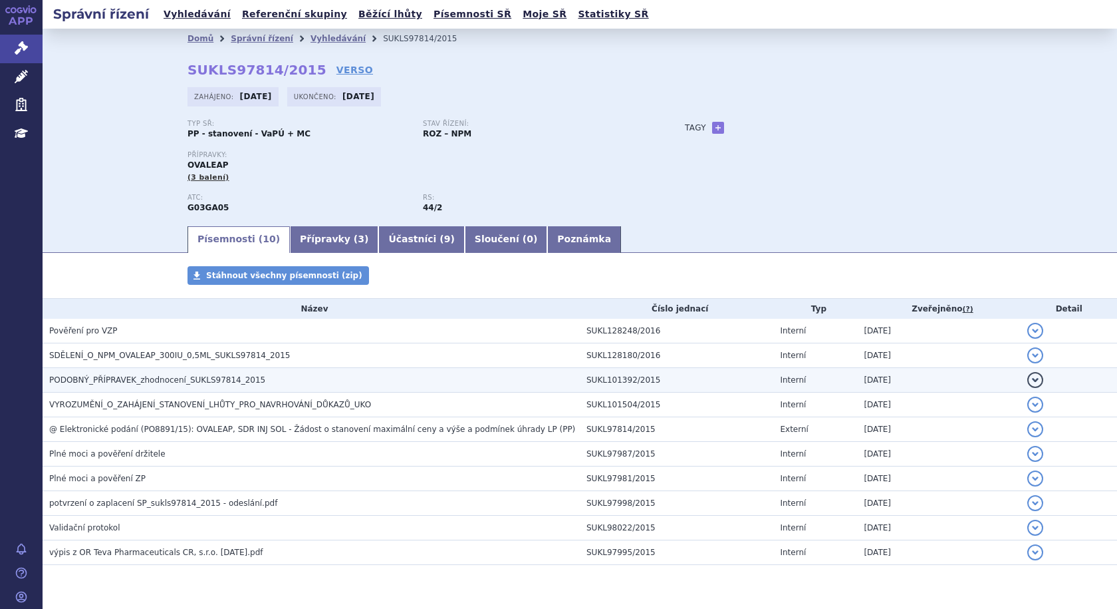
click at [170, 386] on h3 "PODOBNÝ_PŘÍPRAVEK_zhodnocení_SUKLS97814_2015" at bounding box center [314, 379] width 531 height 13
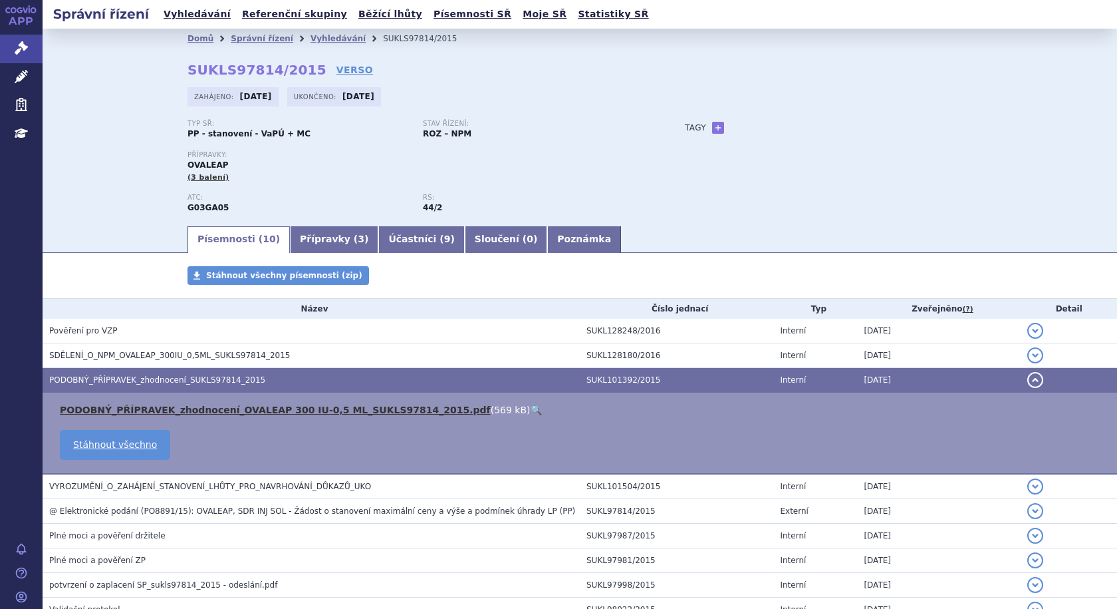
click at [161, 410] on link "PODOBNÝ_PŘÍPRAVEK_zhodnocení_OVALEAP 300 IU-0,5 ML_SUKLS97814_2015.pdf" at bounding box center [275, 409] width 431 height 11
